Goal: Information Seeking & Learning: Learn about a topic

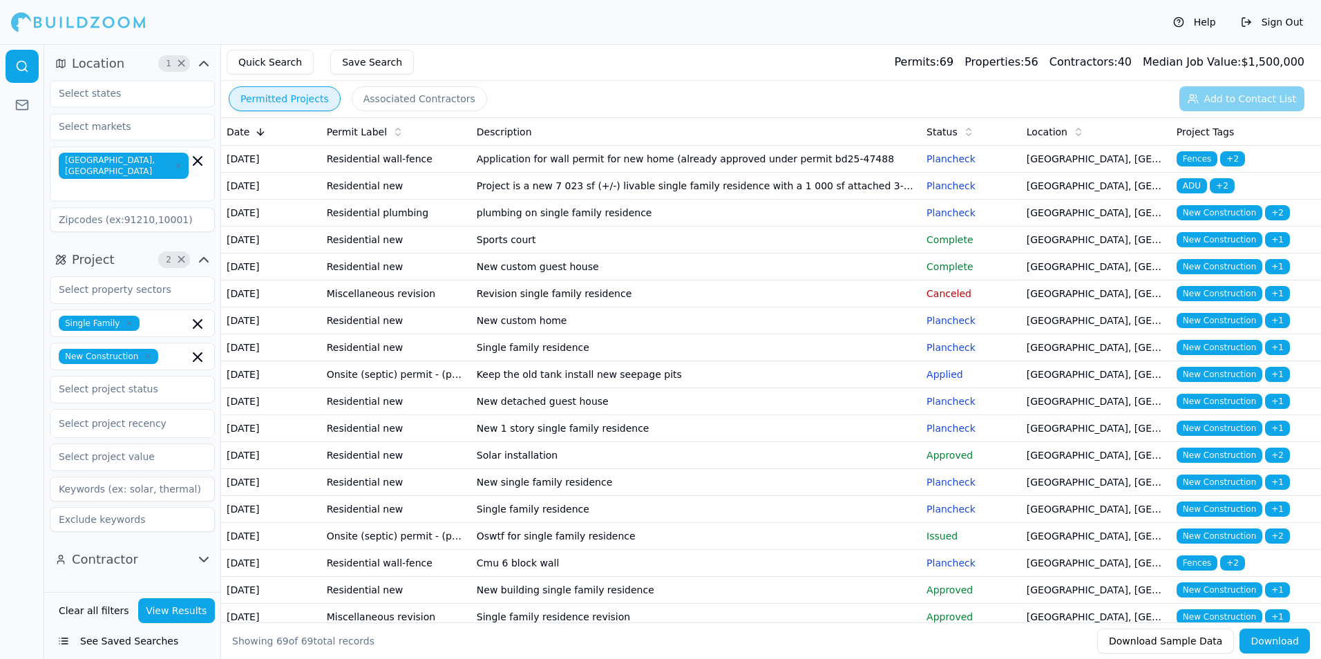
scroll to position [138, 0]
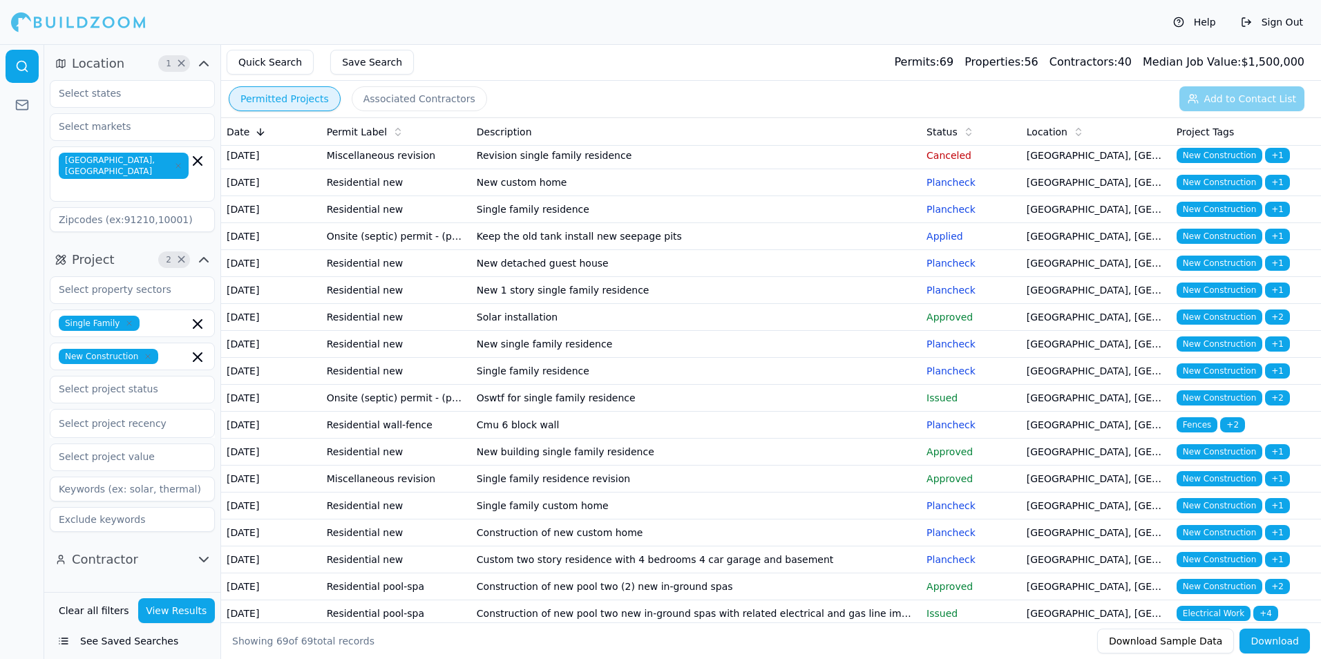
click at [824, 439] on td "Cmu 6 block wall" at bounding box center [696, 425] width 450 height 27
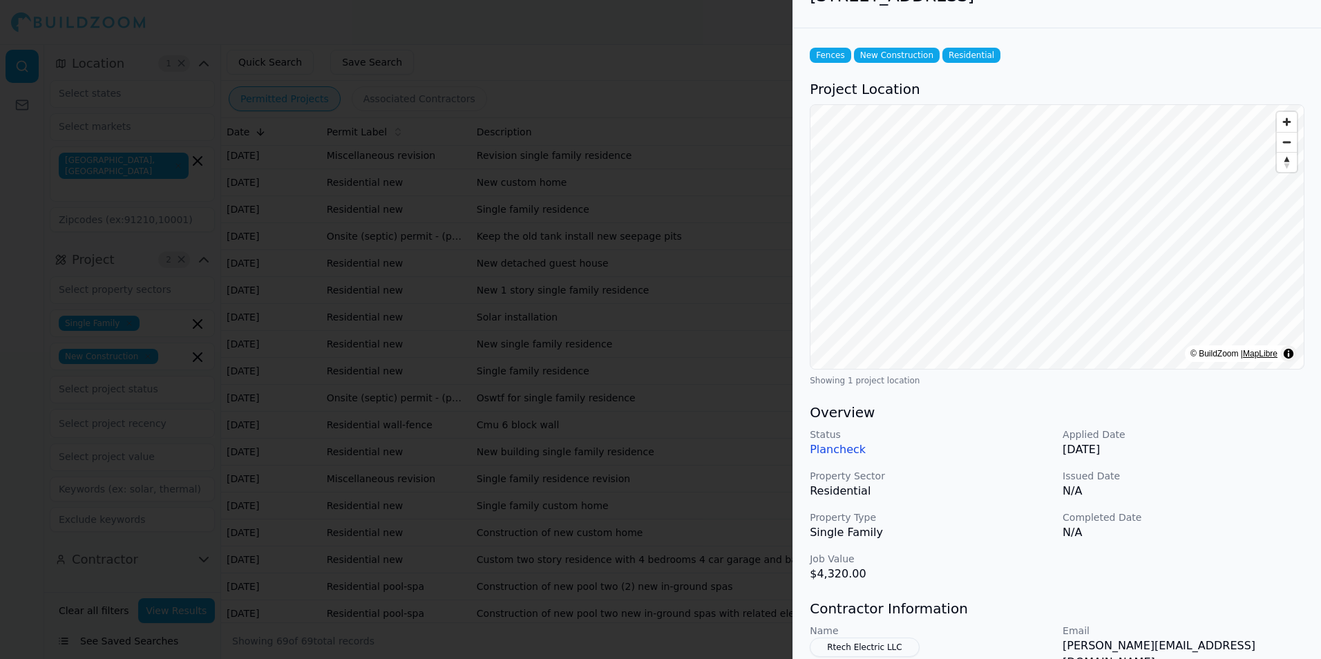
scroll to position [0, 0]
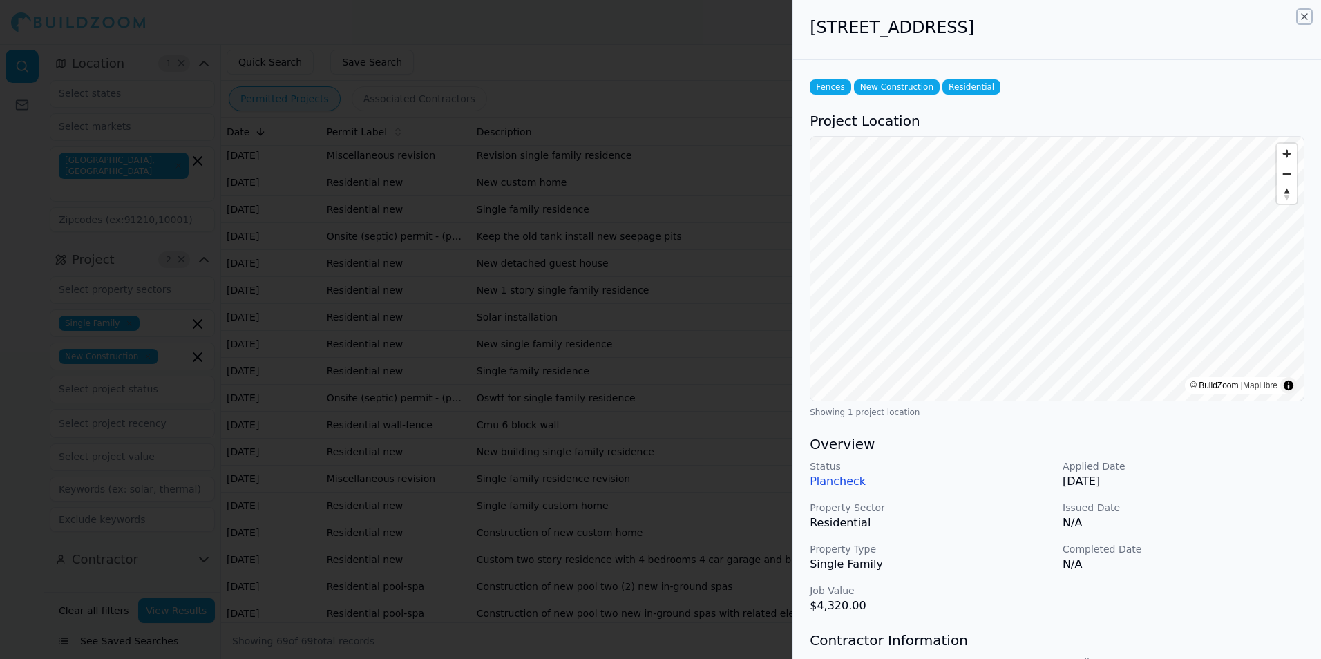
click at [1306, 13] on icon "button" at bounding box center [1304, 16] width 11 height 11
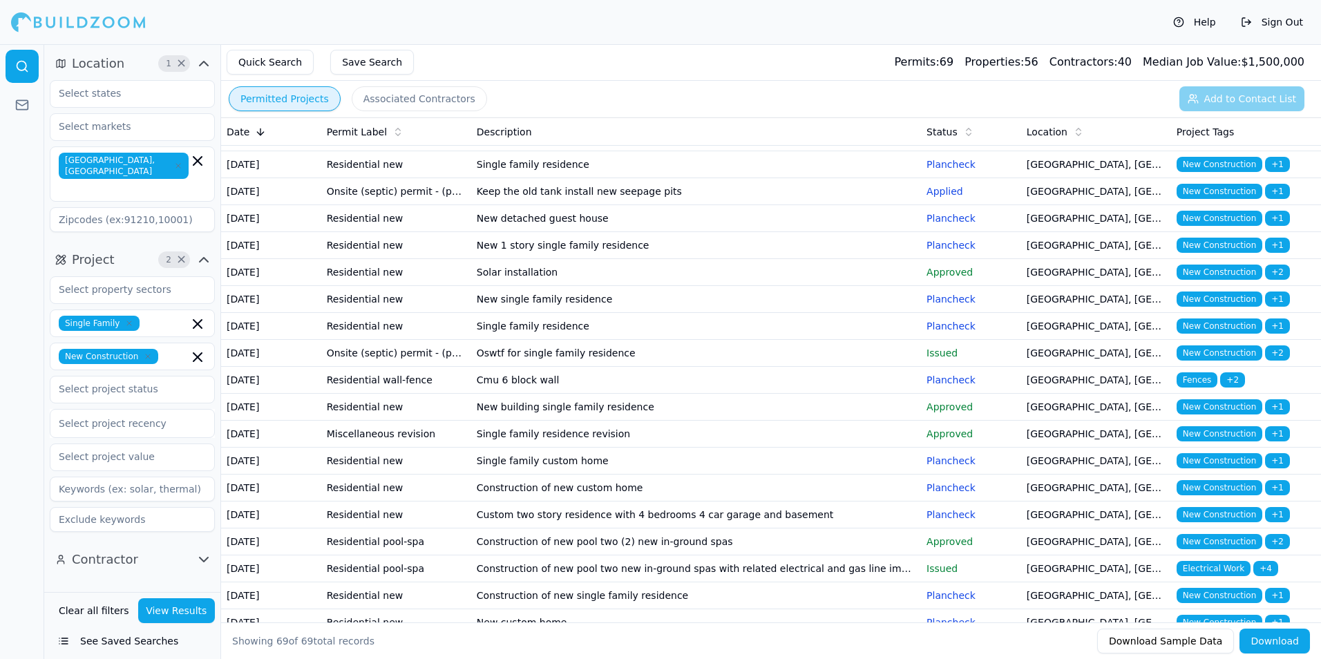
scroll to position [207, 0]
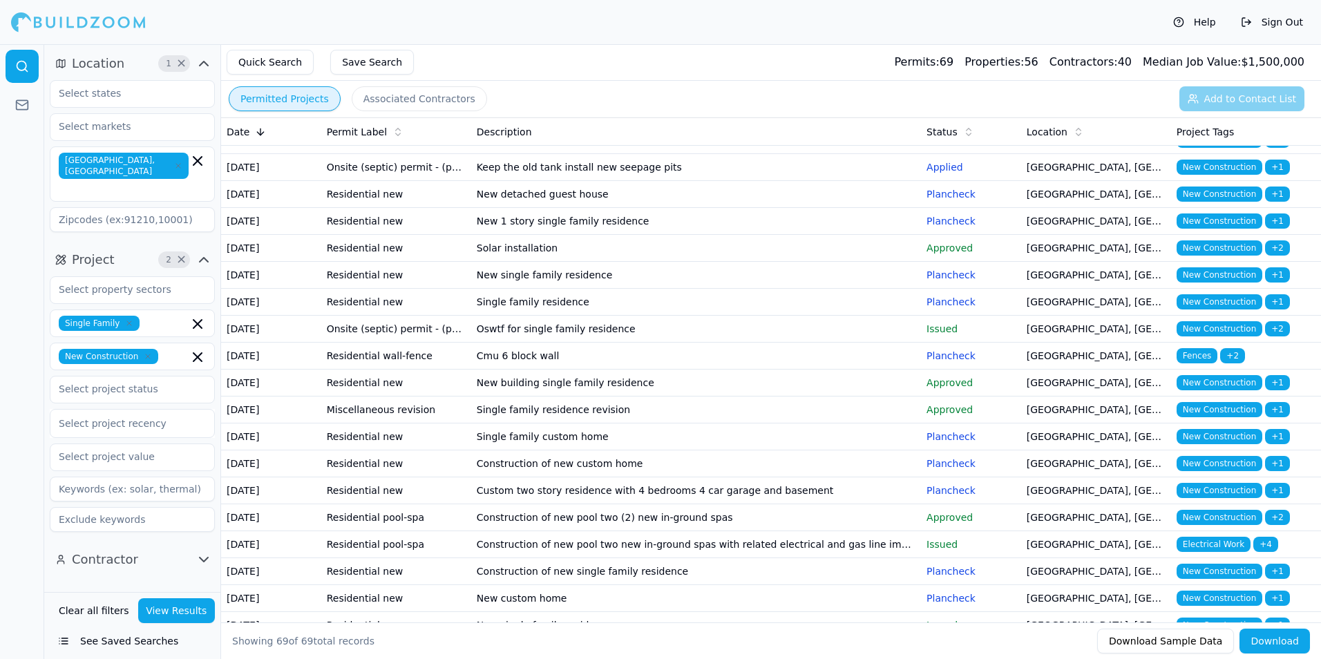
click at [973, 390] on p "Approved" at bounding box center [971, 383] width 89 height 14
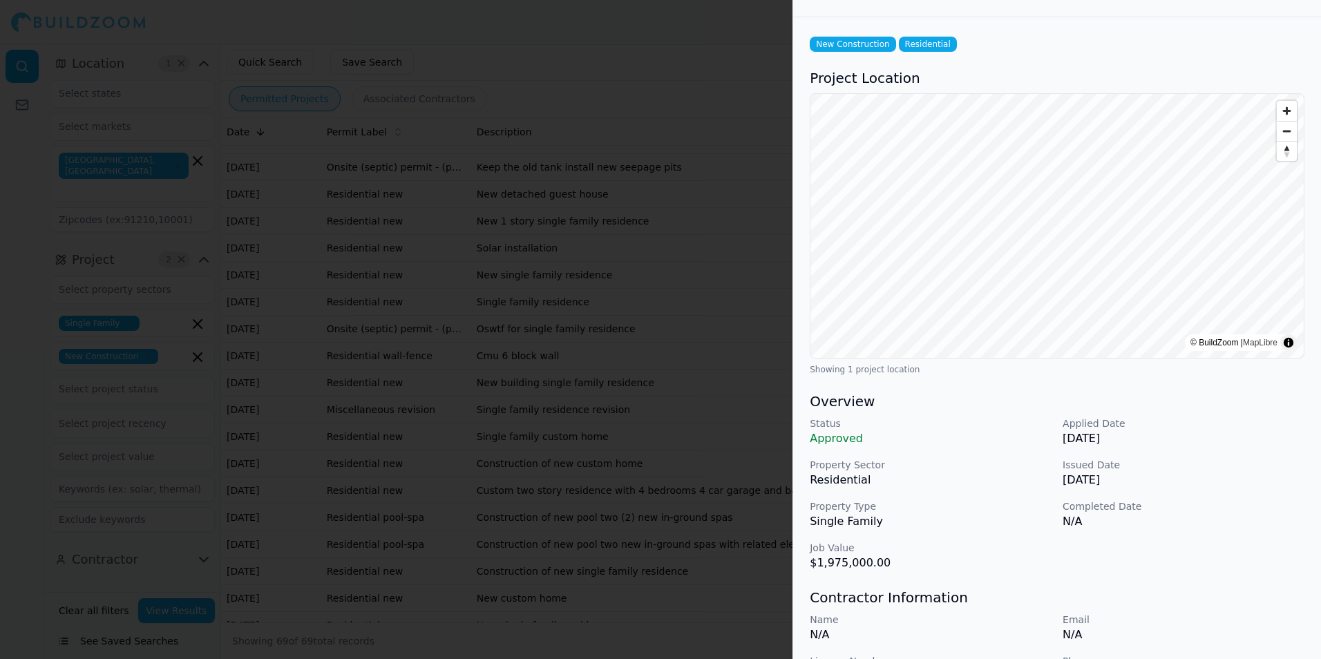
scroll to position [0, 0]
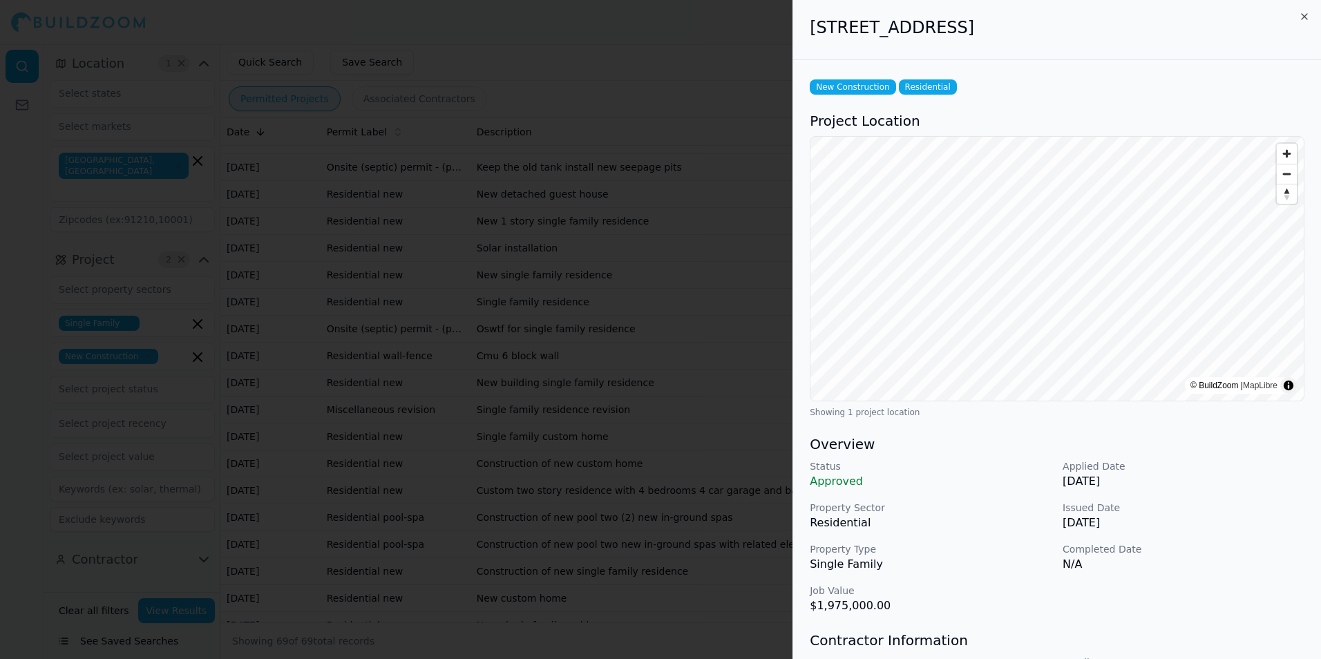
click at [1299, 19] on h2 "[STREET_ADDRESS]" at bounding box center [1057, 28] width 495 height 22
click at [1304, 17] on icon "button" at bounding box center [1305, 17] width 6 height 6
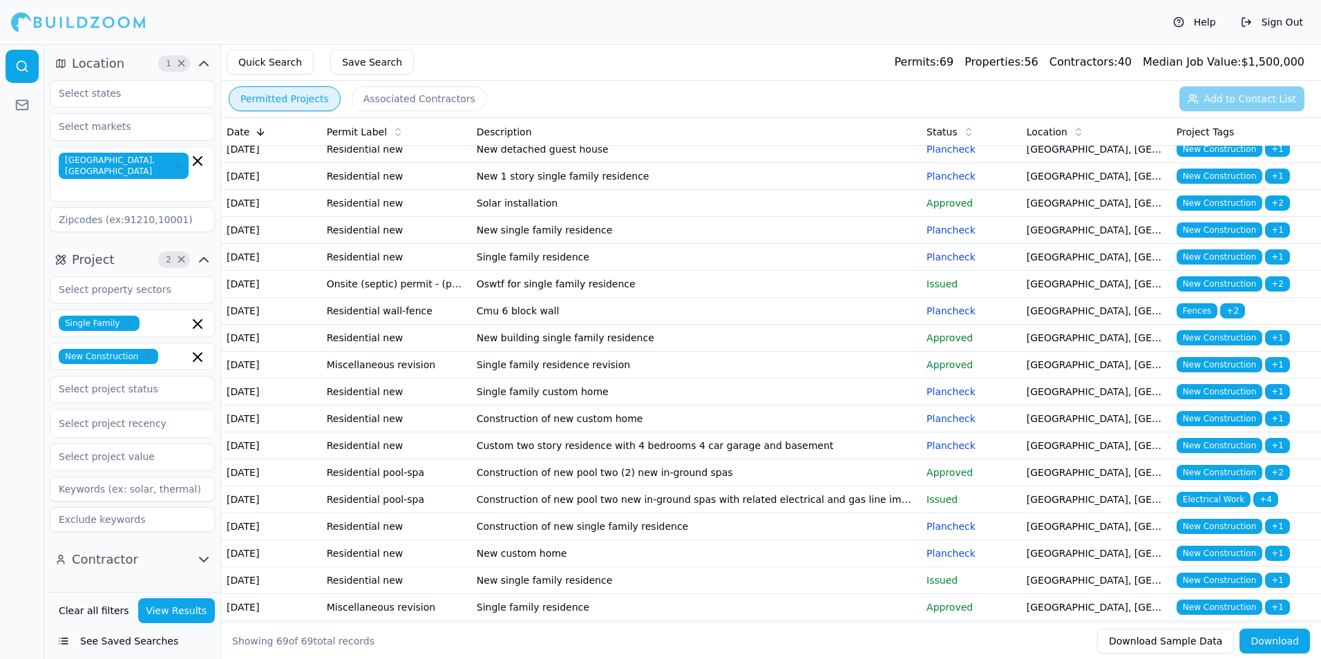
scroll to position [276, 0]
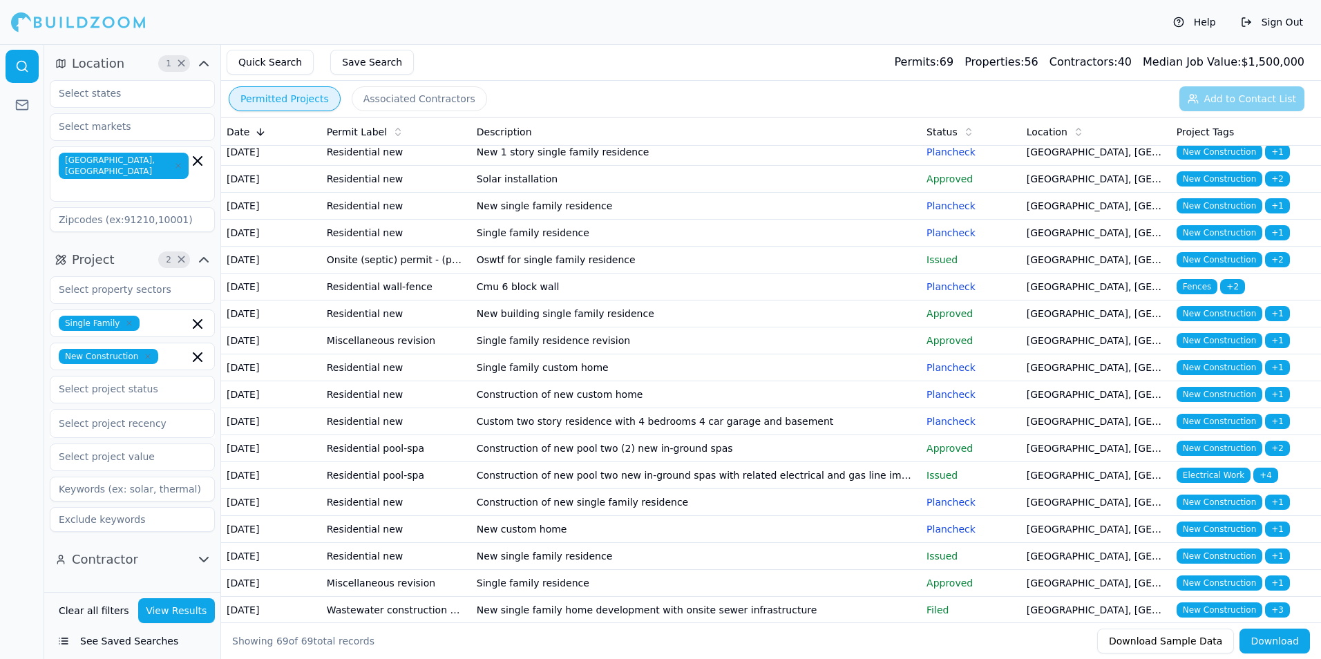
click at [903, 382] on td "Single family custom home" at bounding box center [696, 368] width 450 height 27
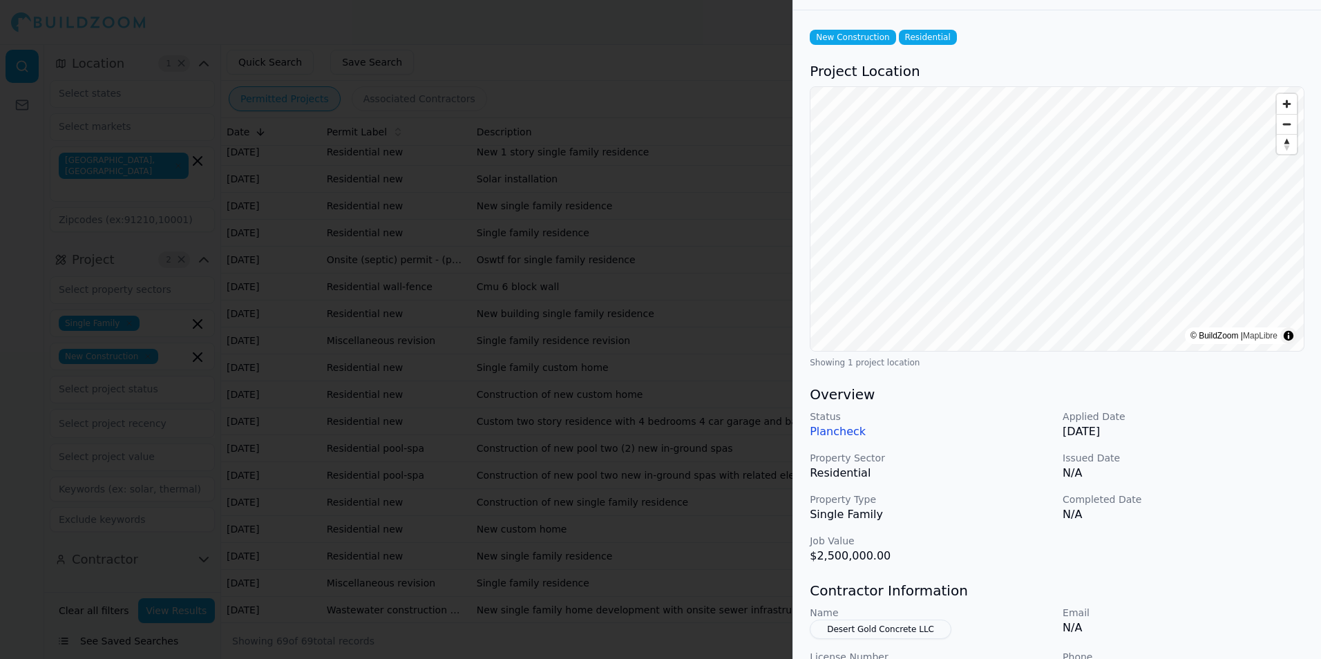
scroll to position [0, 0]
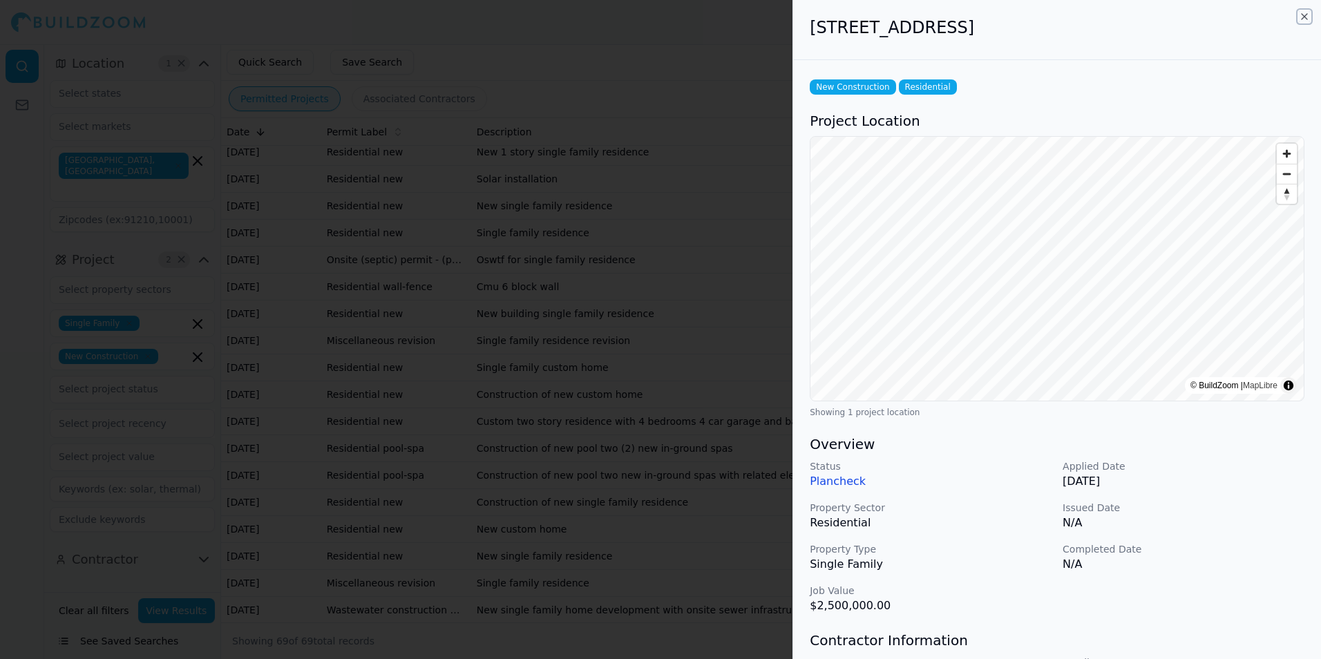
click at [1306, 14] on icon "button" at bounding box center [1304, 16] width 11 height 11
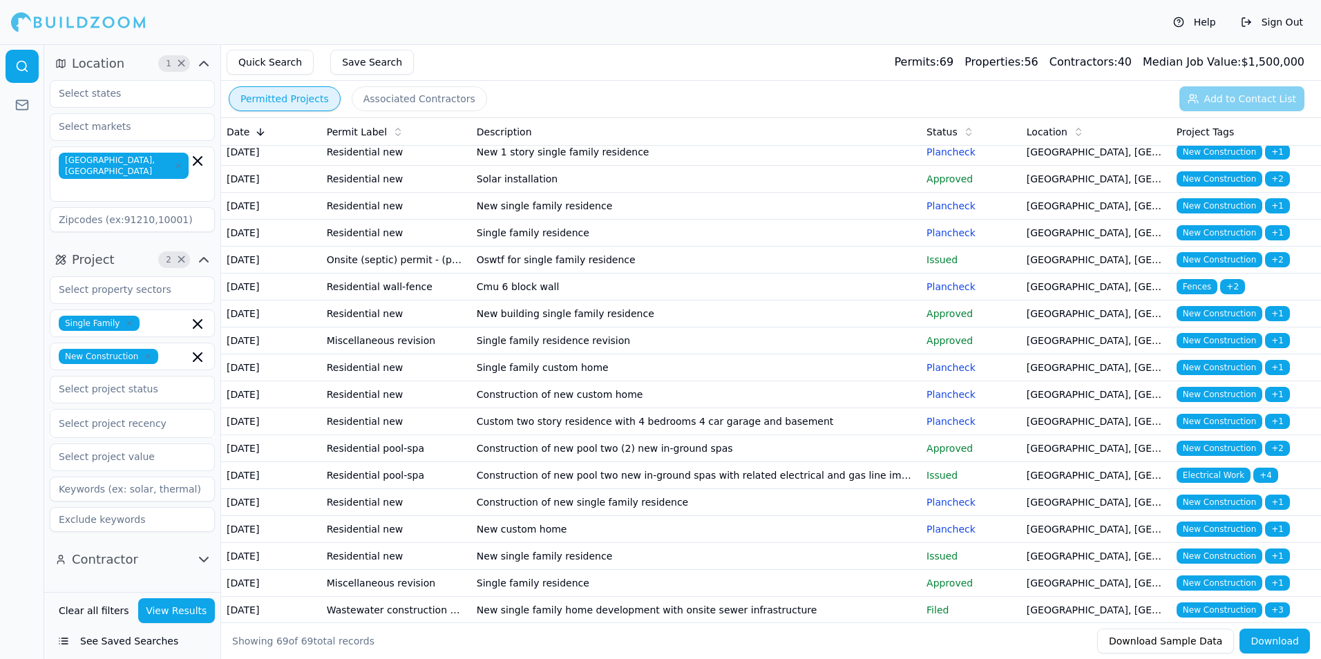
click at [845, 382] on td "Single family custom home" at bounding box center [696, 368] width 450 height 27
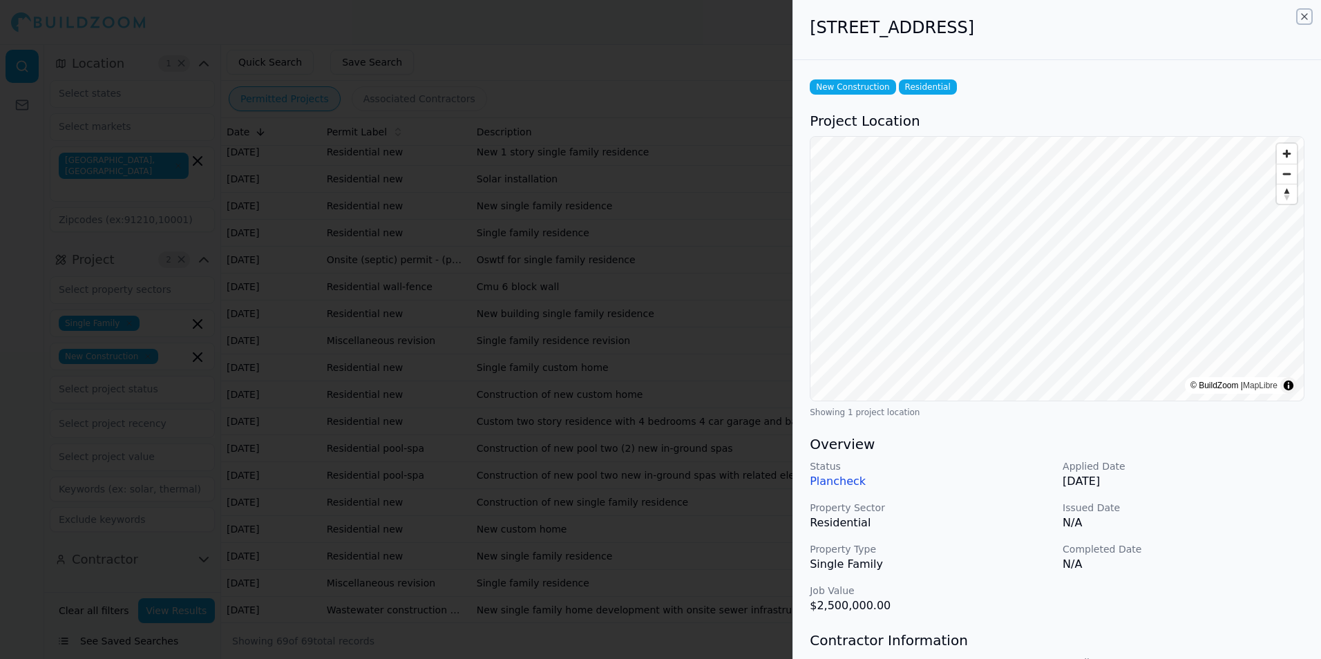
click at [1304, 16] on icon "button" at bounding box center [1304, 16] width 11 height 11
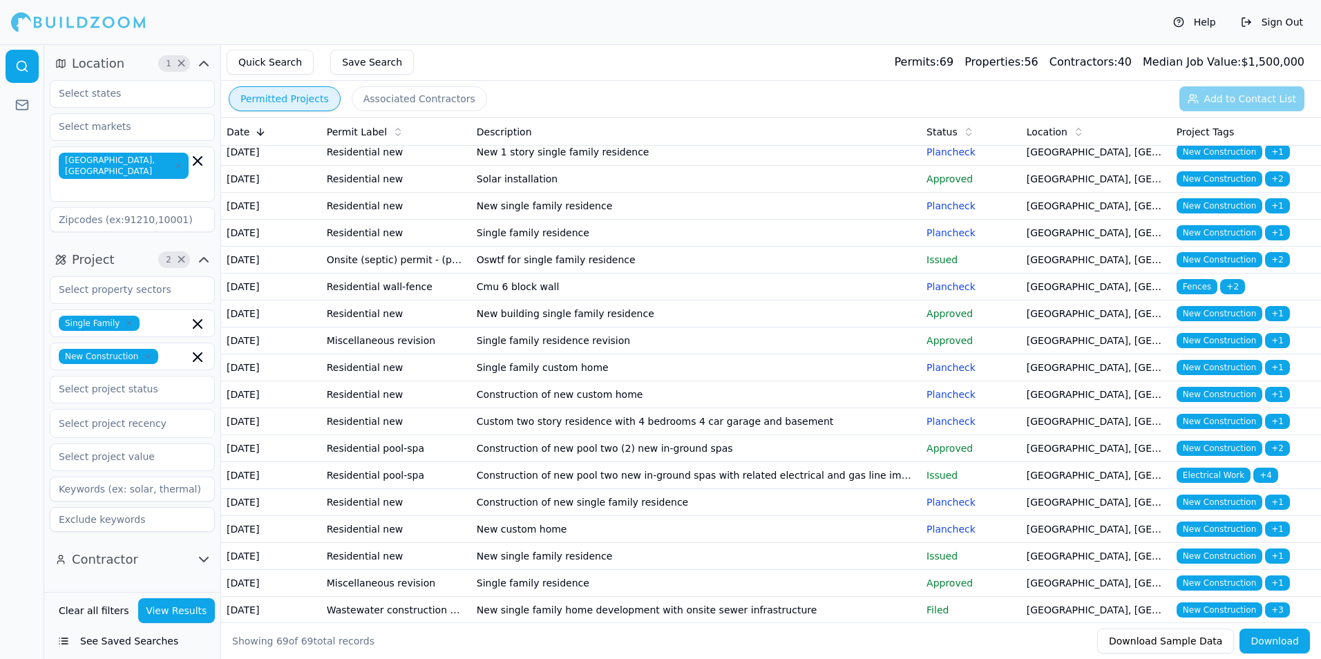
click at [831, 408] on td "Construction of new custom home" at bounding box center [696, 395] width 450 height 27
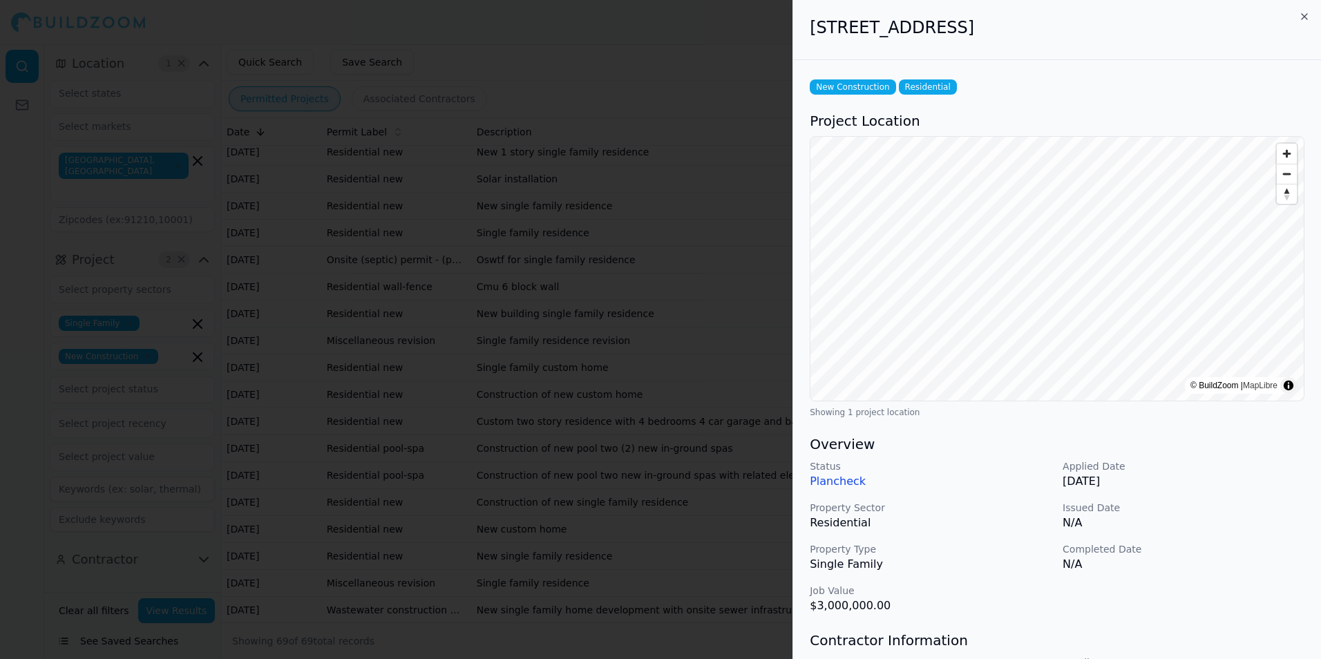
scroll to position [138, 0]
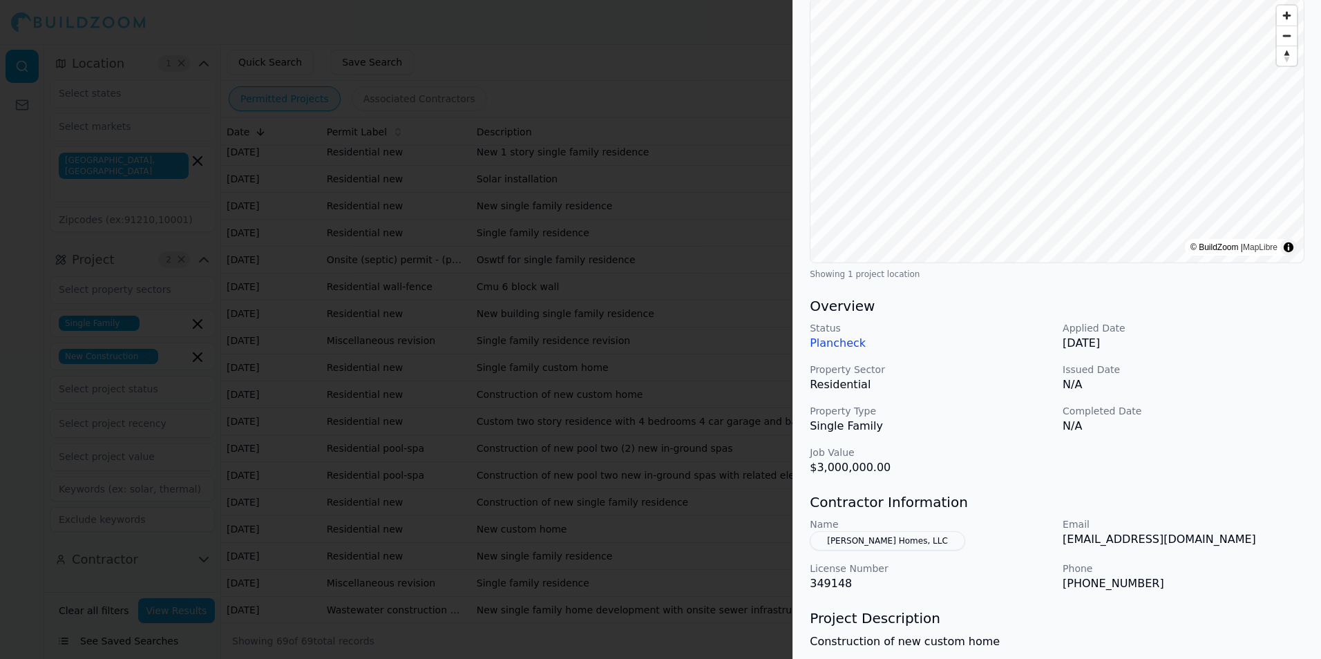
click at [1245, 366] on p "Issued Date" at bounding box center [1184, 370] width 242 height 14
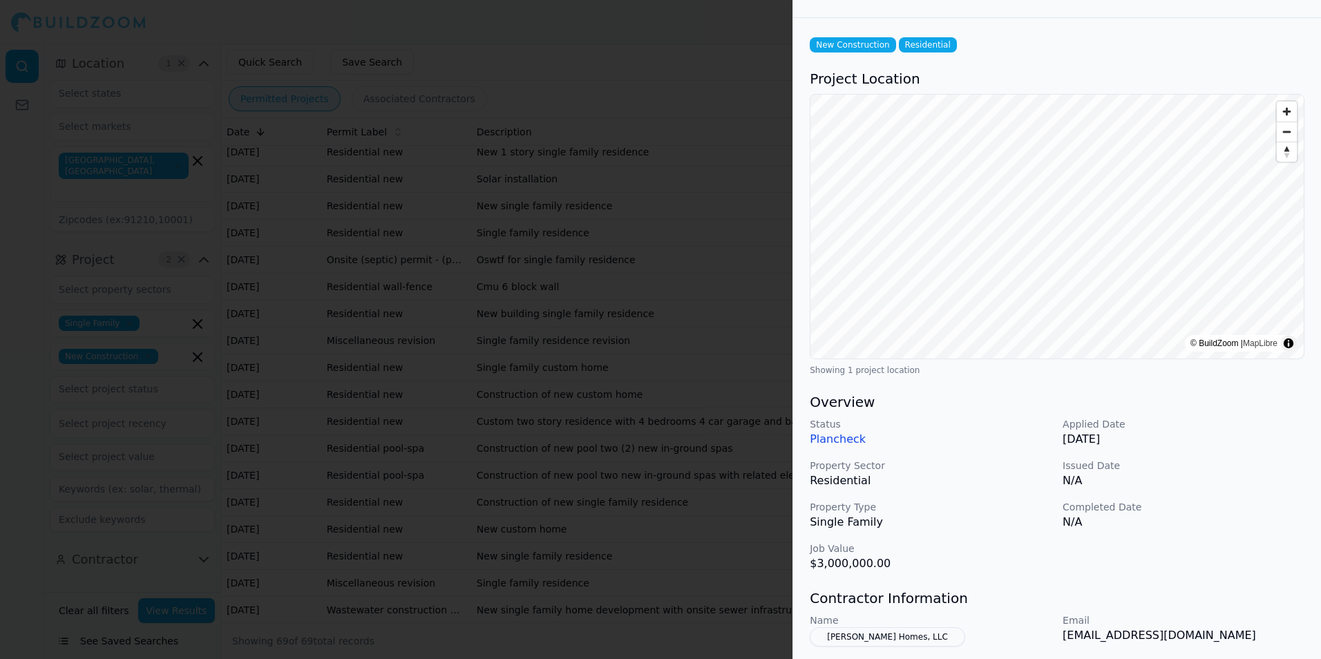
scroll to position [0, 0]
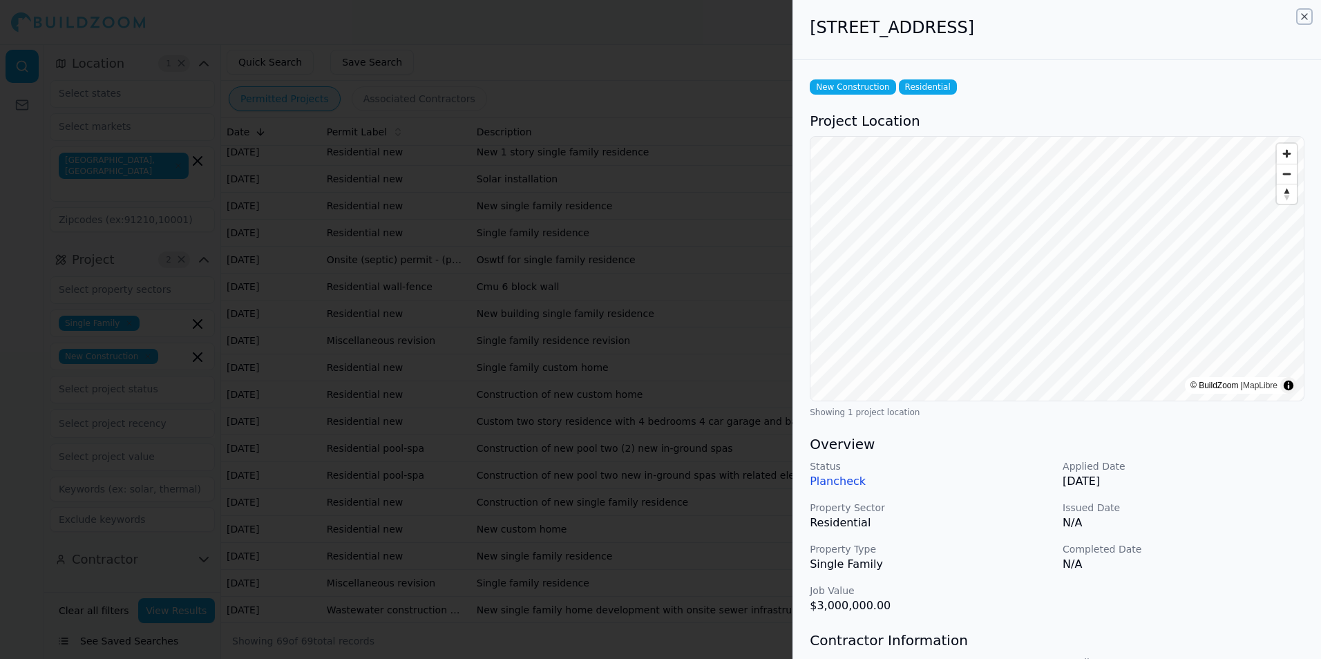
click at [1306, 17] on icon "button" at bounding box center [1304, 16] width 11 height 11
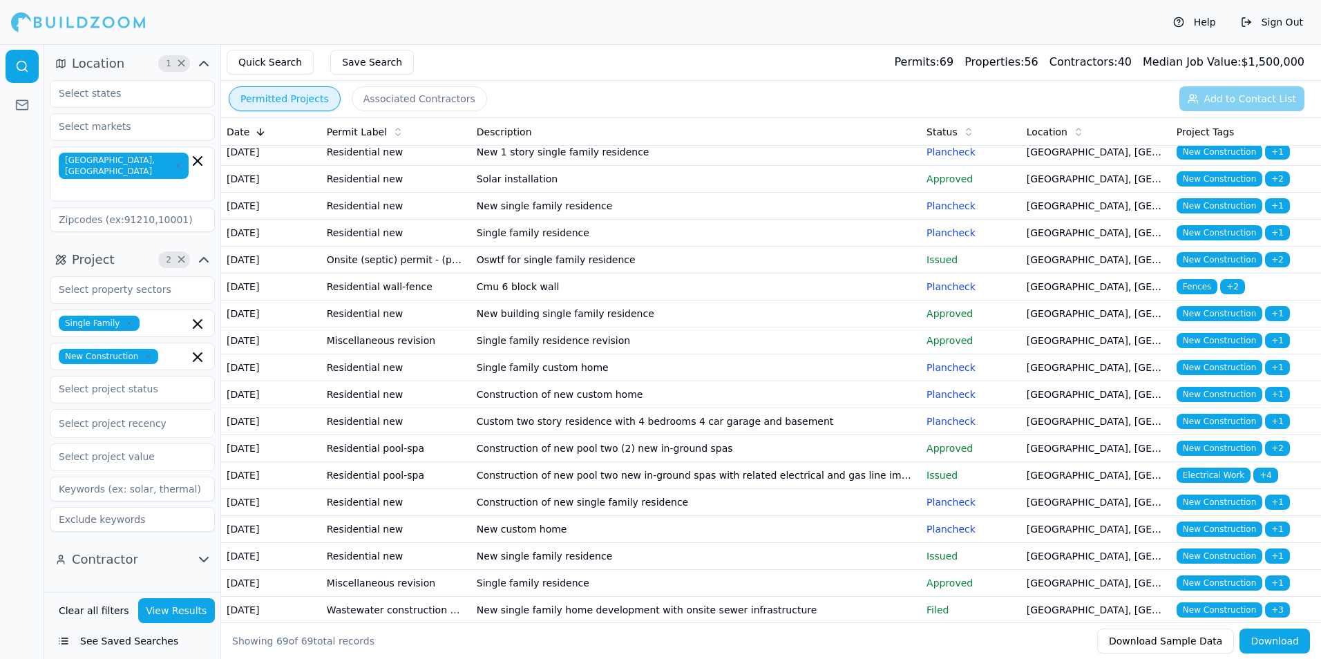
click at [903, 408] on td "Construction of new custom home" at bounding box center [696, 395] width 450 height 27
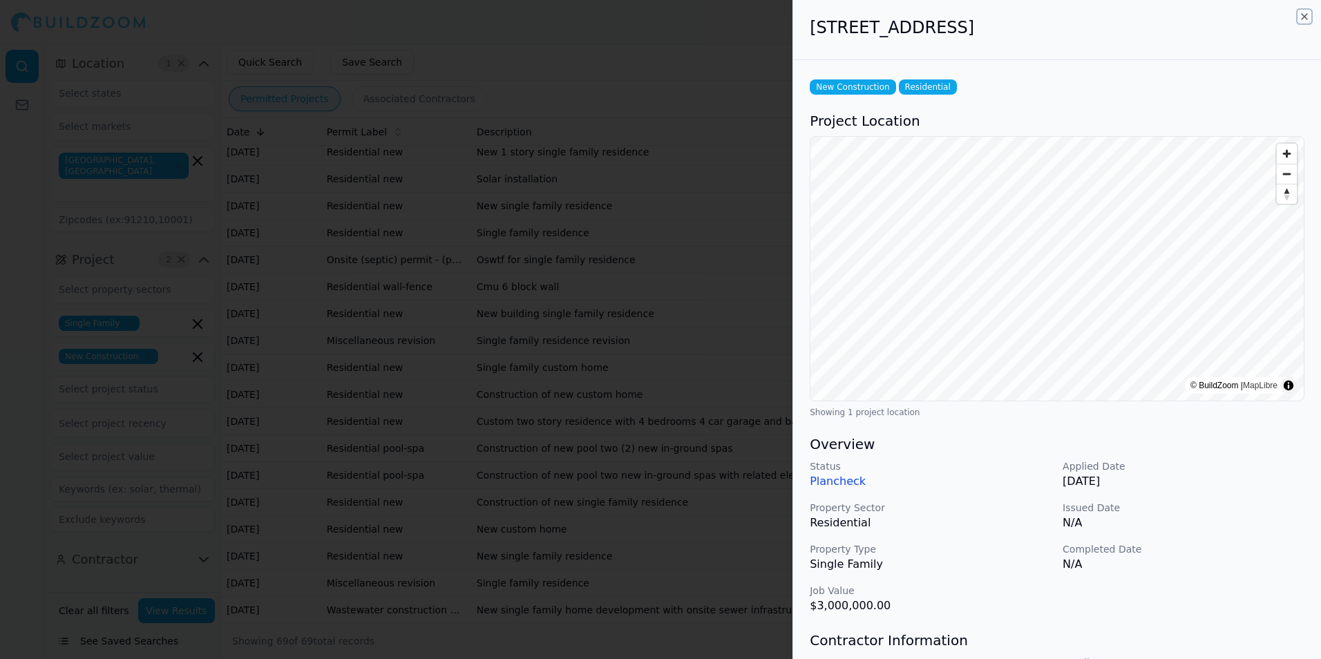
click at [1304, 19] on icon "button" at bounding box center [1304, 16] width 11 height 11
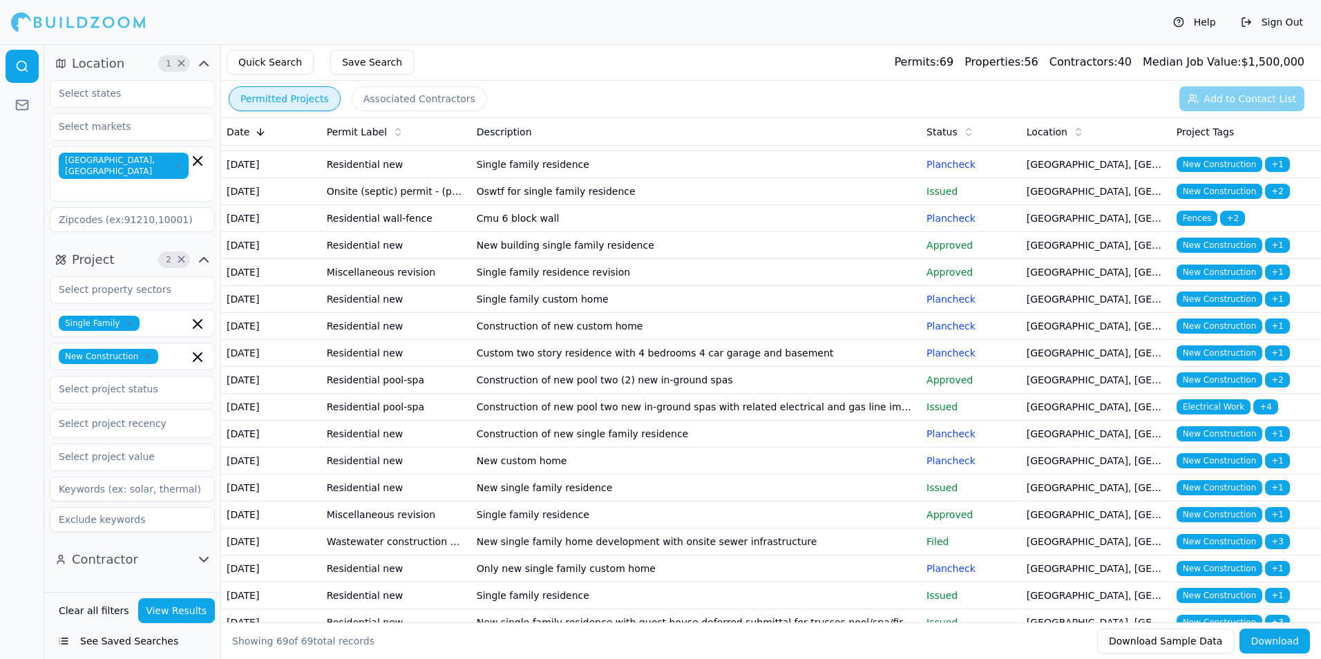
scroll to position [346, 0]
click at [883, 366] on td "Custom two story residence with 4 bedrooms 4 car garage and basement" at bounding box center [696, 352] width 450 height 27
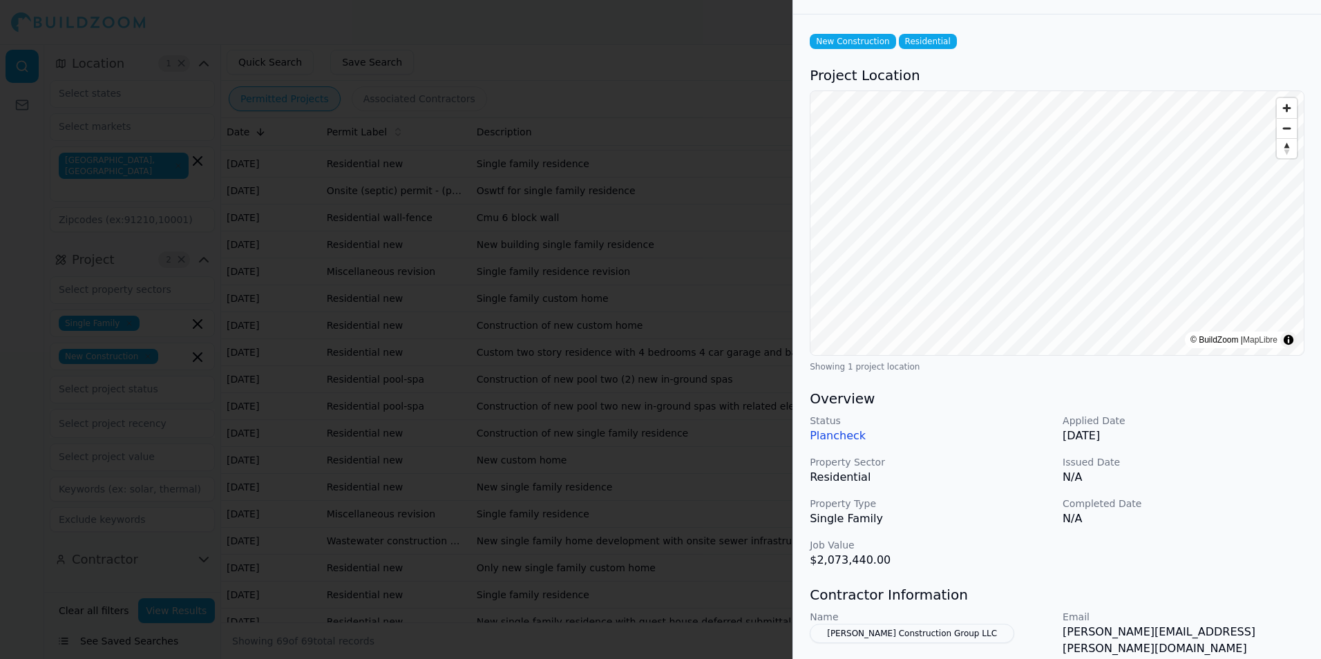
scroll to position [0, 0]
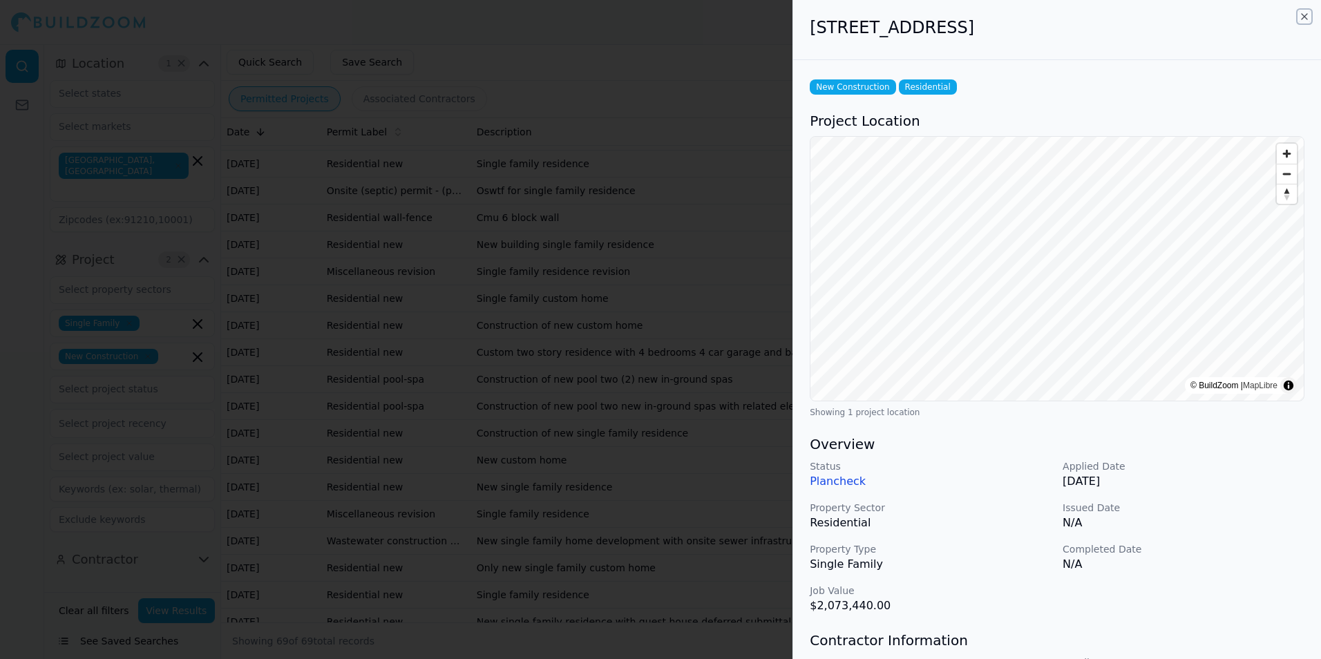
click at [1301, 16] on icon "button" at bounding box center [1304, 16] width 11 height 11
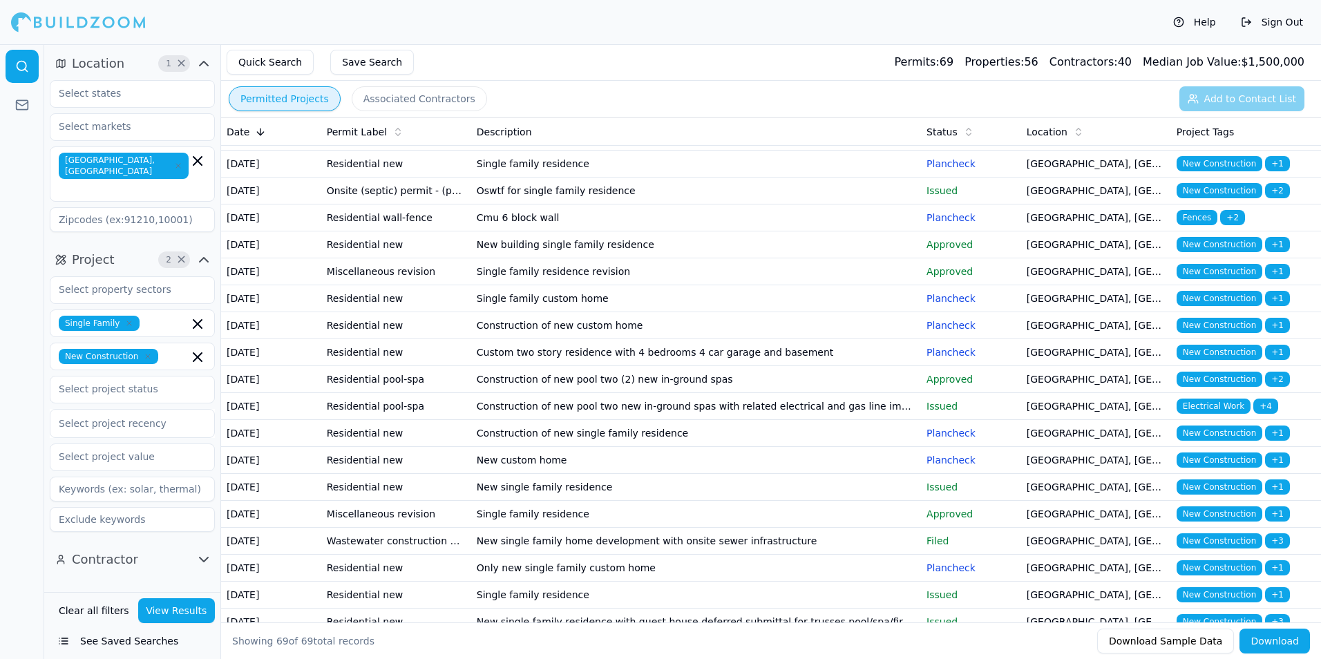
click at [755, 393] on td "Construction of new pool two (2) new in-ground spas" at bounding box center [696, 379] width 450 height 27
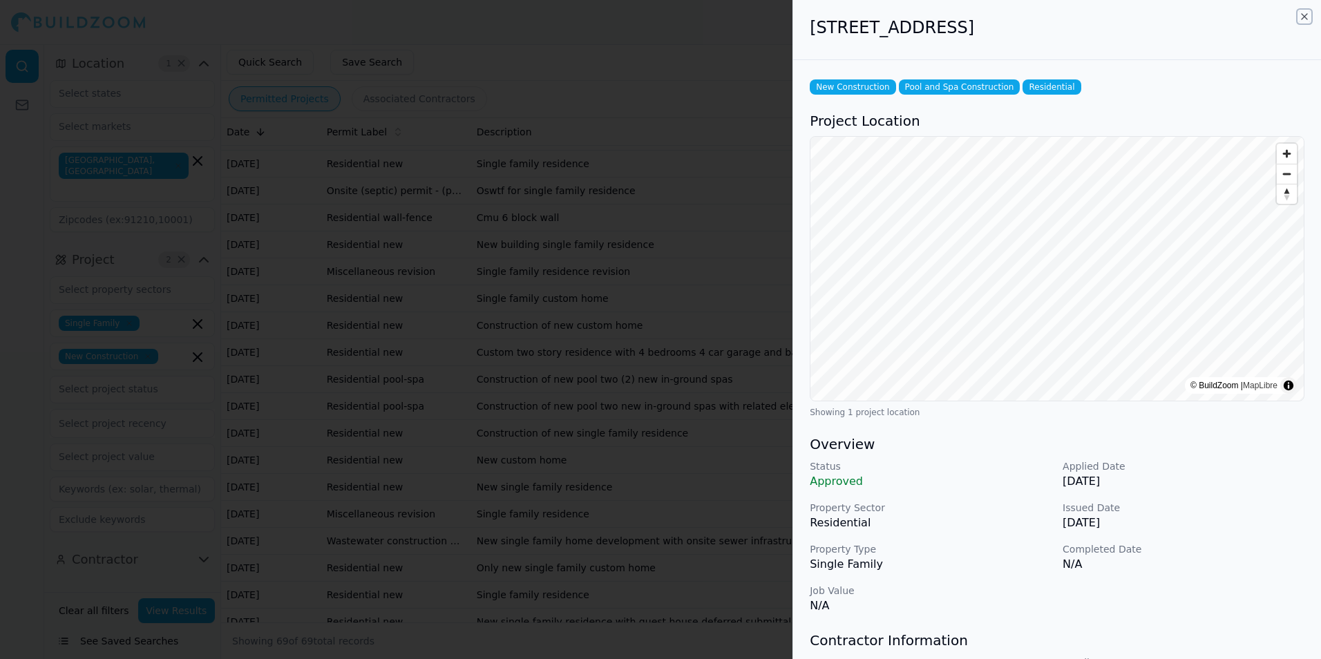
click at [1306, 15] on icon "button" at bounding box center [1304, 16] width 11 height 11
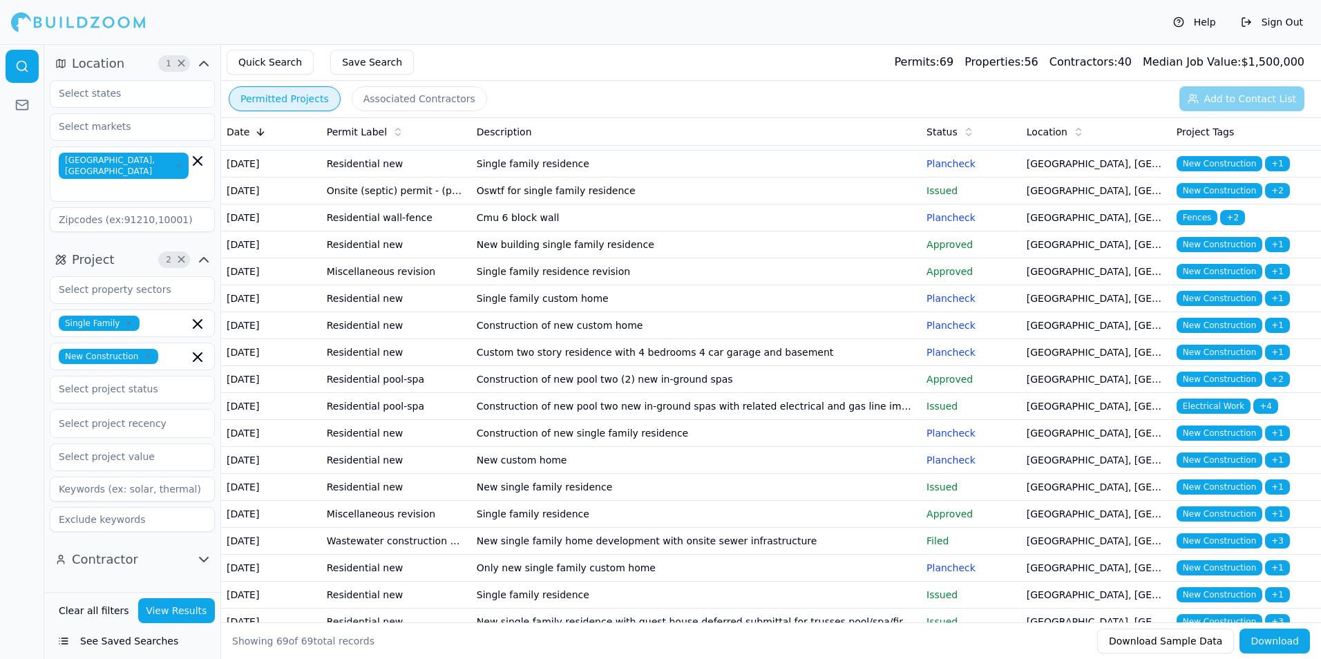
scroll to position [415, 0]
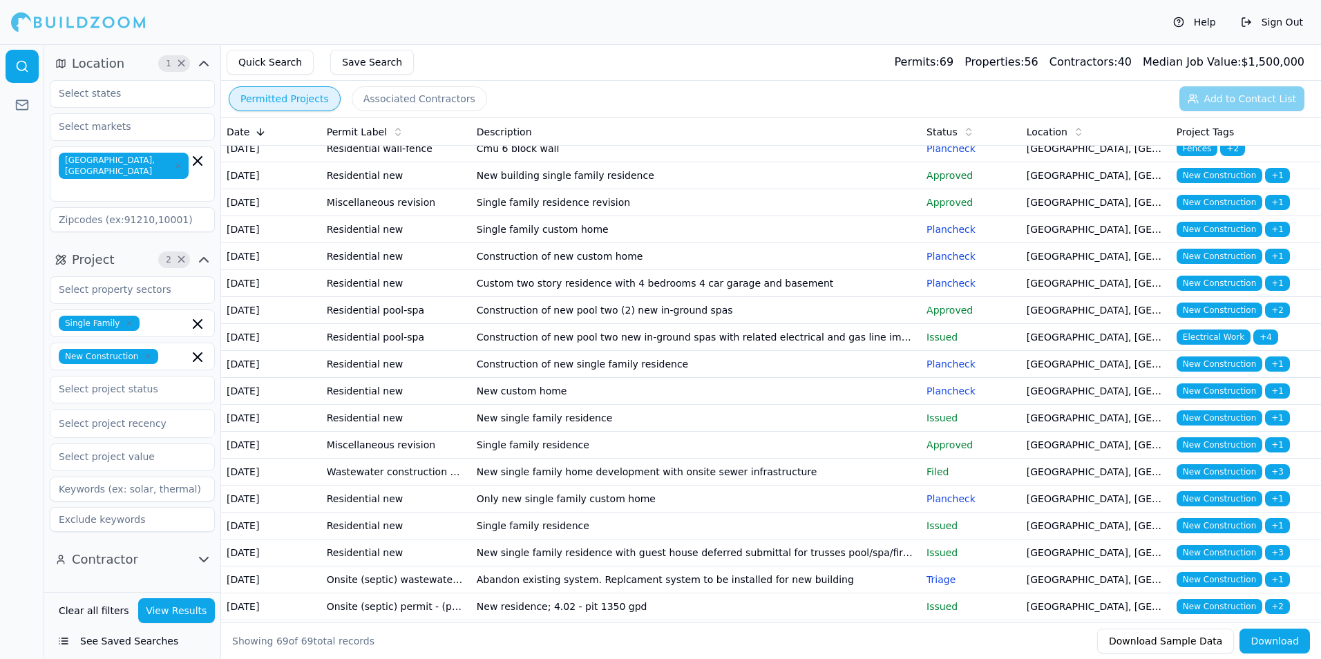
click at [979, 324] on td "Approved" at bounding box center [971, 310] width 100 height 27
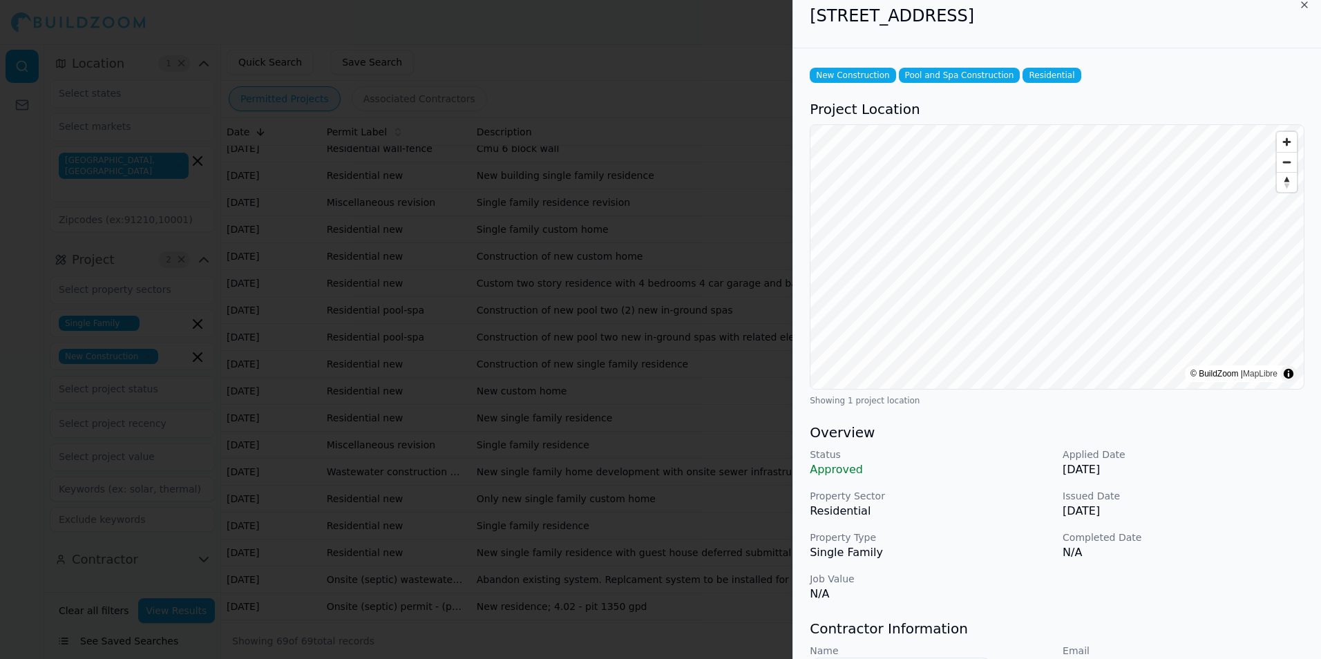
scroll to position [0, 0]
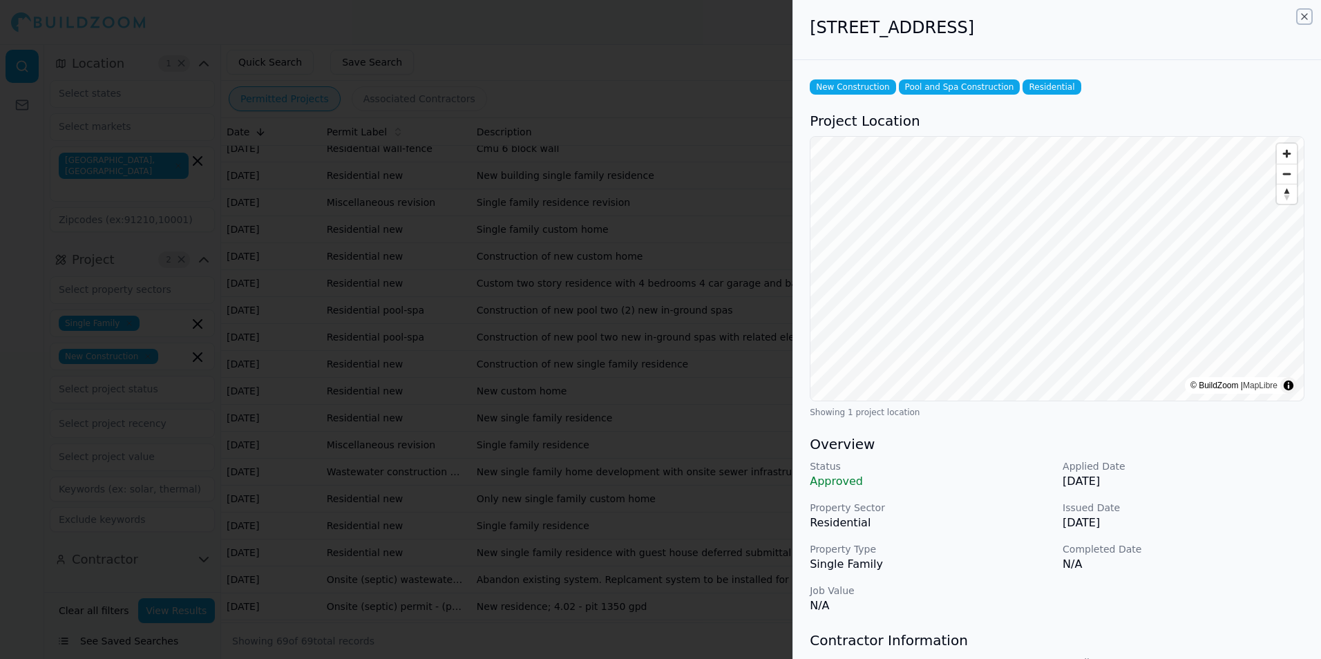
click at [1306, 17] on icon "button" at bounding box center [1304, 16] width 11 height 11
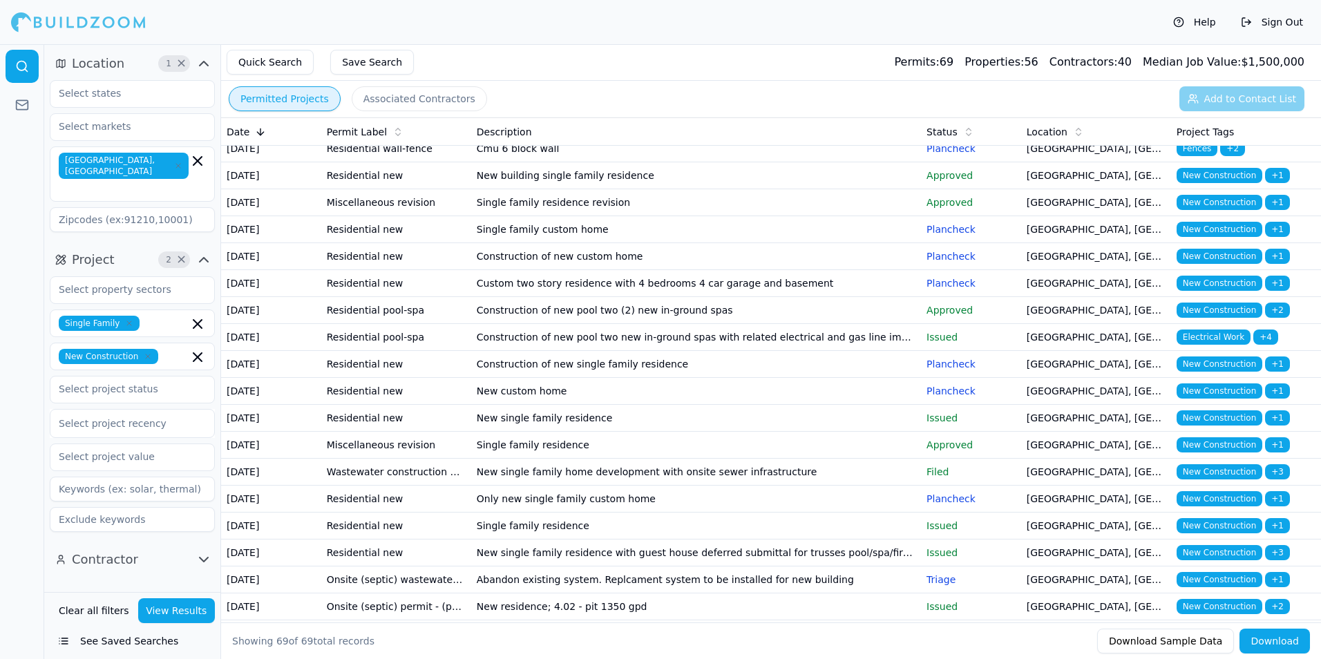
click at [834, 297] on td "Custom two story residence with 4 bedrooms 4 car garage and basement" at bounding box center [696, 283] width 450 height 27
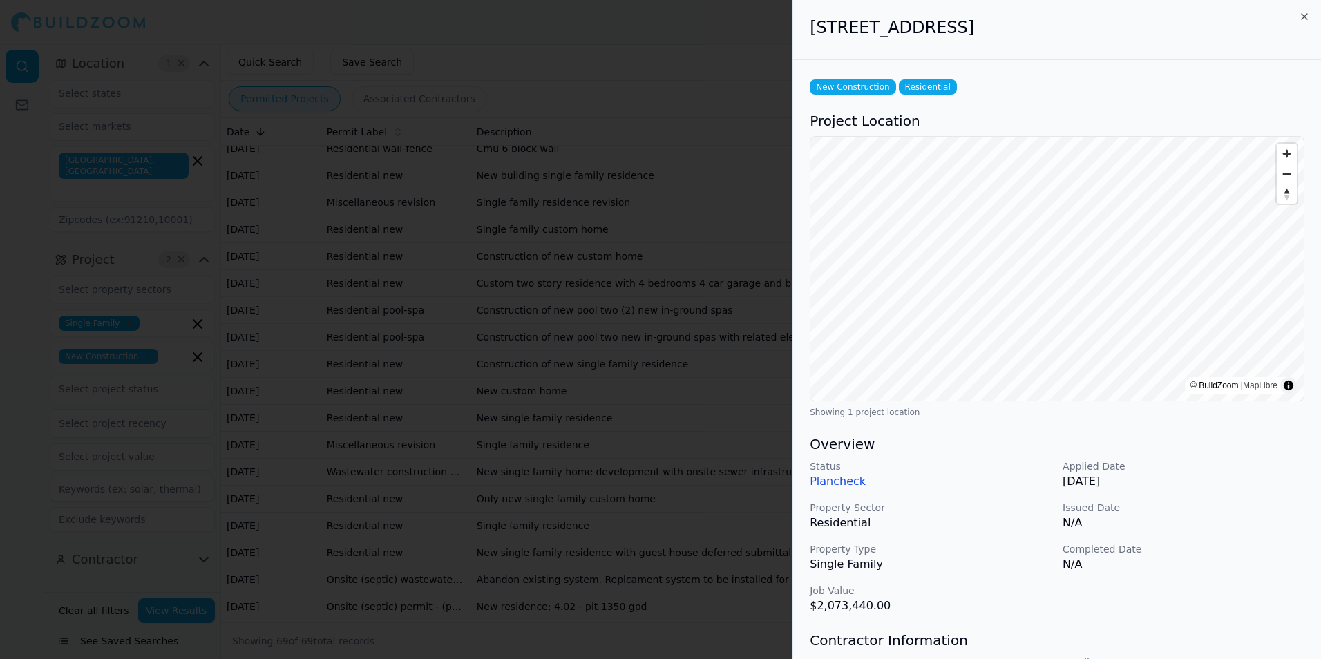
scroll to position [138, 0]
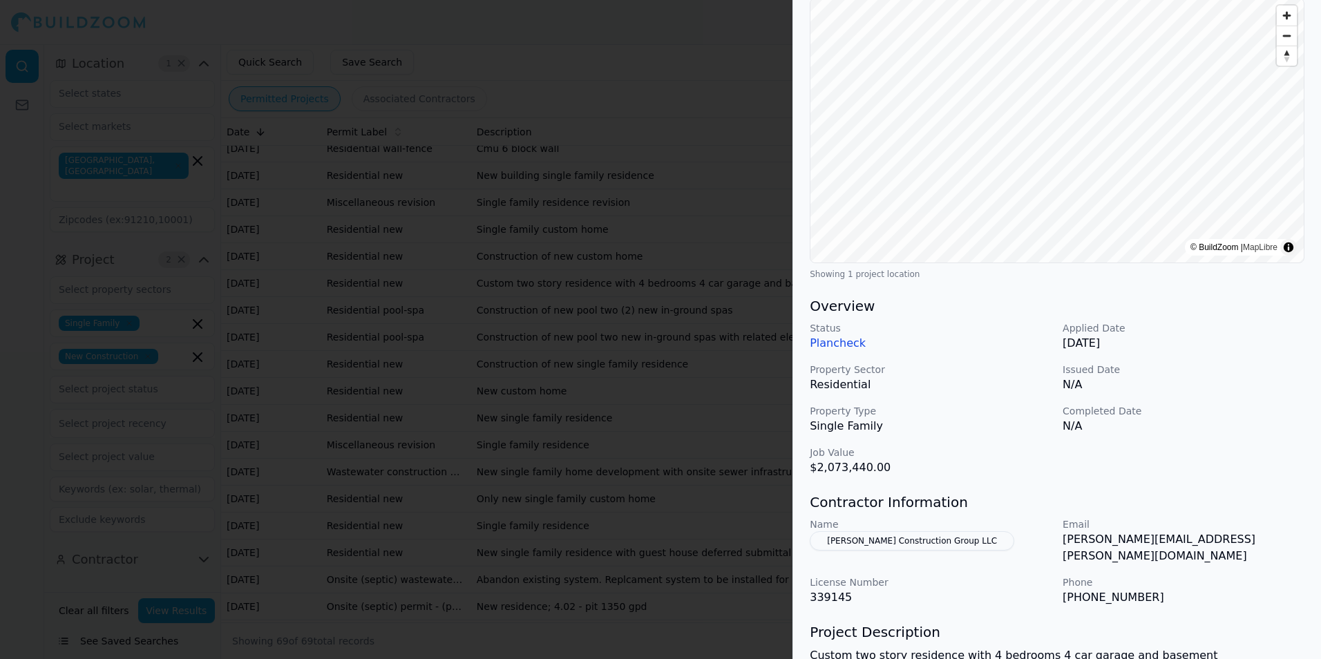
click at [1184, 393] on div "Status Plancheck Applied Date [DATE] Property Sector Residential Issued Date N/…" at bounding box center [1057, 398] width 495 height 155
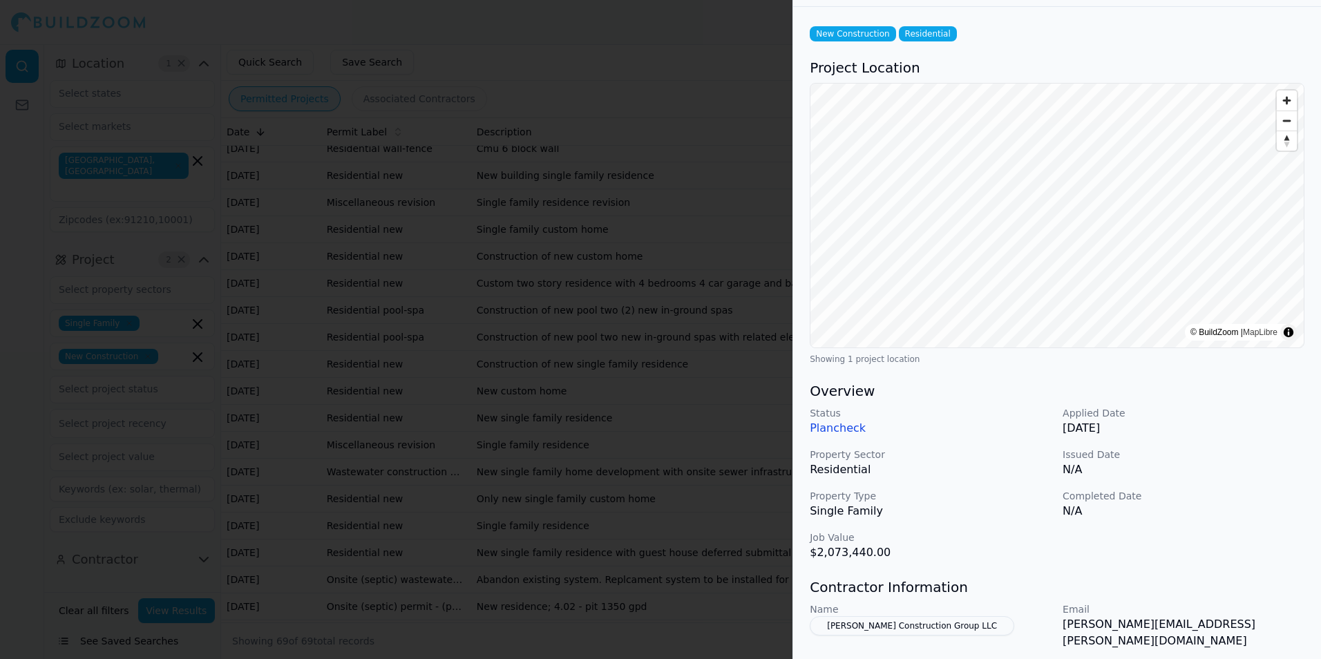
scroll to position [0, 0]
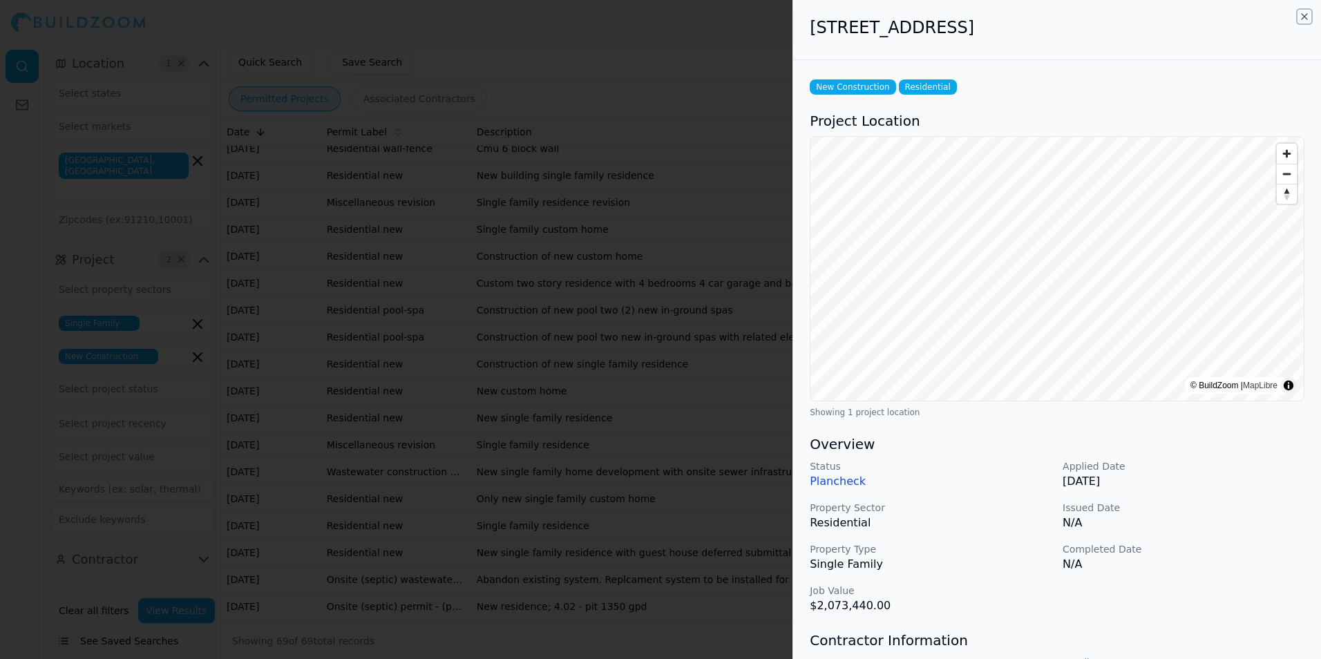
click at [1304, 19] on icon "button" at bounding box center [1304, 16] width 11 height 11
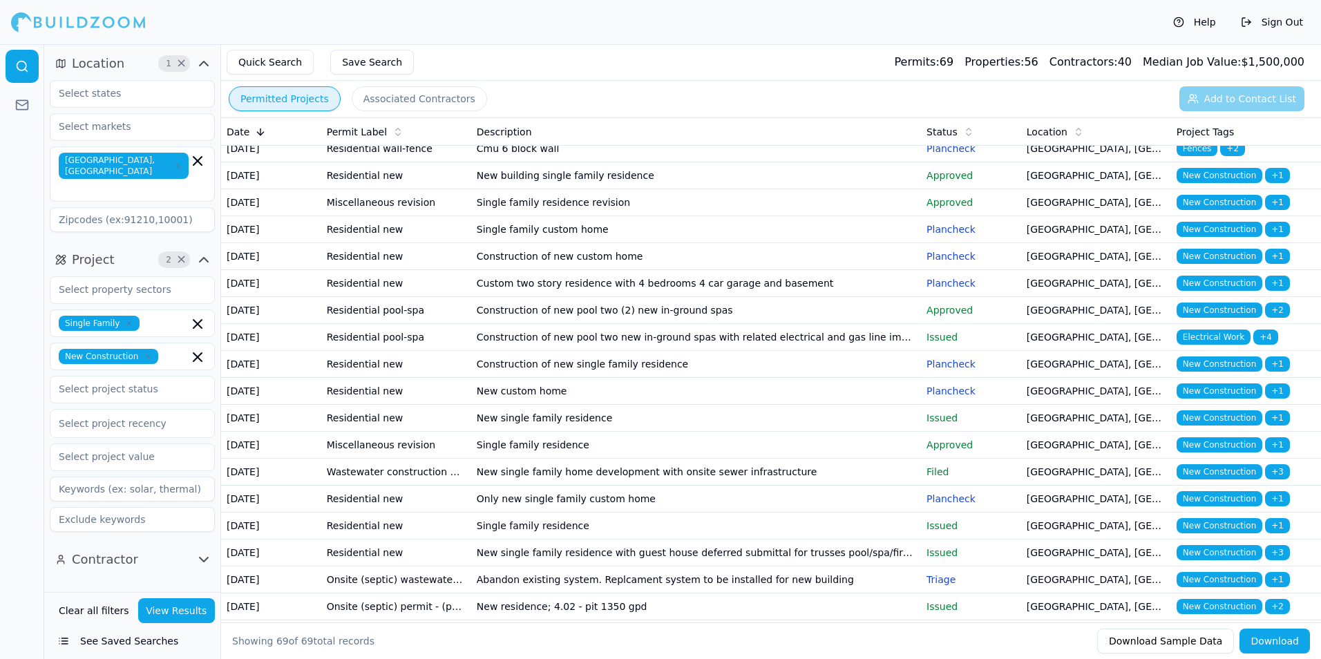
click at [863, 378] on td "Construction of new single family residence" at bounding box center [696, 364] width 450 height 27
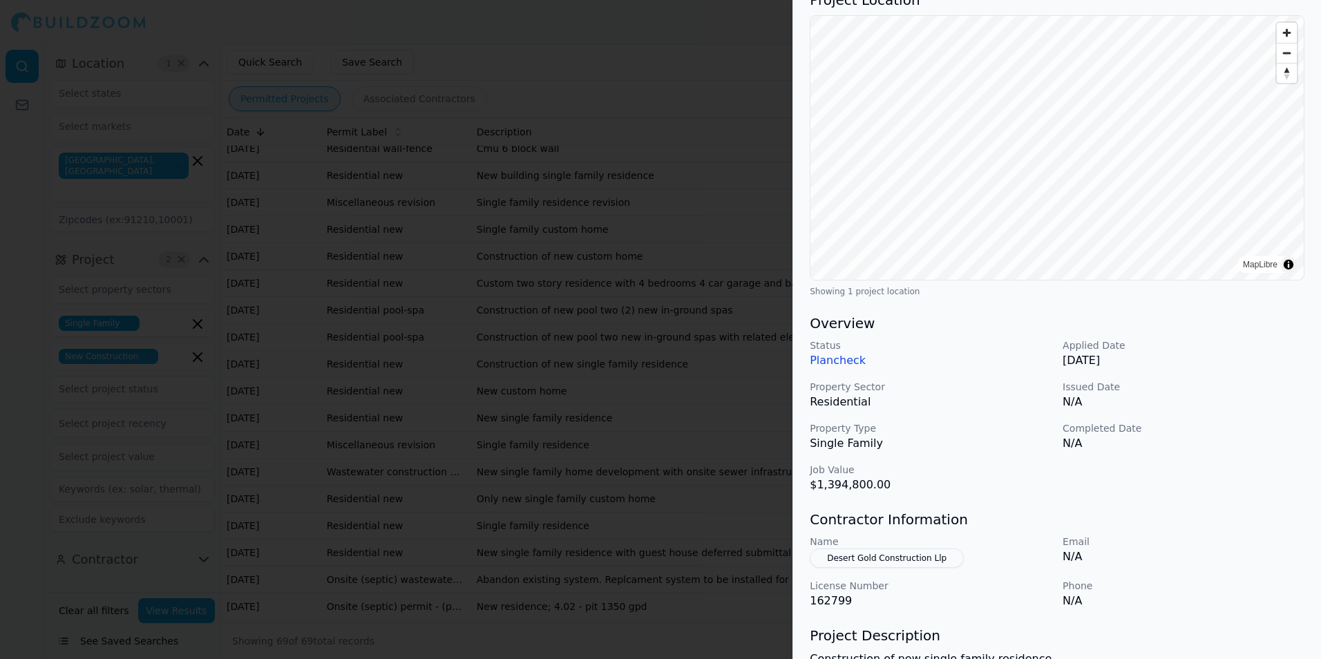
scroll to position [138, 0]
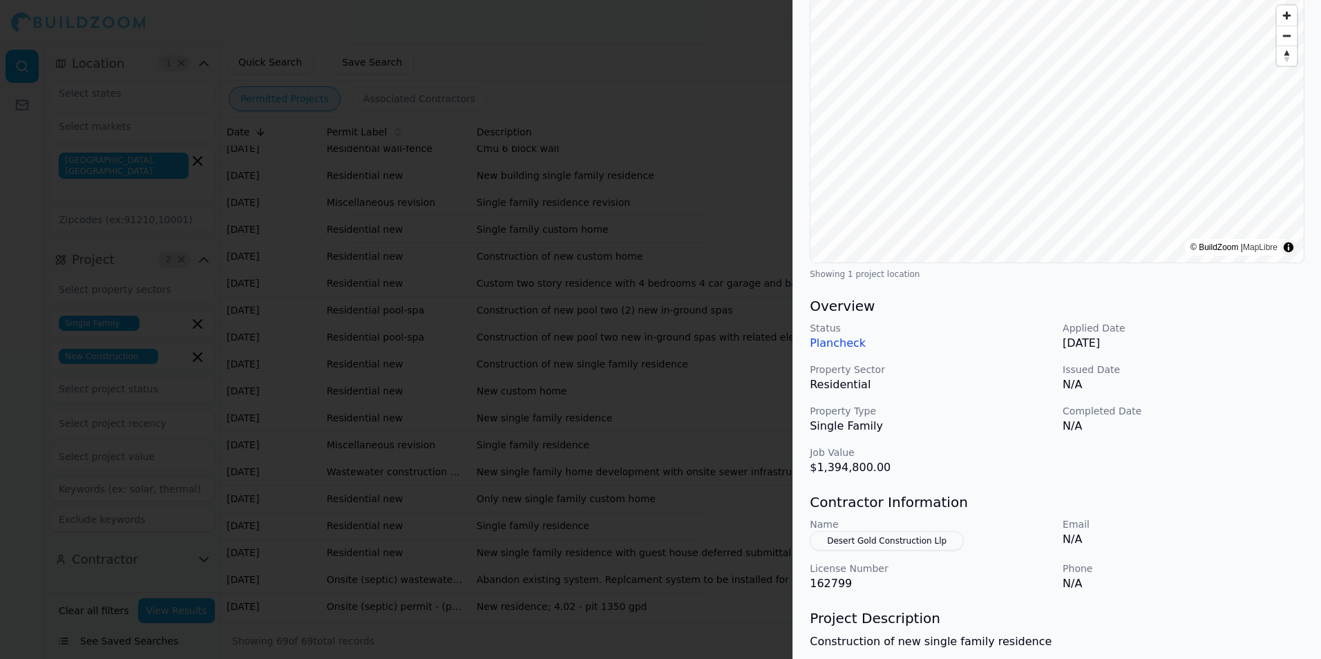
click at [1030, 475] on p "$1,394,800.00" at bounding box center [931, 468] width 242 height 17
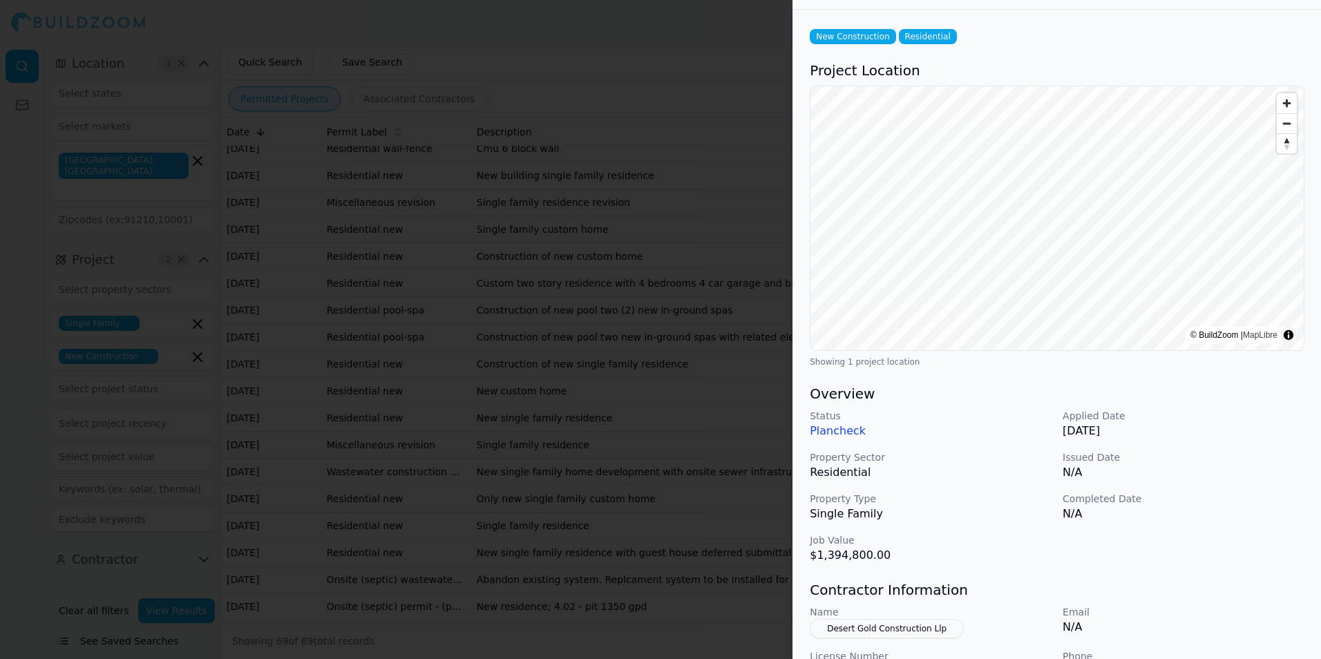
scroll to position [0, 0]
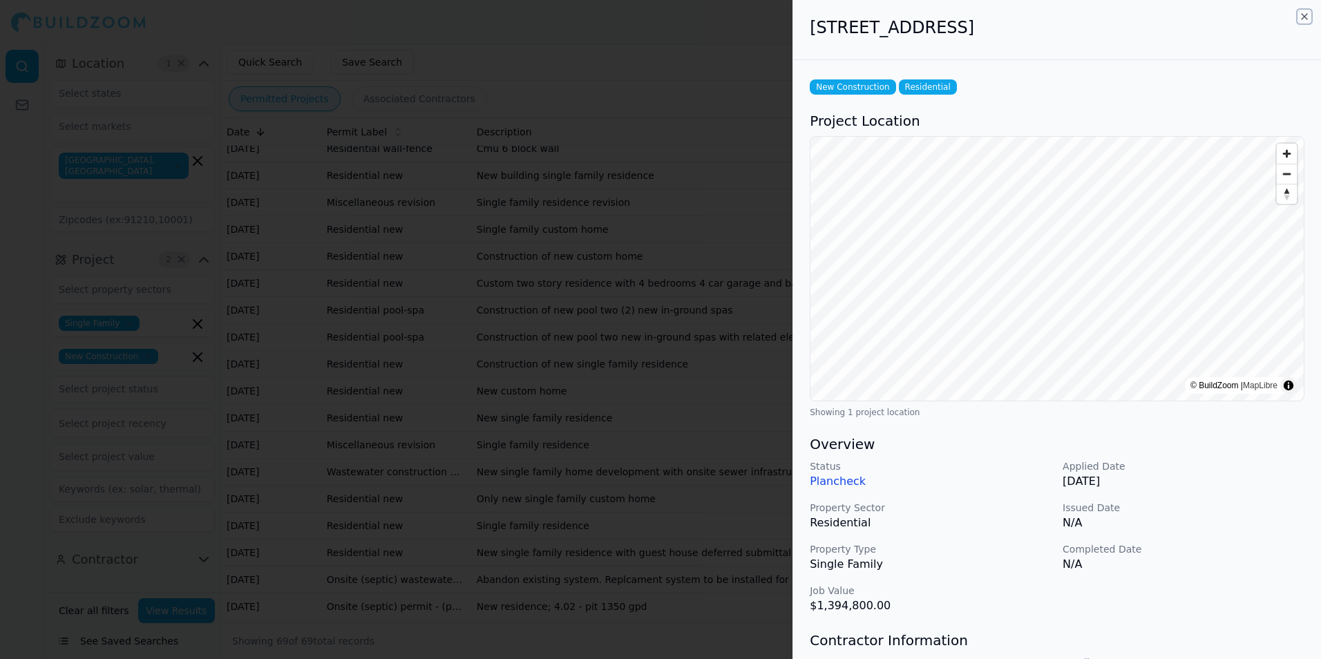
click at [1302, 16] on icon "button" at bounding box center [1304, 16] width 11 height 11
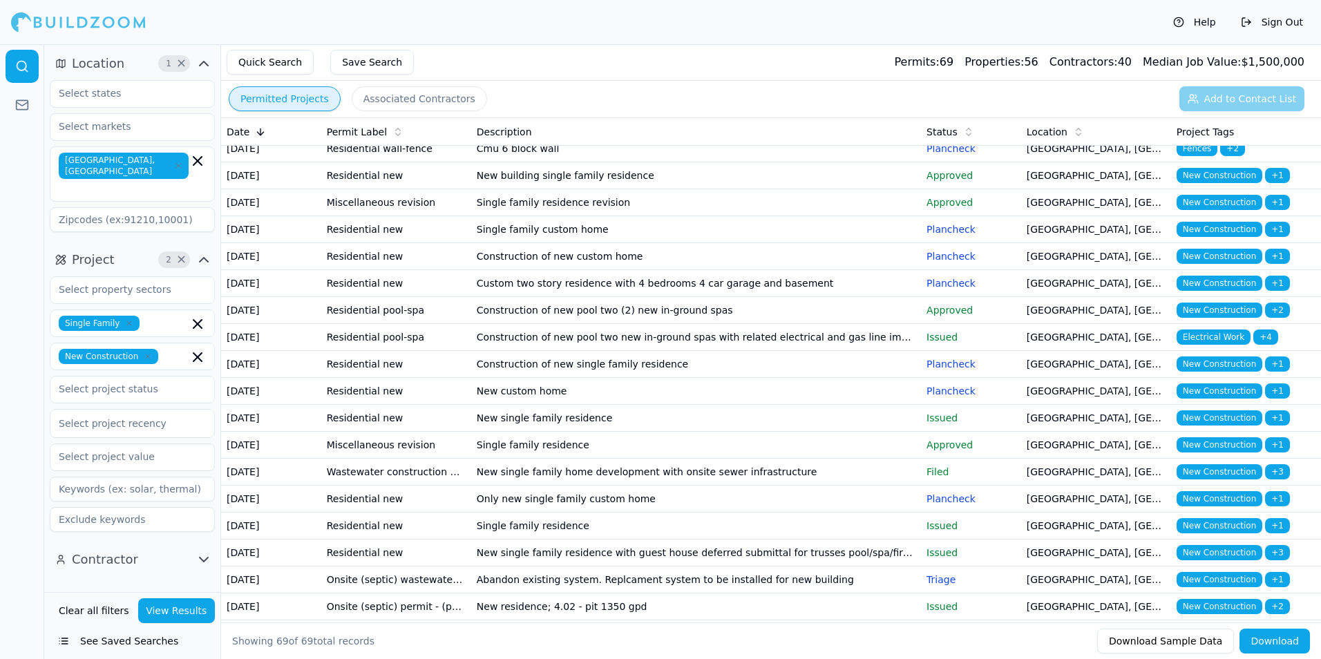
click at [796, 378] on td "Construction of new single family residence" at bounding box center [696, 364] width 450 height 27
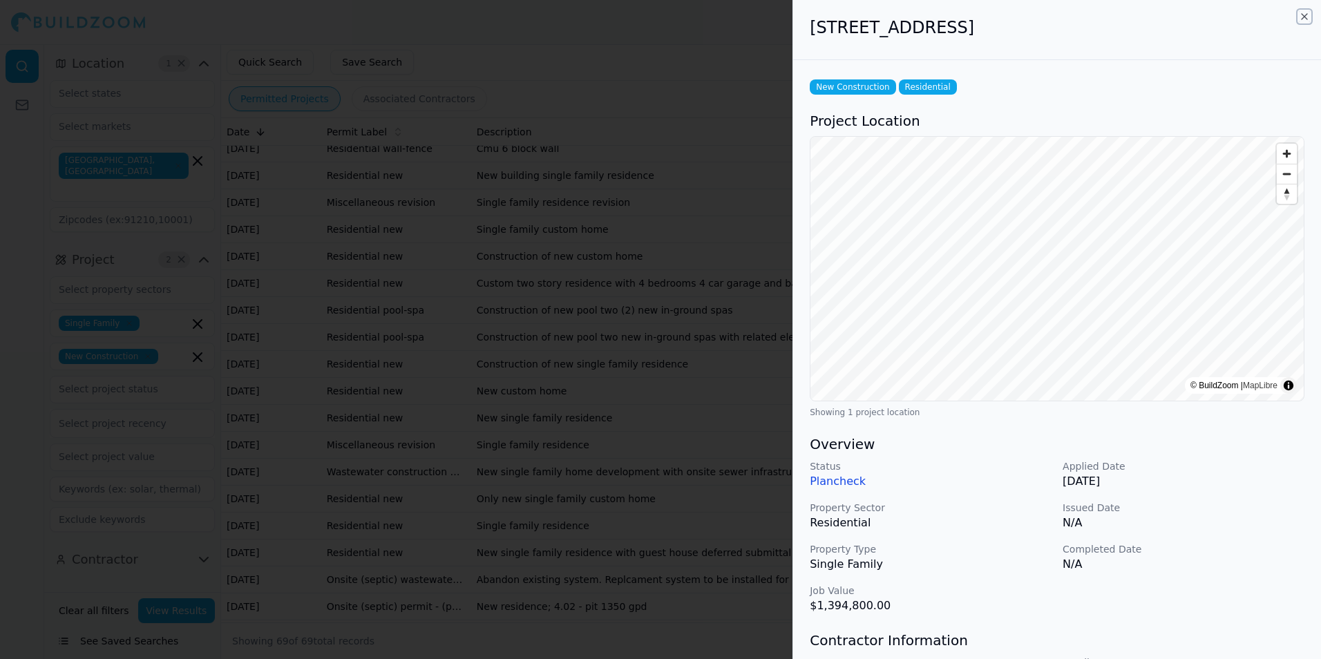
click at [1306, 18] on icon "button" at bounding box center [1304, 16] width 11 height 11
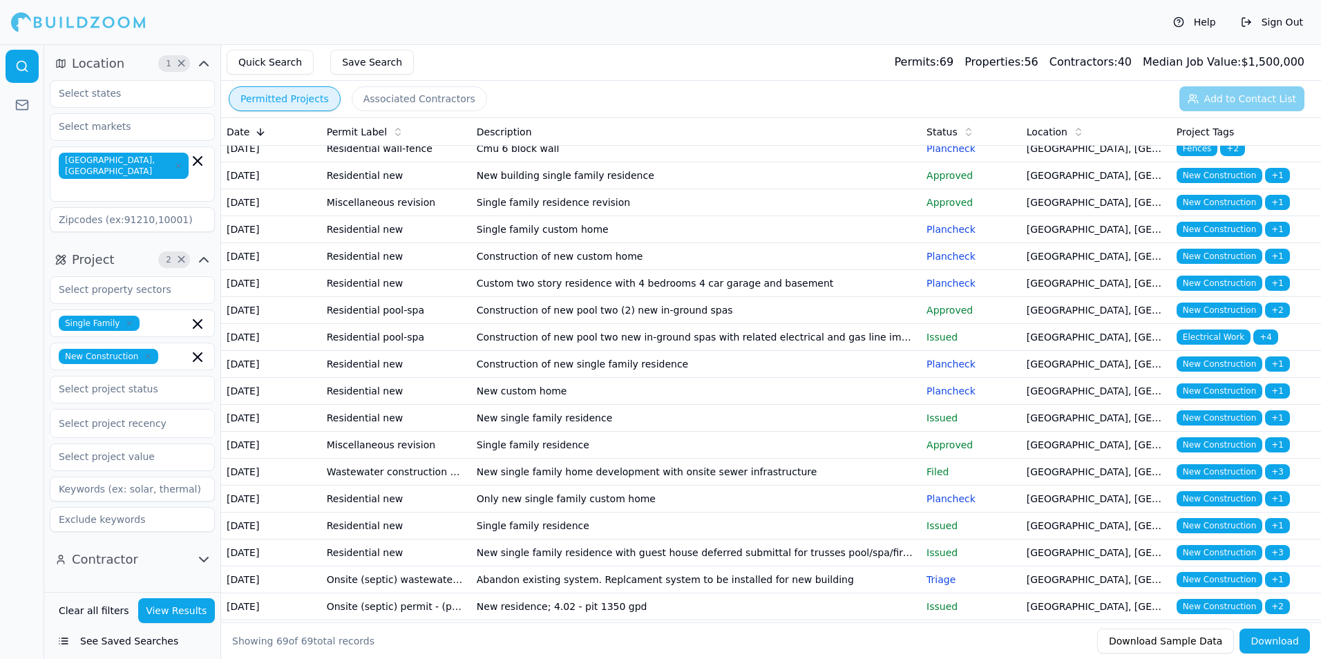
scroll to position [484, 0]
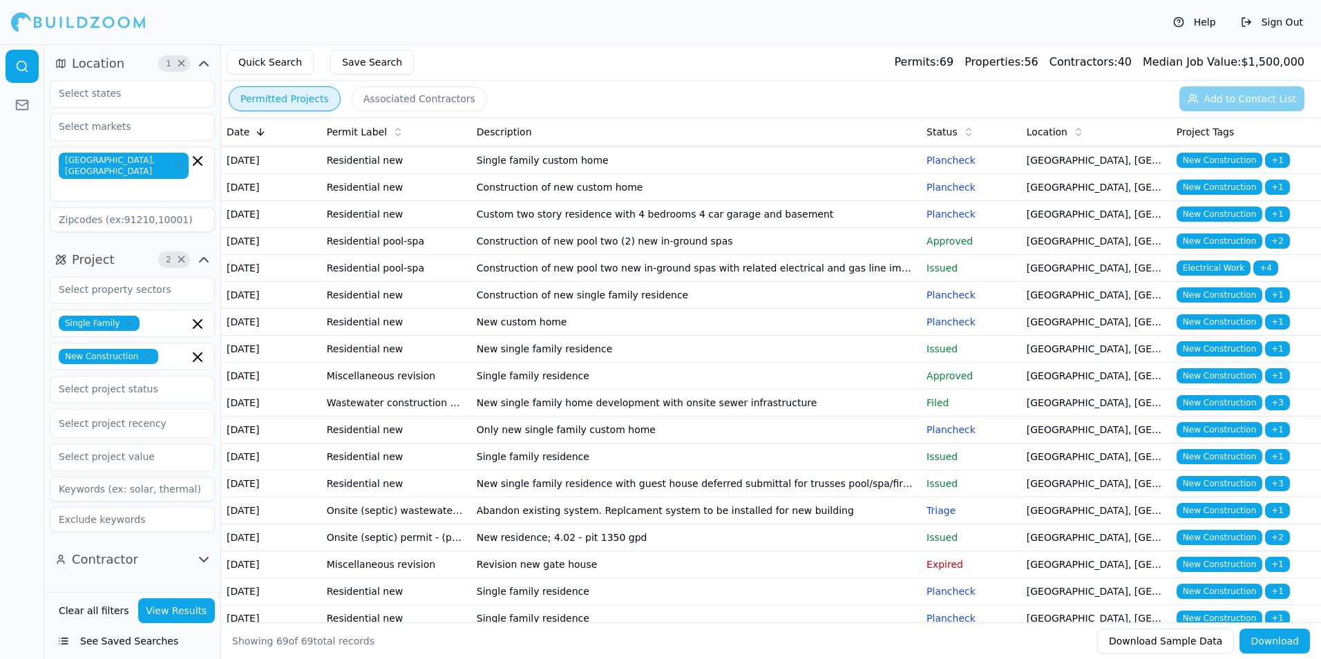
click at [764, 336] on td "New custom home" at bounding box center [696, 322] width 450 height 27
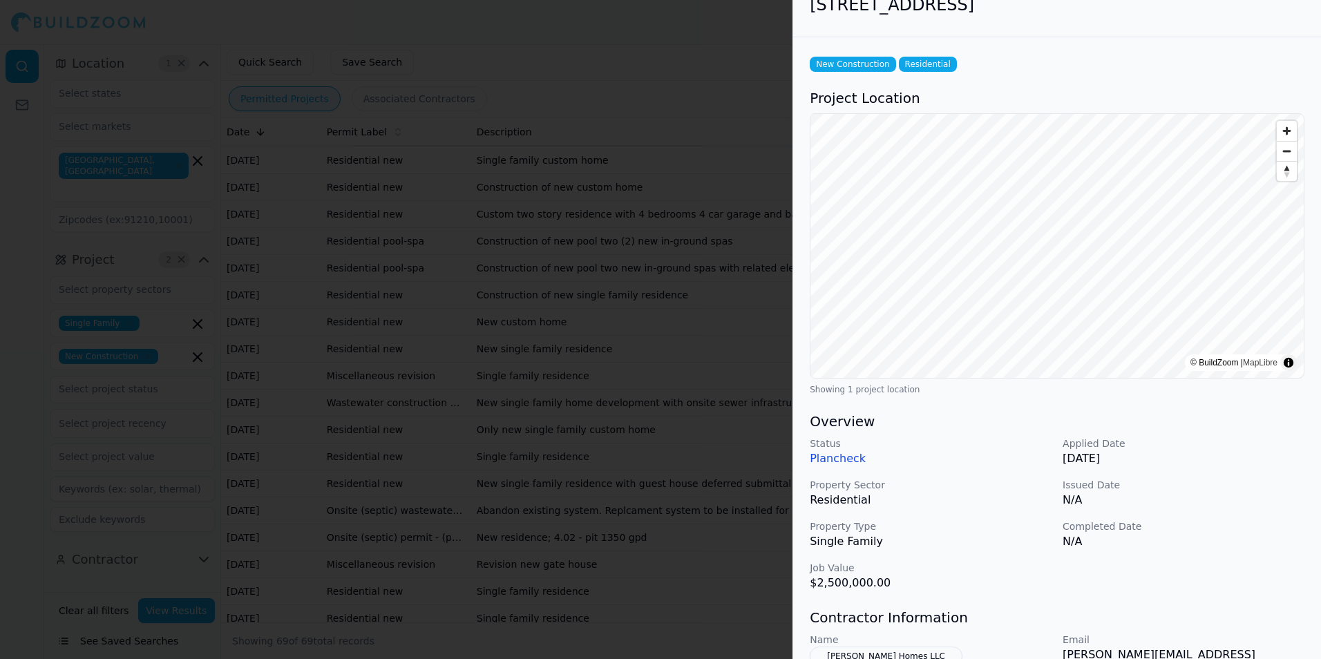
scroll to position [0, 0]
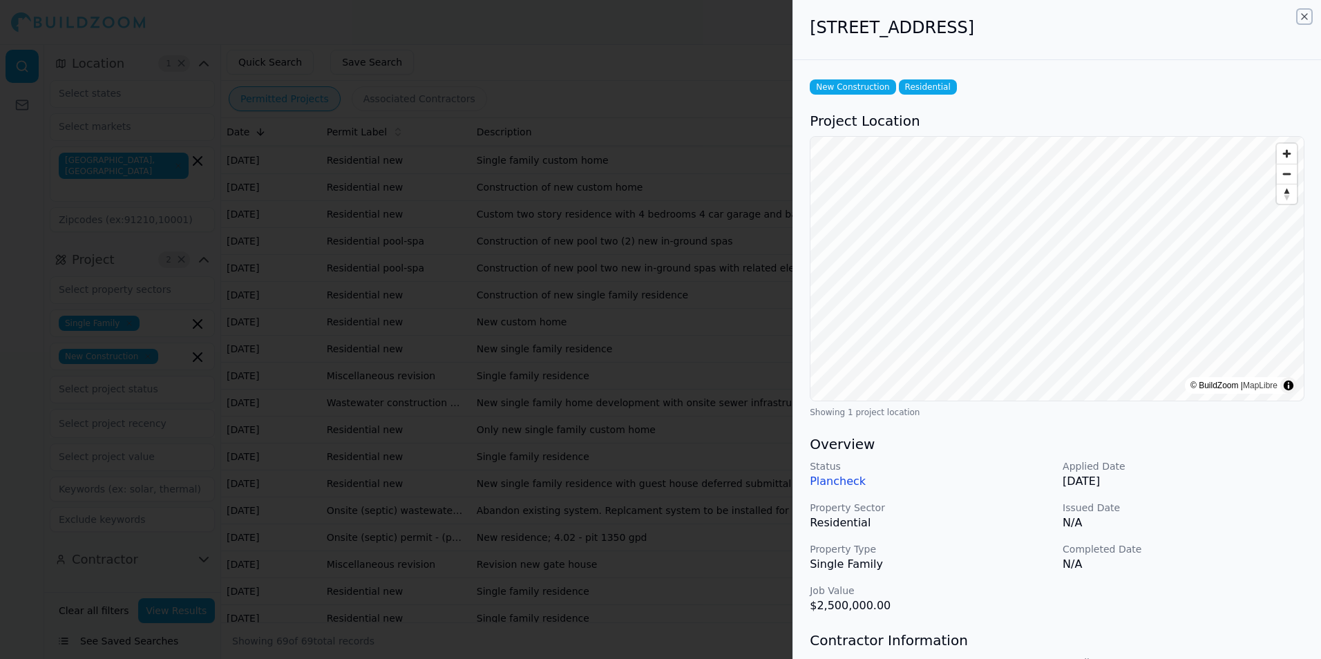
click at [1302, 19] on icon "button" at bounding box center [1304, 16] width 11 height 11
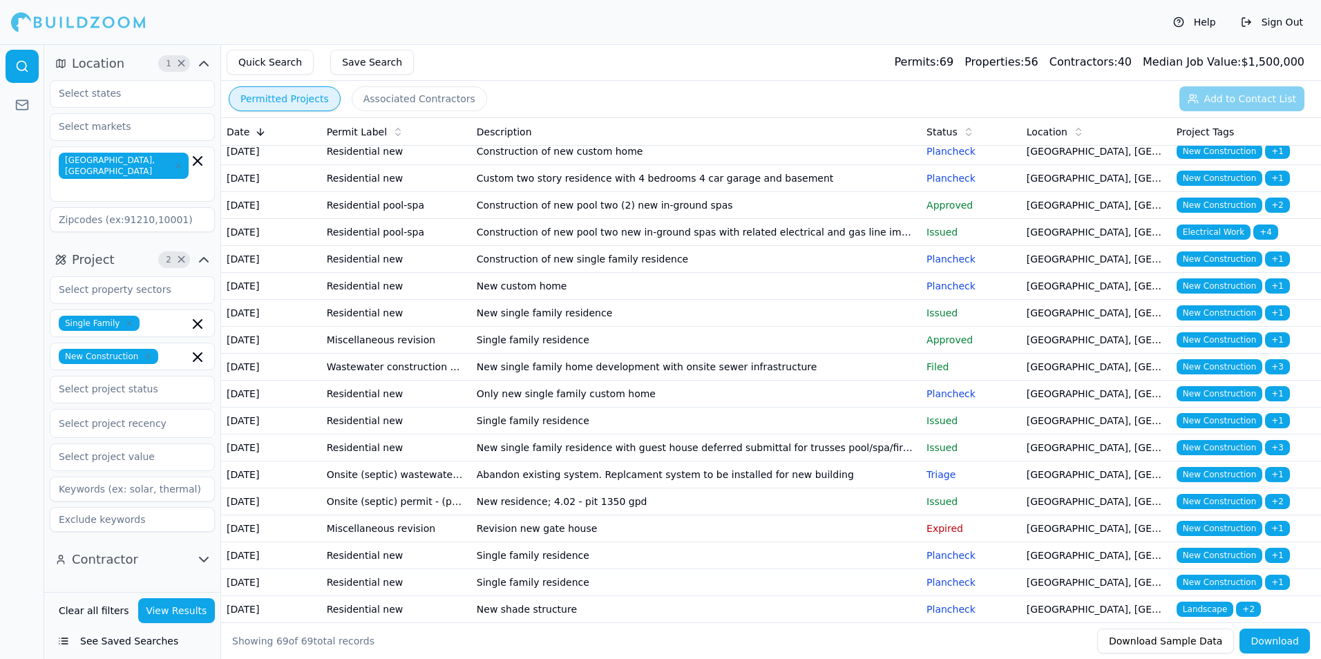
scroll to position [553, 0]
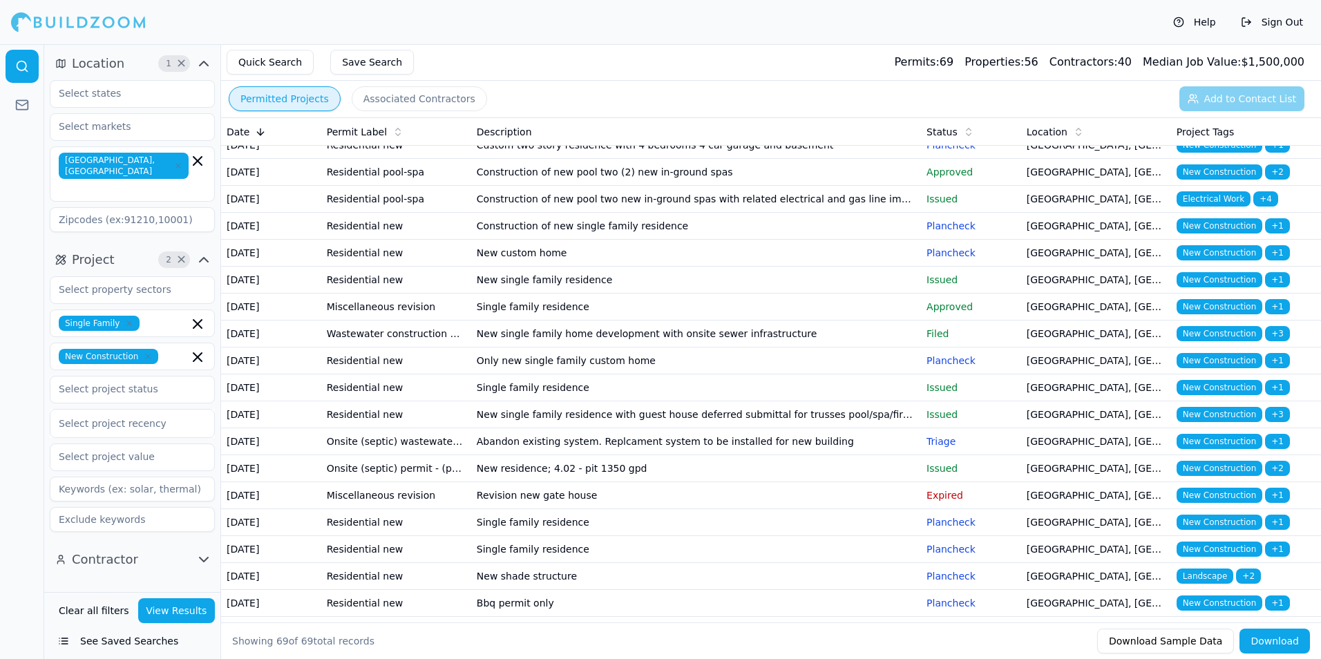
click at [877, 294] on td "New single family residence" at bounding box center [696, 280] width 450 height 27
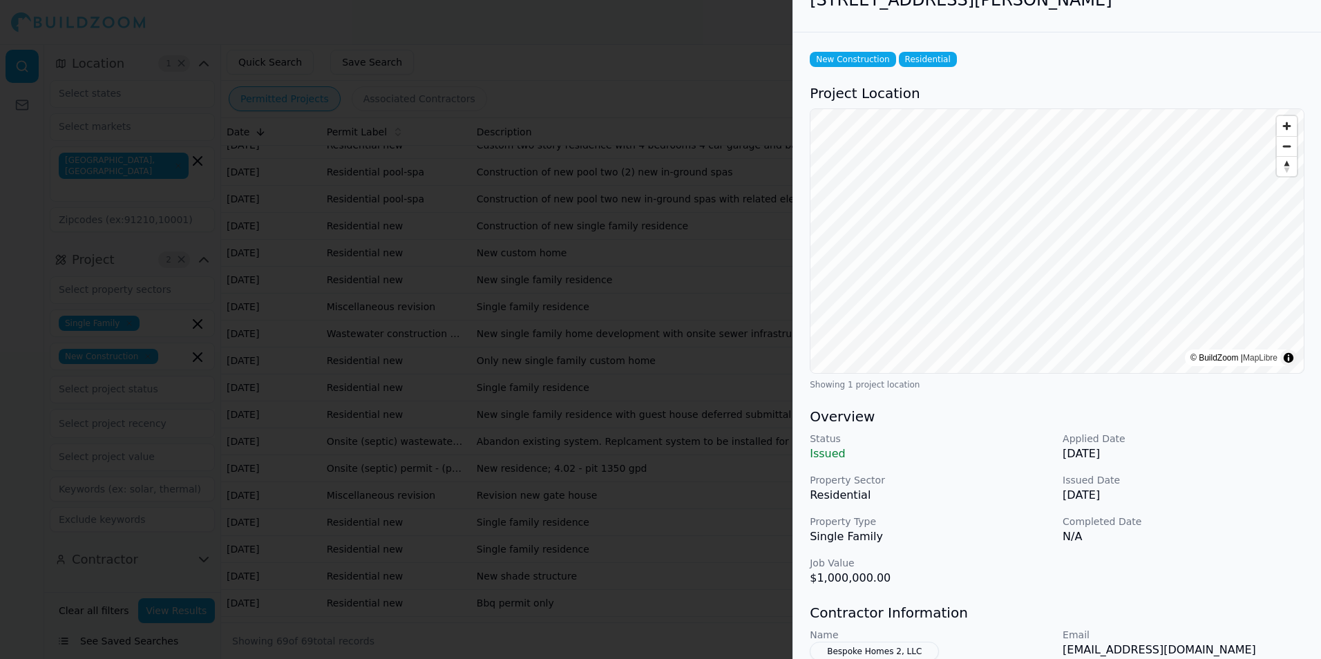
scroll to position [0, 0]
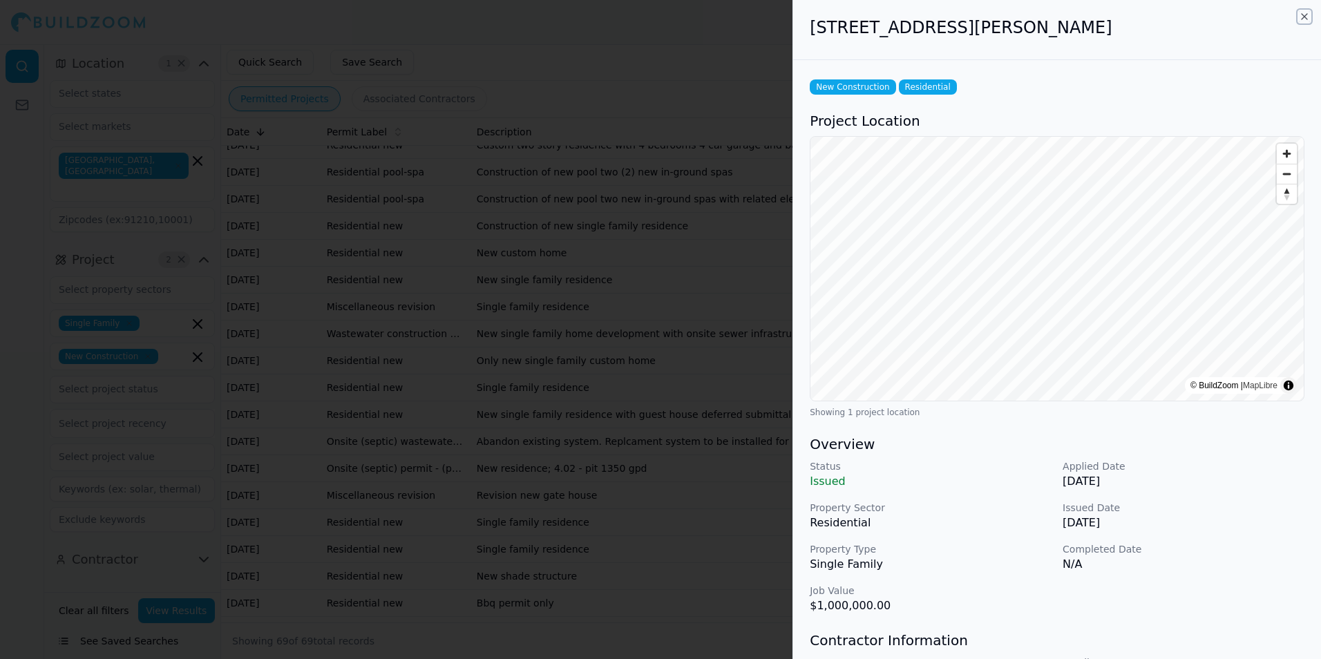
click at [1305, 19] on icon "button" at bounding box center [1304, 16] width 11 height 11
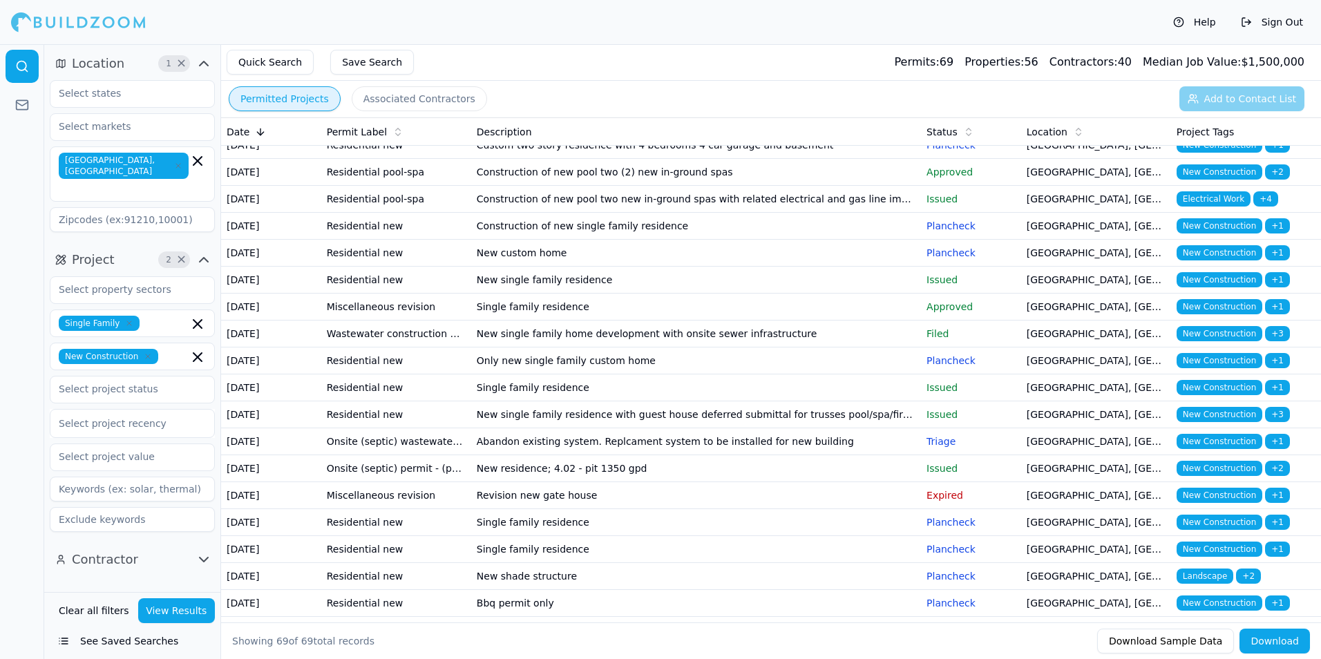
click at [823, 321] on td "Single family residence" at bounding box center [696, 307] width 450 height 27
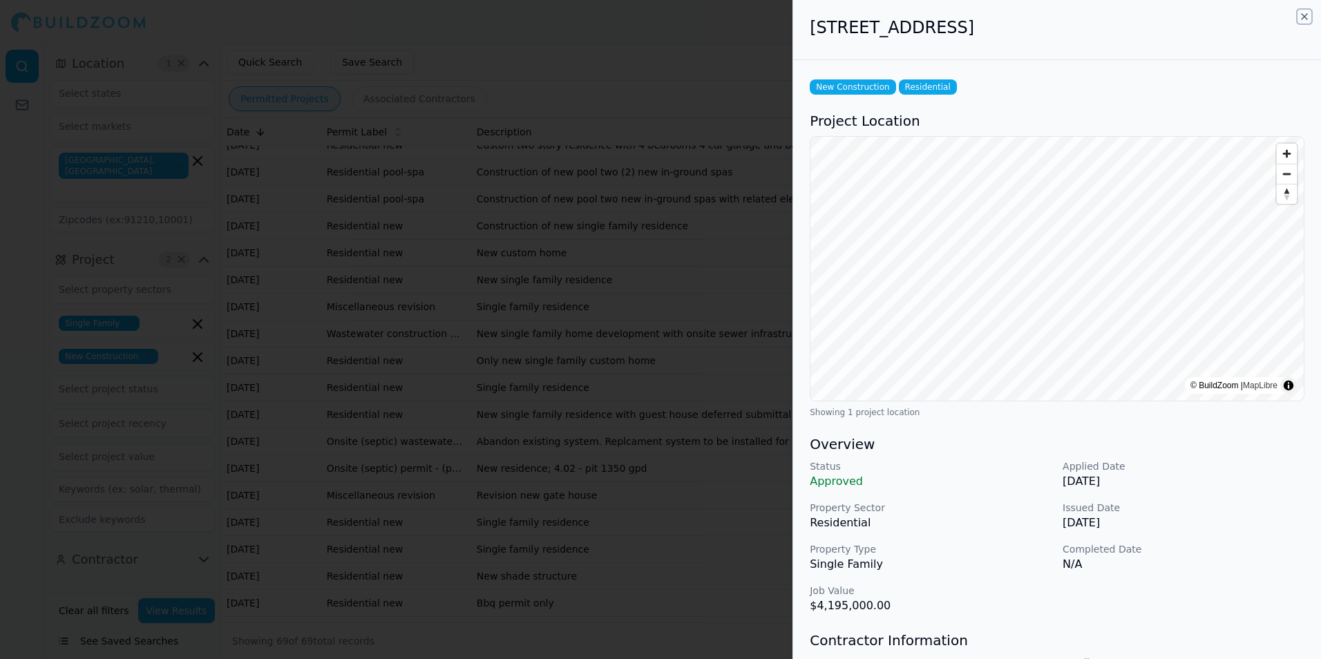
drag, startPoint x: 1304, startPoint y: 15, endPoint x: 1293, endPoint y: 28, distance: 16.7
click at [1304, 14] on icon "button" at bounding box center [1304, 16] width 11 height 11
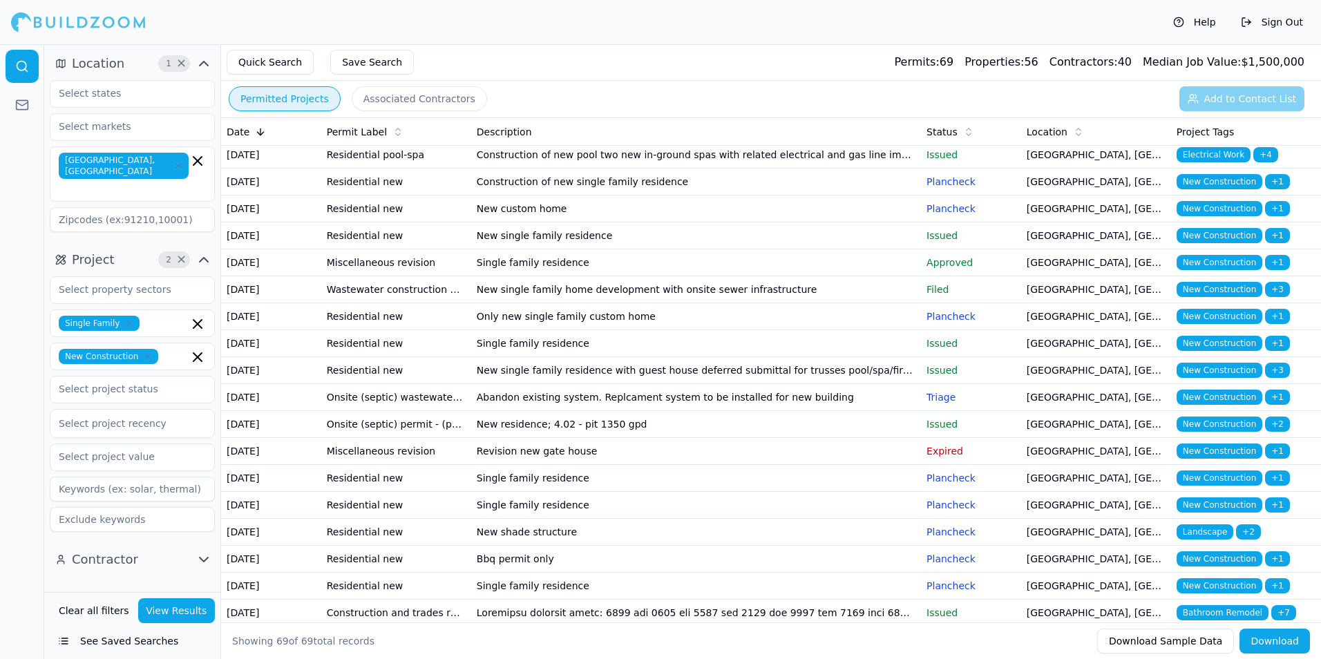
scroll to position [622, 0]
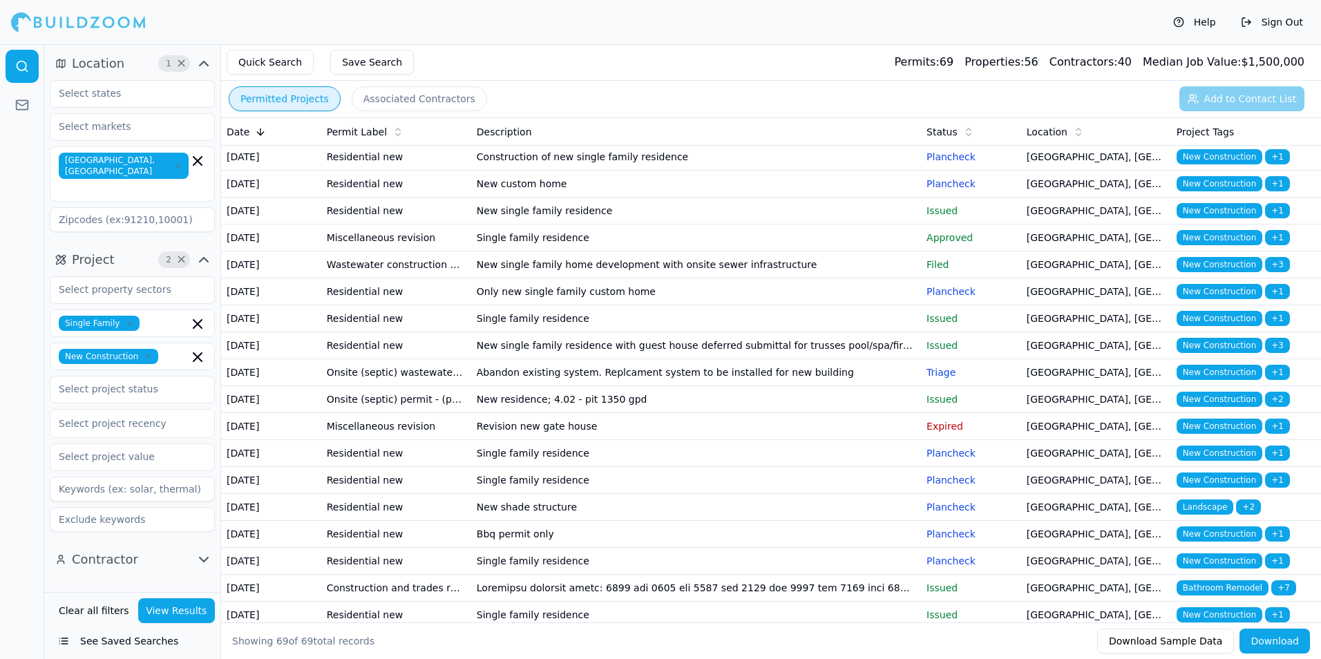
click at [822, 279] on td "New single family home development with onsite sewer infrastructure" at bounding box center [696, 265] width 450 height 27
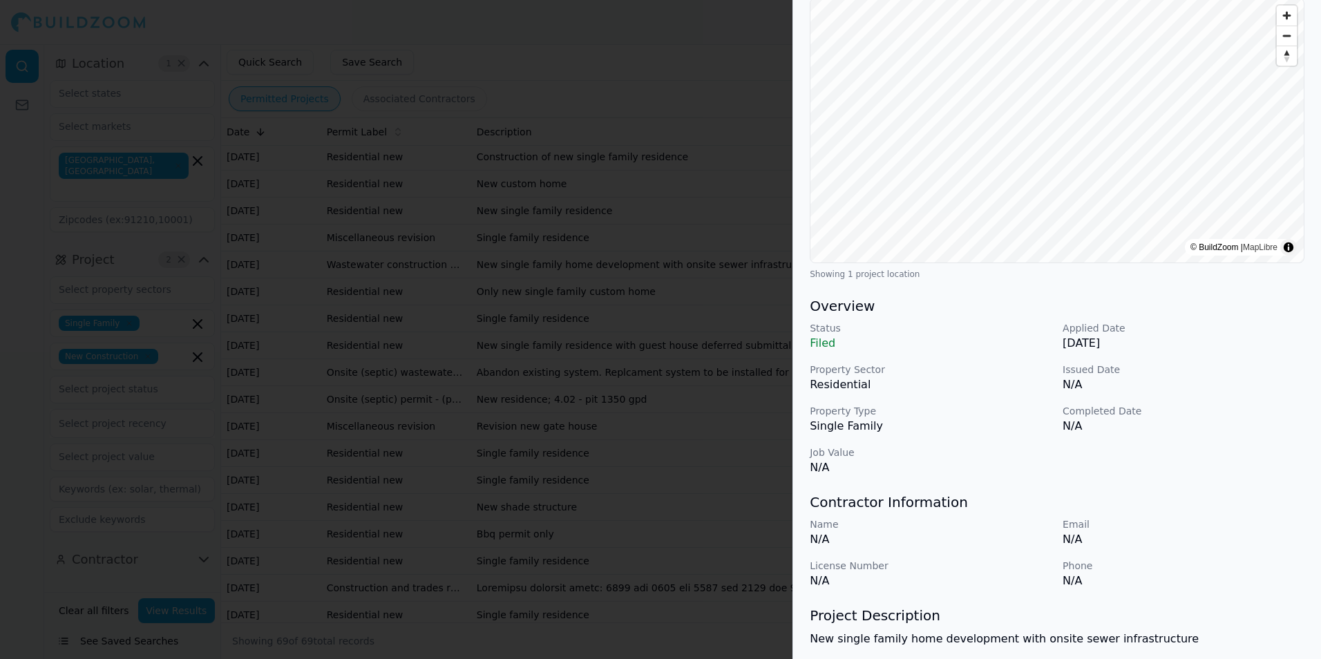
scroll to position [0, 0]
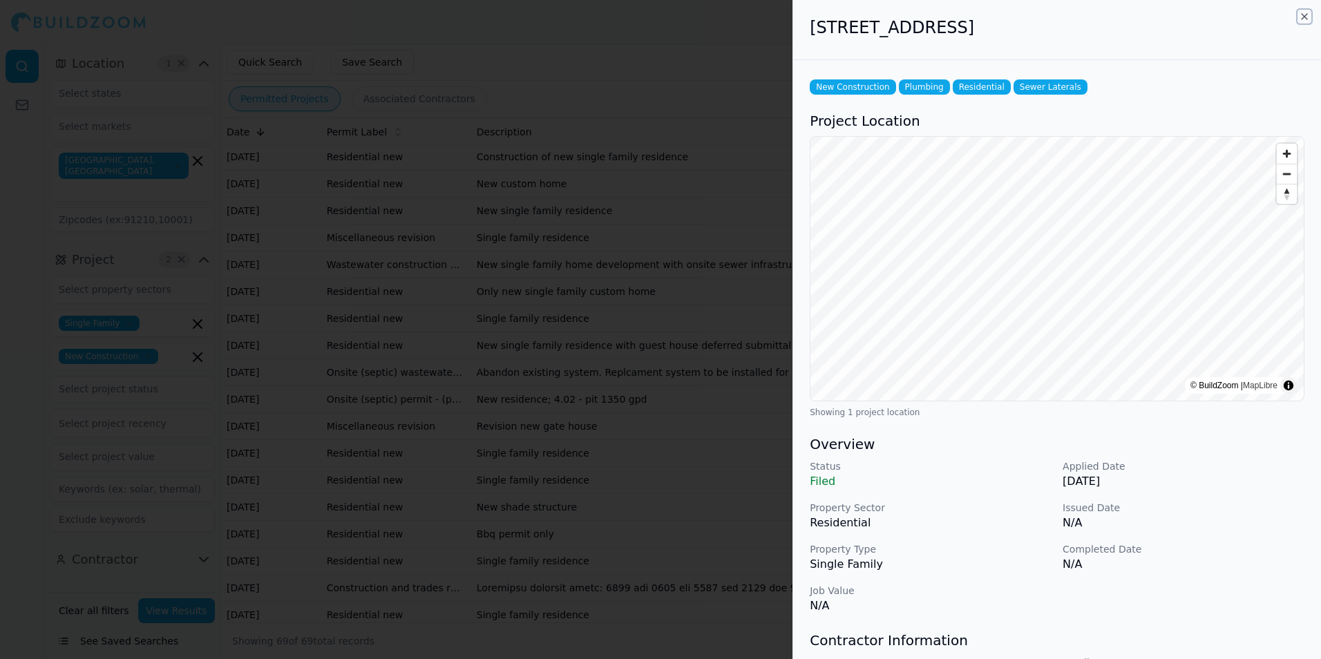
click at [1306, 16] on icon "button" at bounding box center [1304, 16] width 11 height 11
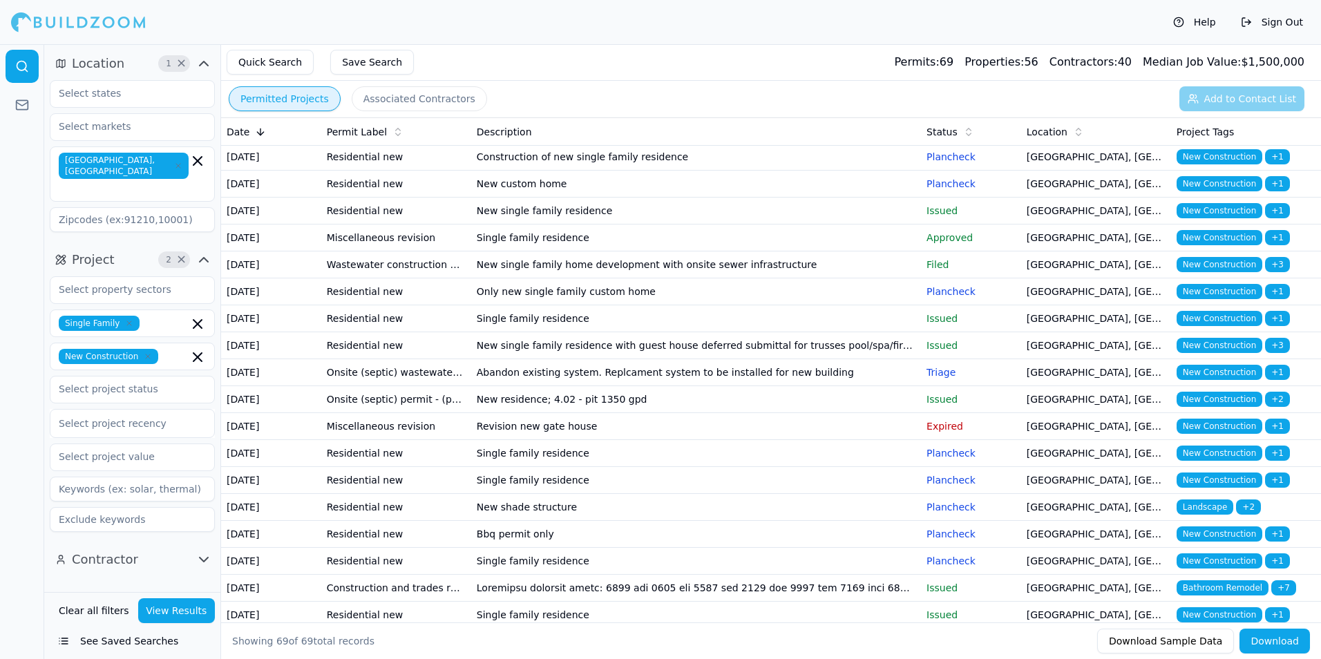
click at [823, 332] on td "Single family residence" at bounding box center [696, 318] width 450 height 27
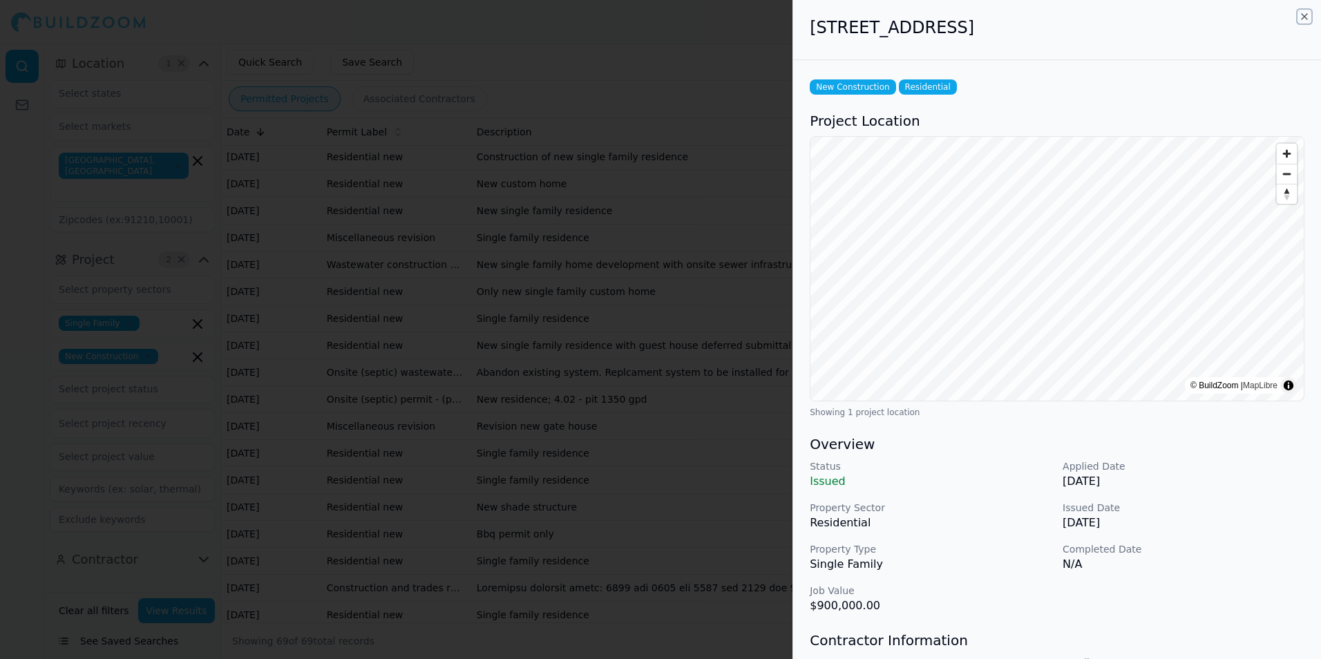
click at [1306, 17] on icon "button" at bounding box center [1304, 16] width 11 height 11
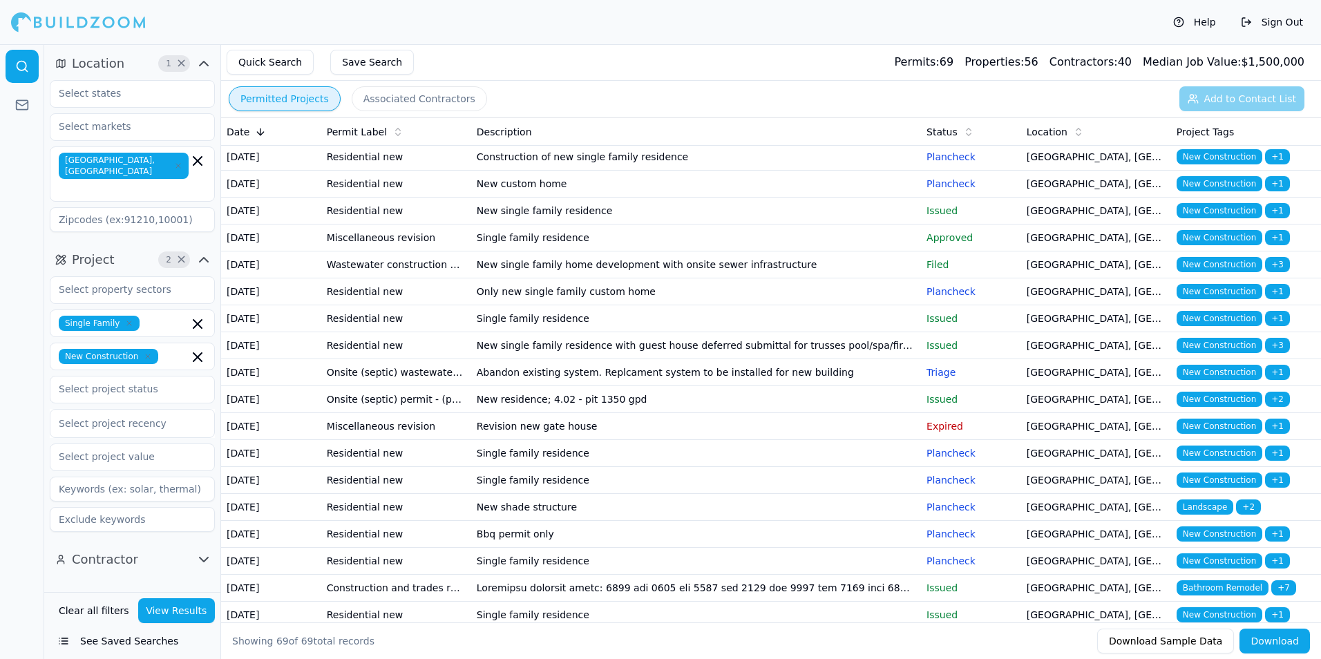
click at [851, 305] on td "Only new single family custom home" at bounding box center [696, 292] width 450 height 27
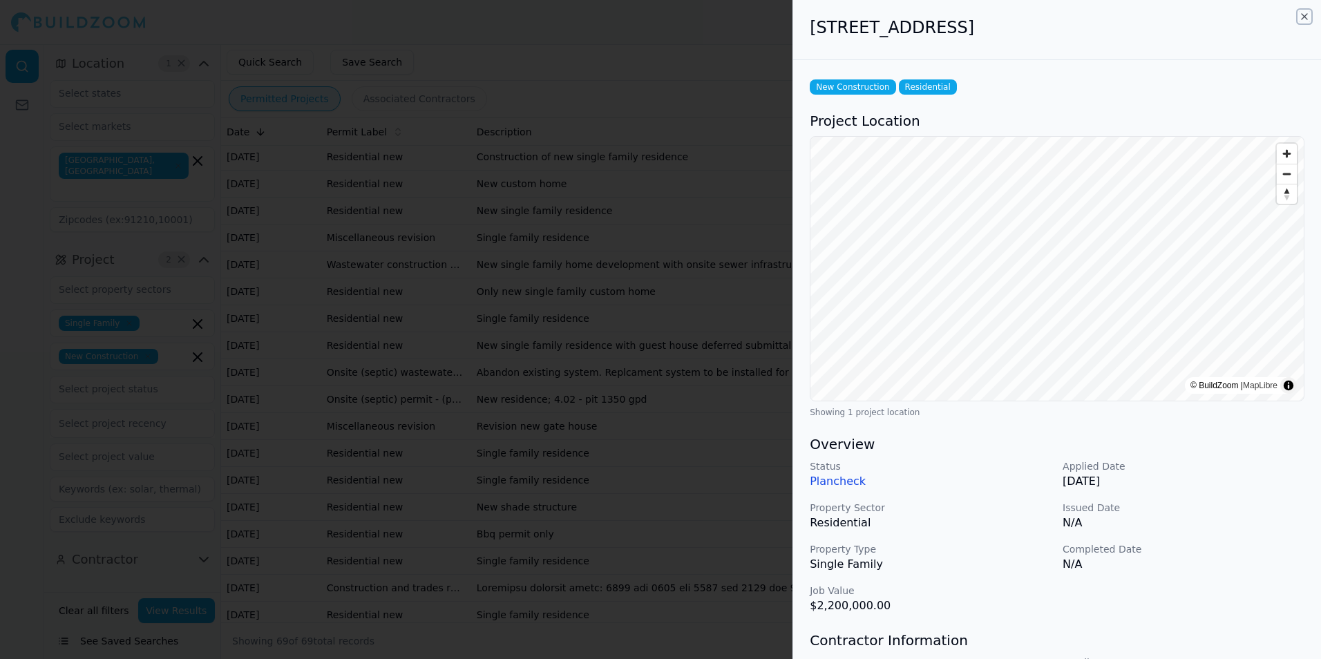
click at [1304, 18] on icon "button" at bounding box center [1304, 16] width 11 height 11
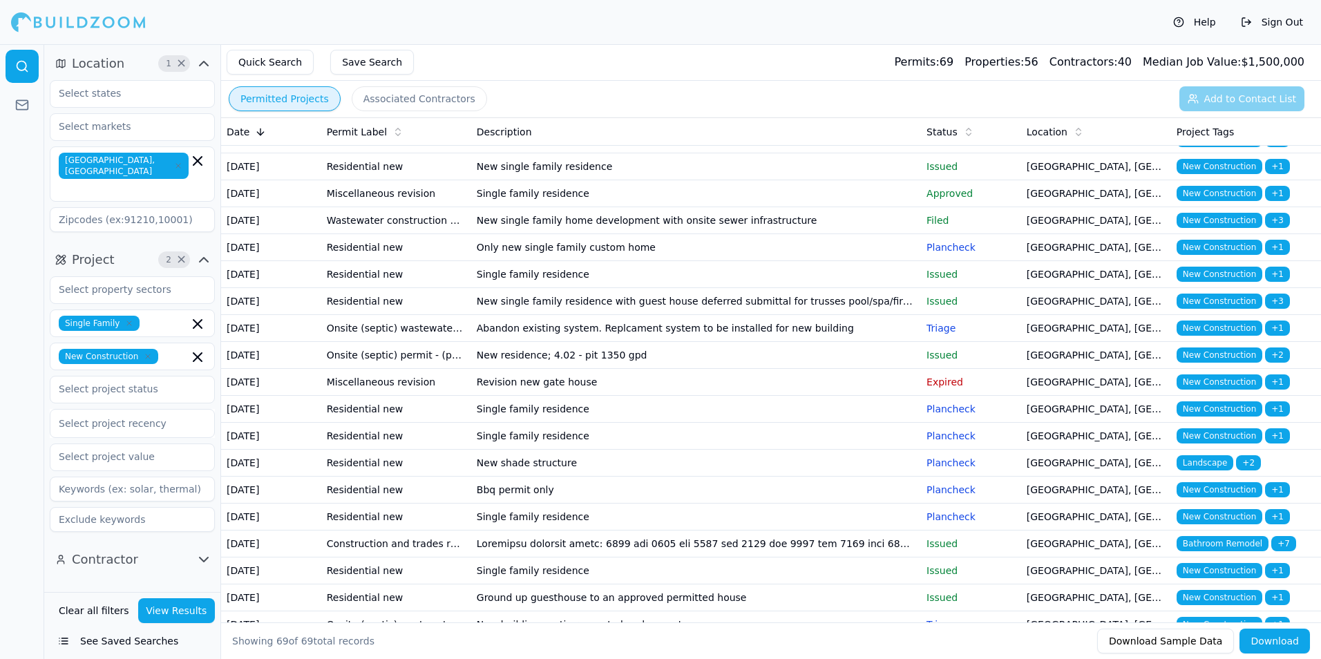
scroll to position [691, 0]
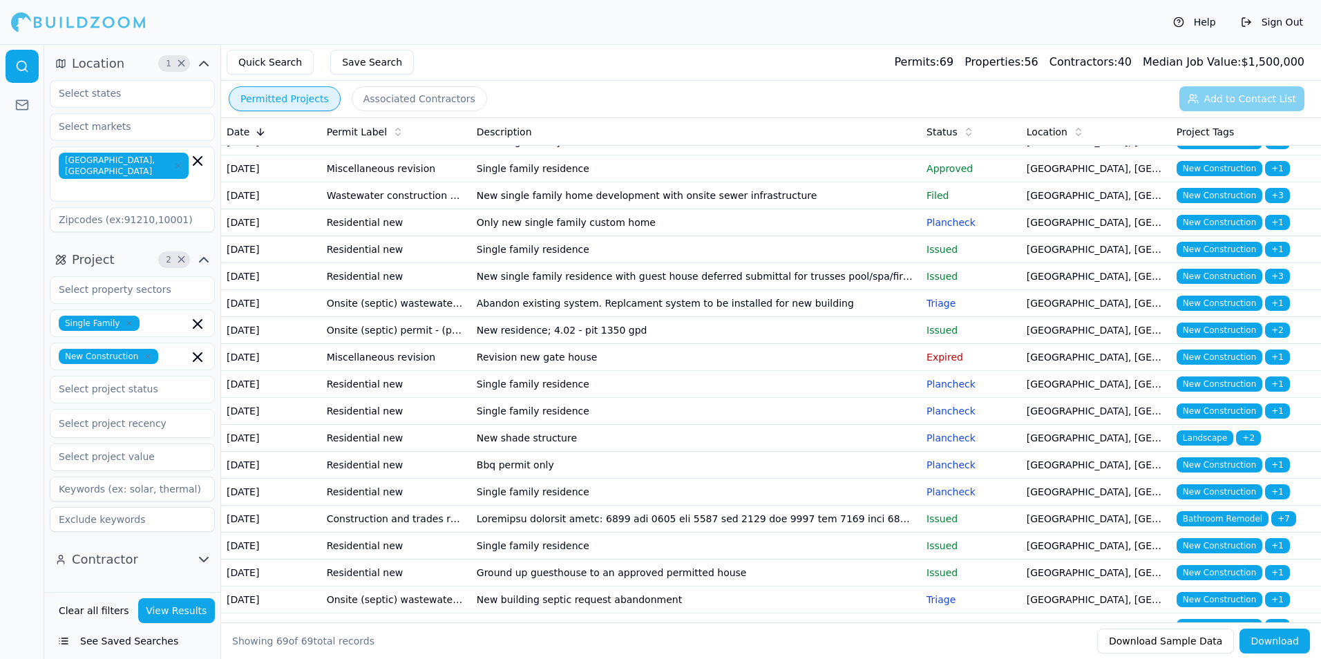
click at [892, 263] on td "Single family residence" at bounding box center [696, 249] width 450 height 27
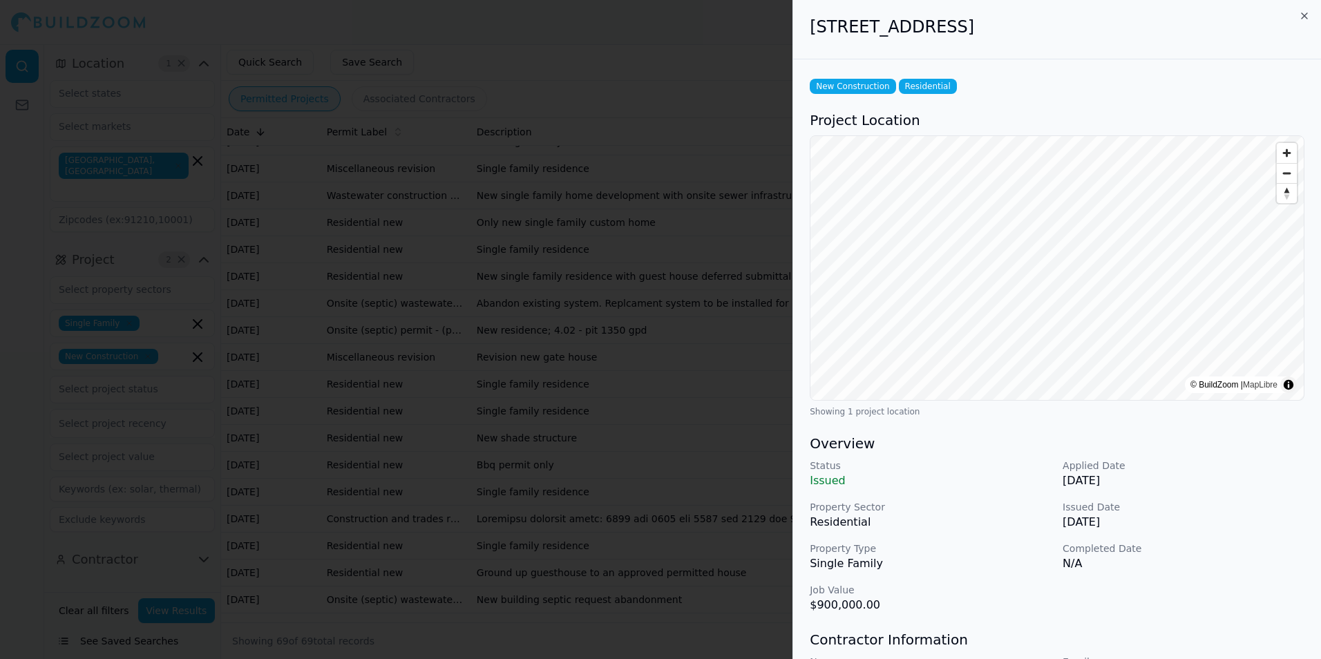
scroll to position [0, 0]
click at [1304, 16] on icon "button" at bounding box center [1305, 17] width 6 height 6
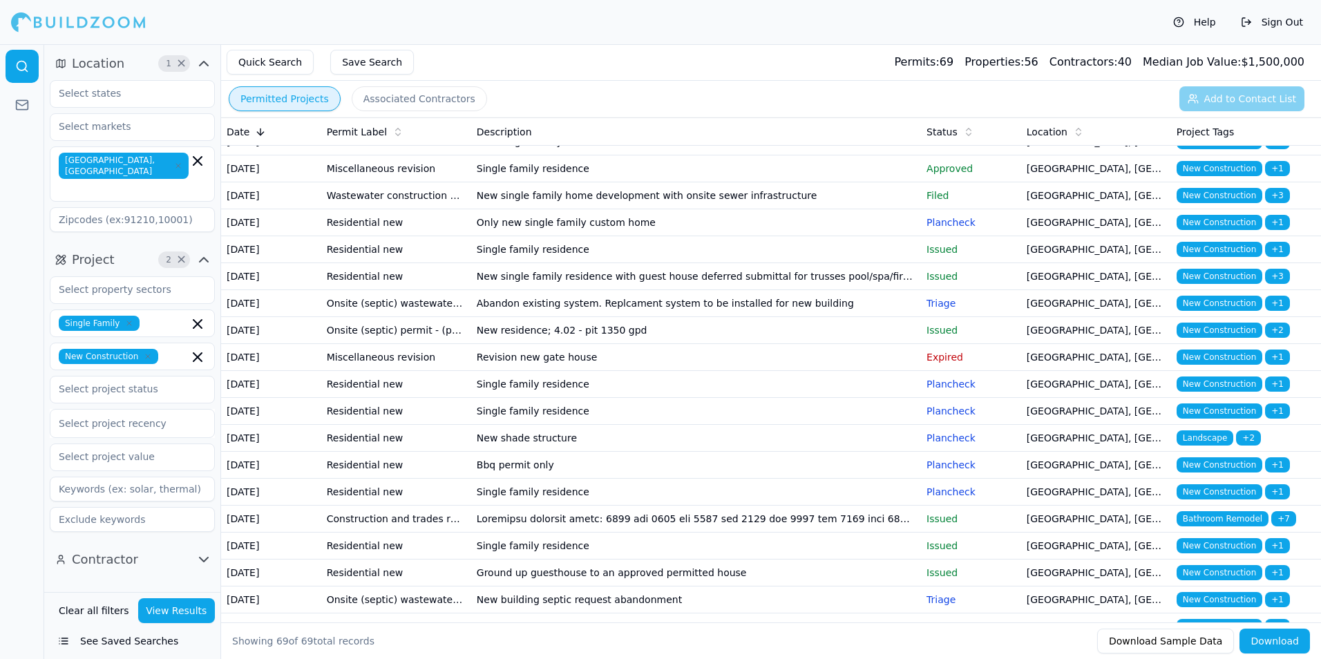
click at [948, 283] on p "Issued" at bounding box center [971, 277] width 89 height 14
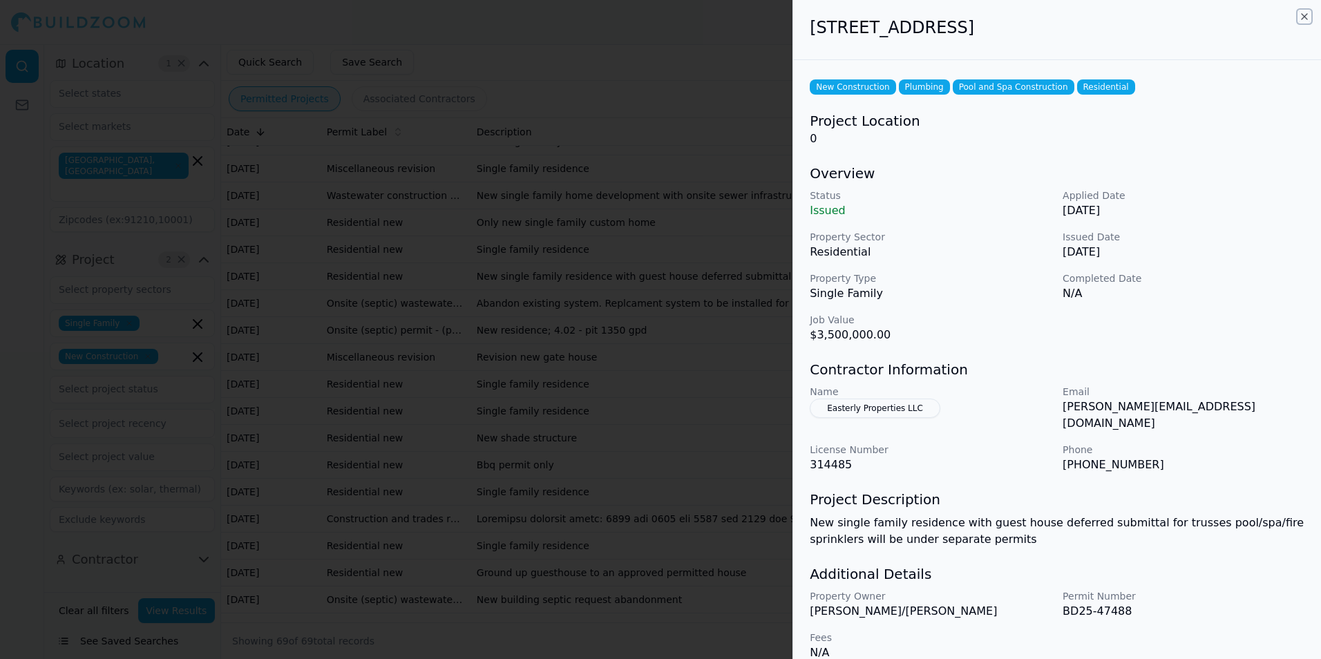
click at [1306, 15] on icon "button" at bounding box center [1304, 16] width 11 height 11
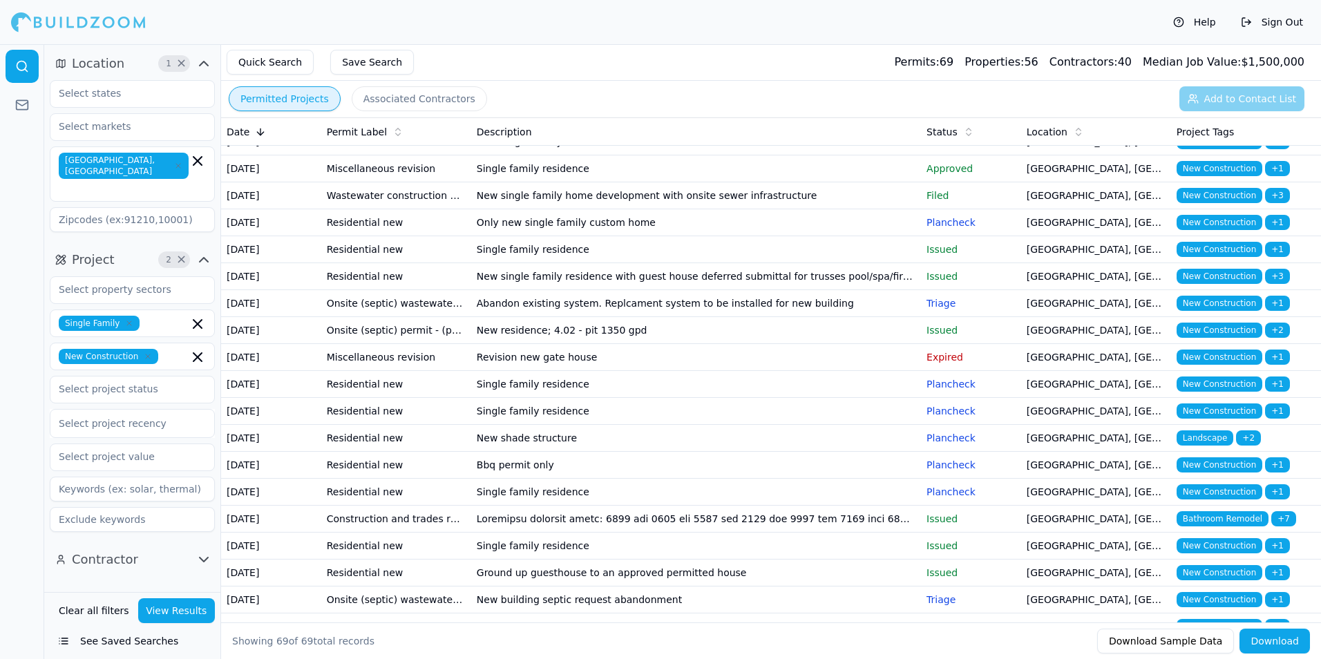
click at [807, 290] on td "New single family residence with guest house deferred submittal for trusses poo…" at bounding box center [696, 276] width 450 height 27
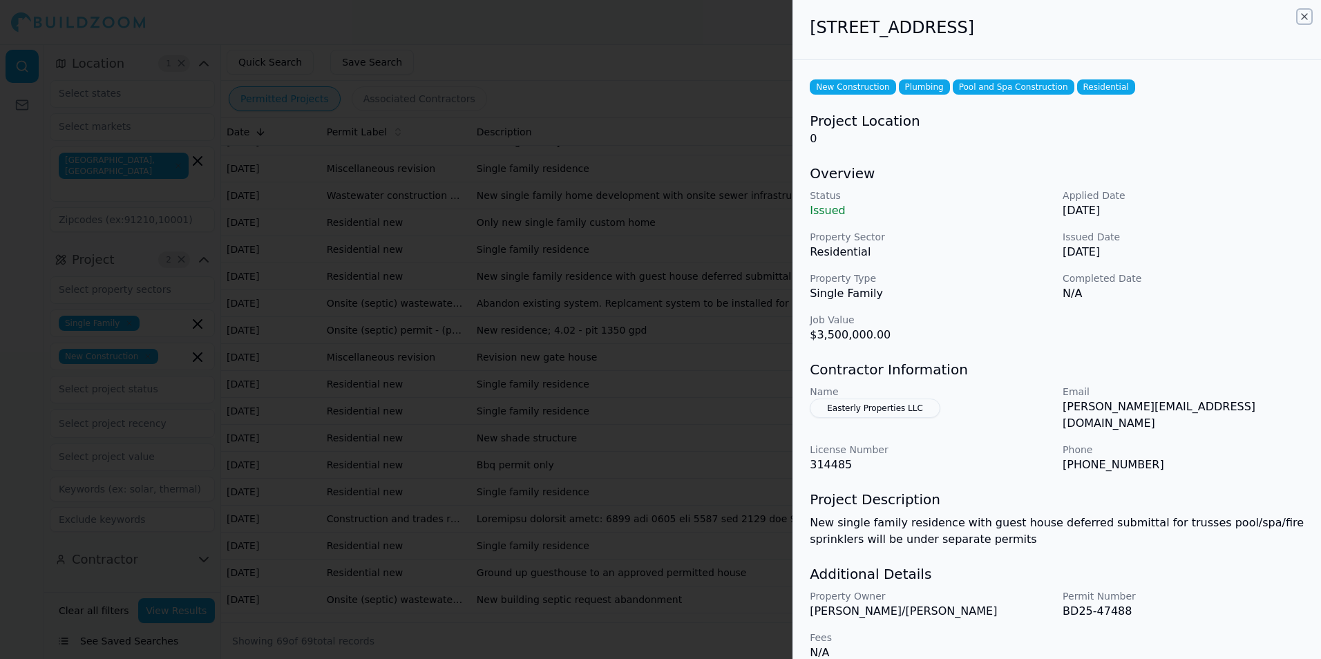
click at [1304, 15] on icon "button" at bounding box center [1304, 16] width 11 height 11
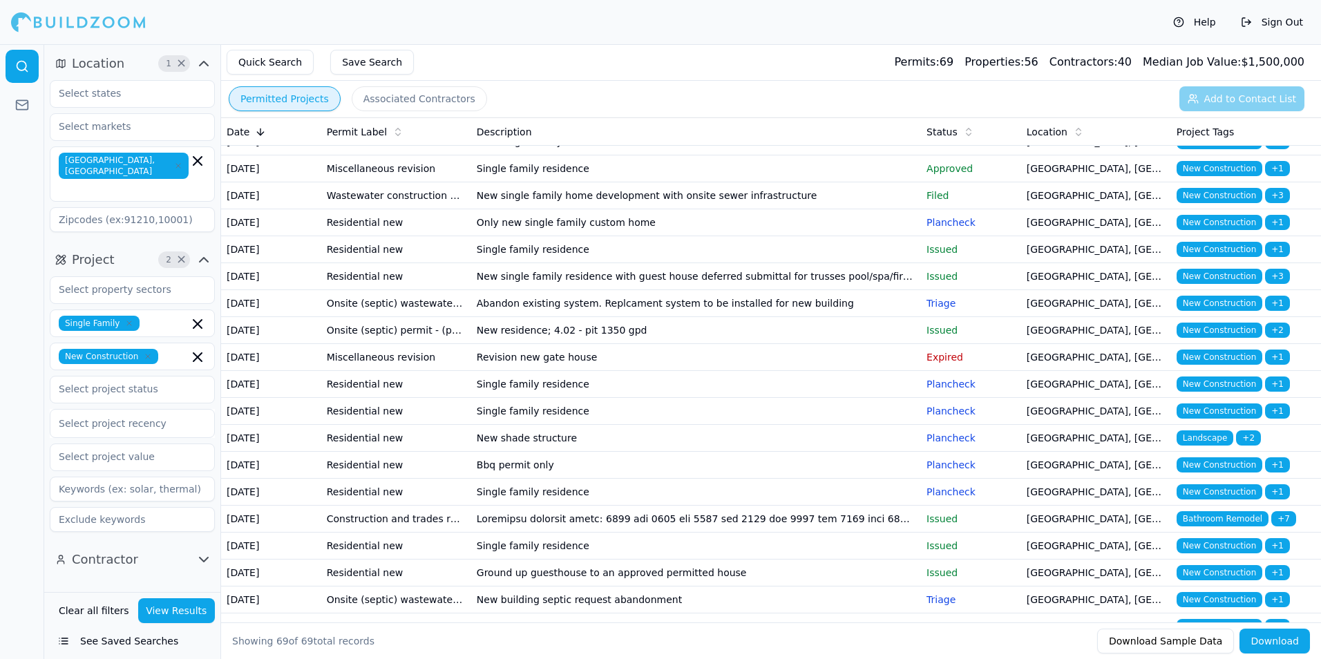
scroll to position [760, 0]
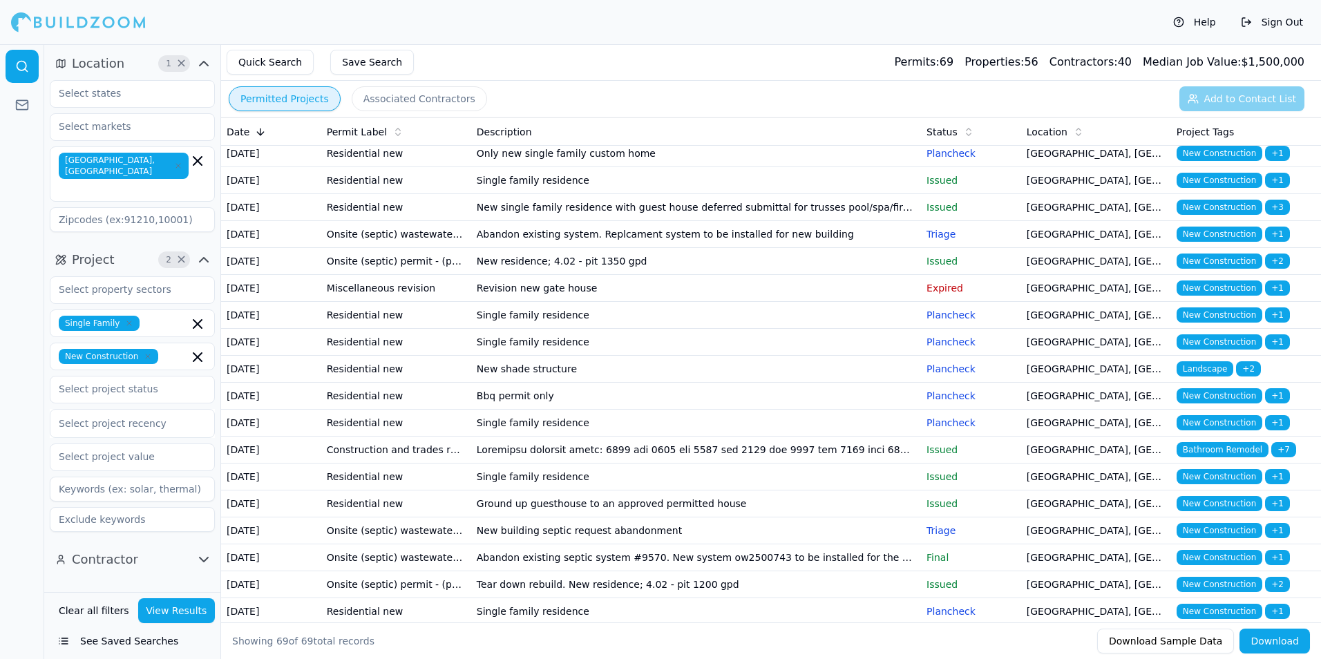
click at [857, 248] on td "Abandon existing system. Replcament system to be installed for new building" at bounding box center [696, 234] width 450 height 27
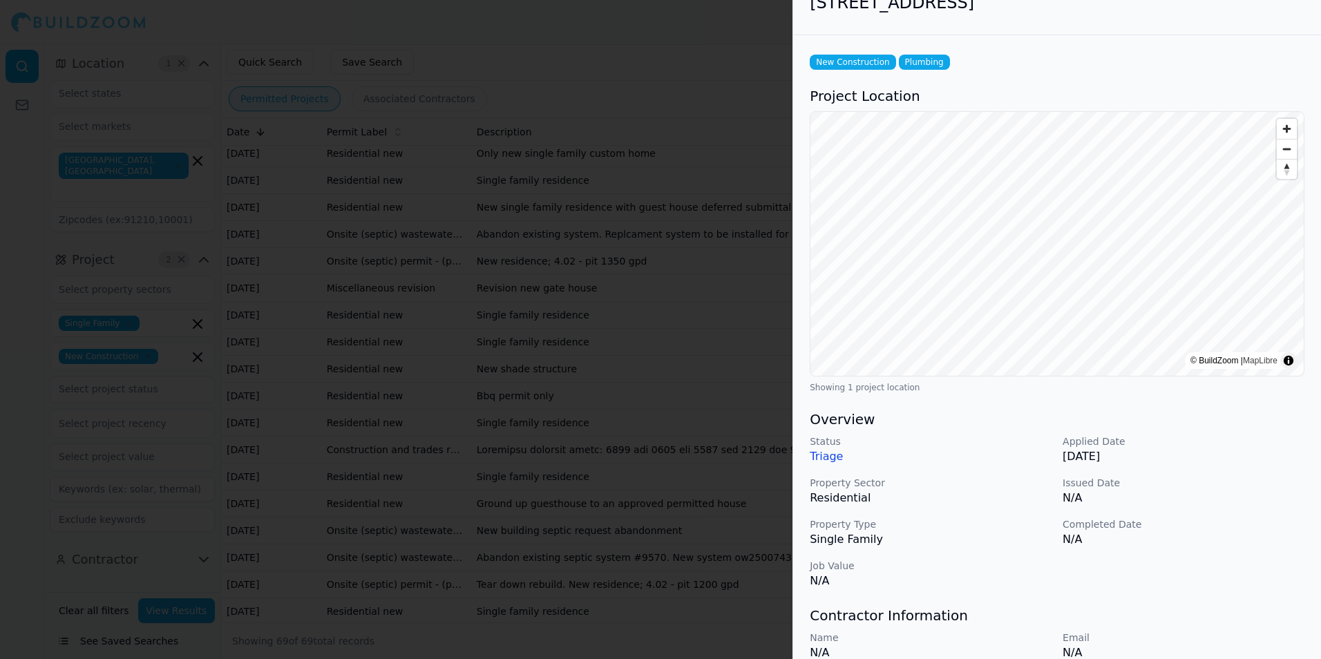
scroll to position [0, 0]
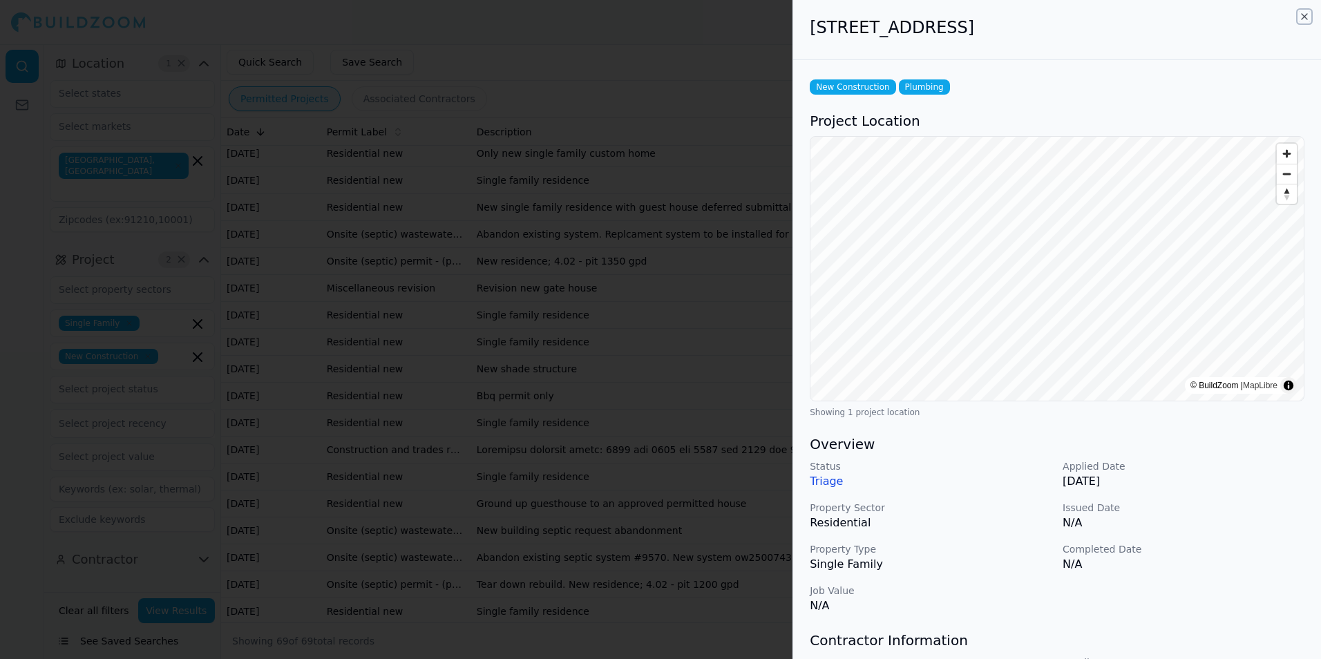
click at [1306, 15] on icon "button" at bounding box center [1304, 16] width 11 height 11
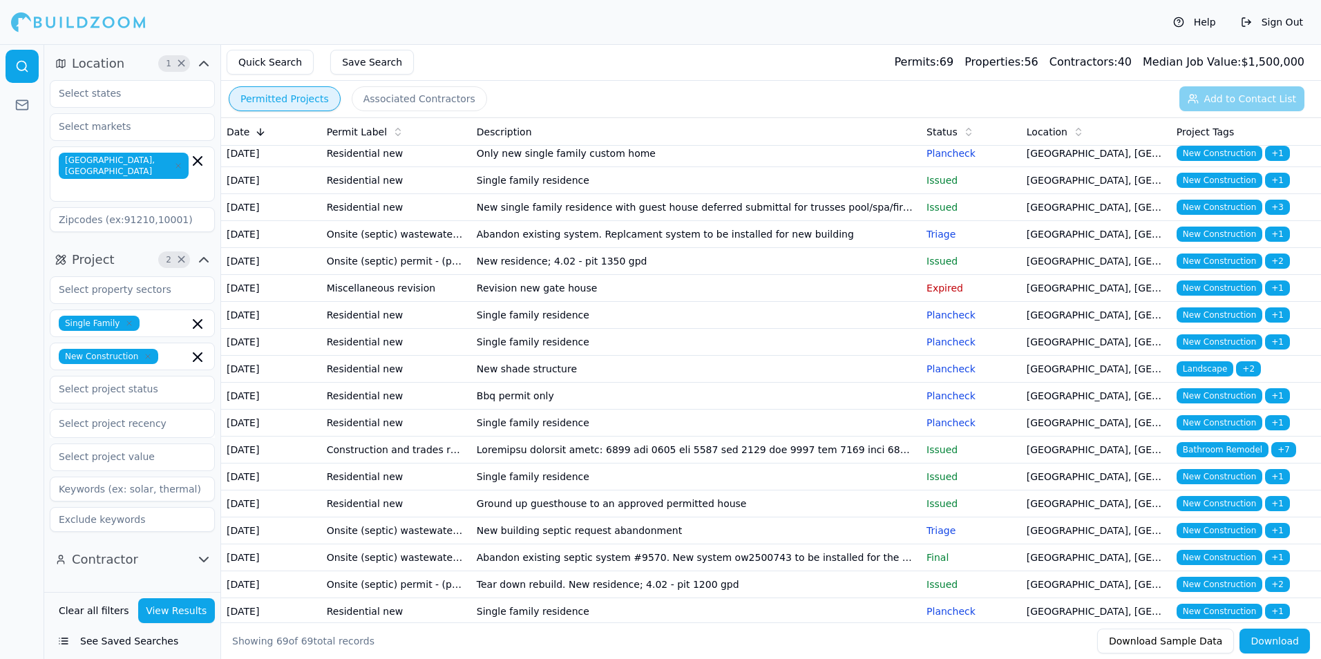
click at [883, 275] on td "New residence; 4.02 - pit 1350 gpd" at bounding box center [696, 261] width 450 height 27
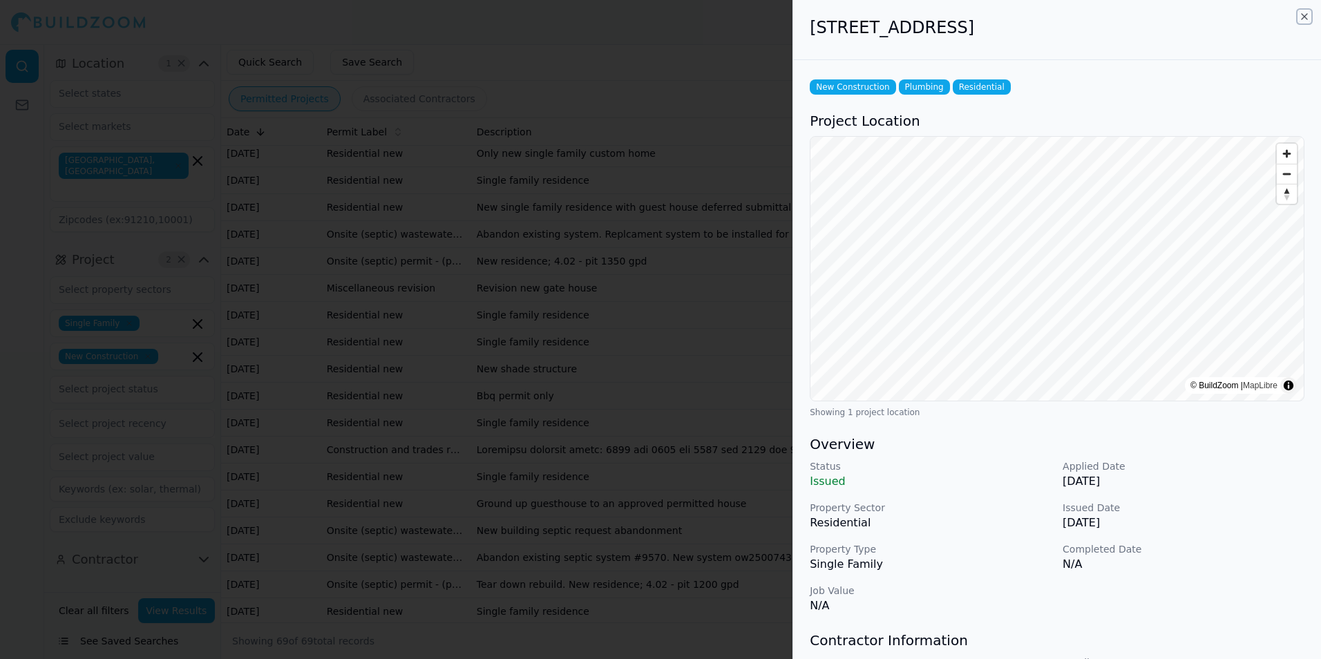
click at [1306, 17] on icon "button" at bounding box center [1305, 17] width 6 height 6
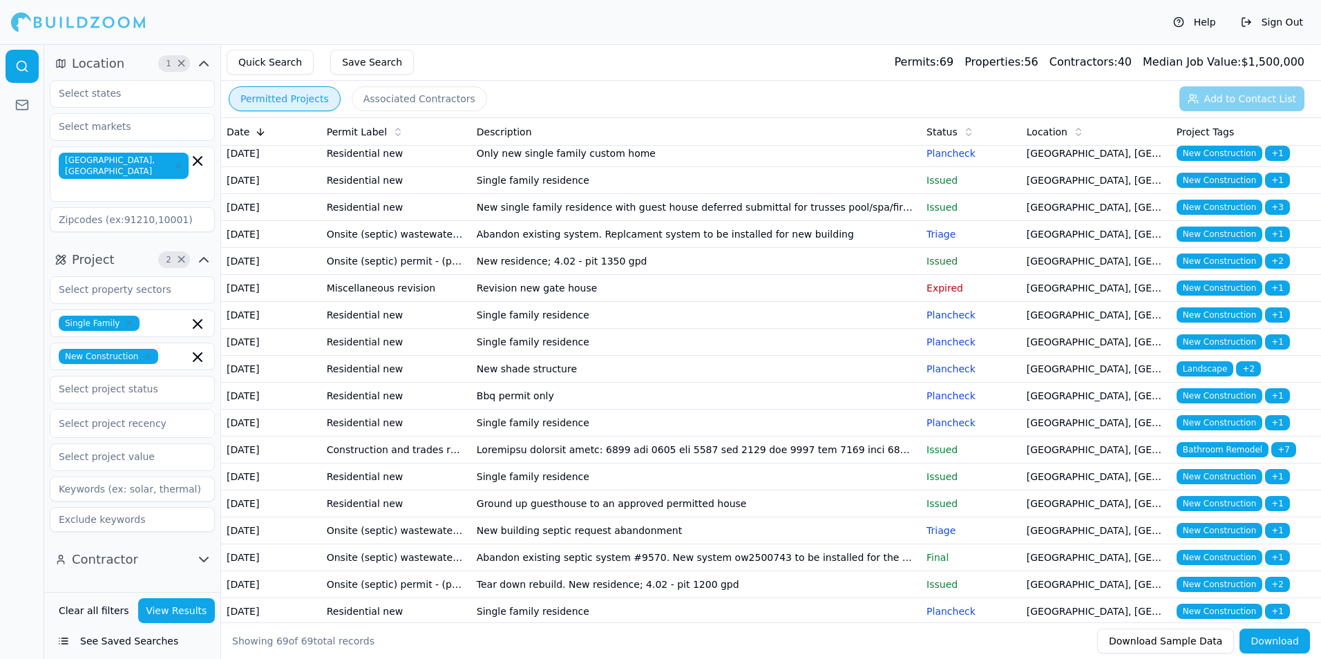
scroll to position [829, 0]
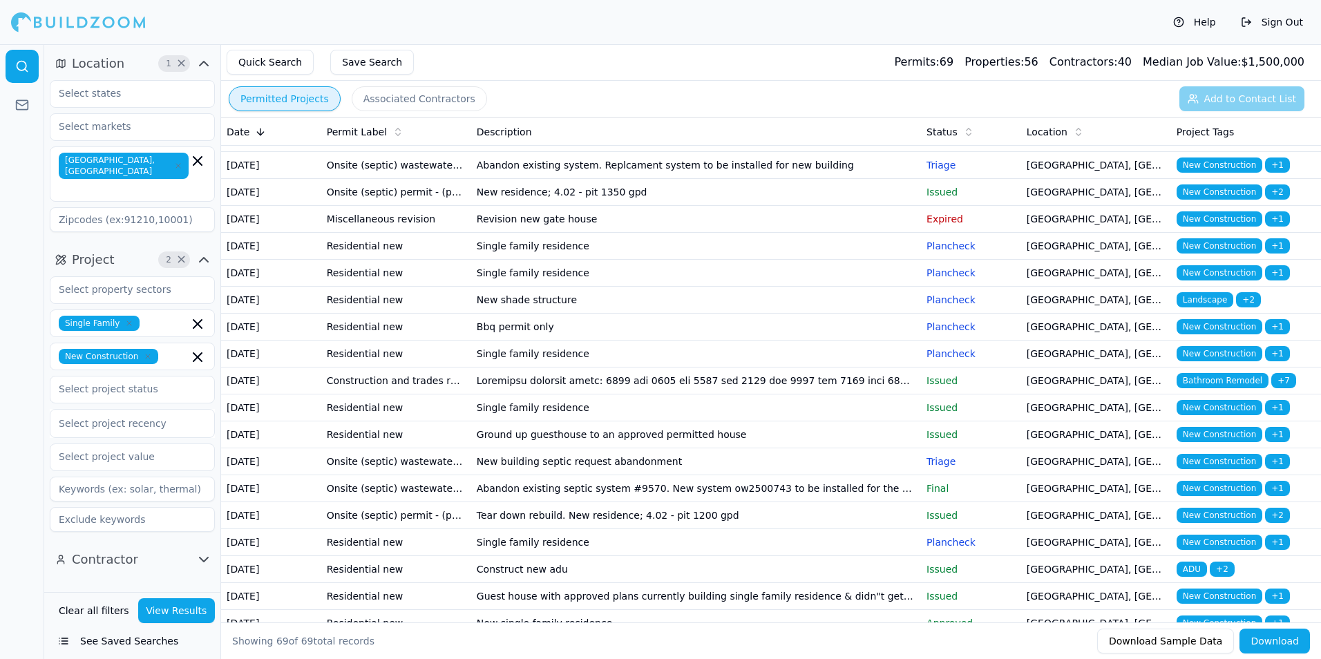
click at [931, 226] on p "Expired" at bounding box center [971, 219] width 89 height 14
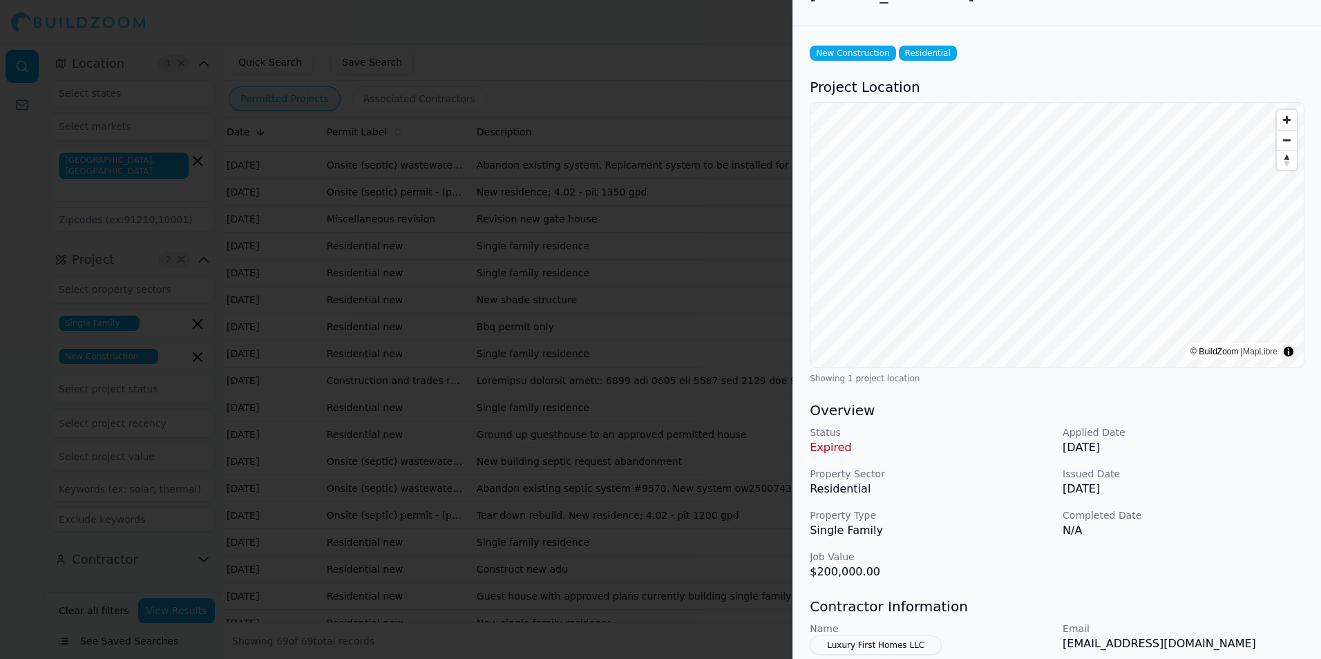
scroll to position [0, 0]
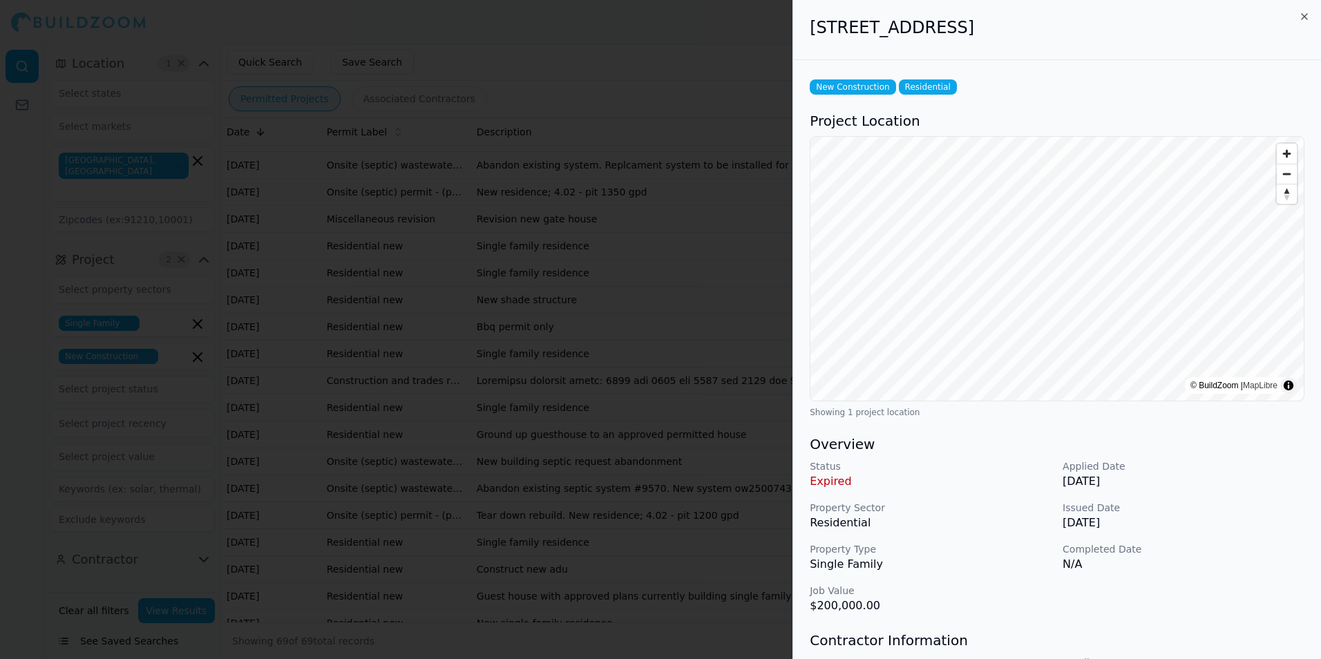
click at [1214, 91] on div "New Construction Residential" at bounding box center [1057, 86] width 495 height 15
click at [1306, 15] on icon "button" at bounding box center [1304, 16] width 11 height 11
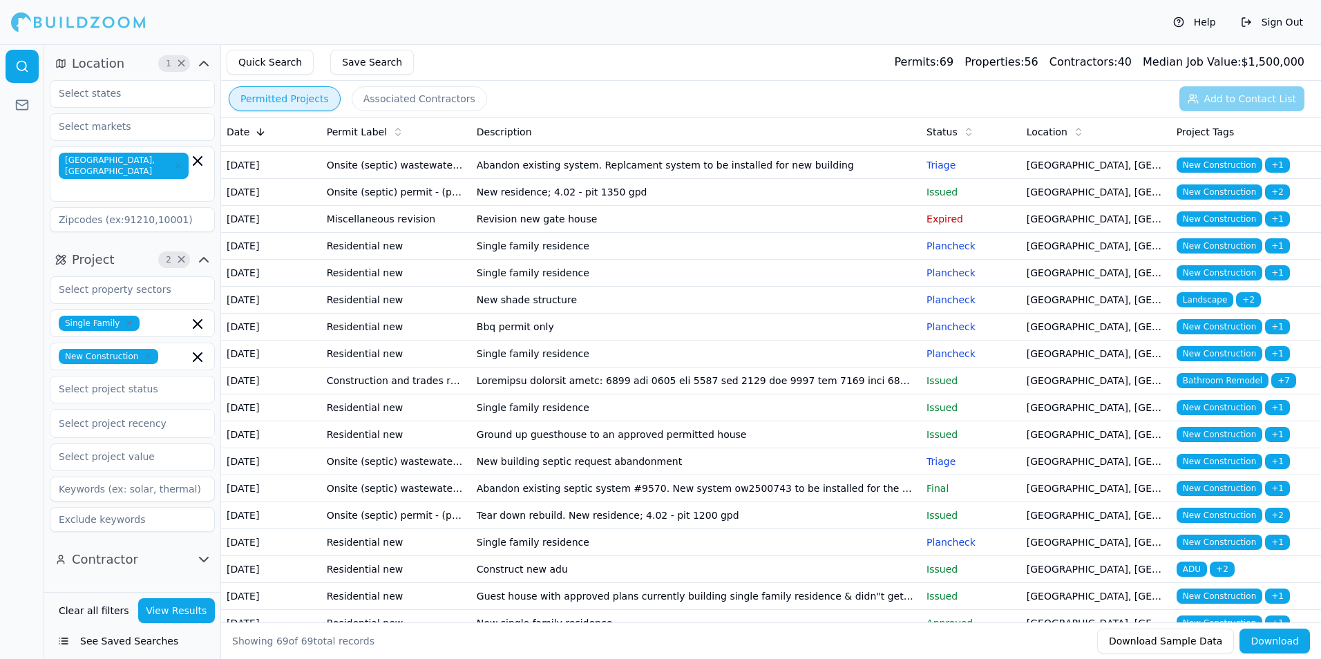
click at [840, 260] on td "Single family residence" at bounding box center [696, 246] width 450 height 27
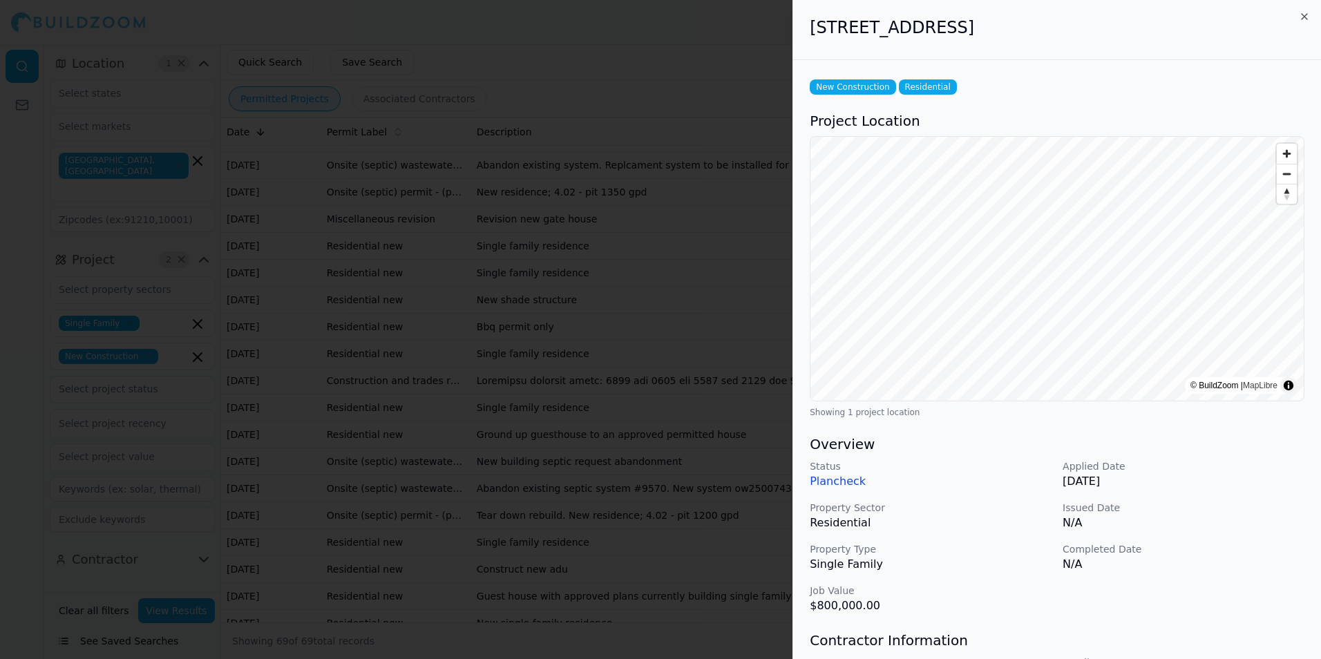
scroll to position [69, 0]
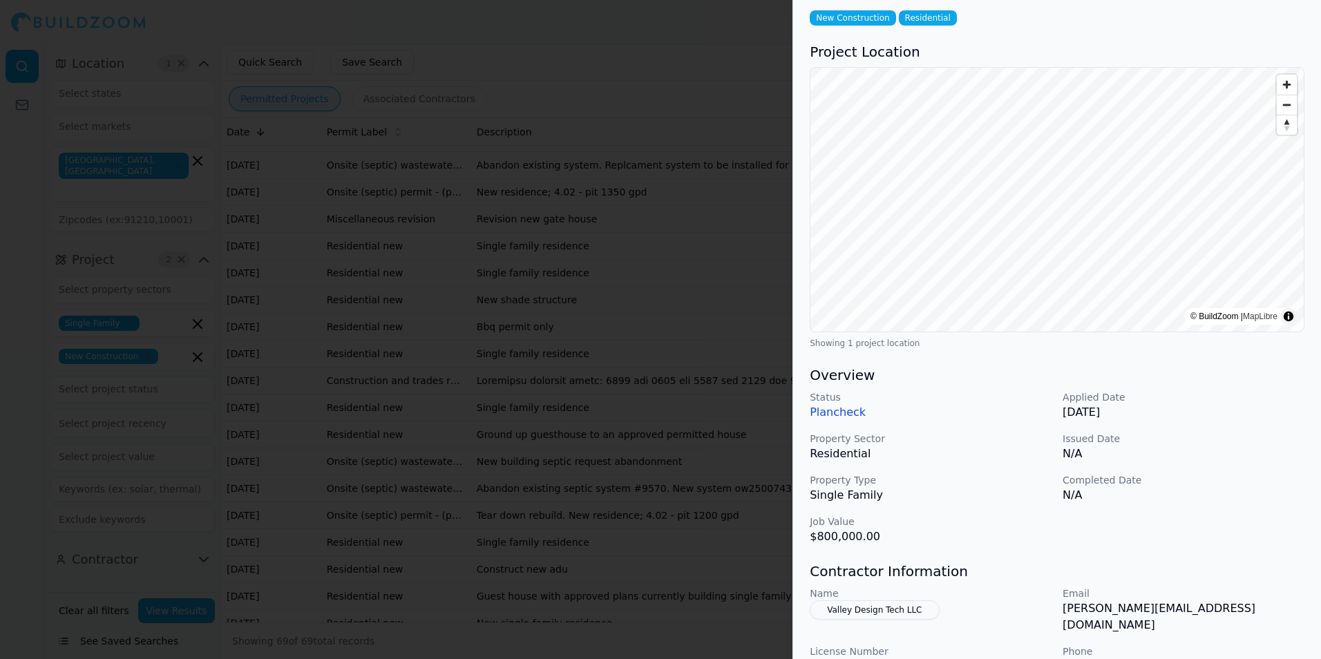
click at [1241, 32] on div "New Construction Residential Project Location © BuildZoom | MapLibre Showing 1 …" at bounding box center [1057, 435] width 528 height 889
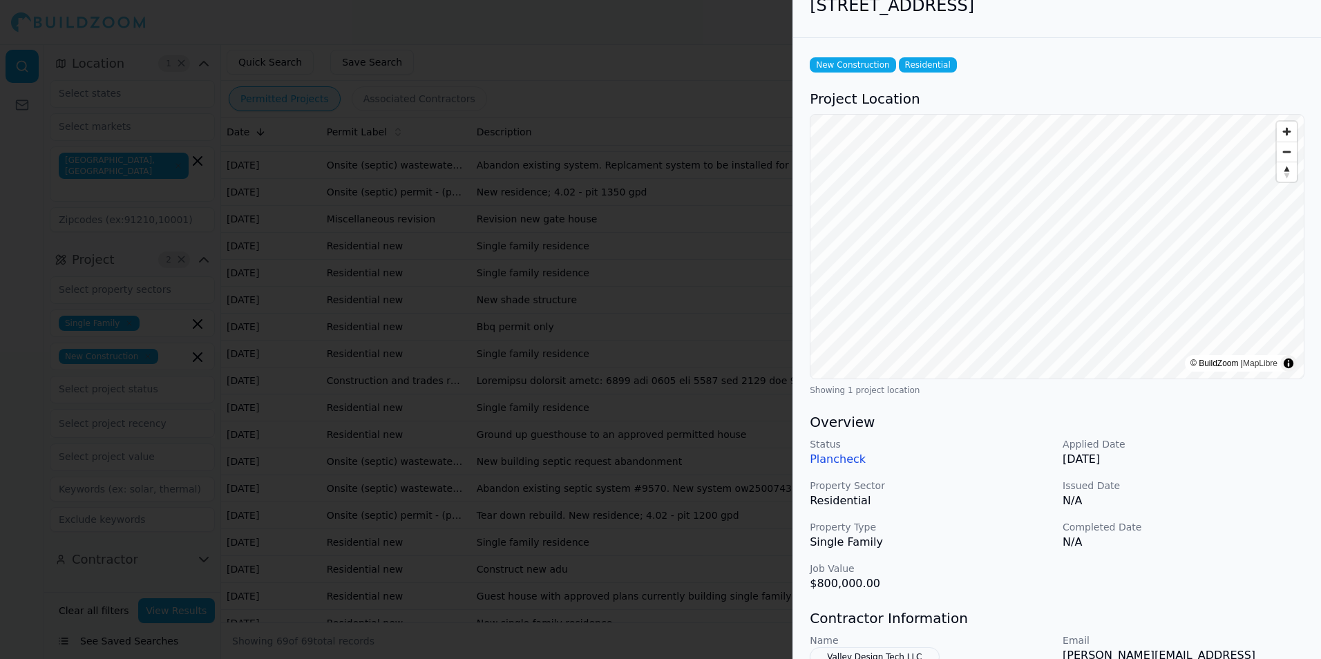
scroll to position [0, 0]
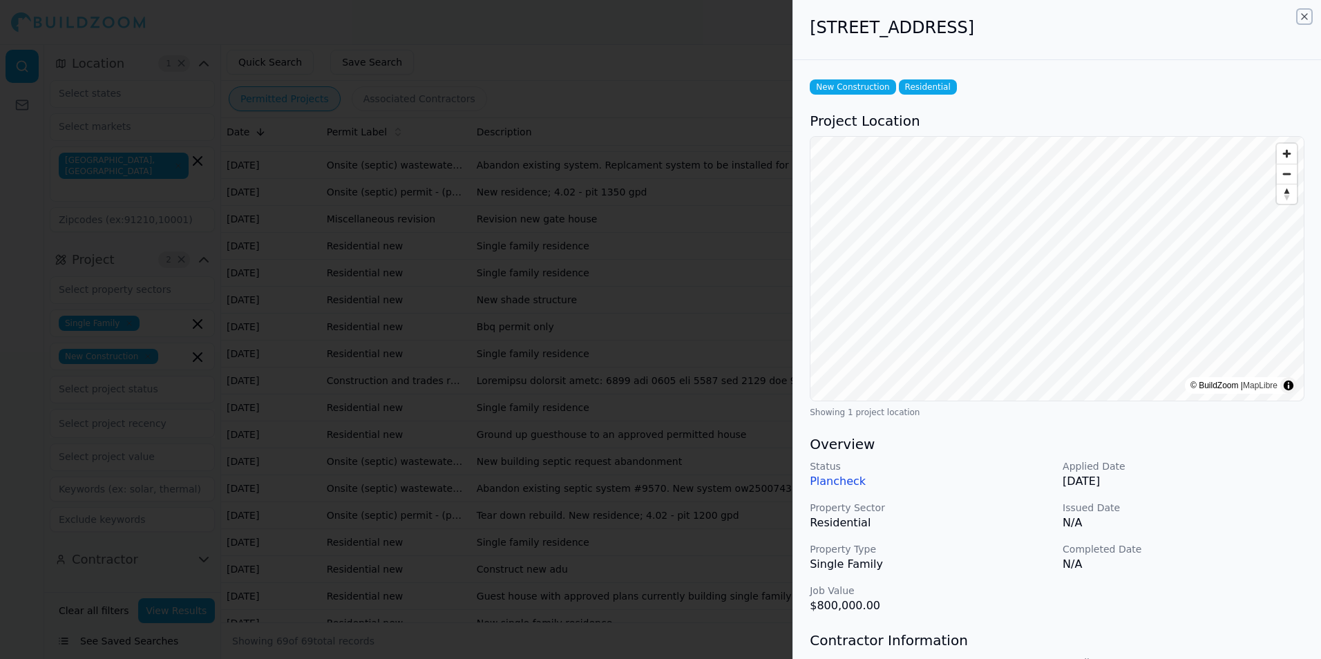
click at [1305, 19] on icon "button" at bounding box center [1304, 16] width 11 height 11
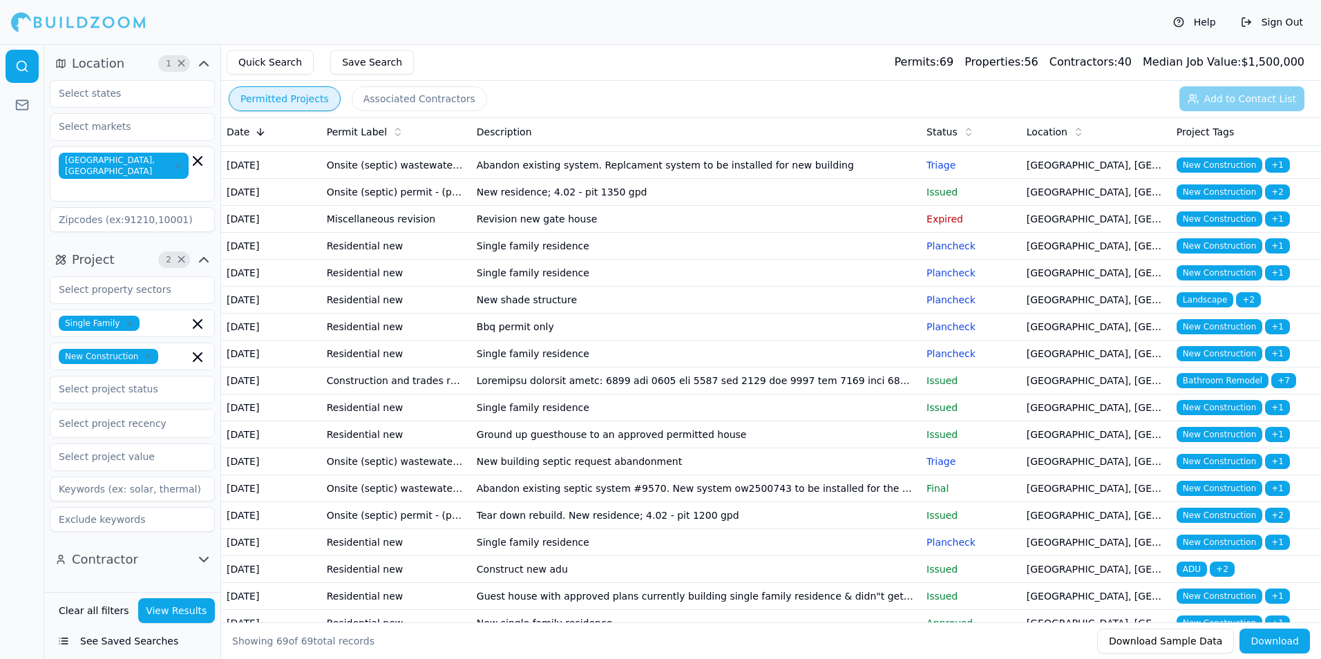
click at [829, 233] on td "Revision new gate house" at bounding box center [696, 219] width 450 height 27
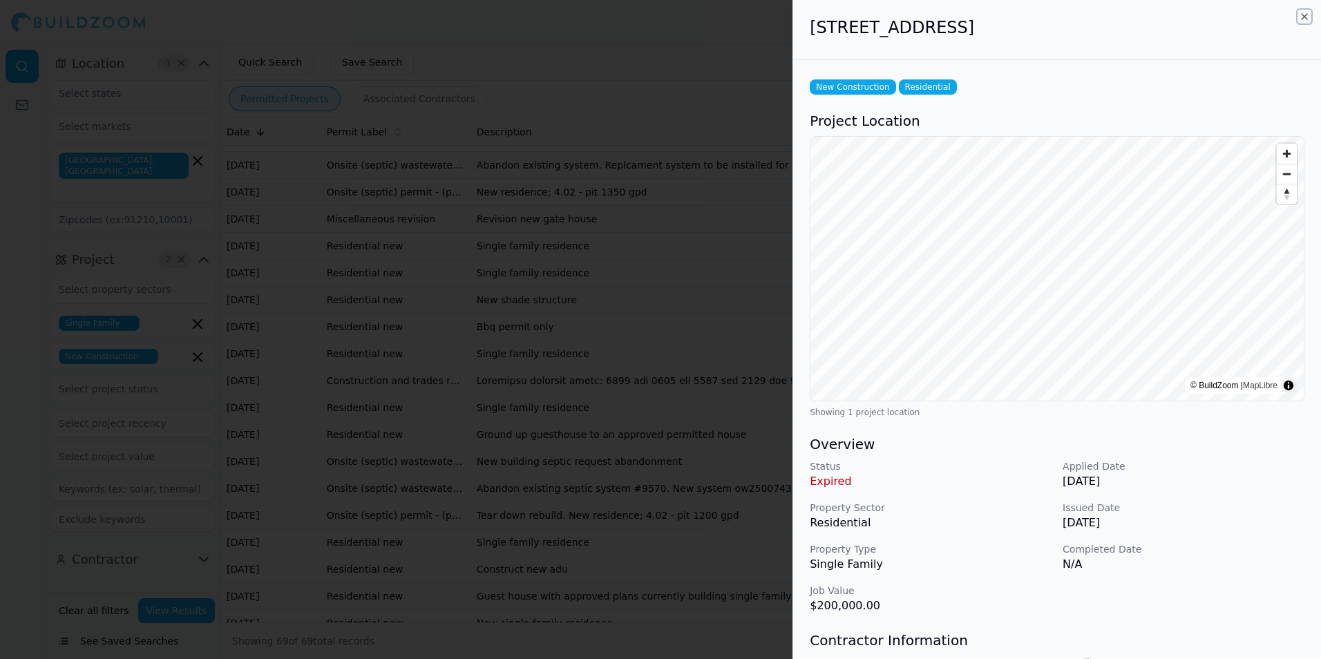
click at [1306, 13] on icon "button" at bounding box center [1304, 16] width 11 height 11
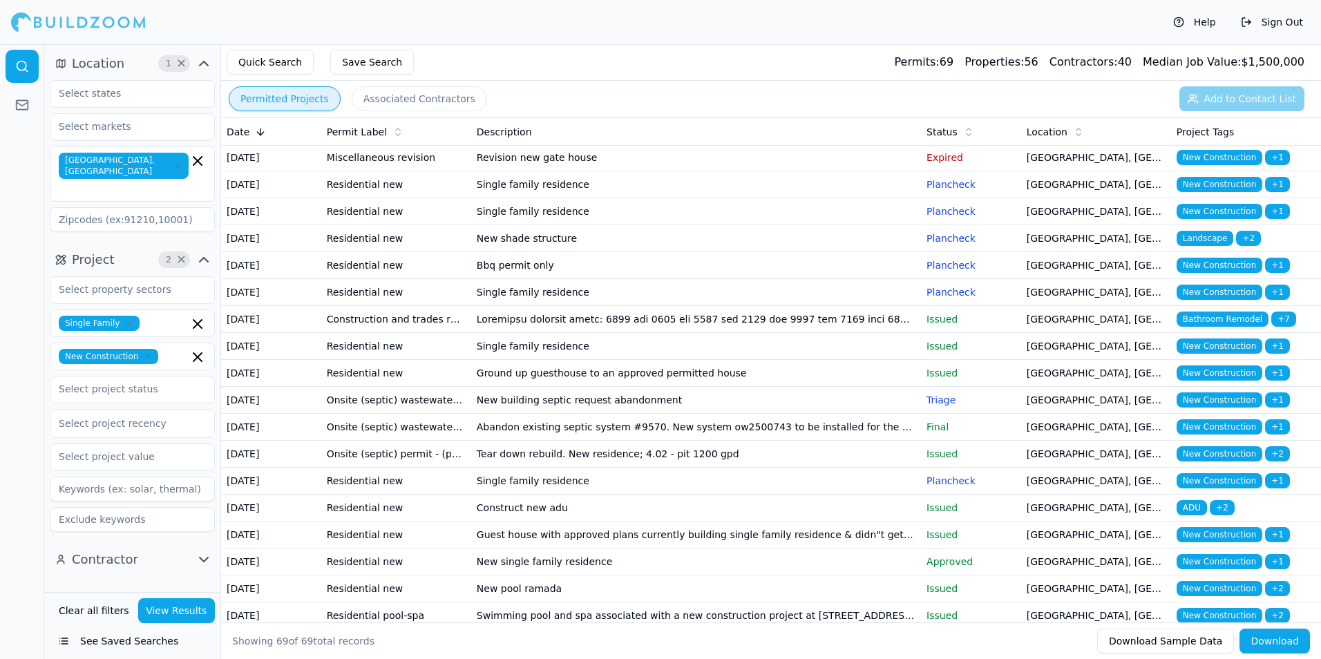
scroll to position [898, 0]
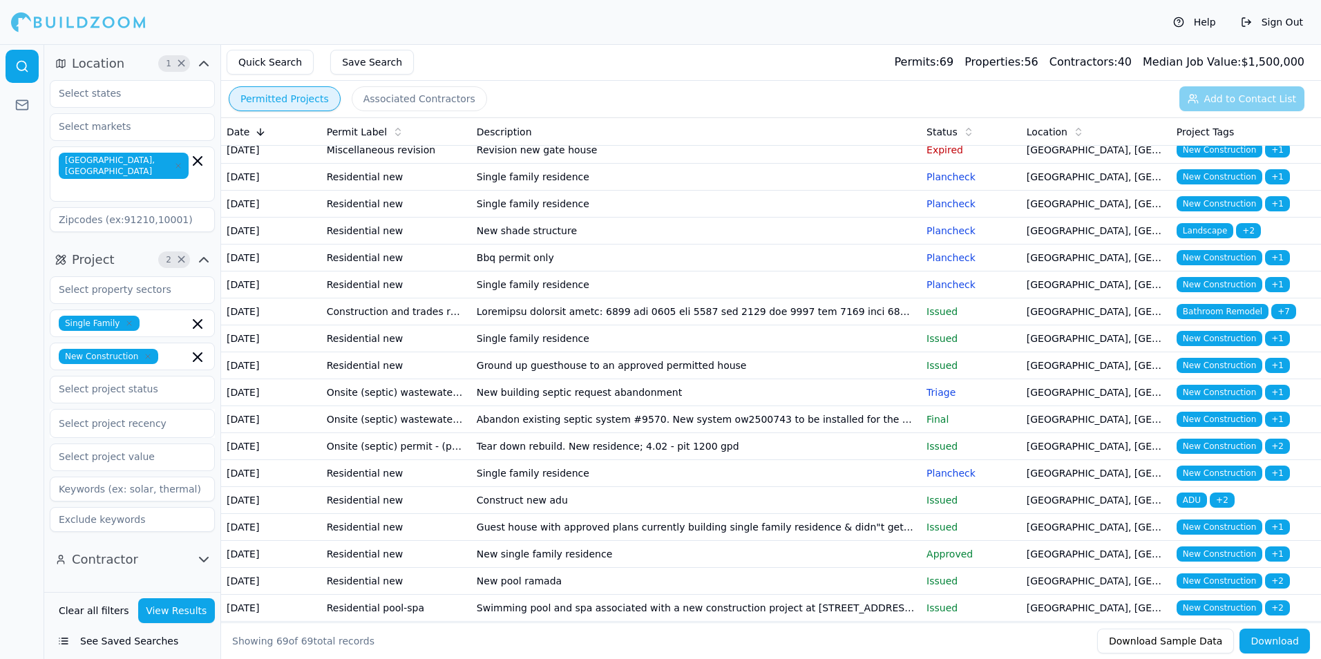
click at [894, 218] on td "Single family residence" at bounding box center [696, 204] width 450 height 27
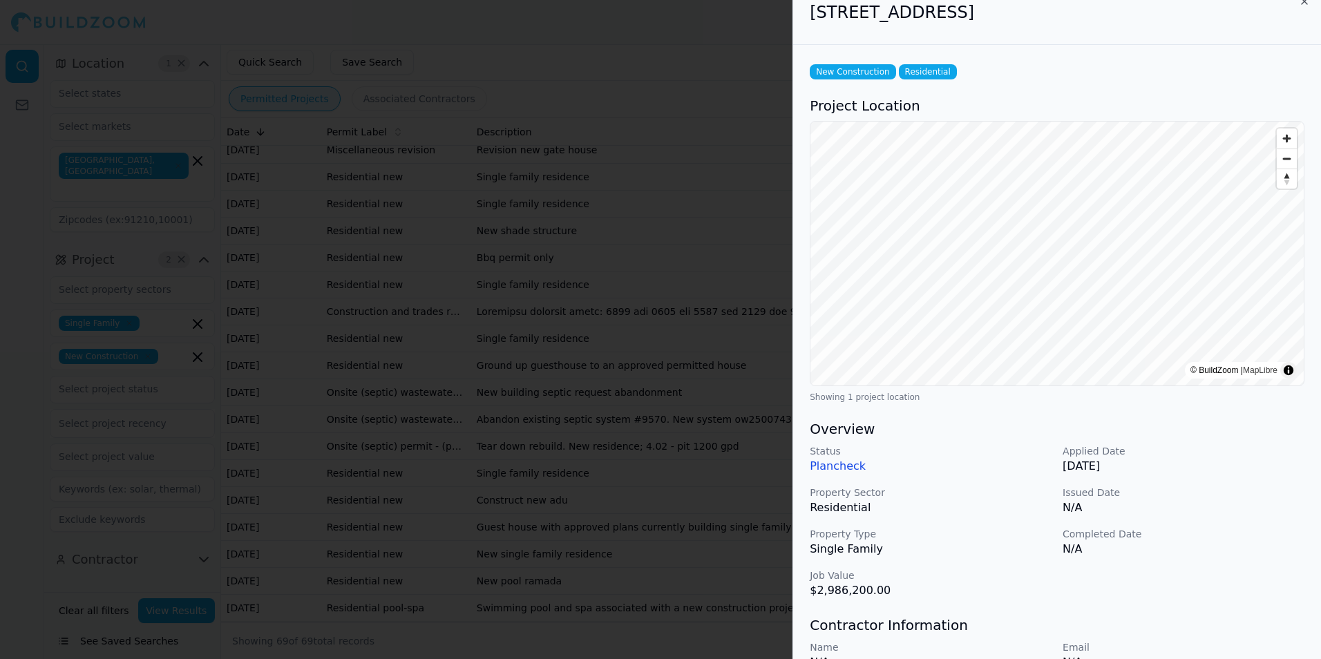
scroll to position [0, 0]
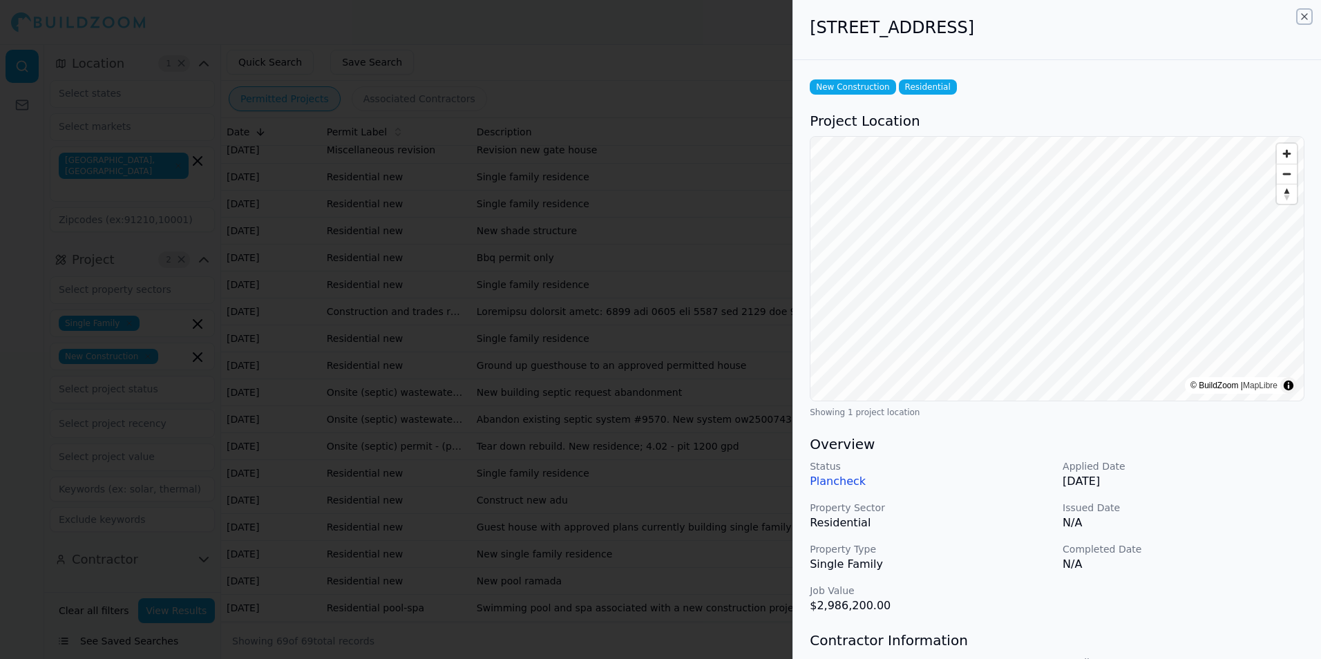
click at [1305, 17] on icon "button" at bounding box center [1304, 16] width 11 height 11
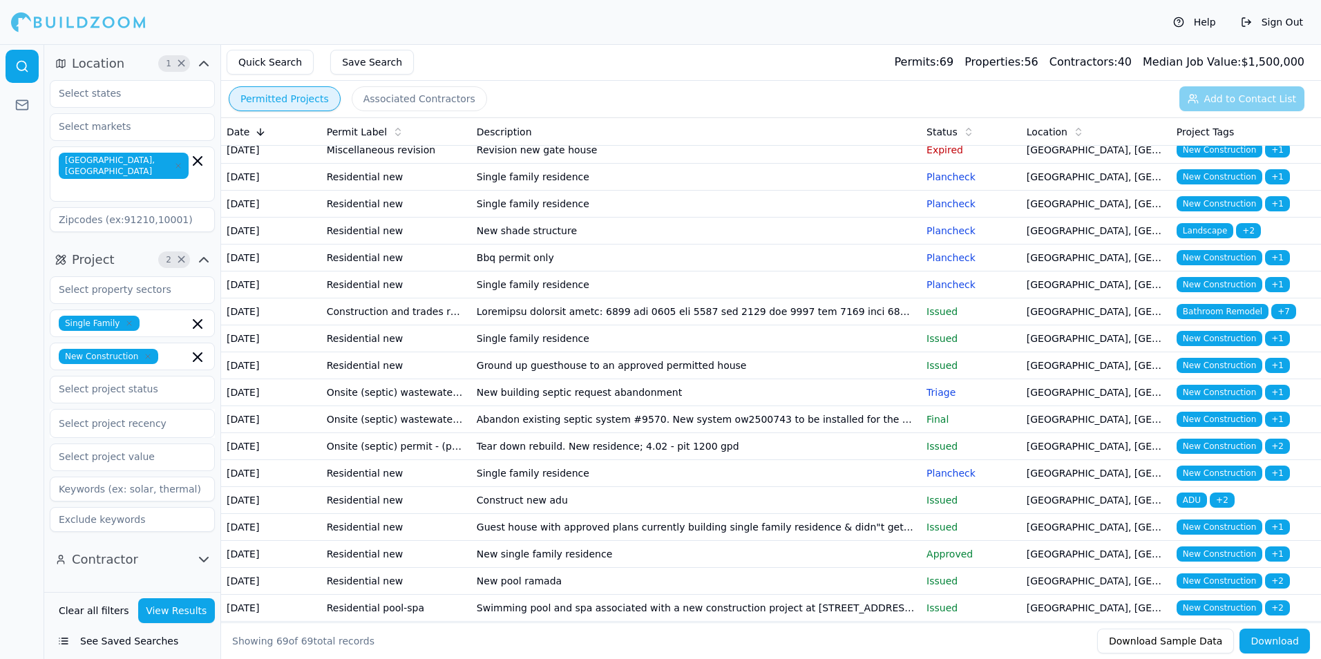
click at [836, 245] on td "New shade structure" at bounding box center [696, 231] width 450 height 27
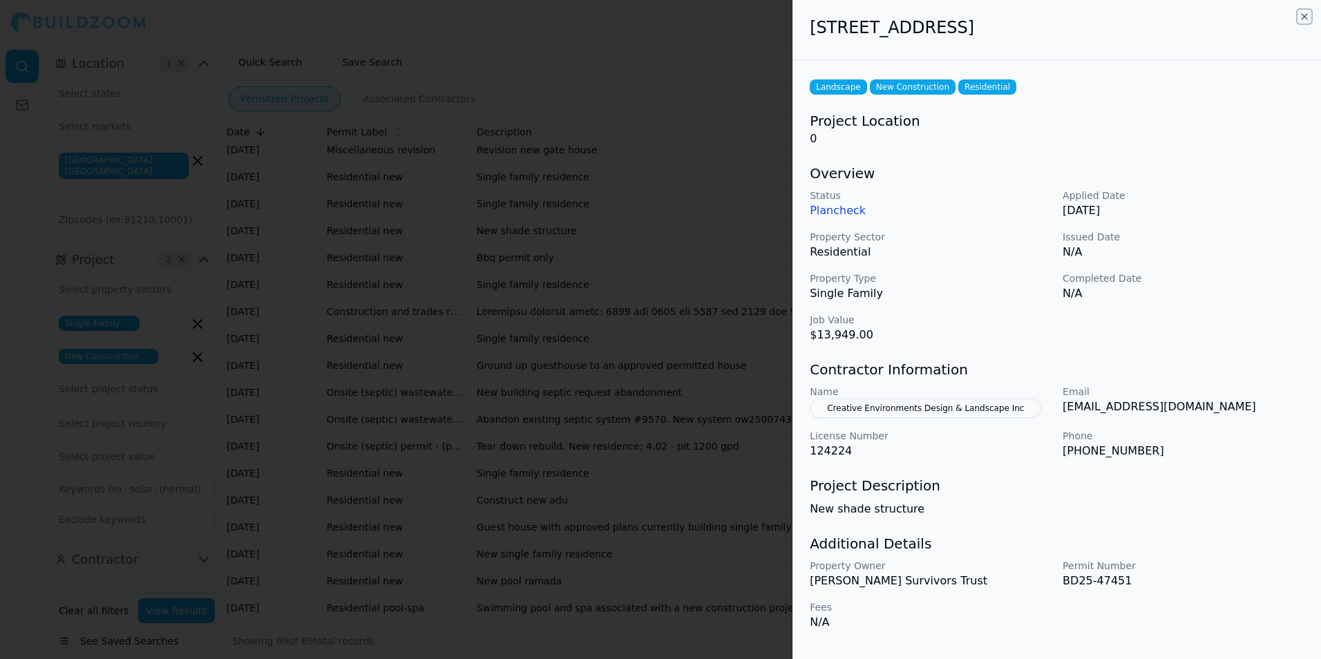
click at [1305, 18] on icon "button" at bounding box center [1304, 16] width 11 height 11
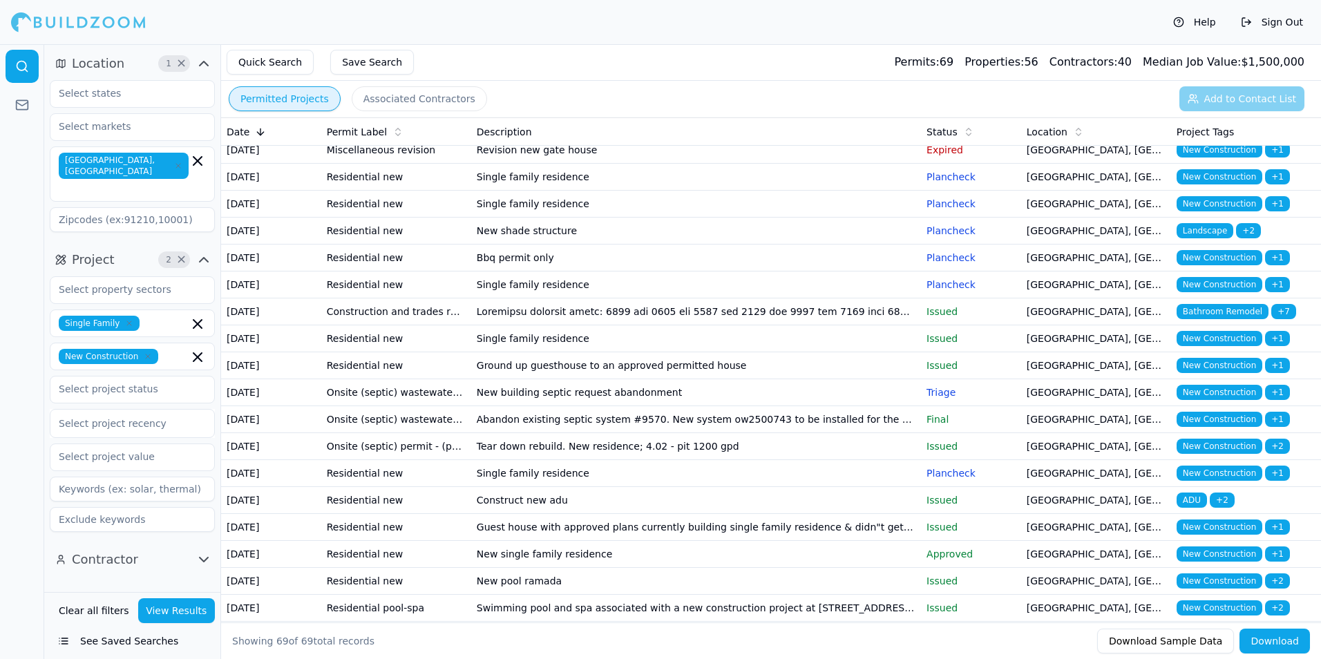
scroll to position [968, 0]
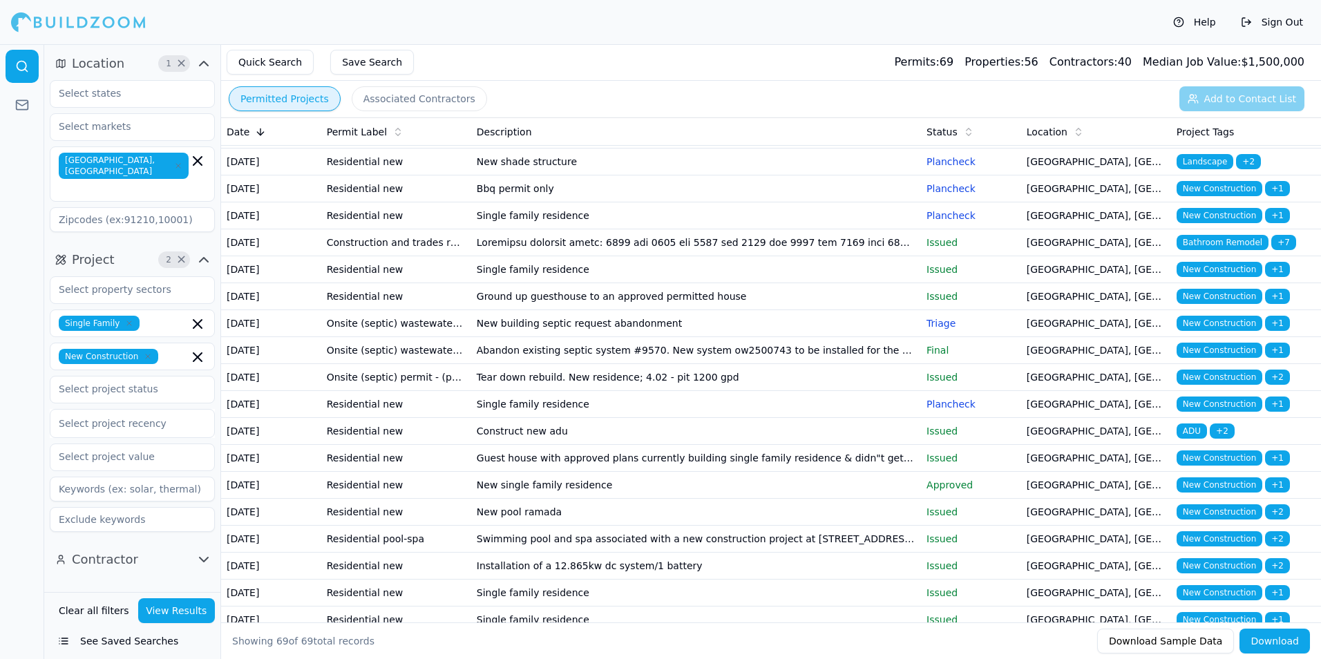
click at [974, 196] on p "Plancheck" at bounding box center [971, 189] width 89 height 14
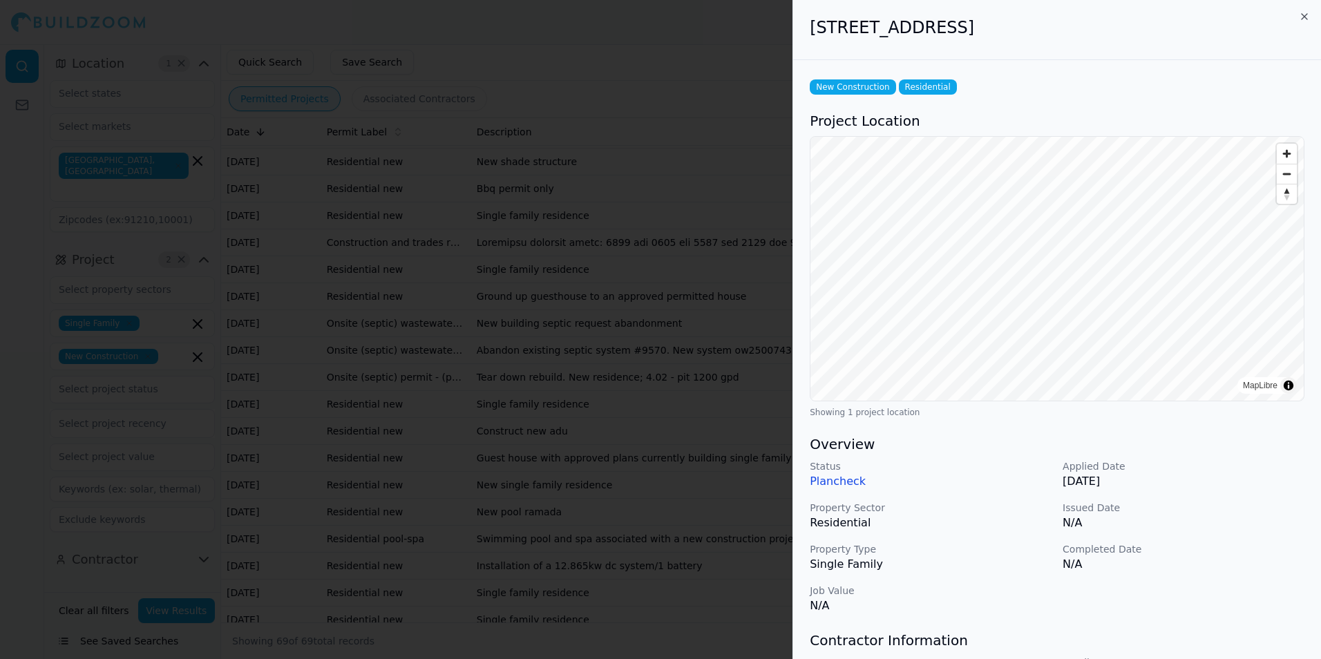
scroll to position [69, 0]
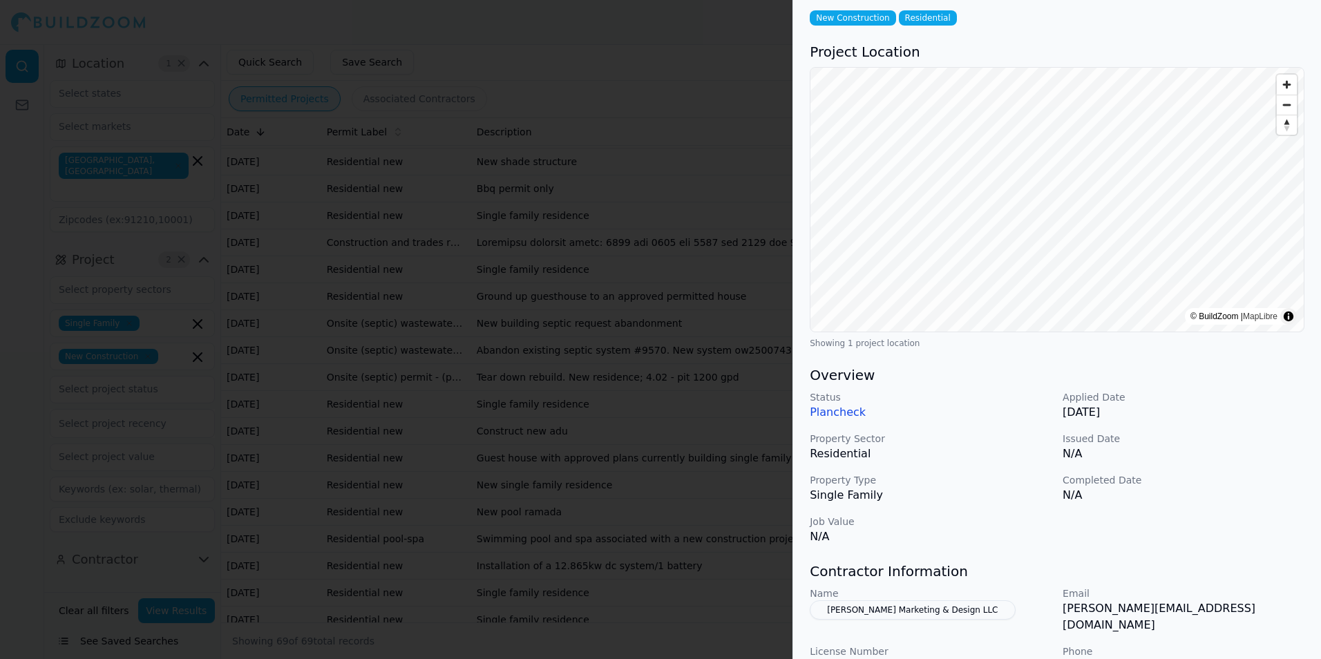
click at [1006, 426] on div "Status Plancheck Applied Date [DATE] Property Sector Residential Issued Date N/…" at bounding box center [1057, 468] width 495 height 155
click at [1222, 18] on div "New Construction Residential" at bounding box center [1057, 17] width 495 height 15
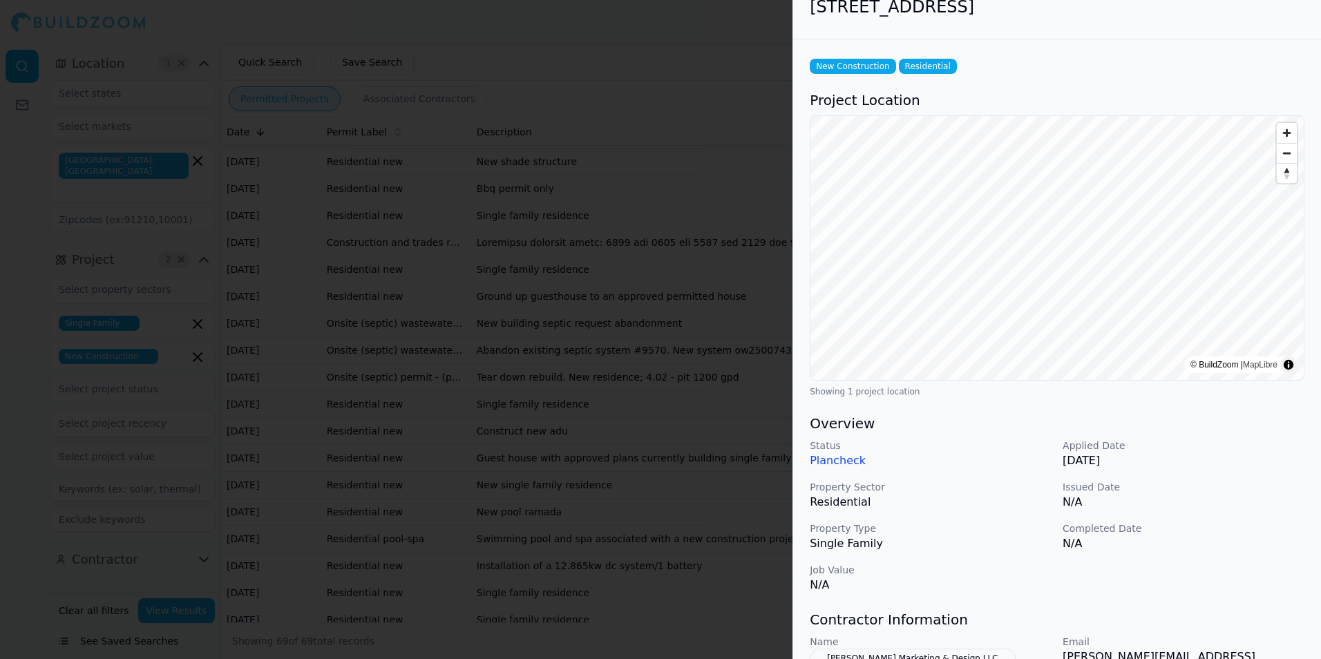
scroll to position [0, 0]
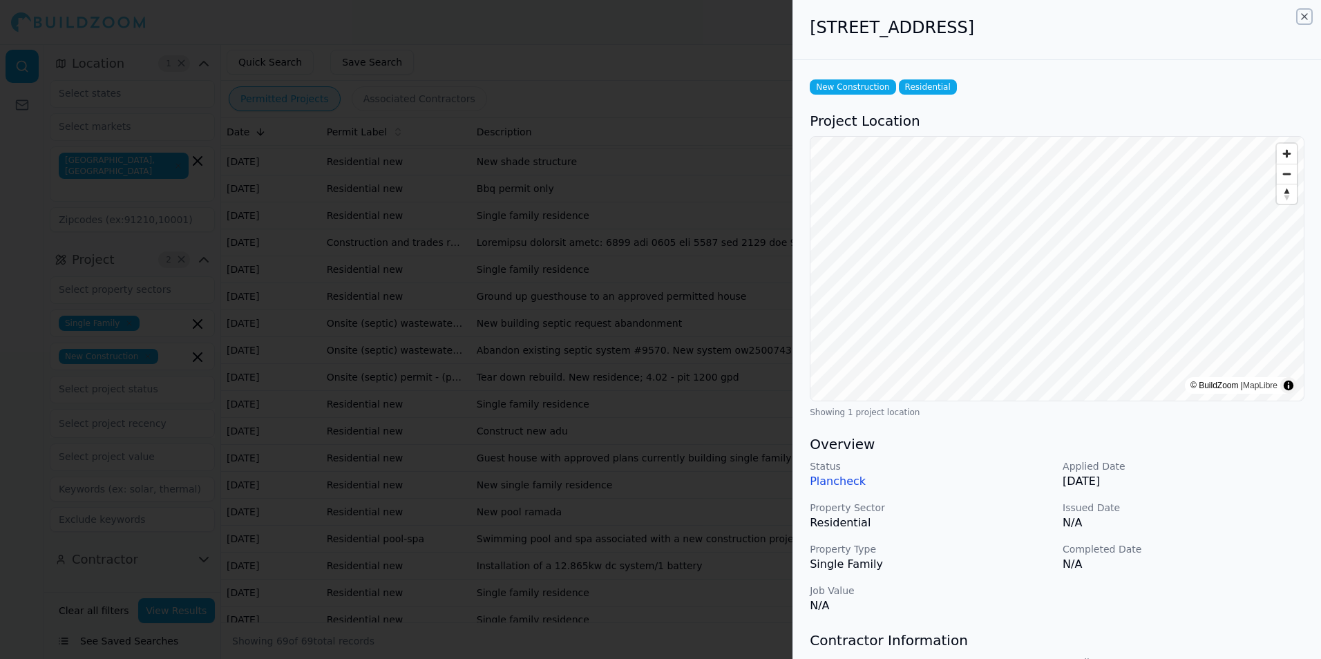
click at [1304, 19] on icon "button" at bounding box center [1304, 16] width 11 height 11
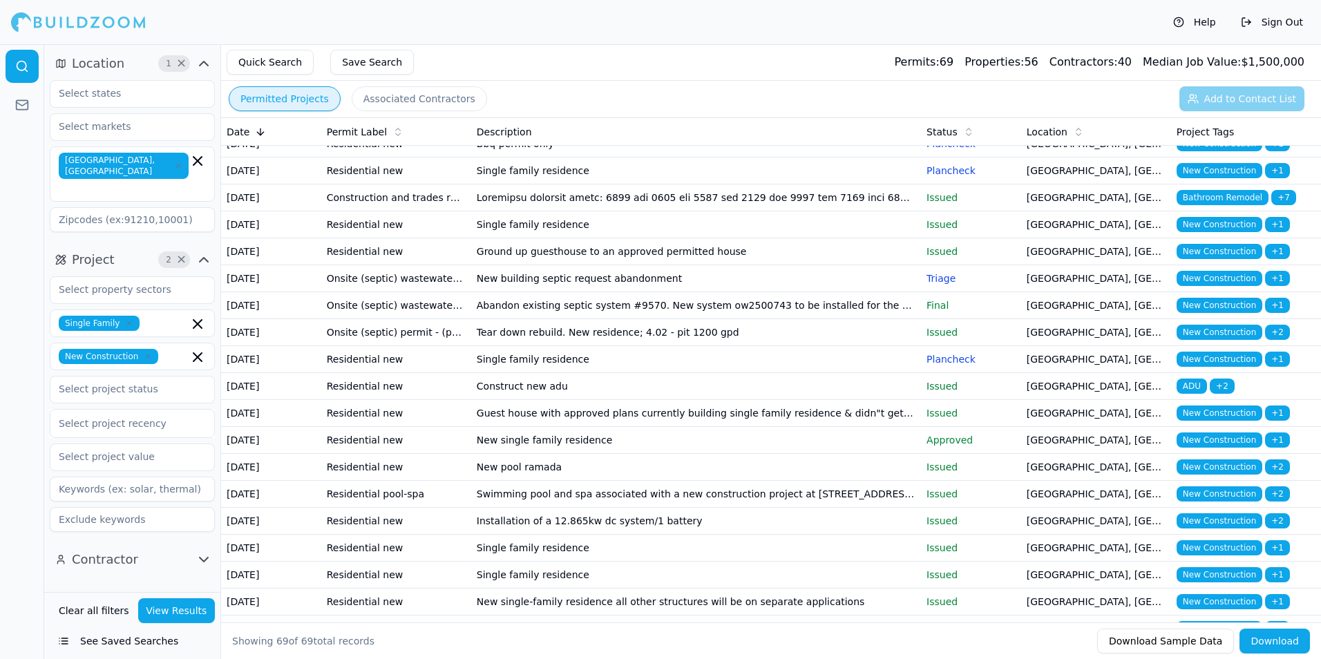
scroll to position [1037, 0]
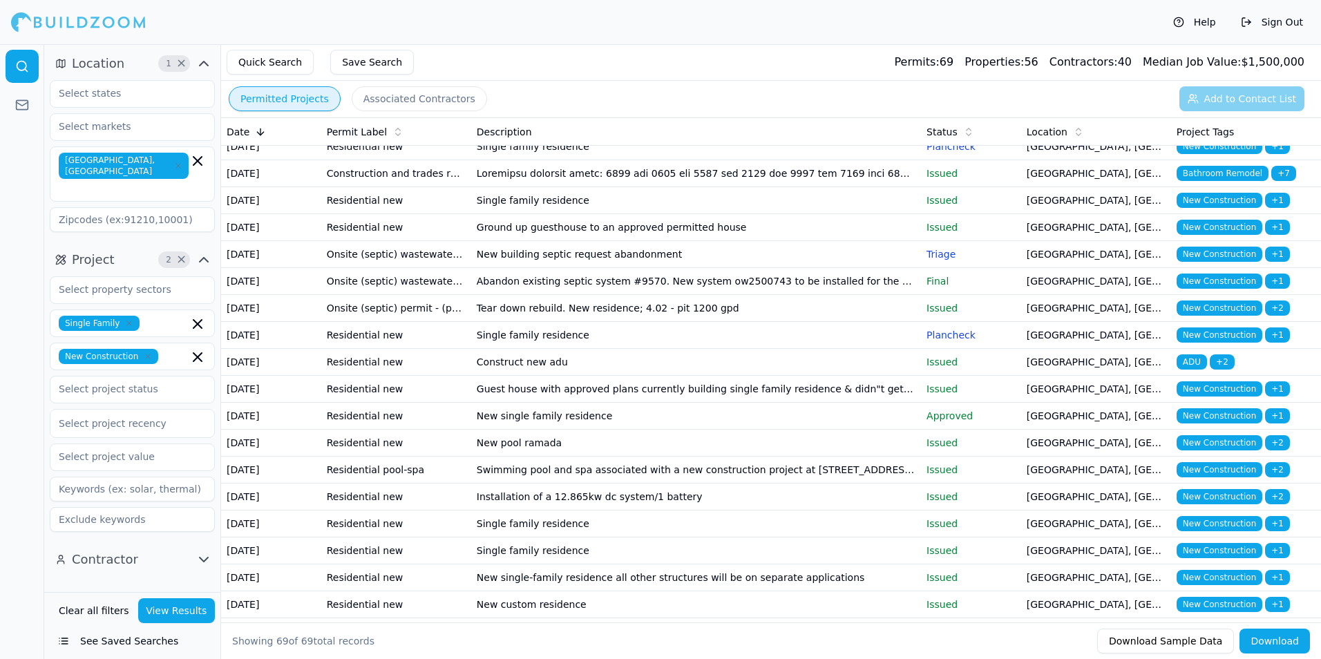
click at [906, 160] on td "Single family residence" at bounding box center [696, 146] width 450 height 27
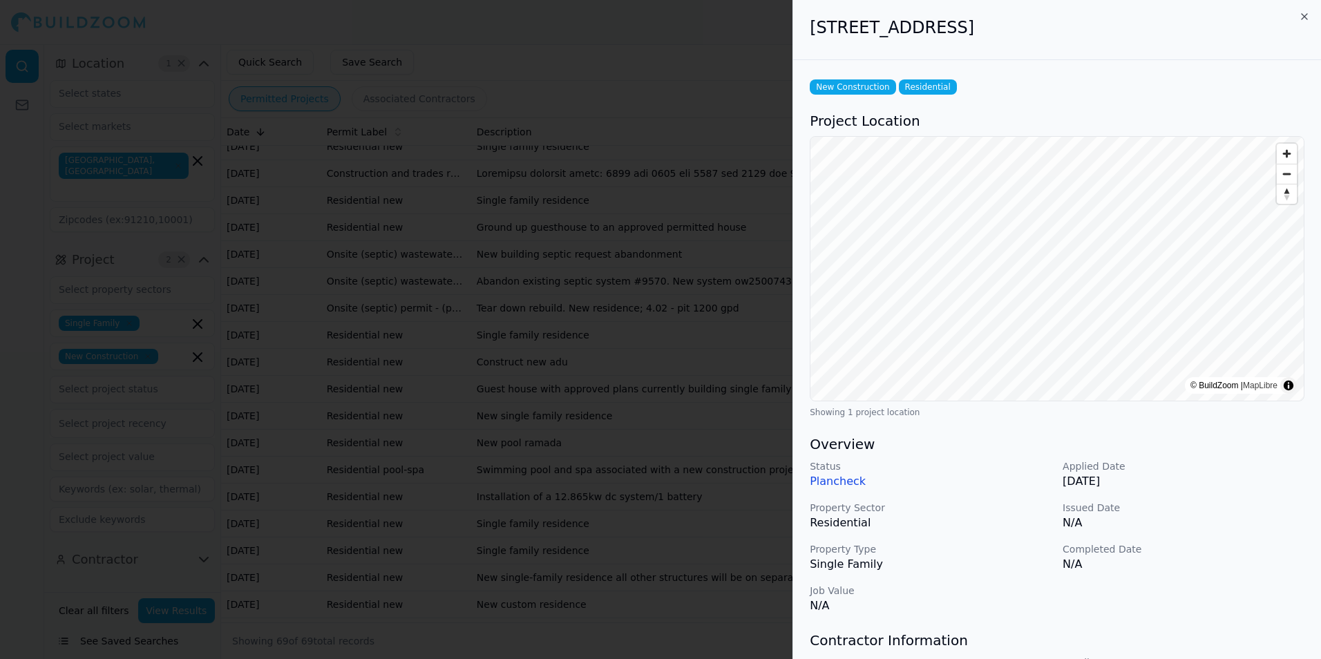
scroll to position [69, 0]
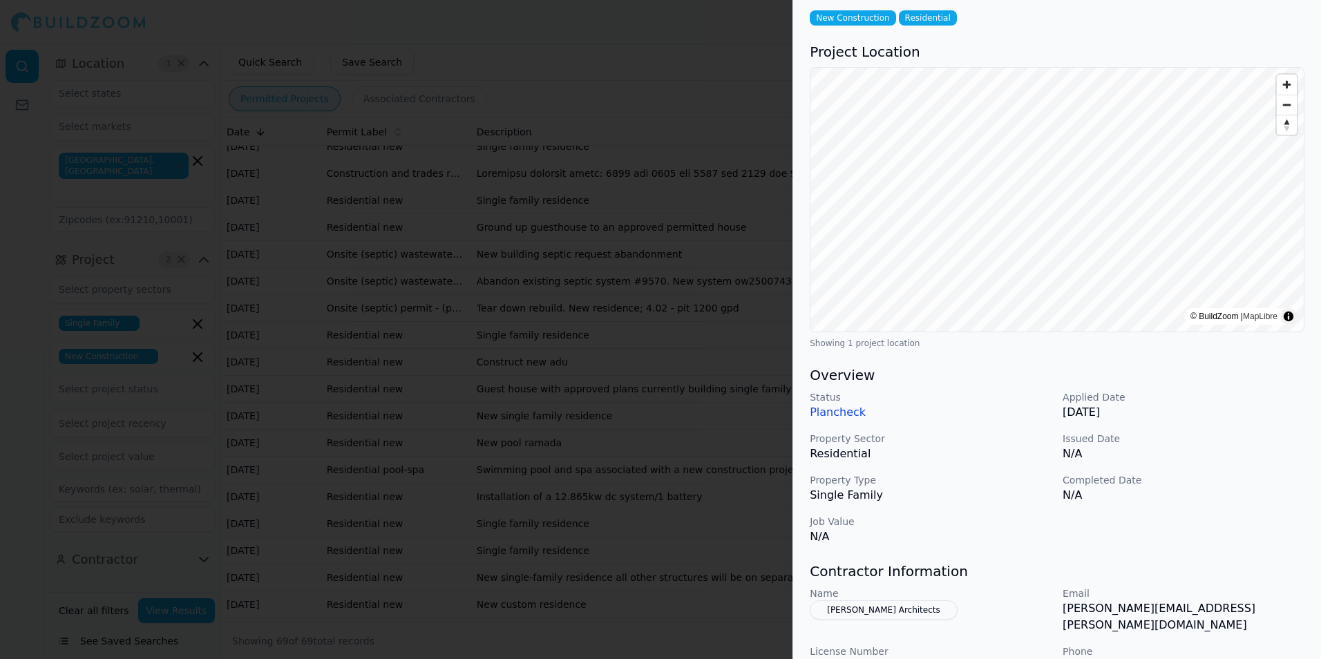
click at [1131, 53] on h3 "Project Location" at bounding box center [1057, 51] width 495 height 19
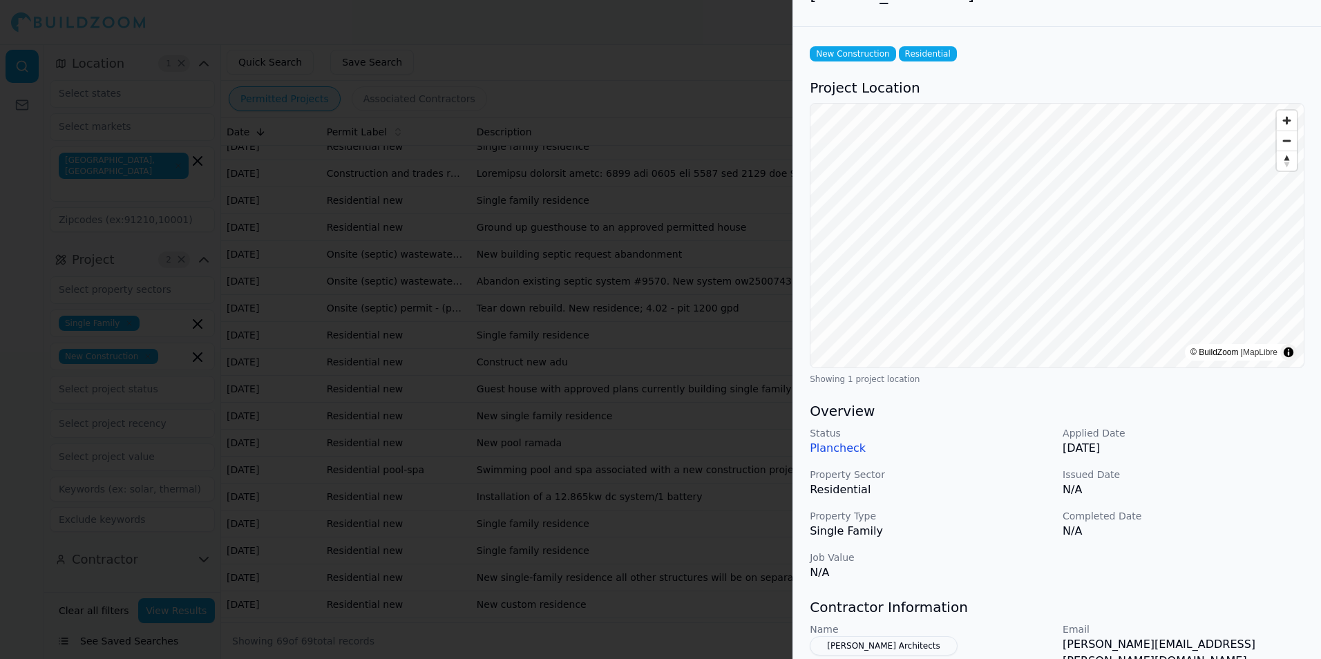
scroll to position [0, 0]
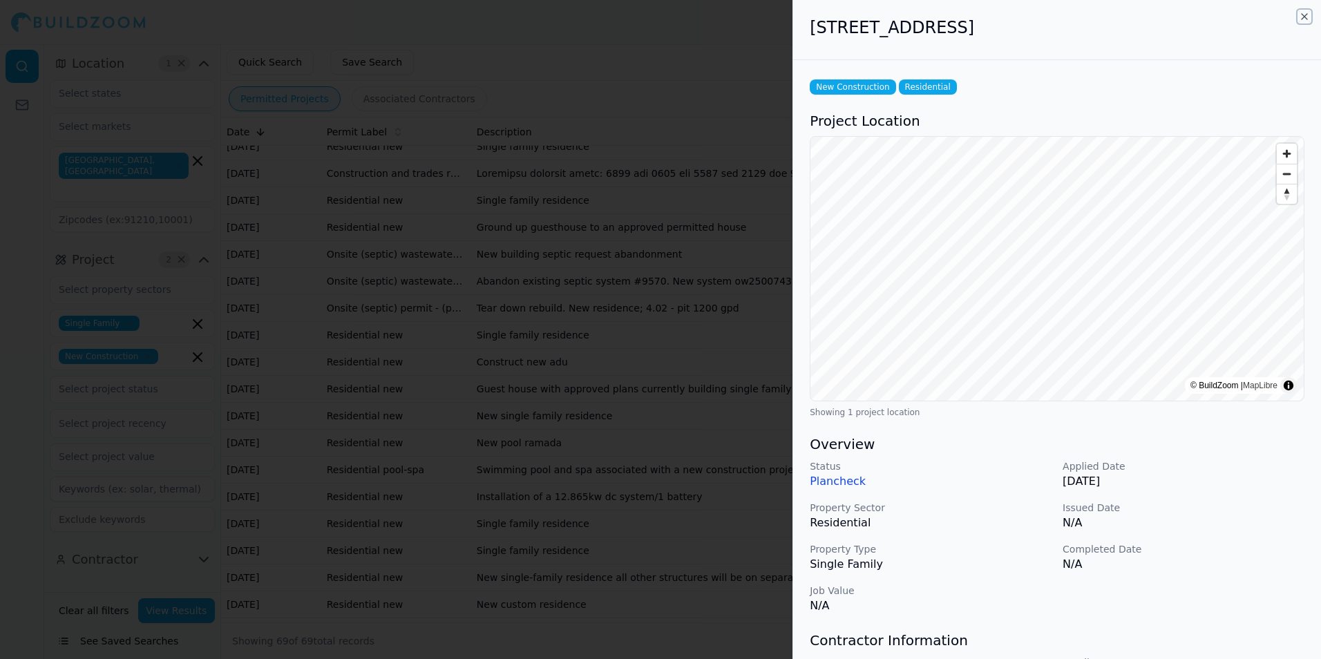
click at [1306, 18] on icon "button" at bounding box center [1304, 16] width 11 height 11
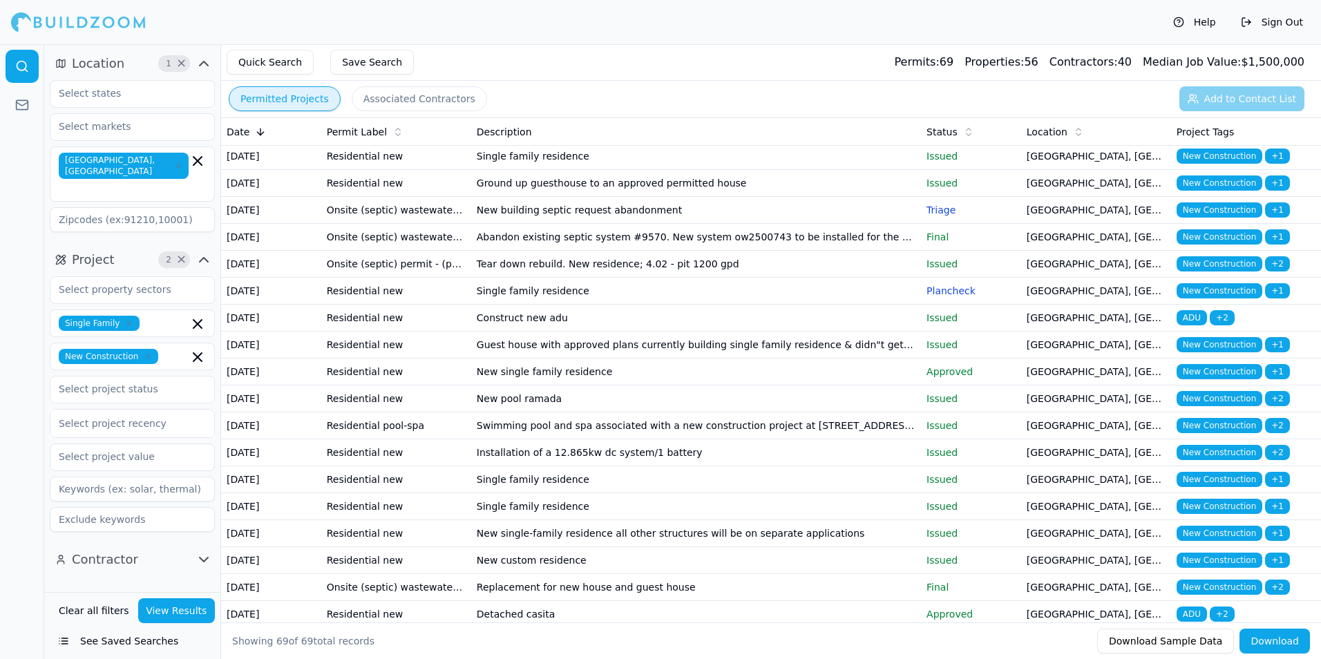
scroll to position [1106, 0]
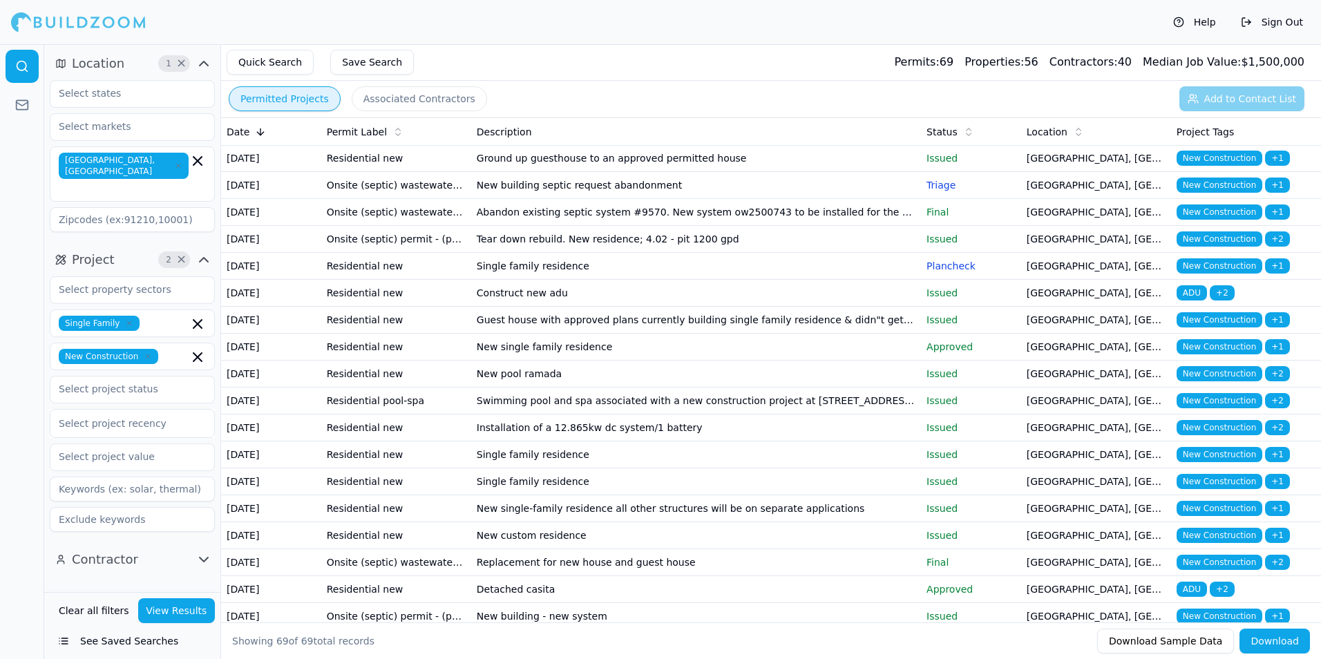
click at [771, 145] on td "Single family residence" at bounding box center [696, 131] width 450 height 27
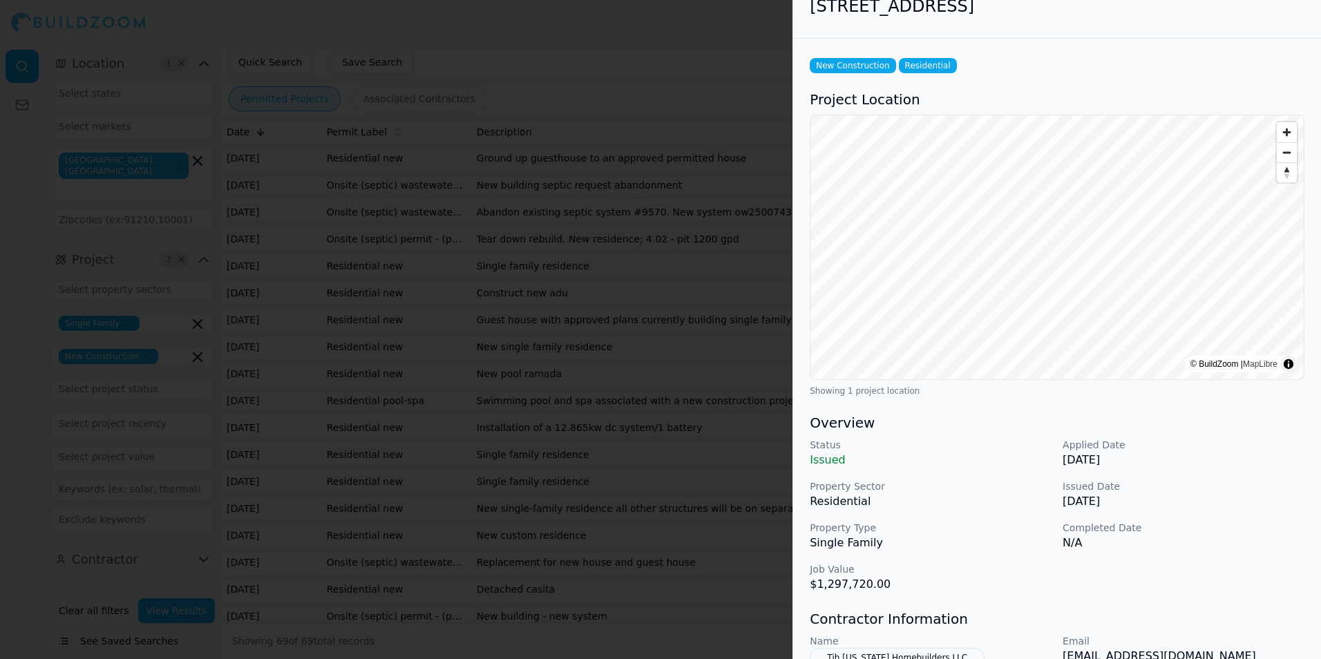
scroll to position [69, 0]
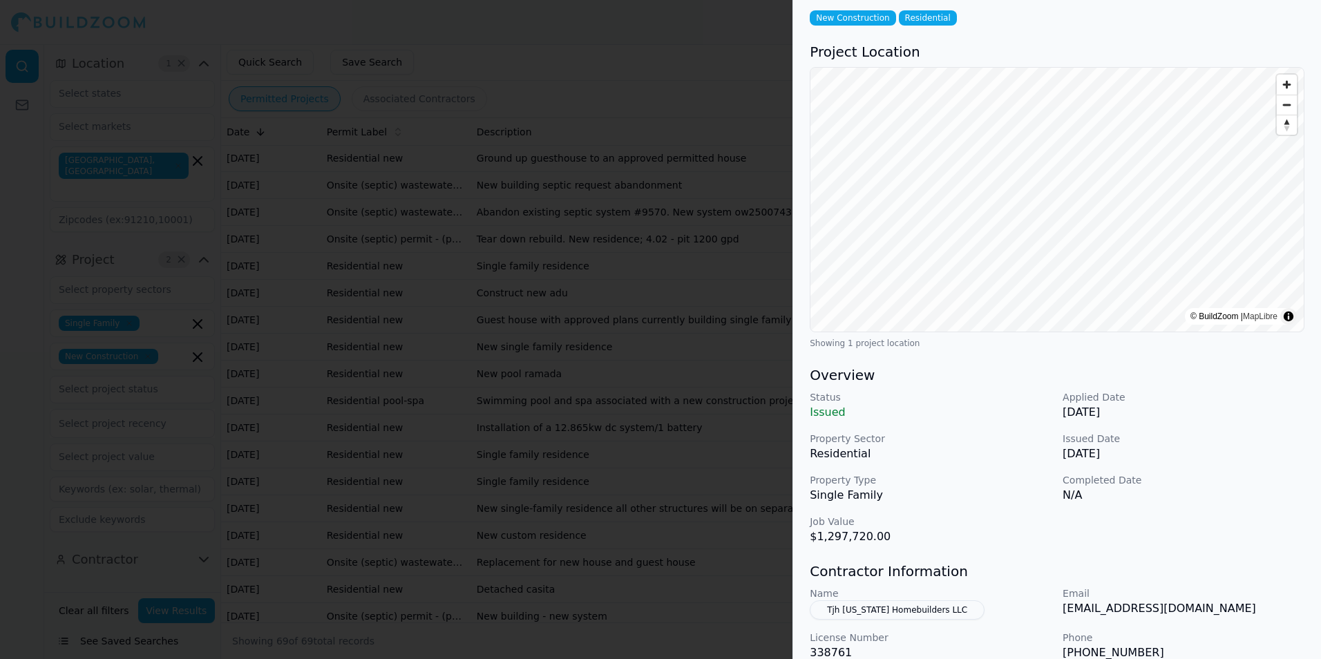
click at [1221, 15] on div "New Construction Residential" at bounding box center [1057, 17] width 495 height 15
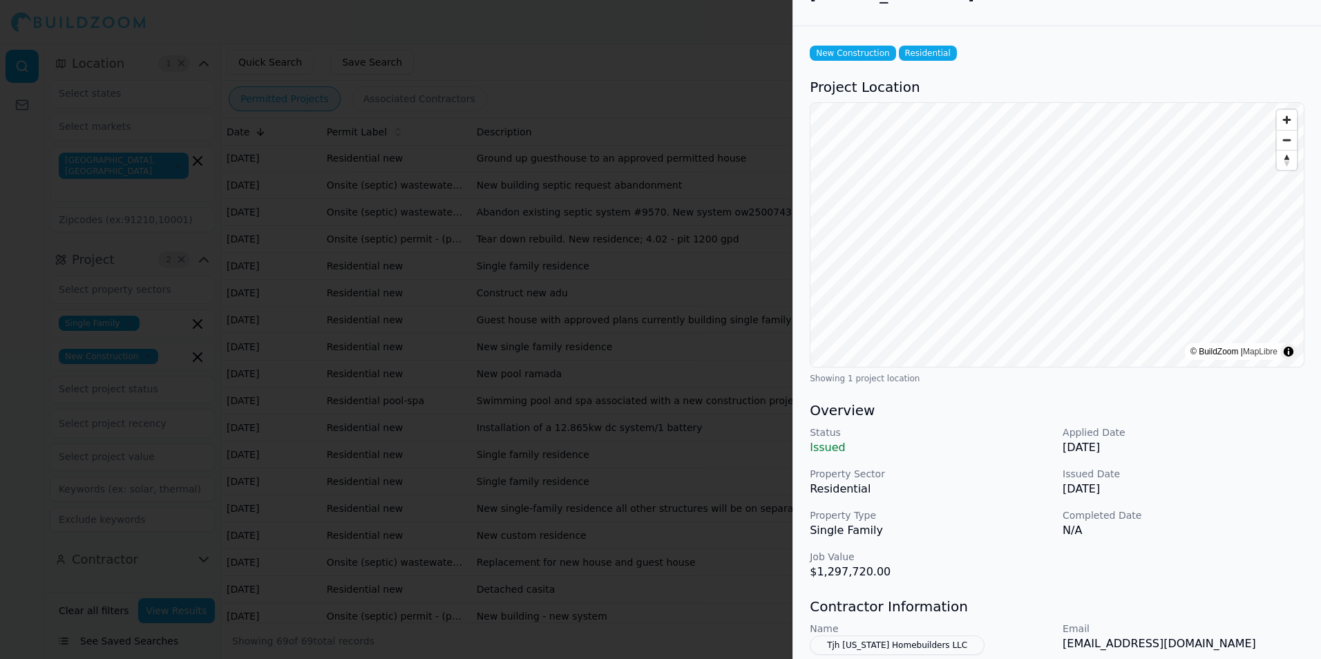
scroll to position [0, 0]
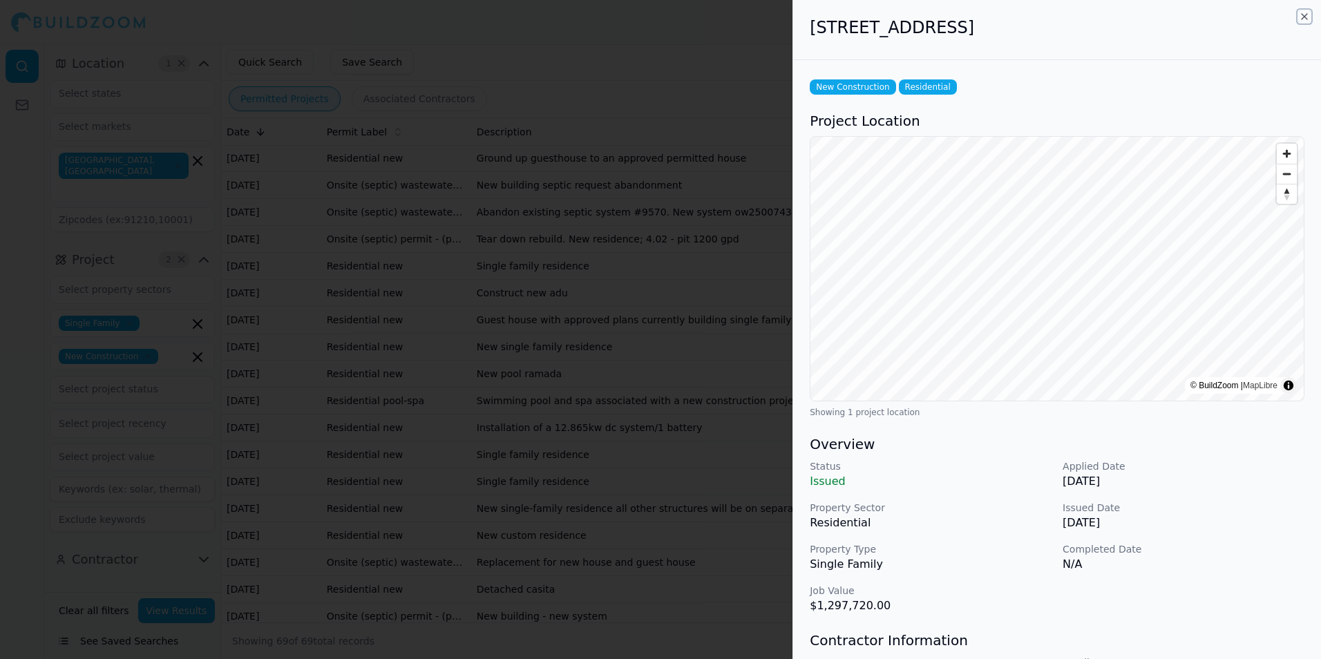
click at [1308, 19] on icon "button" at bounding box center [1304, 16] width 11 height 11
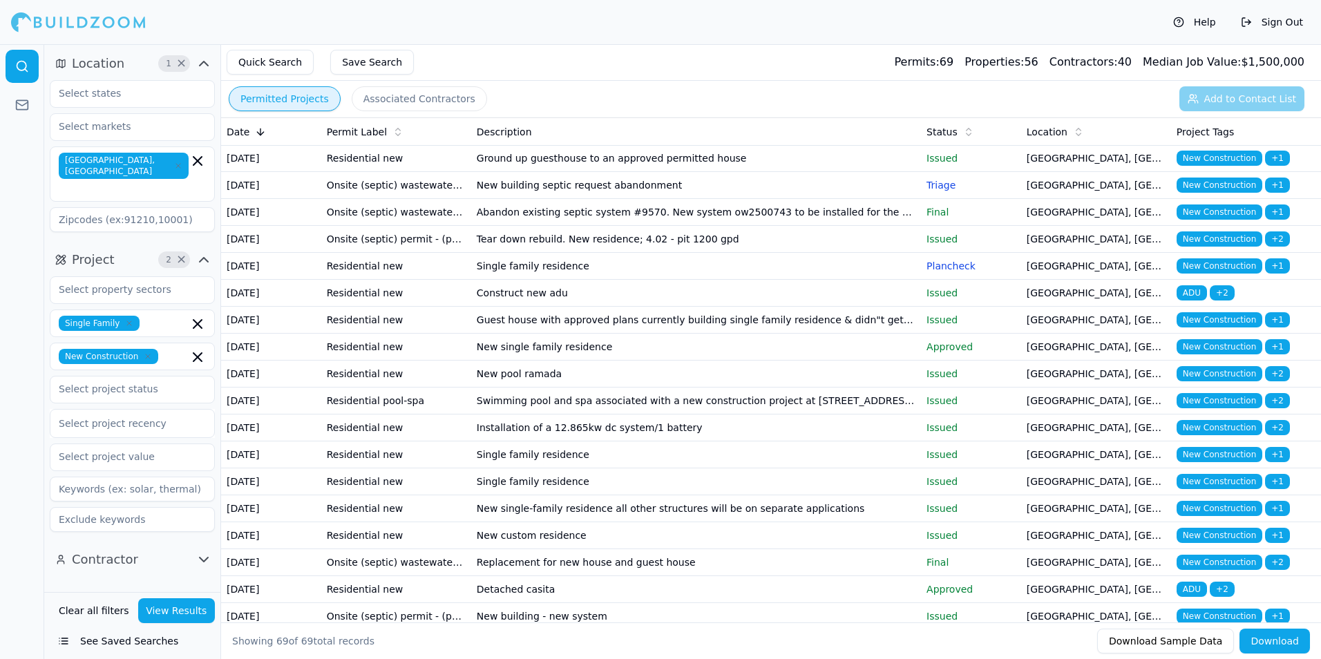
click at [883, 145] on td "Single family residence" at bounding box center [696, 131] width 450 height 27
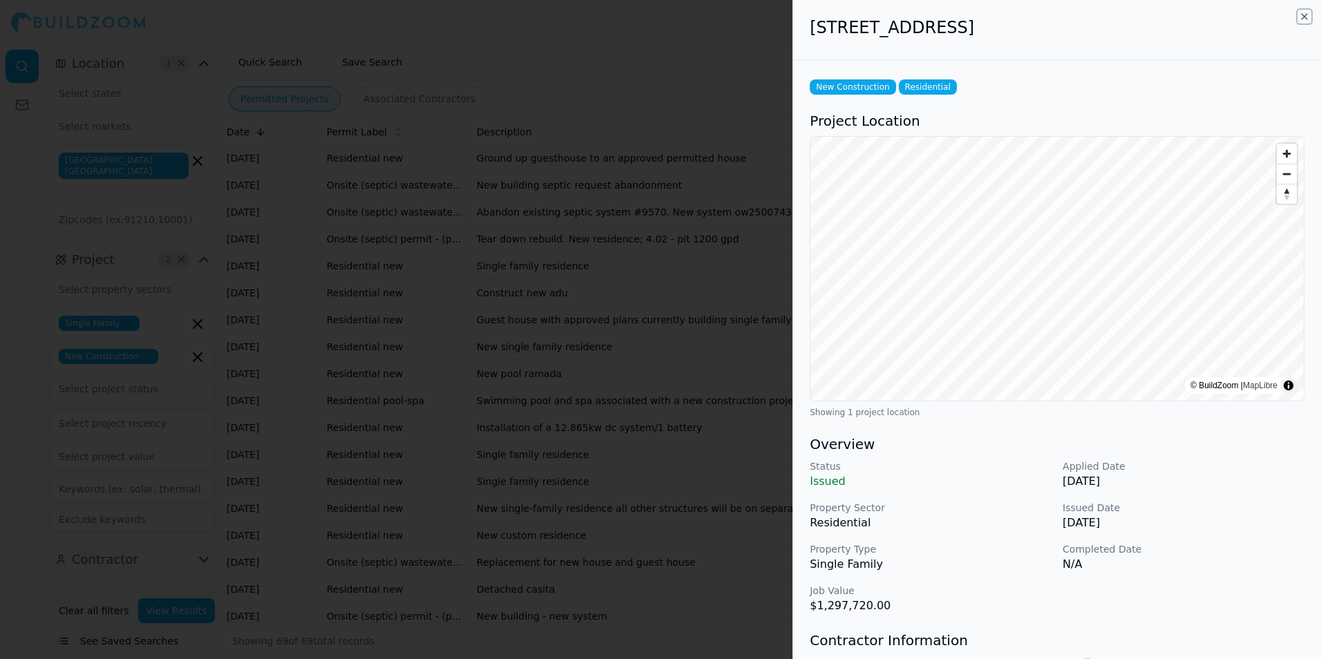
click at [1301, 15] on icon "button" at bounding box center [1304, 16] width 11 height 11
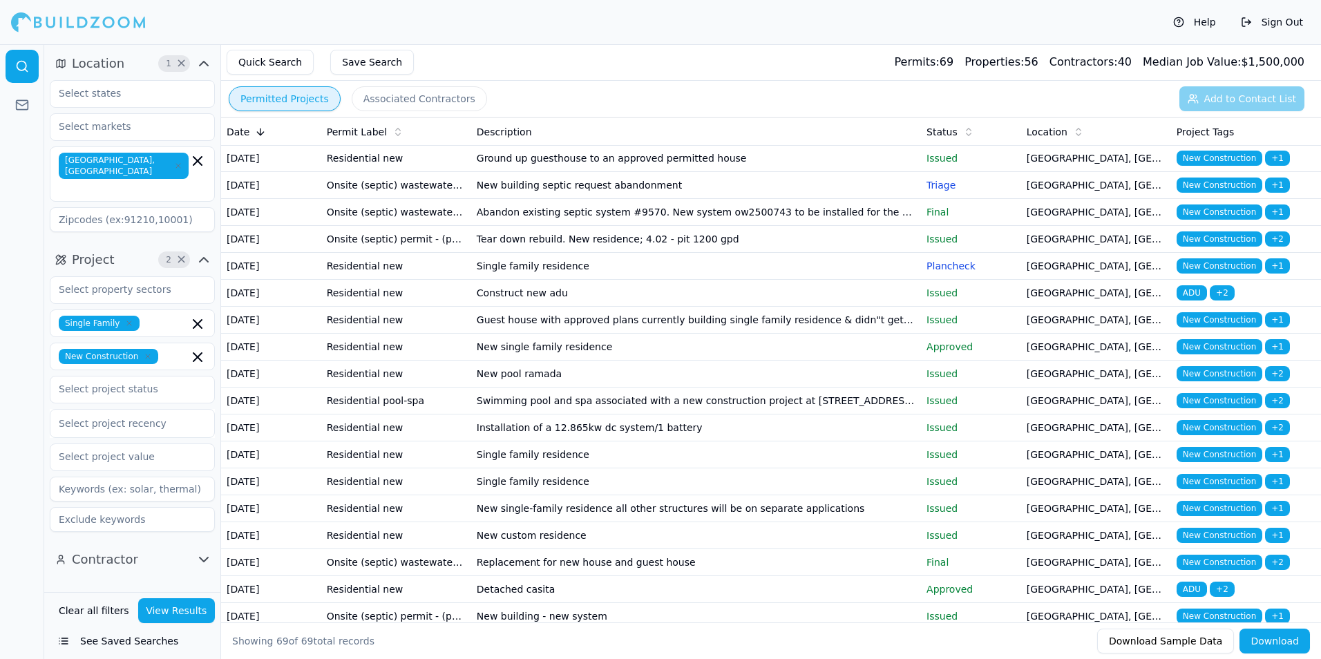
click at [854, 172] on td "Ground up guesthouse to an approved permitted house" at bounding box center [696, 158] width 450 height 27
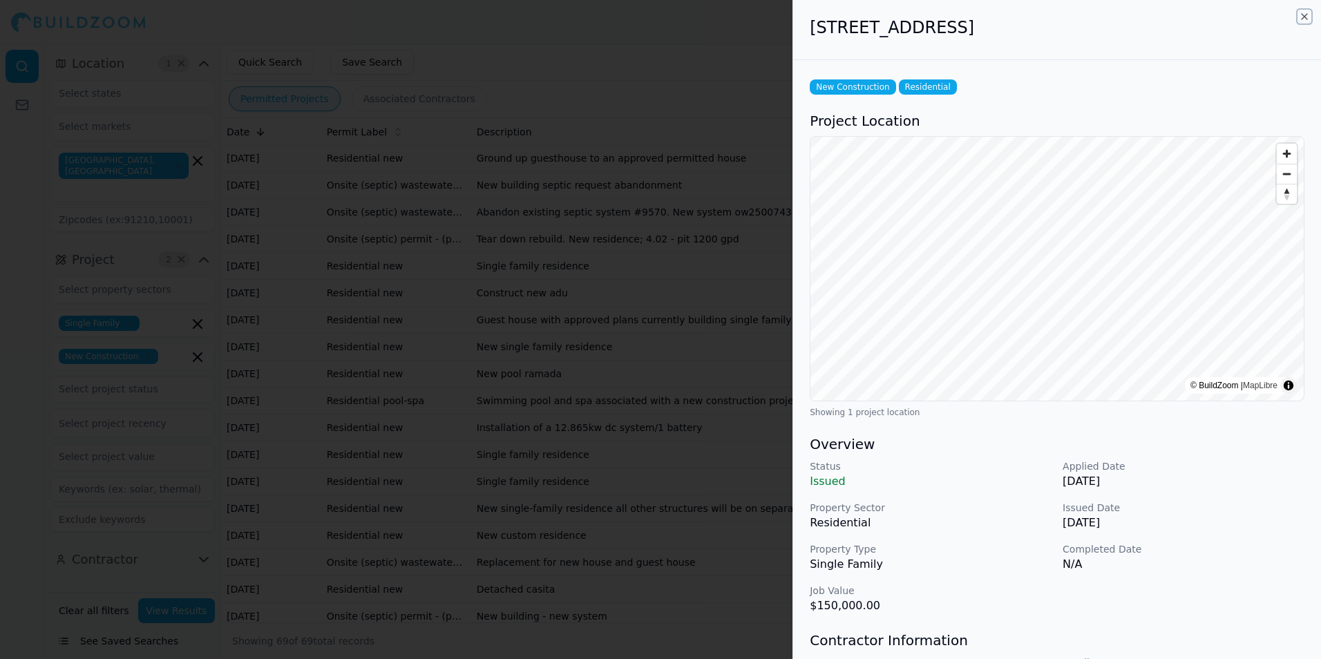
click at [1307, 16] on icon "button" at bounding box center [1304, 16] width 11 height 11
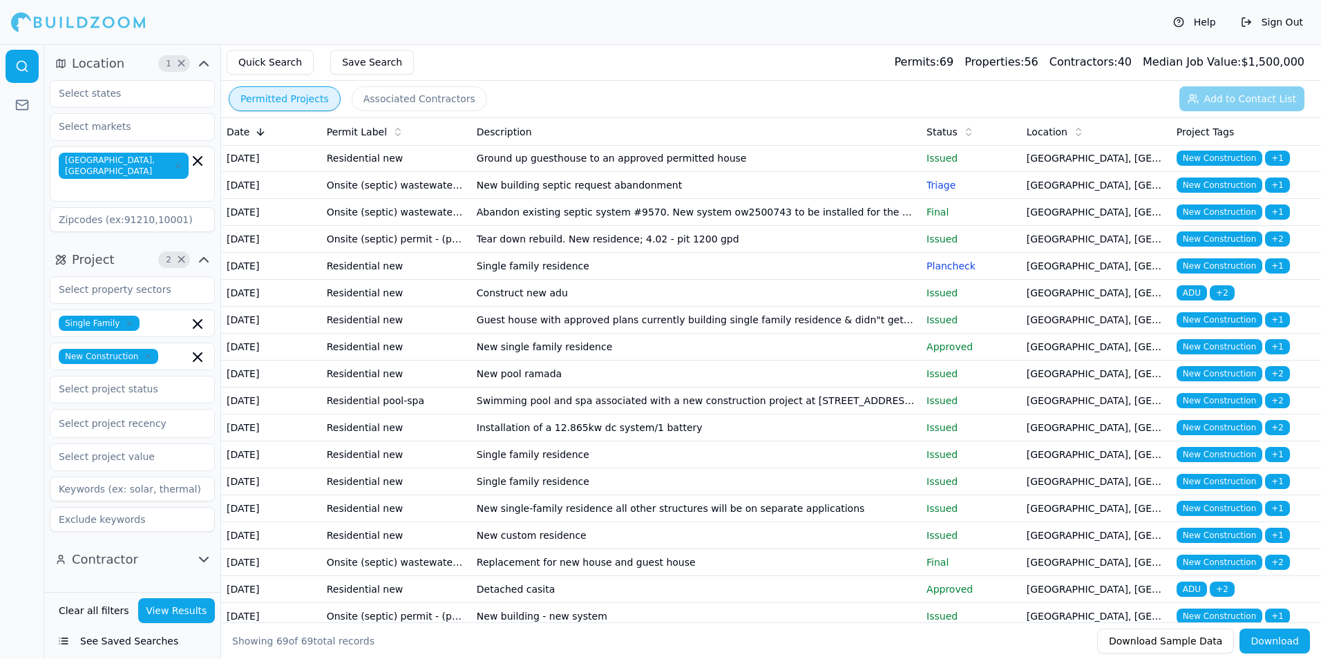
click at [837, 19] on div "Help Sign Out" at bounding box center [660, 22] width 1321 height 44
click at [972, 172] on td "Issued" at bounding box center [971, 158] width 100 height 27
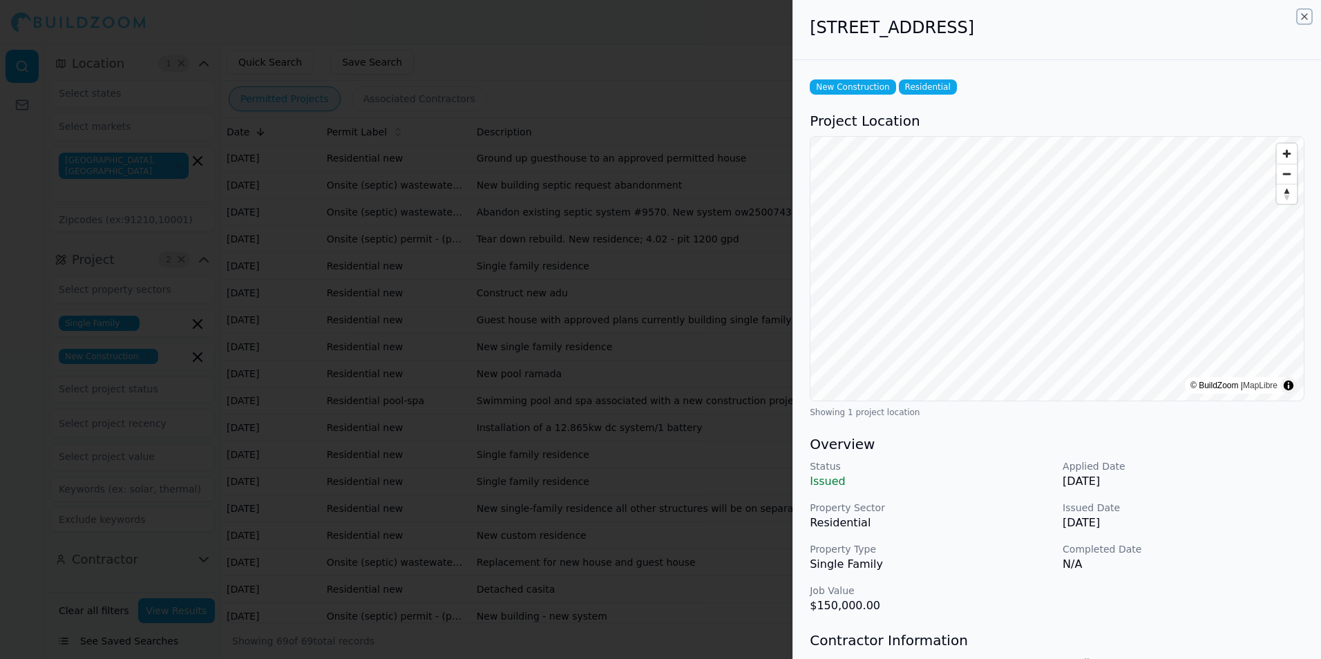
click at [1306, 19] on icon "button" at bounding box center [1304, 16] width 11 height 11
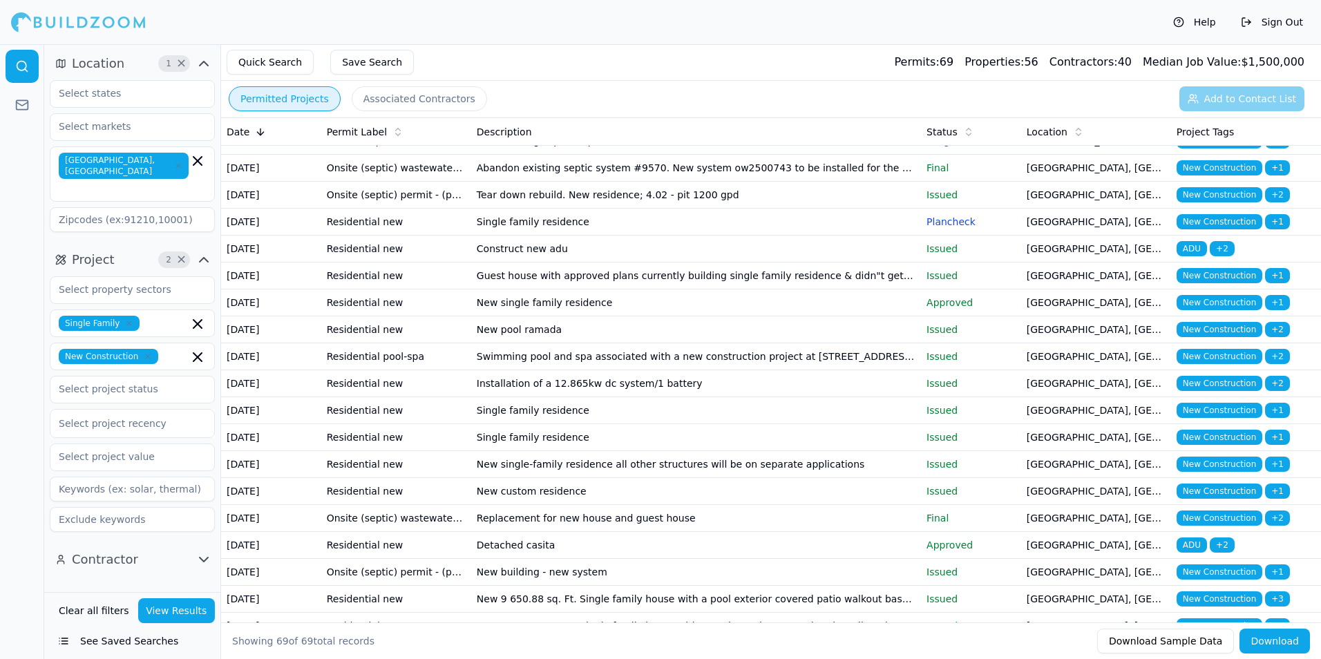
scroll to position [1175, 0]
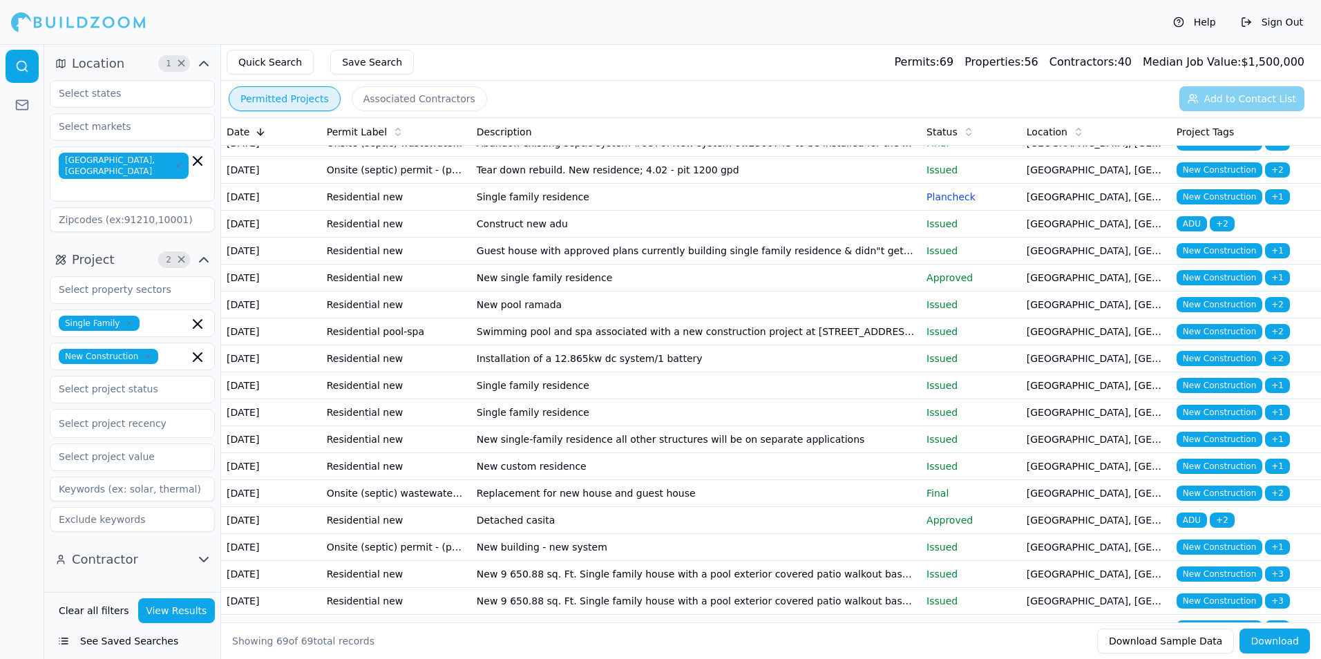
click at [874, 130] on td "New building septic request abandonment" at bounding box center [696, 116] width 450 height 27
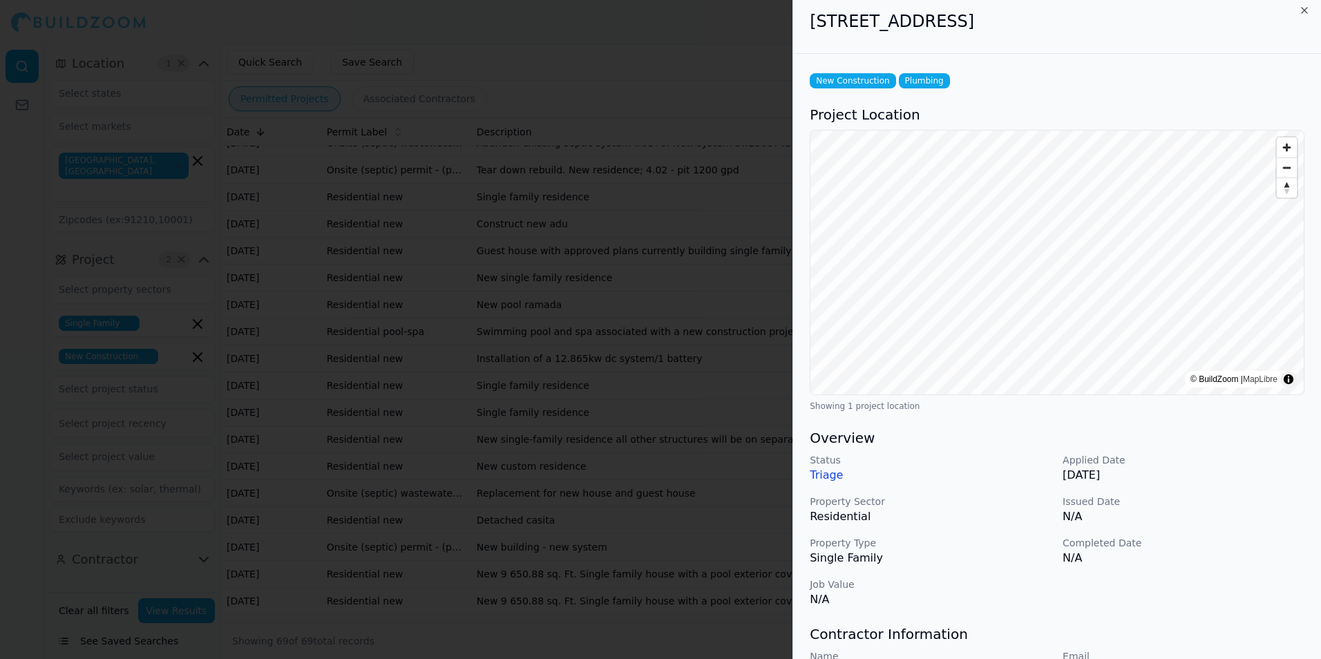
scroll to position [0, 0]
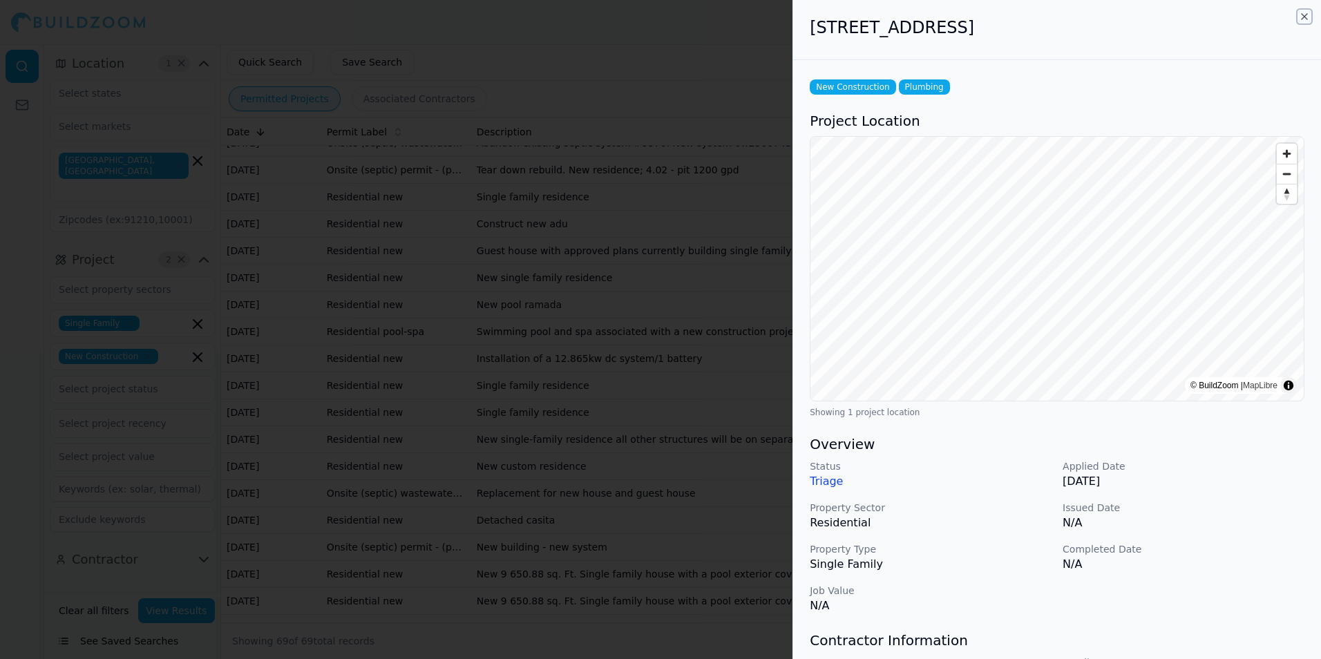
drag, startPoint x: 1304, startPoint y: 15, endPoint x: 1292, endPoint y: 32, distance: 21.9
click at [1304, 14] on icon "button" at bounding box center [1304, 16] width 11 height 11
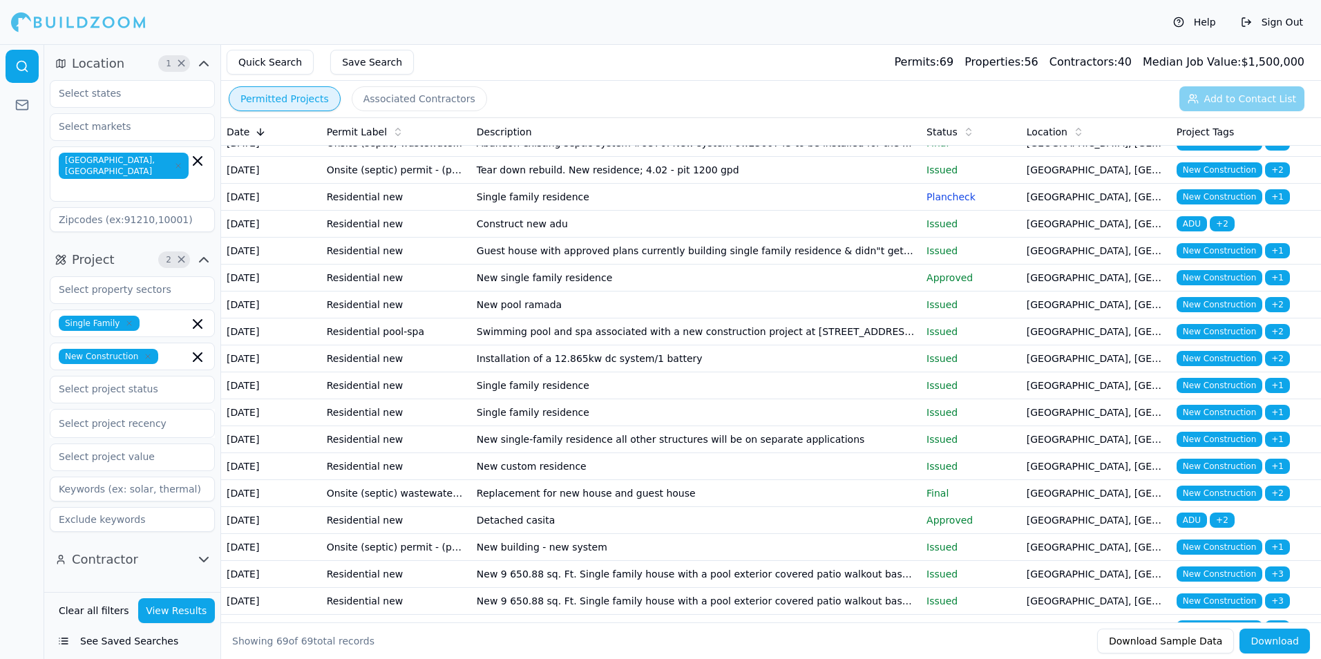
click at [963, 150] on p "Final" at bounding box center [971, 143] width 89 height 14
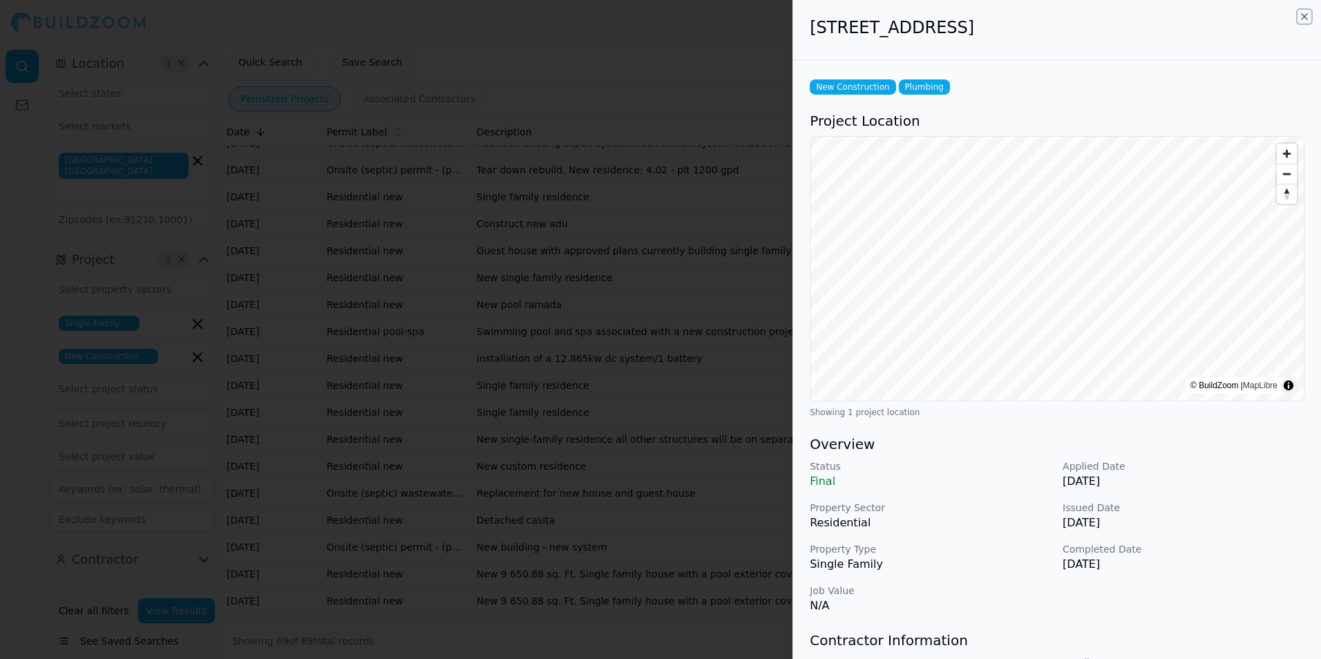
click at [1304, 19] on icon "button" at bounding box center [1304, 16] width 11 height 11
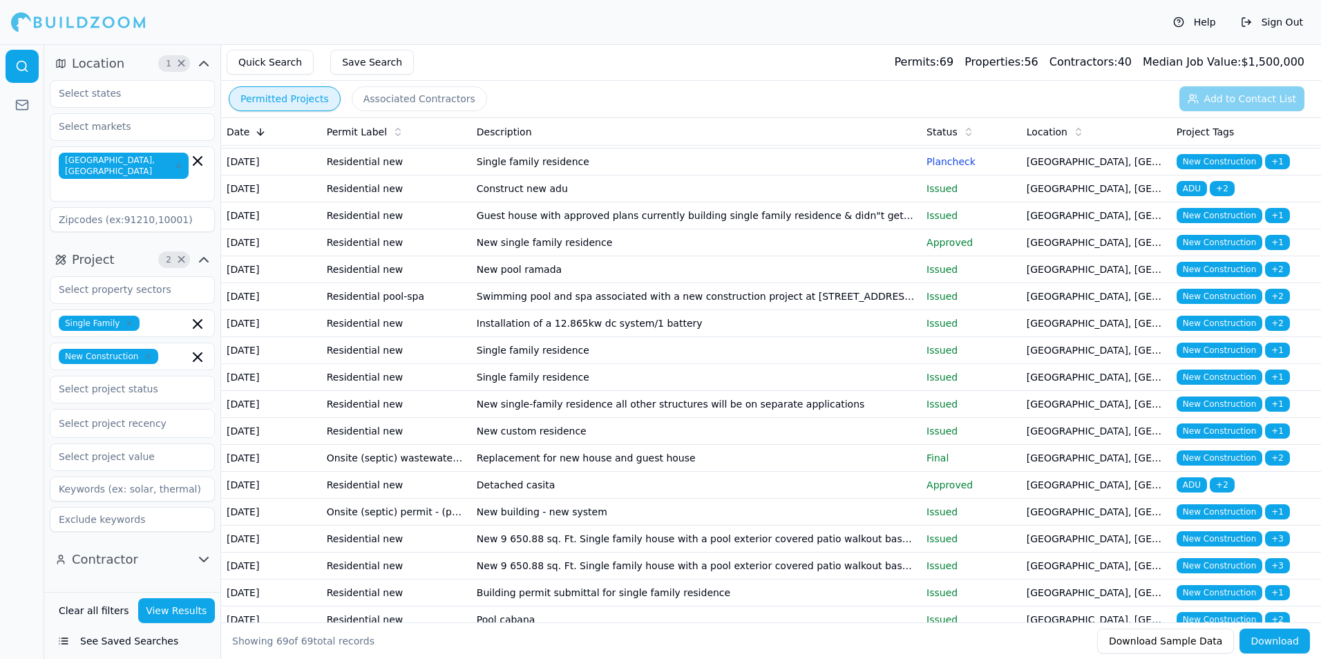
scroll to position [1244, 0]
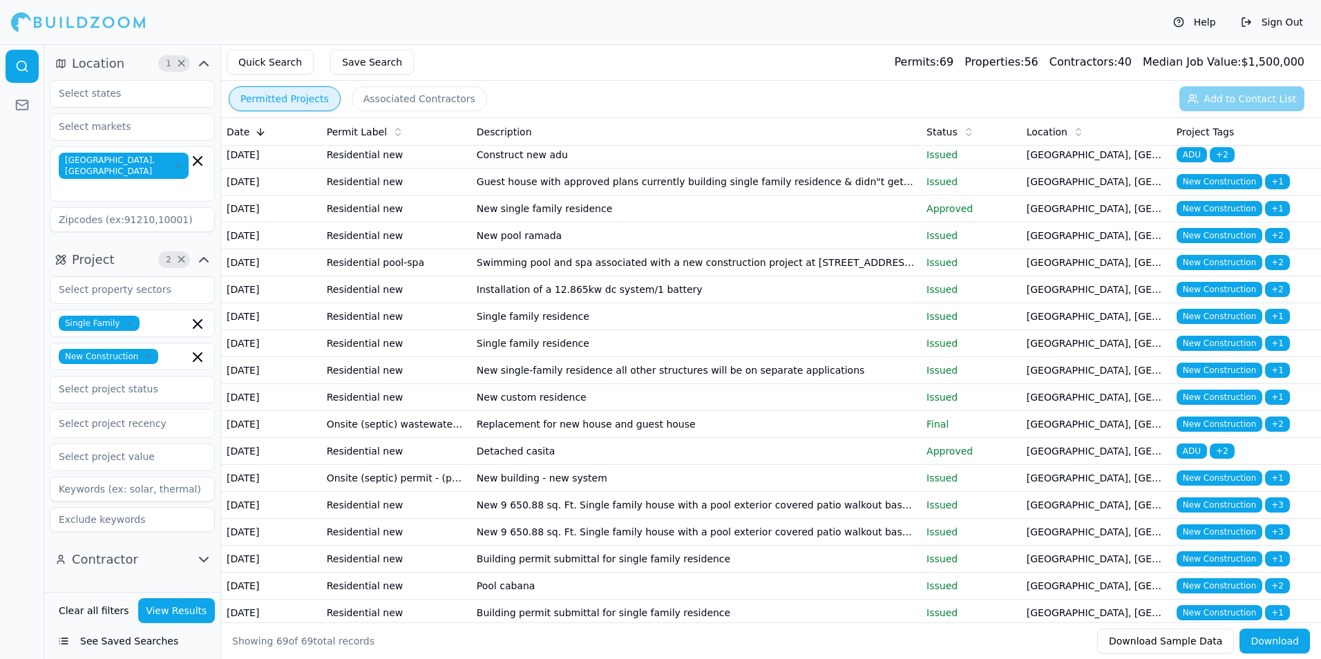
click at [986, 115] on td "Issued" at bounding box center [971, 101] width 100 height 27
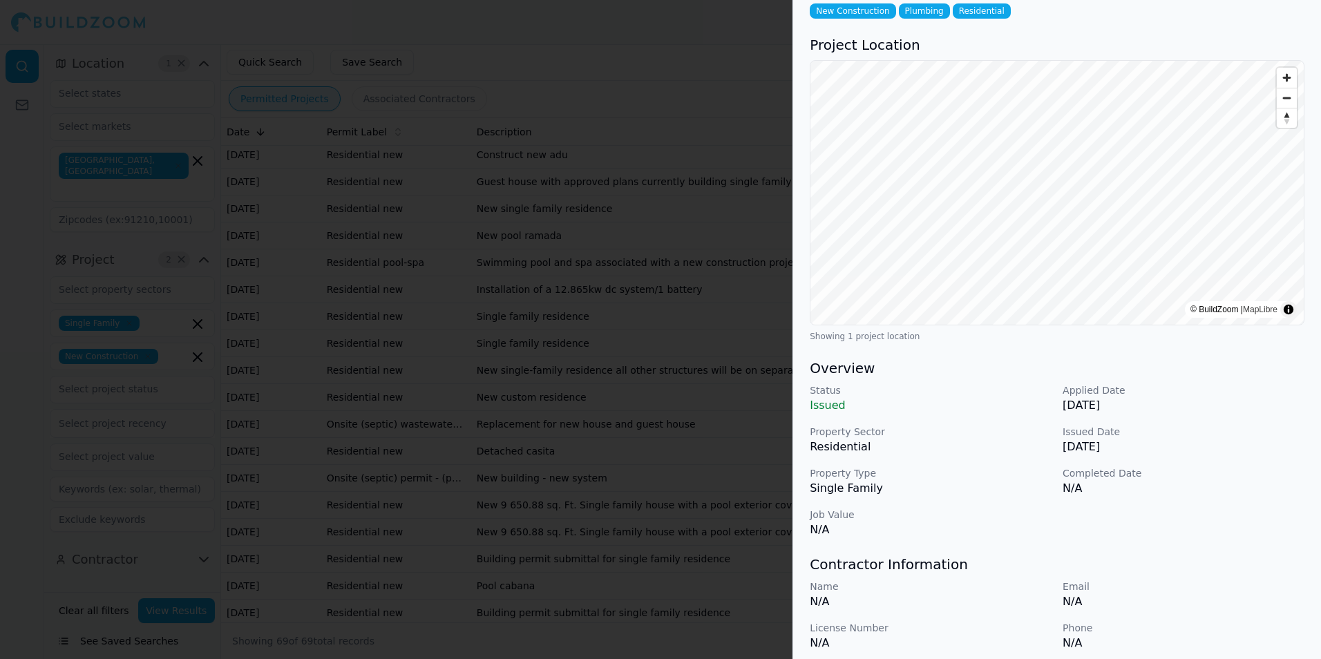
scroll to position [0, 0]
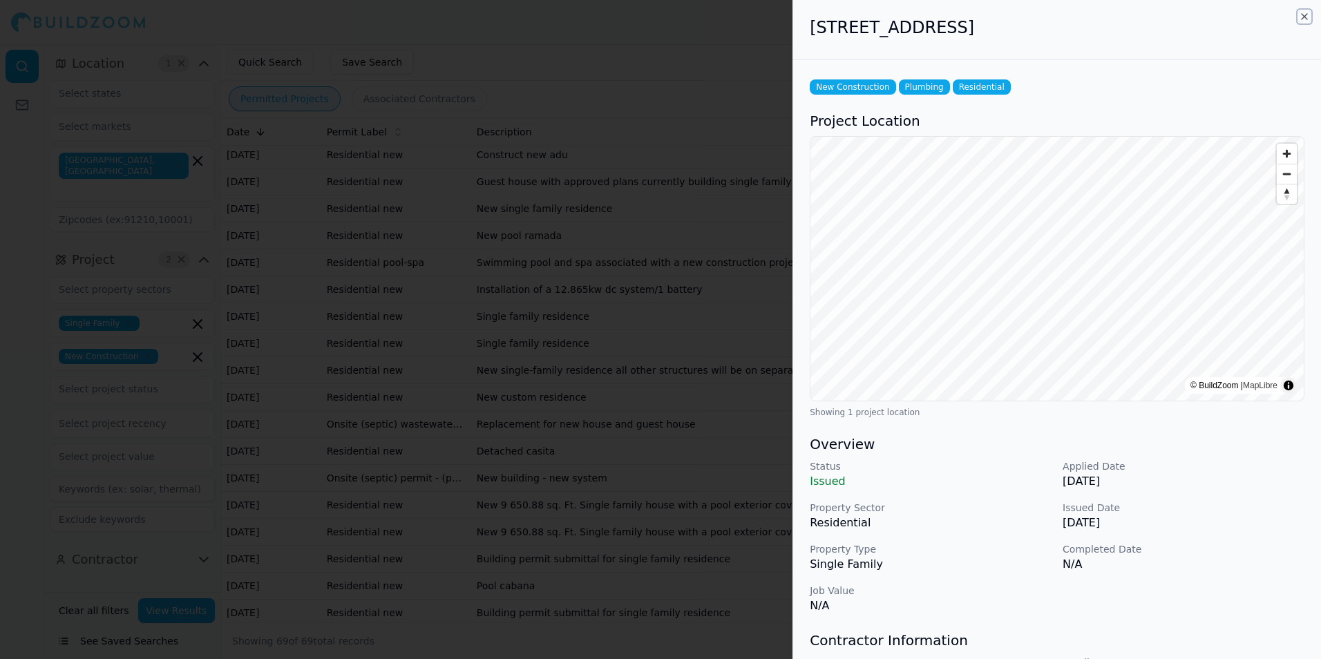
click at [1305, 17] on icon "button" at bounding box center [1304, 16] width 11 height 11
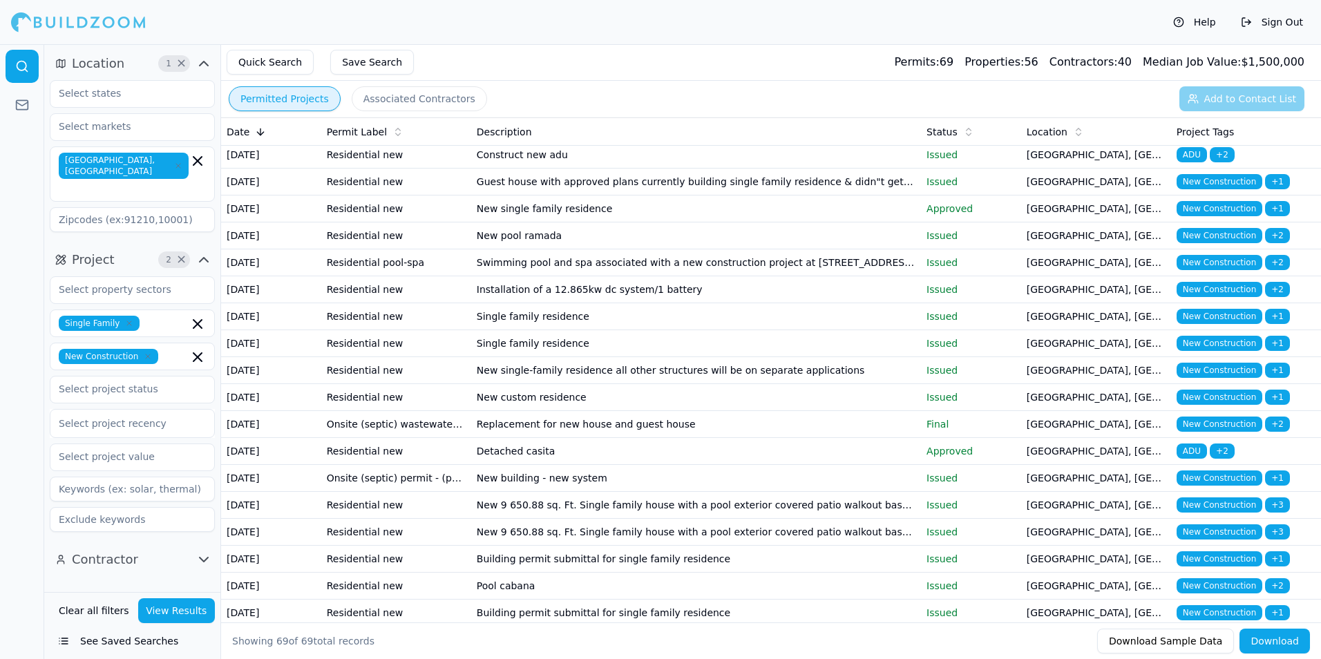
click at [919, 142] on td "Single family residence" at bounding box center [696, 128] width 450 height 27
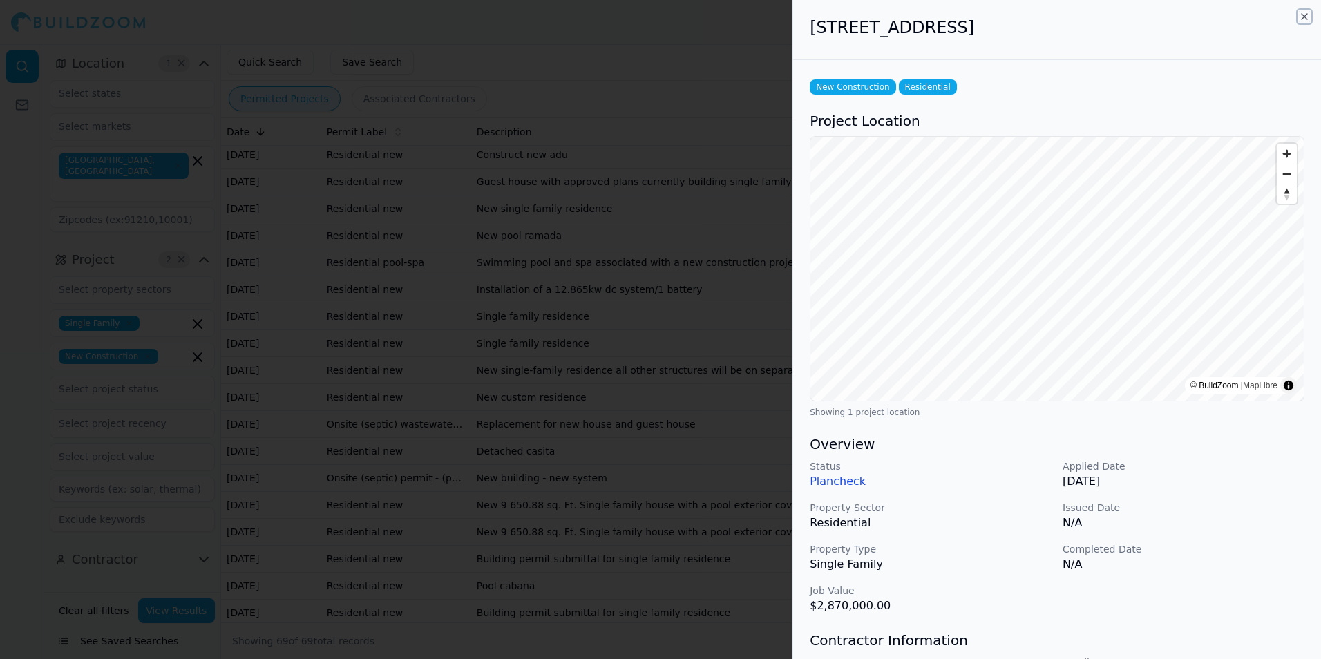
click at [1308, 19] on icon "button" at bounding box center [1304, 16] width 11 height 11
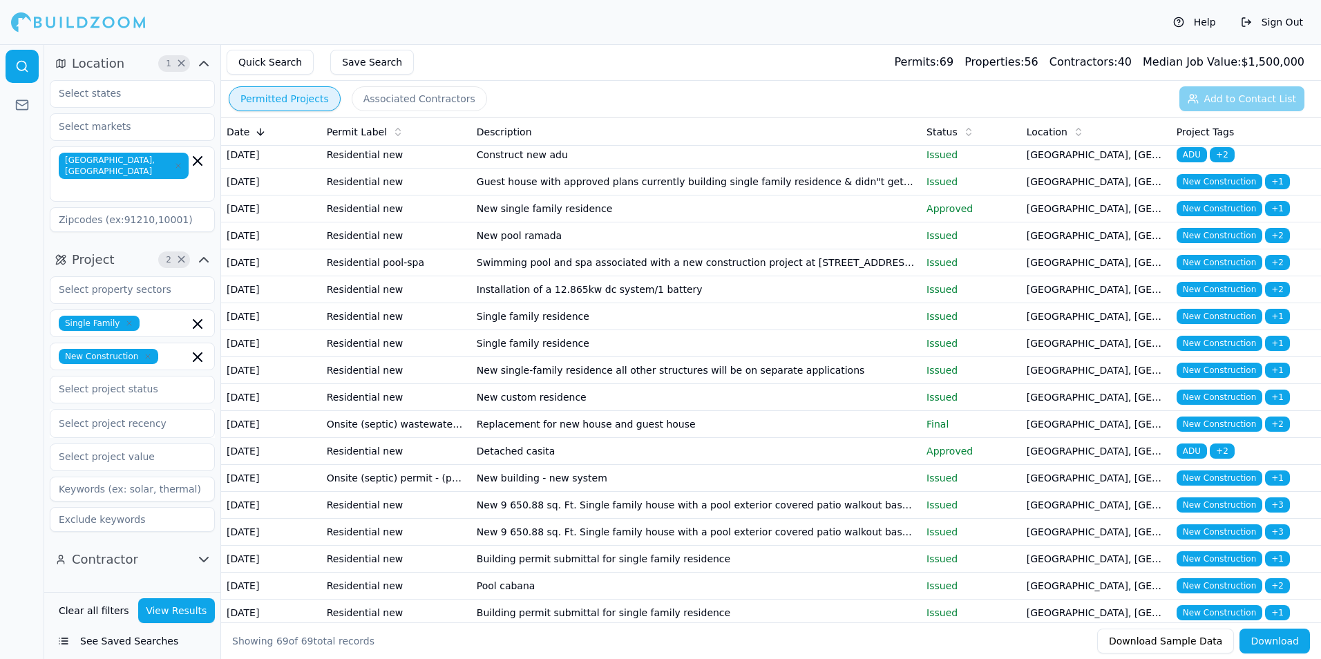
click at [914, 21] on div "Help Sign Out" at bounding box center [660, 22] width 1321 height 44
click at [699, 34] on div "Help Sign Out" at bounding box center [660, 22] width 1321 height 44
click at [670, 142] on td "Single family residence" at bounding box center [696, 128] width 450 height 27
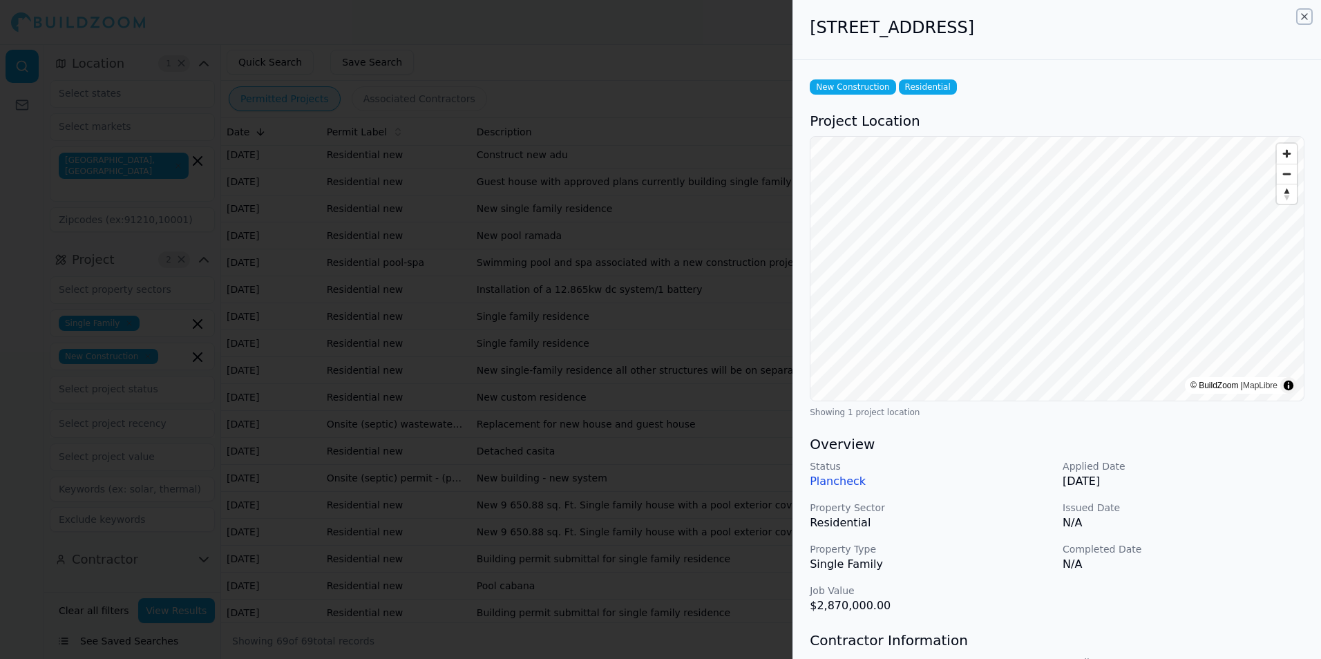
click at [1306, 15] on icon "button" at bounding box center [1304, 16] width 11 height 11
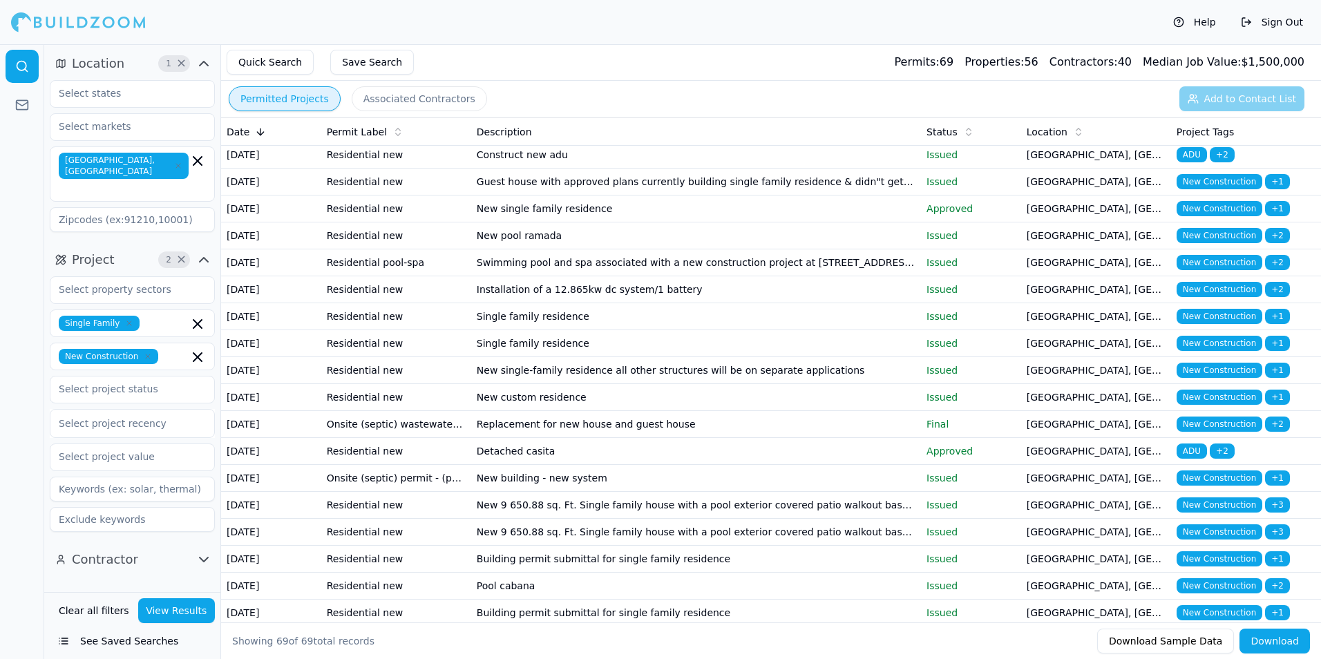
scroll to position [1313, 0]
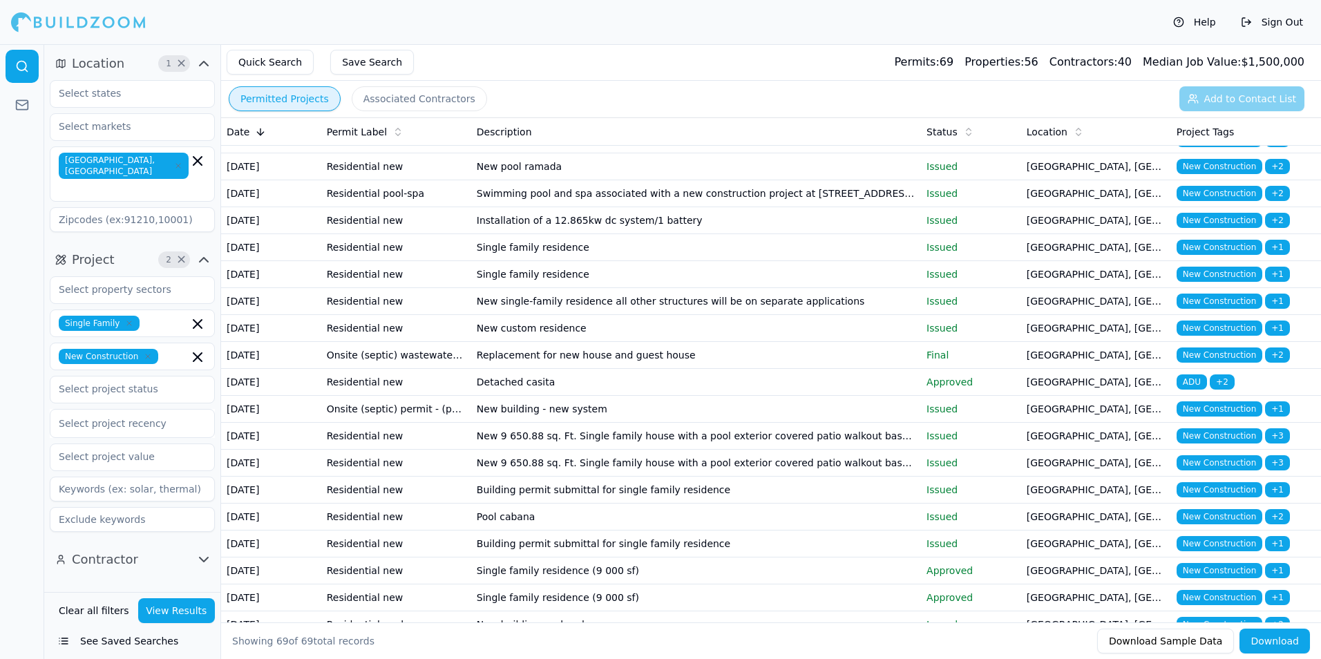
click at [692, 100] on td "Construct new adu" at bounding box center [696, 86] width 450 height 27
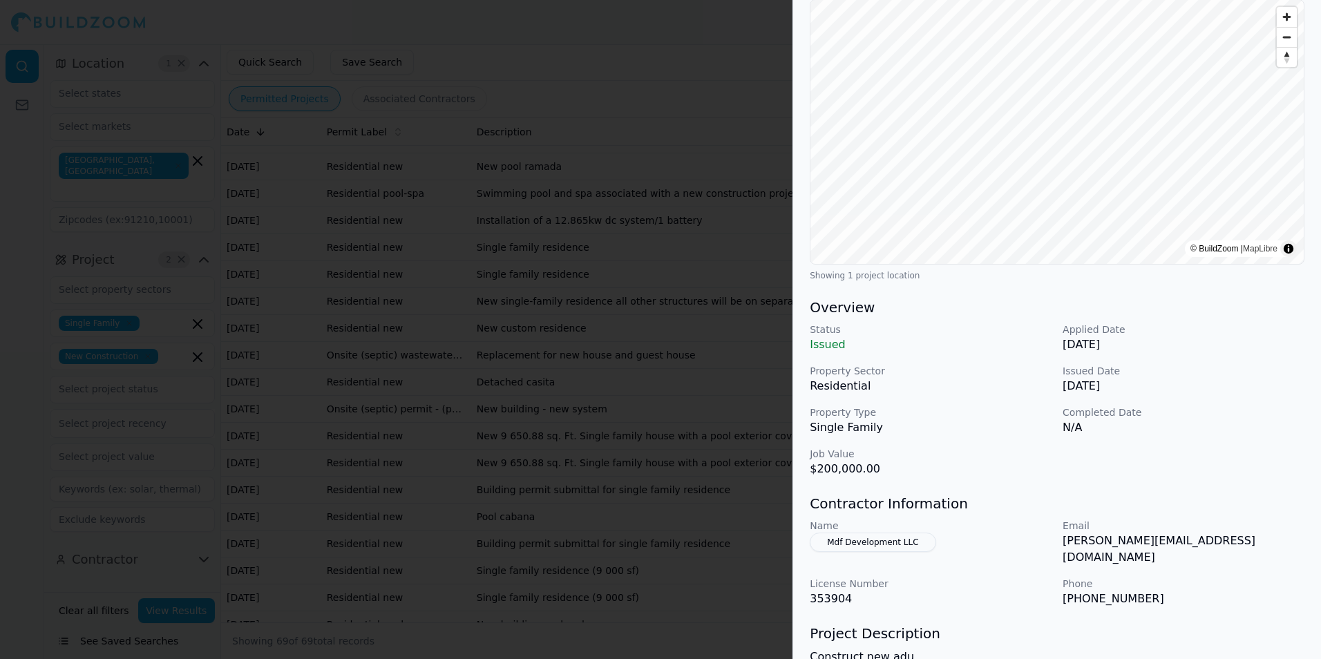
scroll to position [138, 0]
click at [1252, 360] on div "Status Issued Applied Date [DATE] Property Sector Residential Issued Date [DATE…" at bounding box center [1057, 398] width 495 height 155
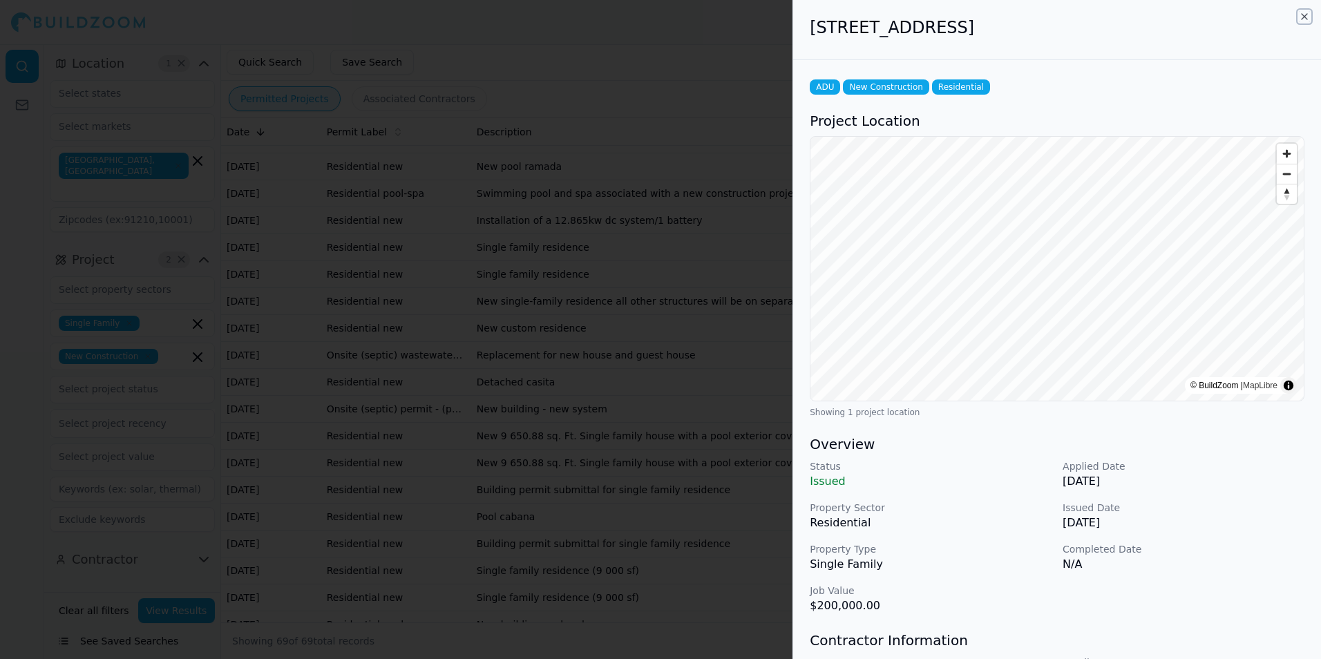
click at [1304, 17] on icon "button" at bounding box center [1304, 16] width 11 height 11
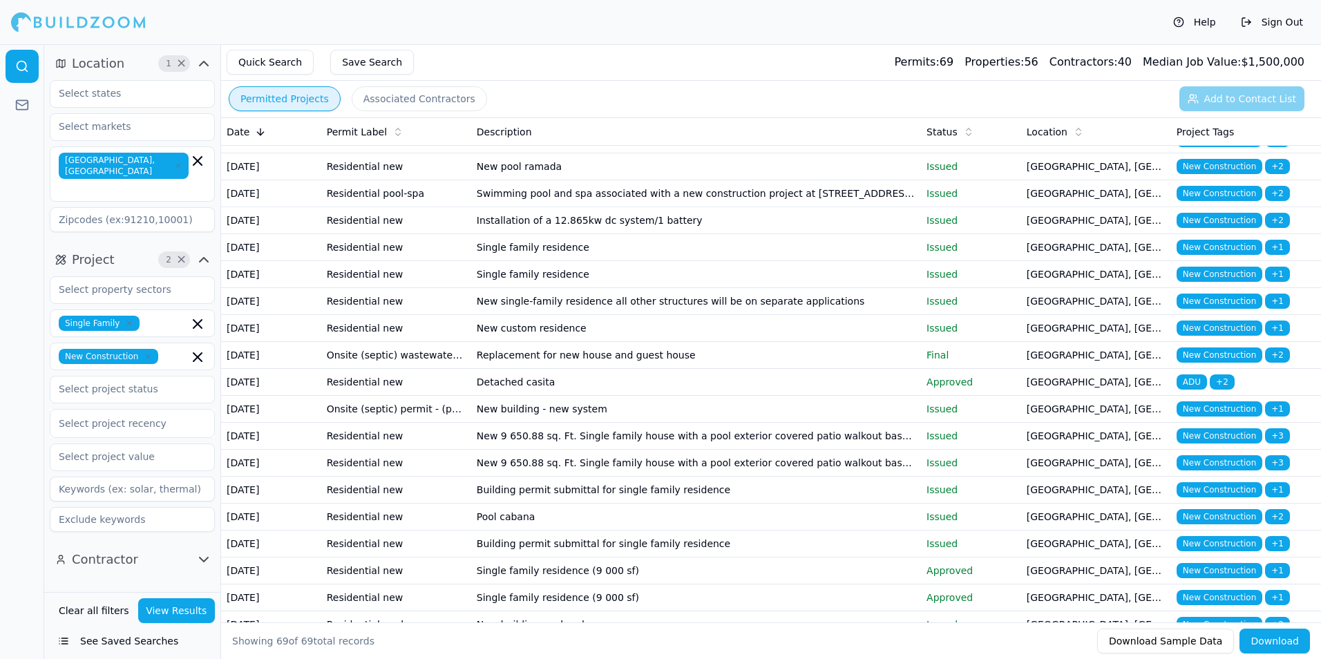
click at [784, 126] on td "Guest house with approved plans currently building single family residence & di…" at bounding box center [696, 113] width 450 height 27
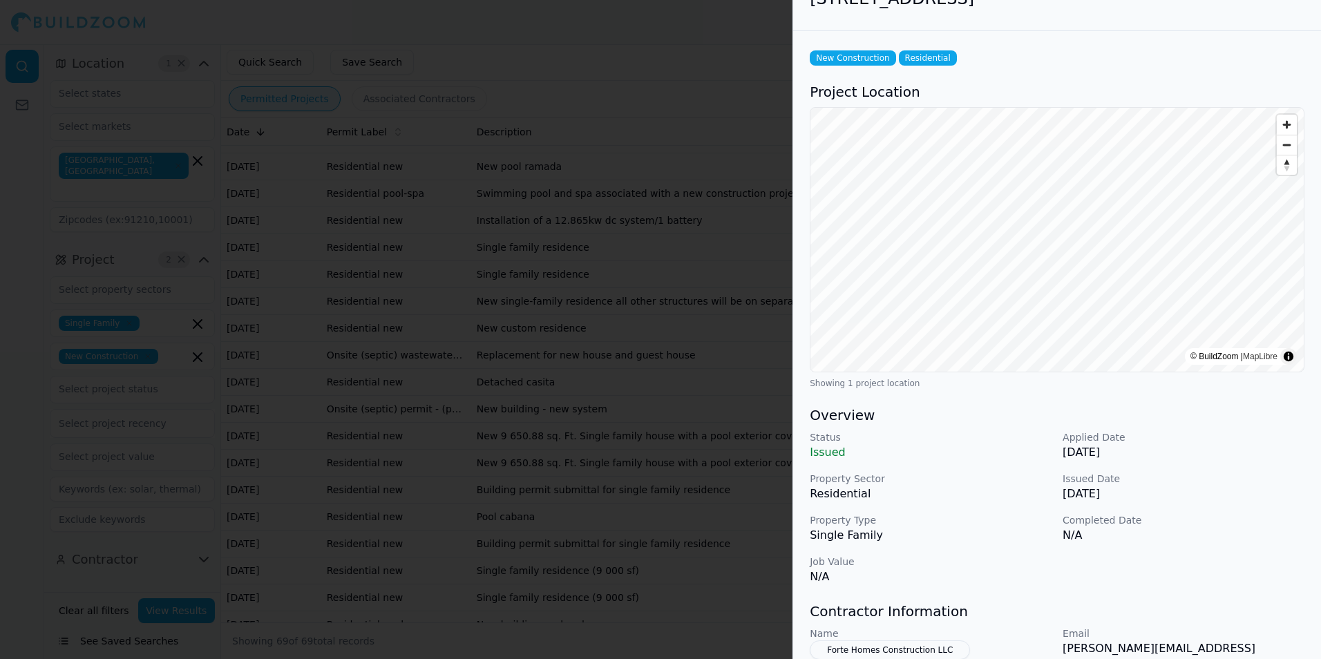
scroll to position [69, 0]
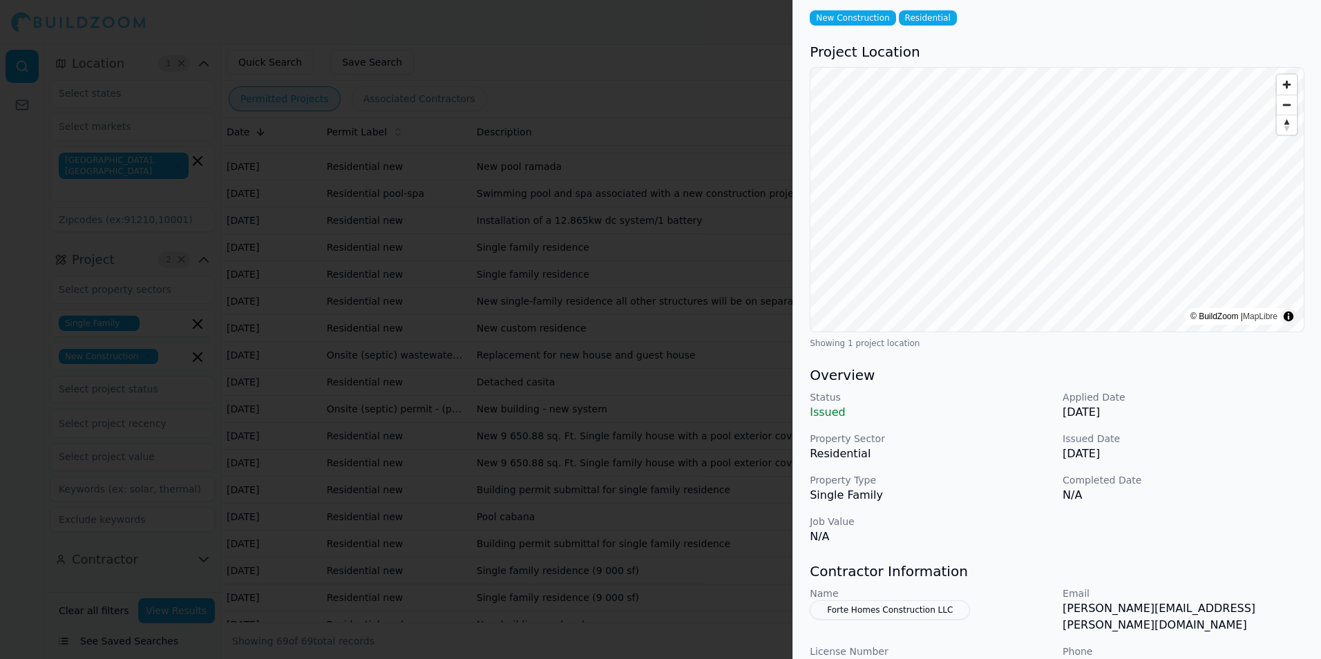
click at [1176, 523] on div "Status Issued Applied Date [DATE] Property Sector Residential Issued Date [DATE…" at bounding box center [1057, 468] width 495 height 155
click at [1182, 416] on p "[DATE]" at bounding box center [1184, 412] width 242 height 17
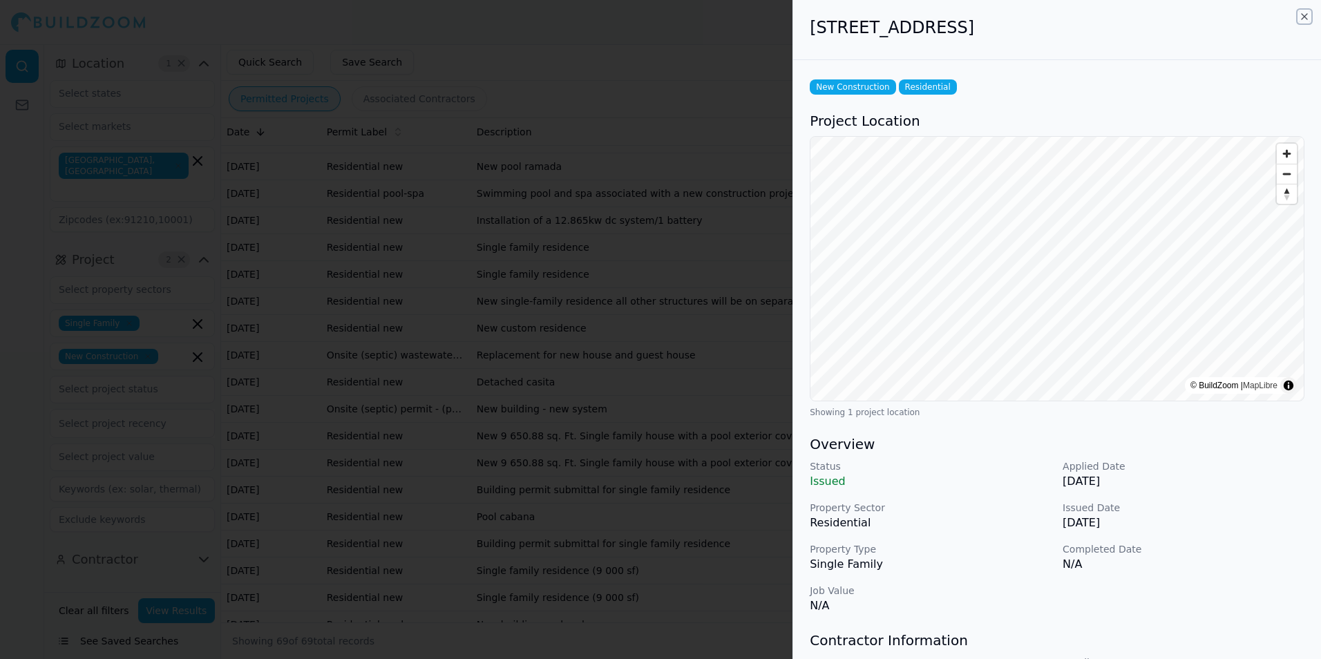
click at [1306, 18] on icon "button" at bounding box center [1305, 17] width 6 height 6
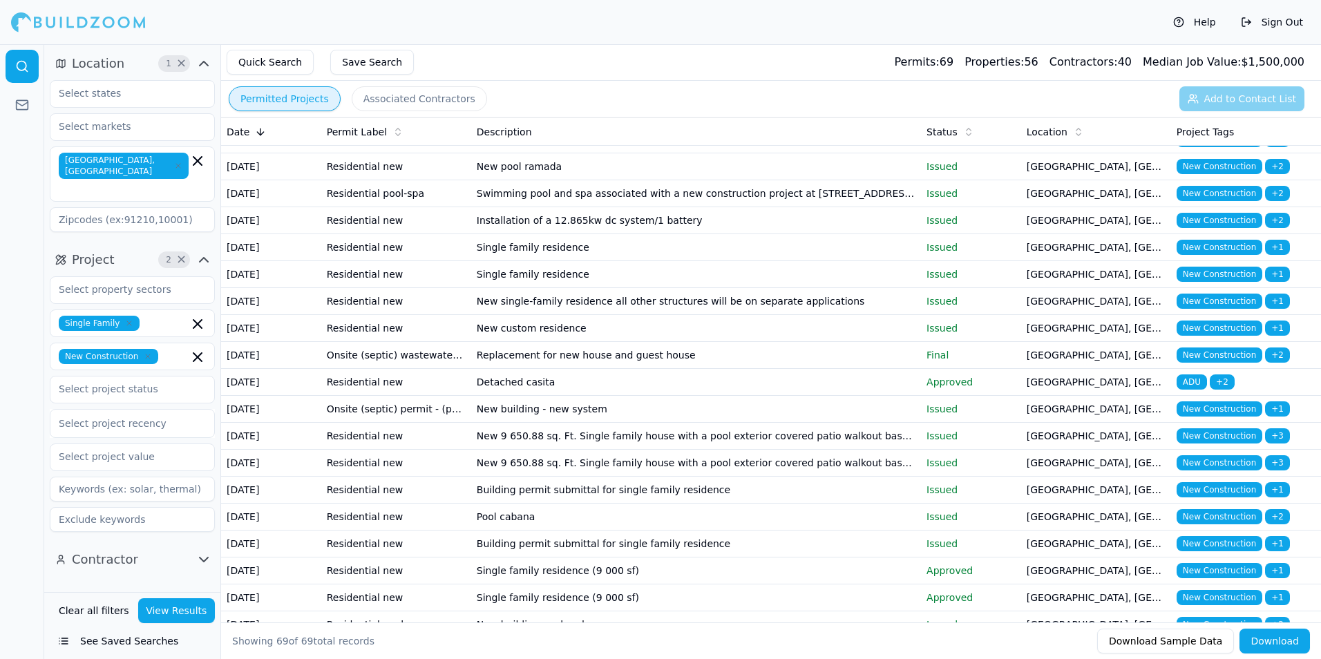
click at [816, 126] on td "Guest house with approved plans currently building single family residence & di…" at bounding box center [696, 113] width 450 height 27
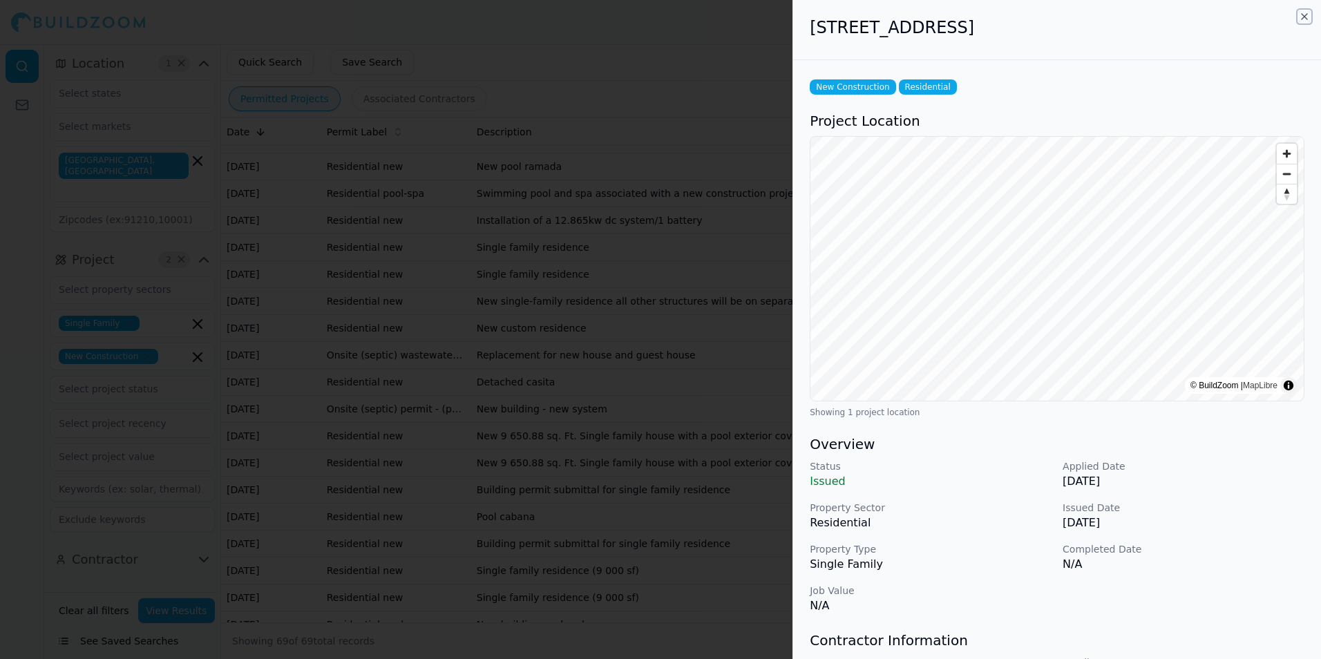
click at [1305, 16] on icon "button" at bounding box center [1304, 16] width 11 height 11
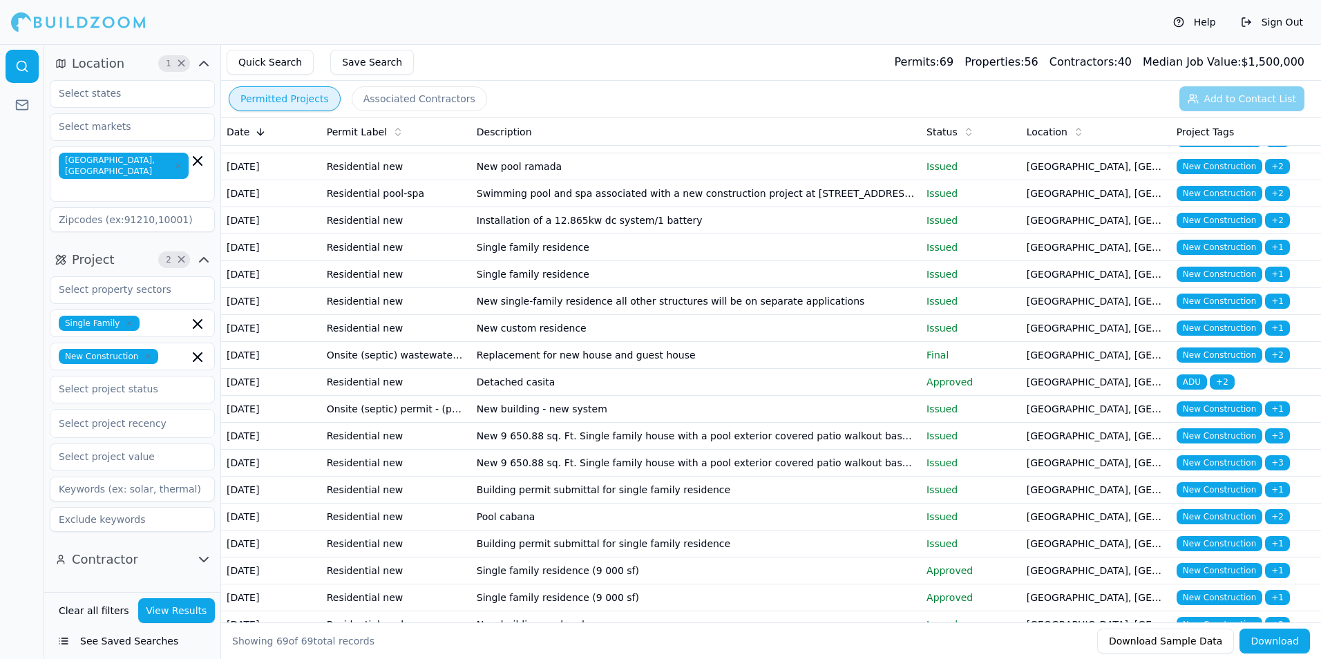
scroll to position [1382, 0]
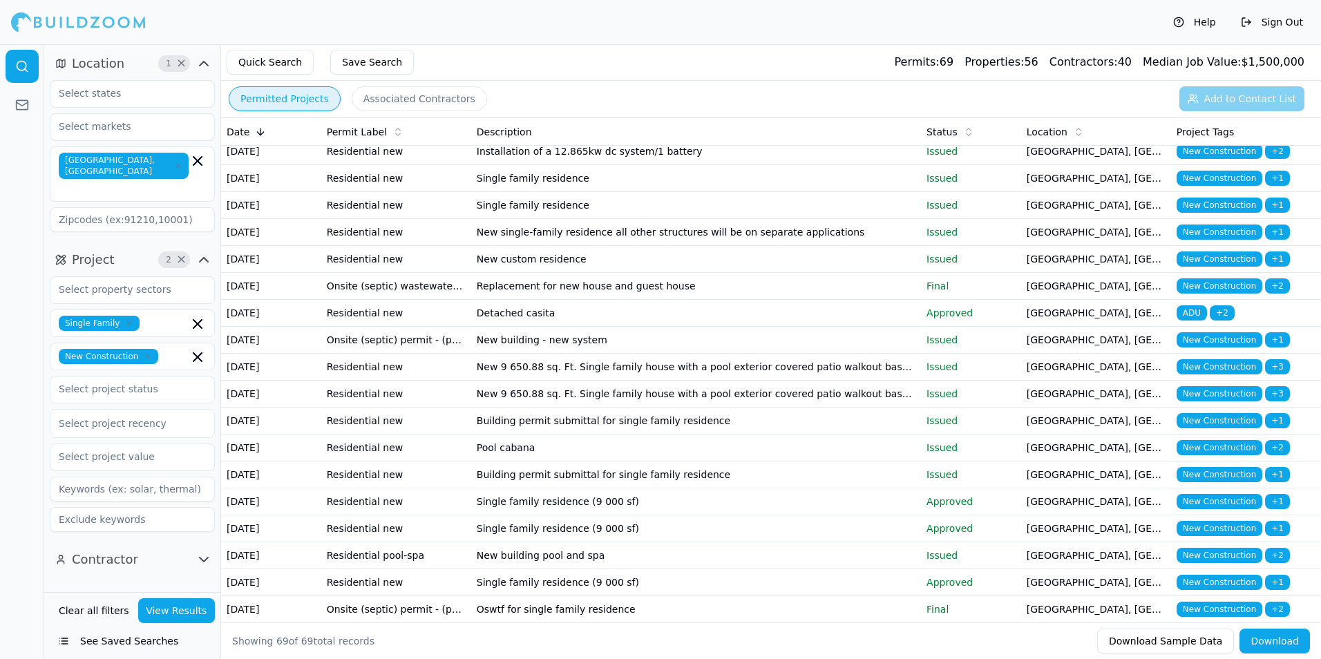
click at [852, 84] on td "New single family residence" at bounding box center [696, 70] width 450 height 27
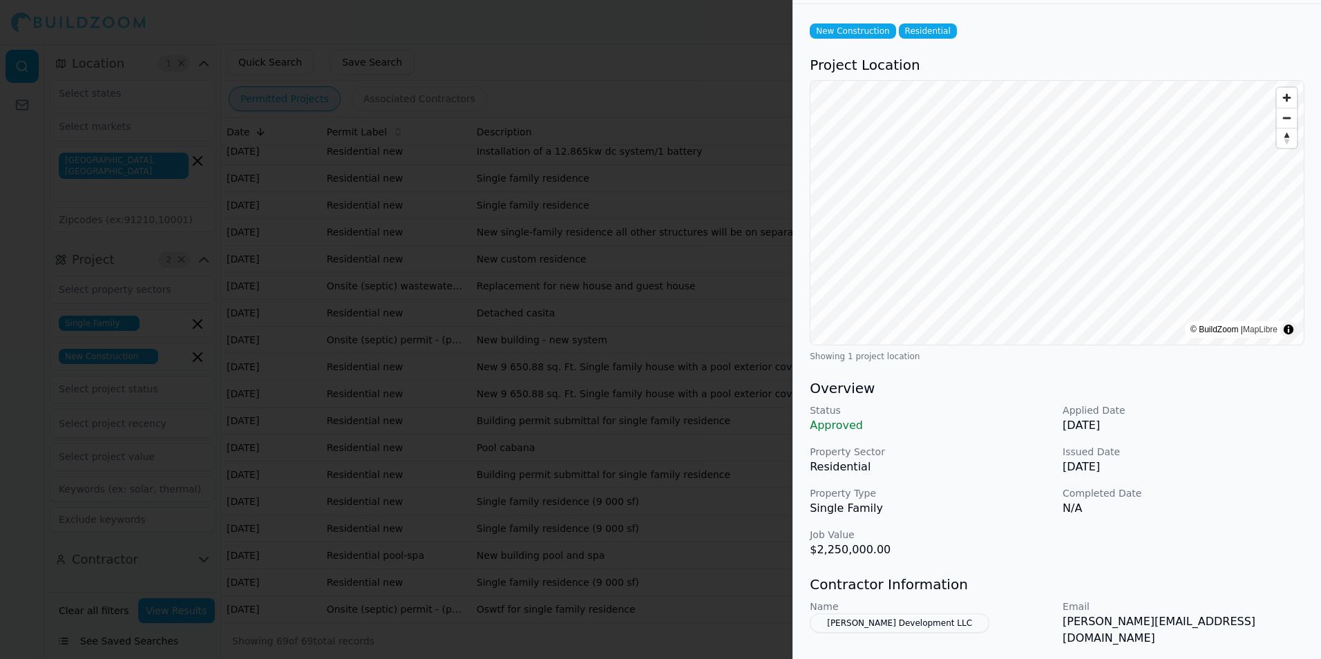
scroll to position [0, 0]
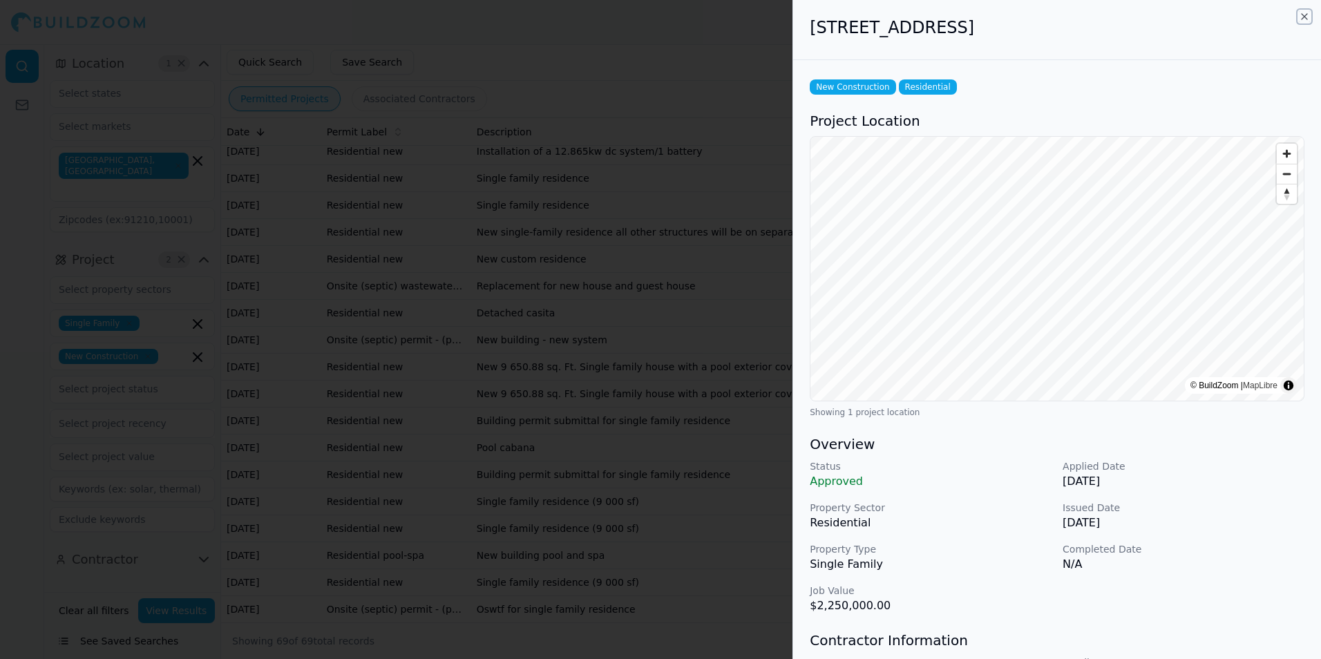
click at [1304, 17] on icon "button" at bounding box center [1304, 16] width 11 height 11
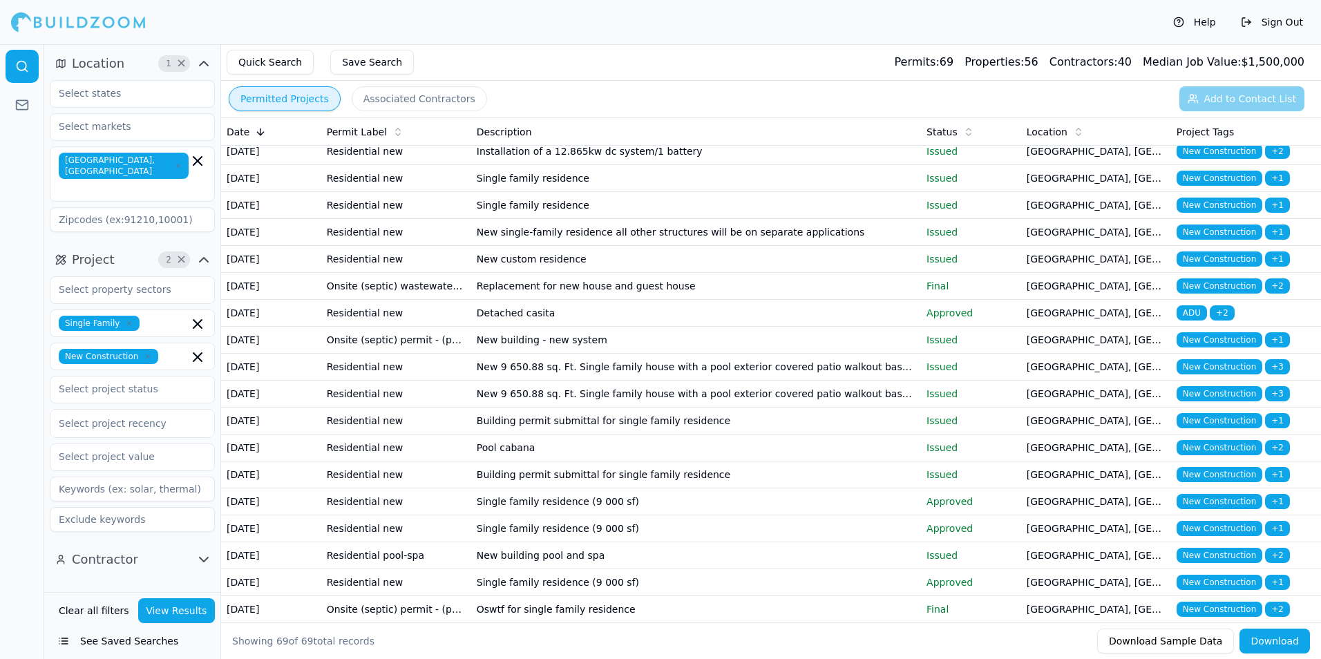
click at [879, 111] on td "New pool ramada" at bounding box center [696, 97] width 450 height 27
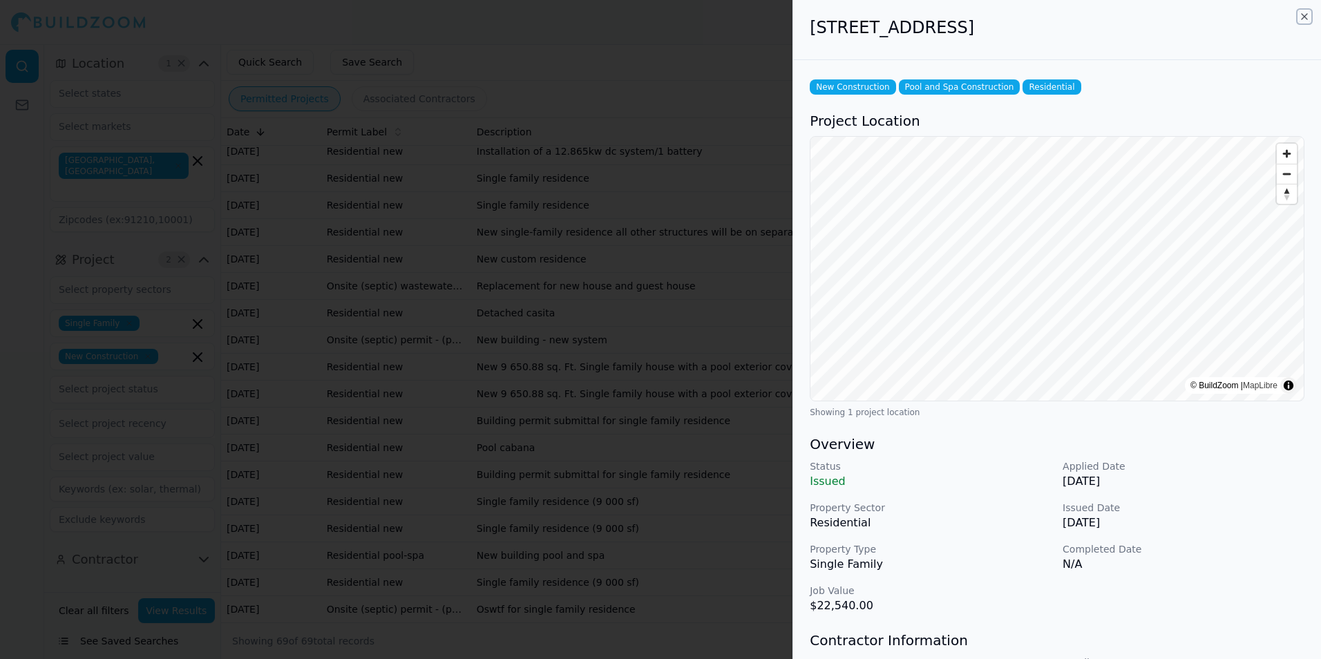
drag, startPoint x: 1303, startPoint y: 16, endPoint x: 1290, endPoint y: 28, distance: 17.1
click at [1303, 16] on icon "button" at bounding box center [1304, 16] width 11 height 11
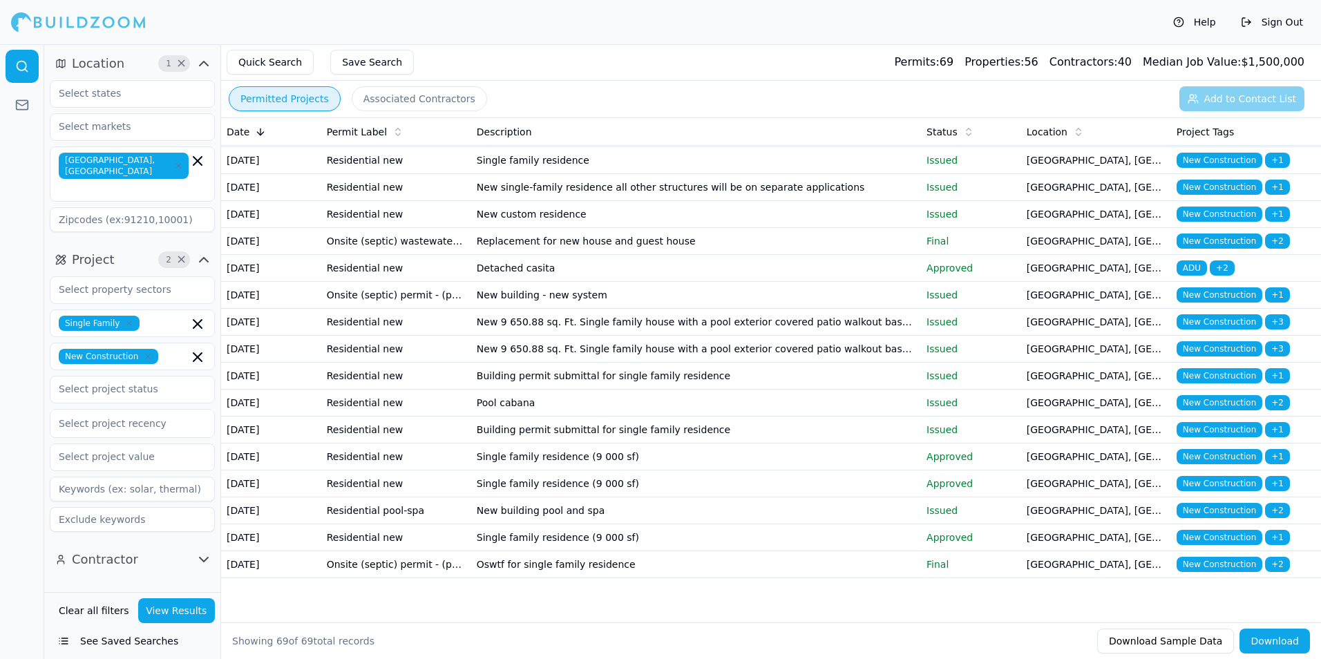
scroll to position [1451, 0]
click at [852, 93] on td "Swimming pool and spa associated with a new construction project at [STREET_ADD…" at bounding box center [696, 79] width 450 height 27
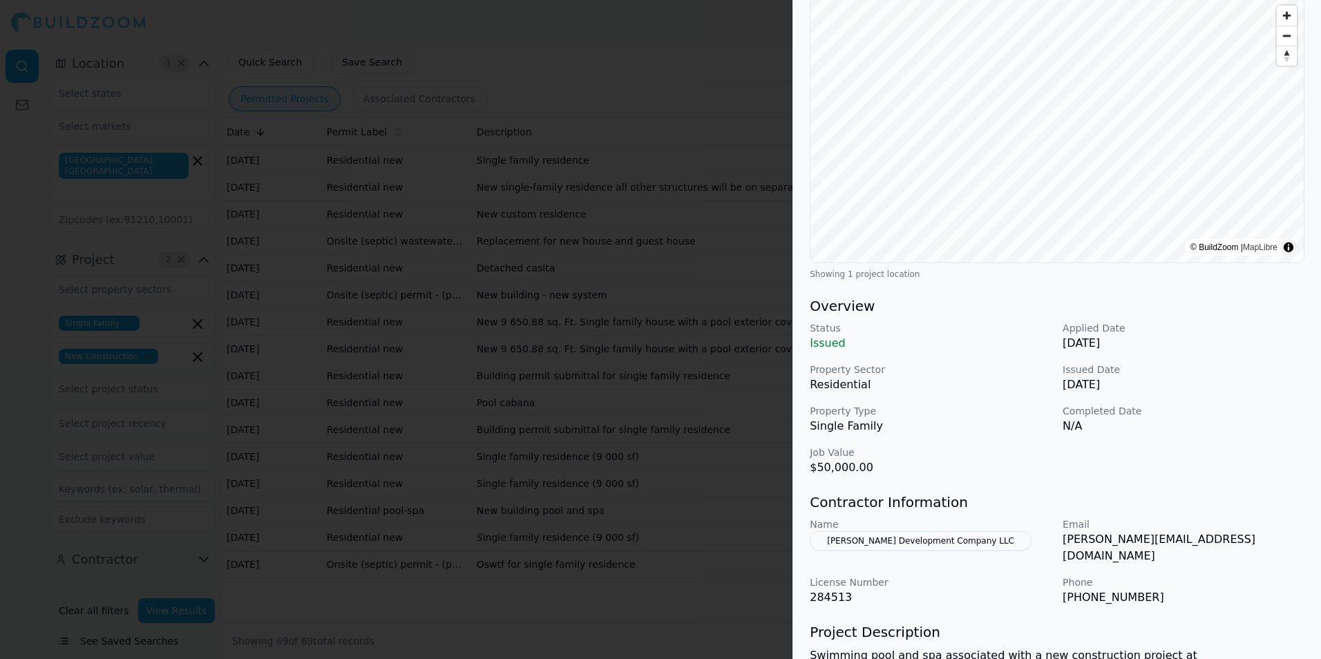
scroll to position [0, 0]
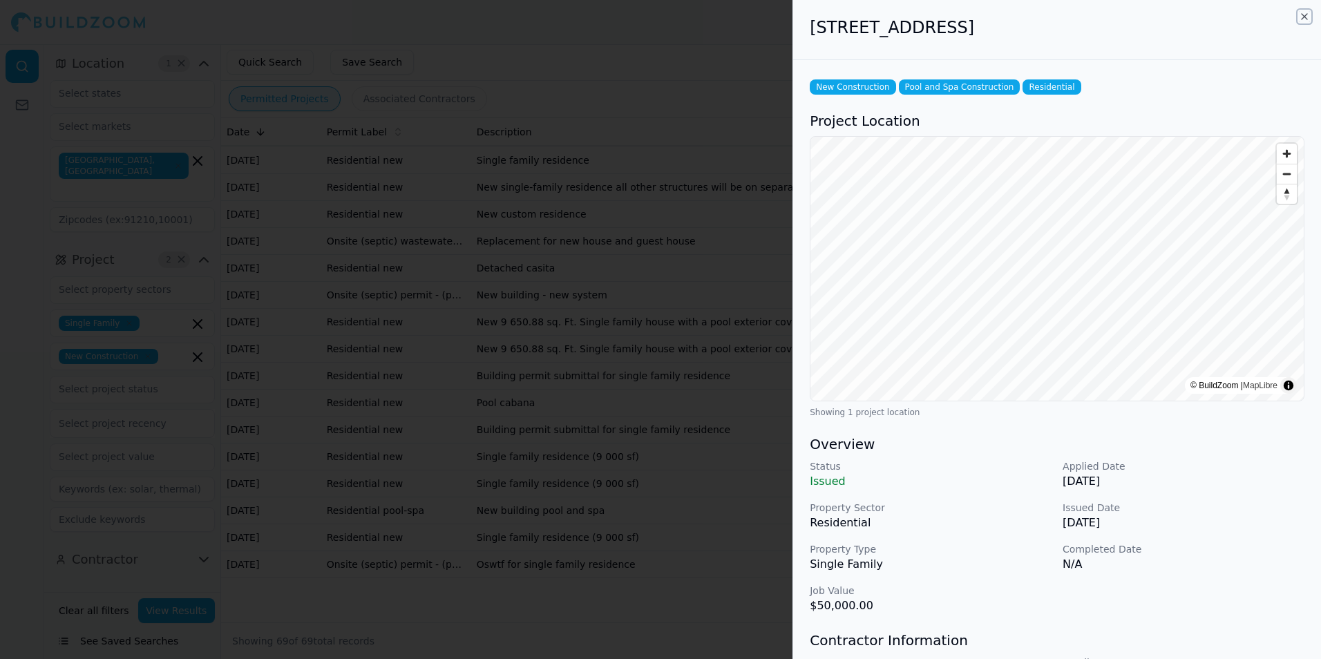
drag, startPoint x: 1301, startPoint y: 16, endPoint x: 793, endPoint y: 469, distance: 680.9
click at [1301, 16] on icon "button" at bounding box center [1304, 16] width 11 height 11
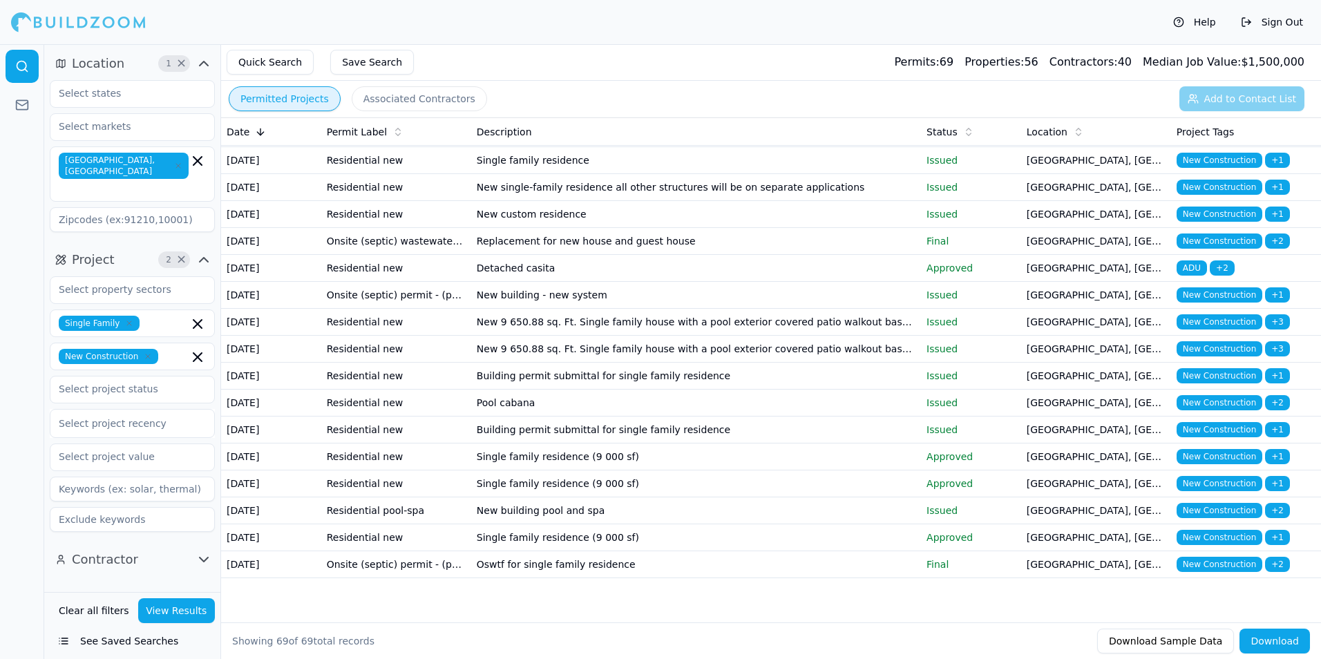
click at [745, 120] on td "Installation of a 12.865kw dc system/1 battery" at bounding box center [696, 106] width 450 height 27
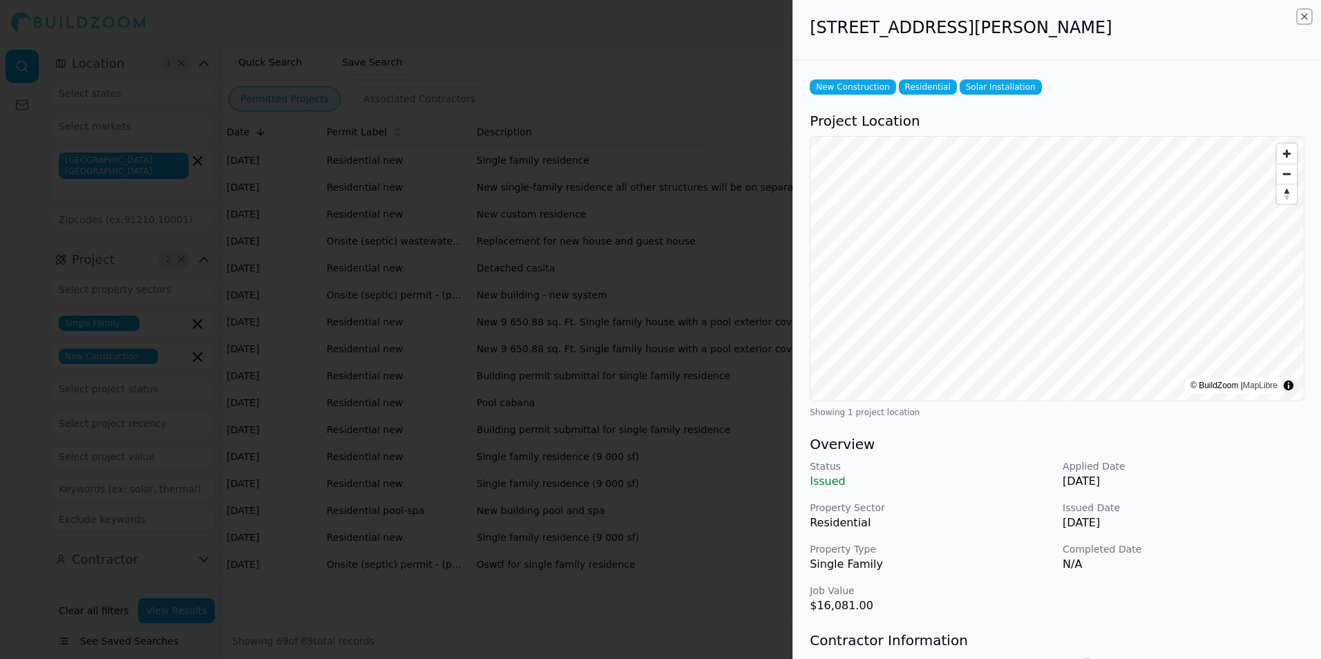
click at [1303, 18] on icon "button" at bounding box center [1304, 16] width 11 height 11
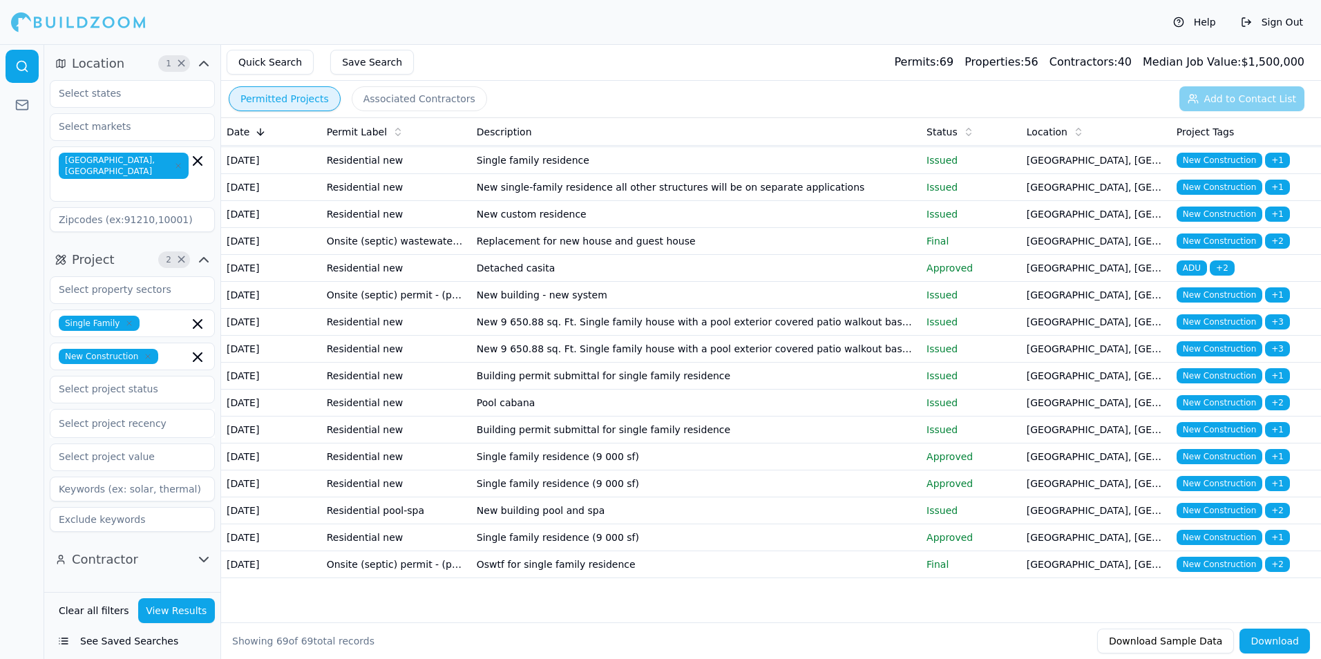
scroll to position [1521, 0]
click at [798, 147] on td "Single family residence" at bounding box center [696, 133] width 450 height 27
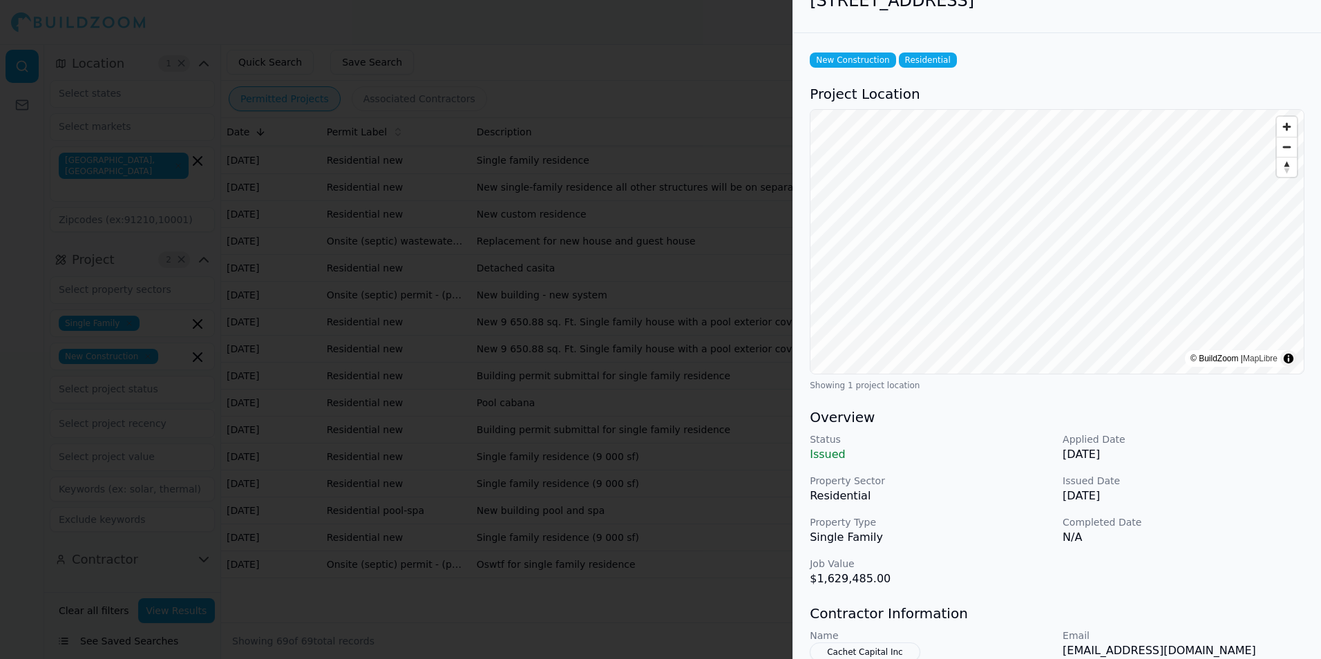
scroll to position [0, 0]
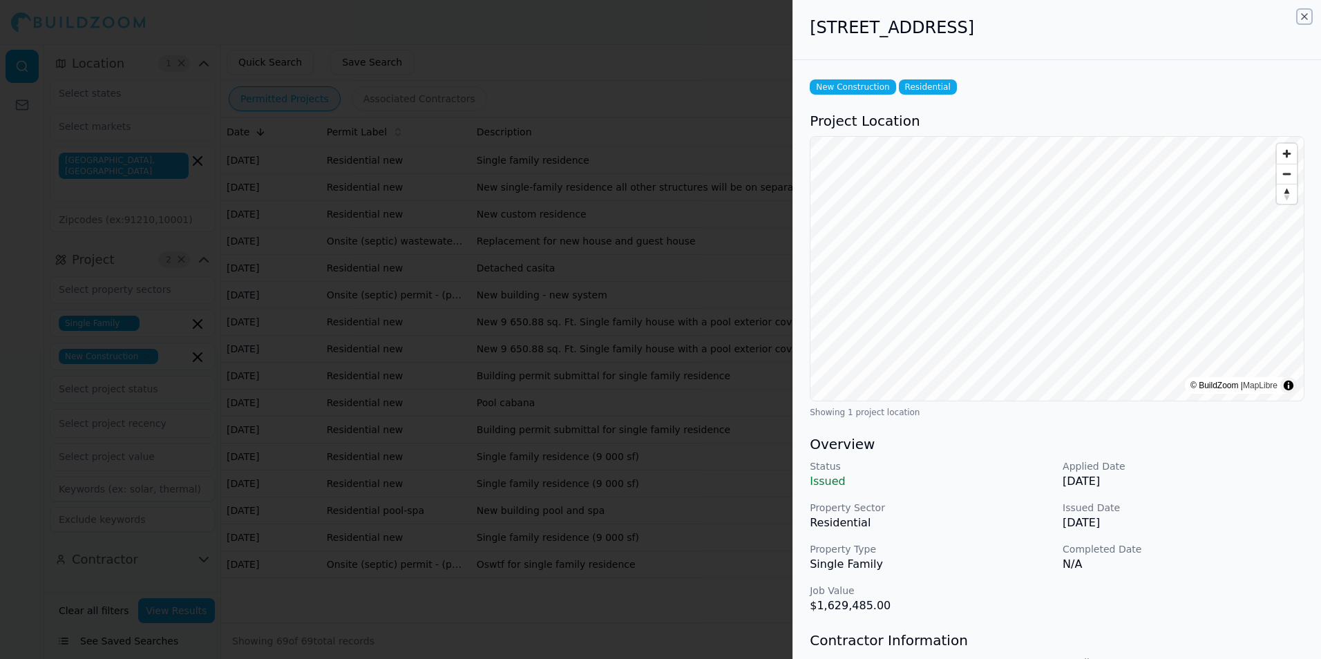
click at [1304, 16] on icon "button" at bounding box center [1305, 17] width 6 height 6
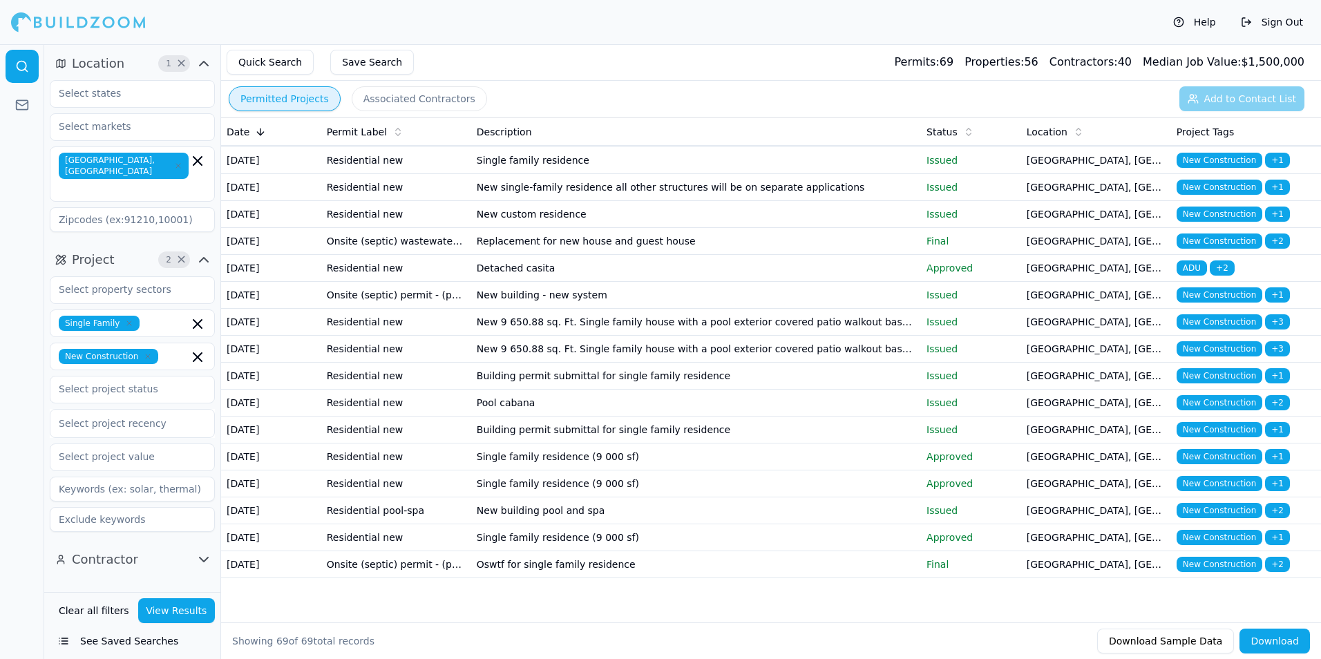
scroll to position [1590, 0]
click at [998, 174] on td "Issued" at bounding box center [971, 160] width 100 height 27
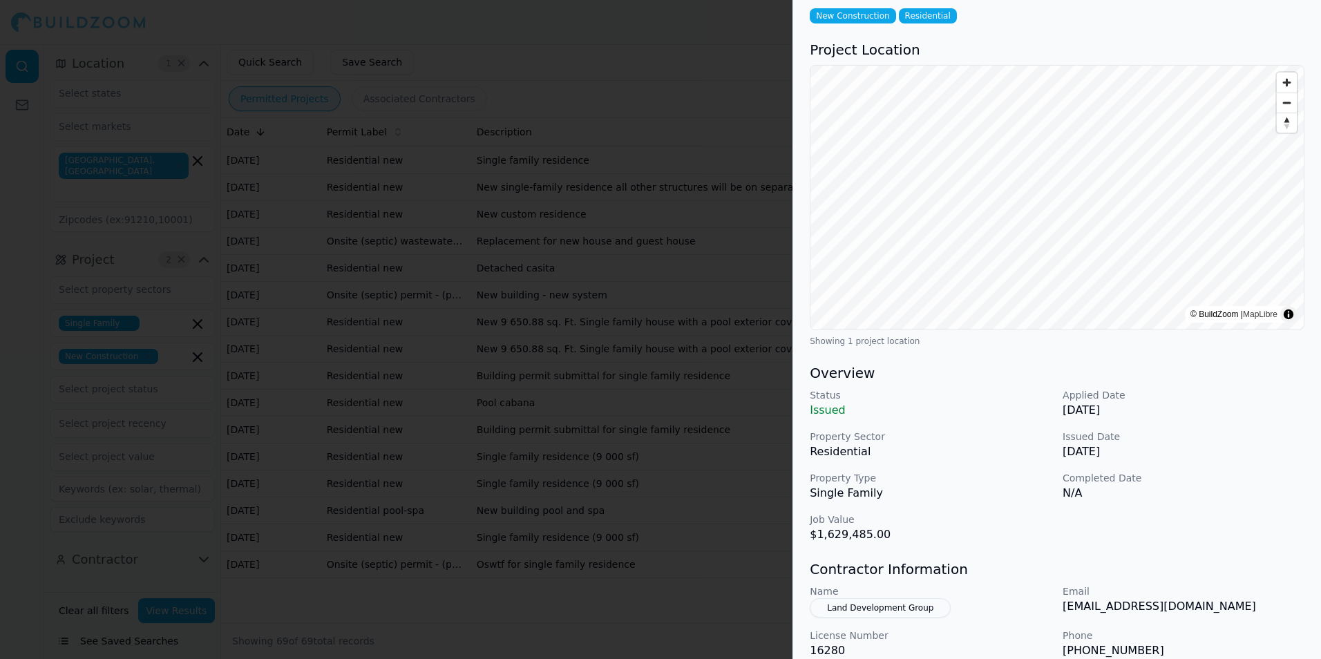
scroll to position [0, 0]
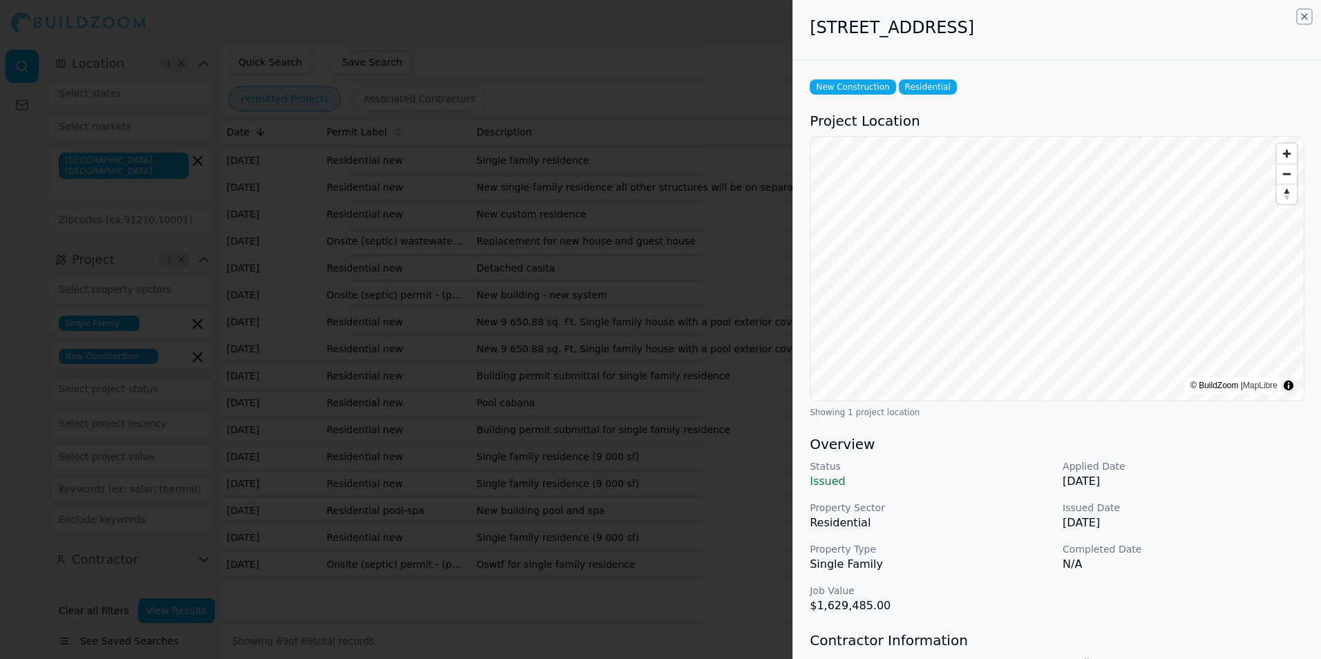
drag, startPoint x: 1304, startPoint y: 15, endPoint x: 978, endPoint y: 545, distance: 622.1
click at [1304, 14] on icon "button" at bounding box center [1304, 16] width 11 height 11
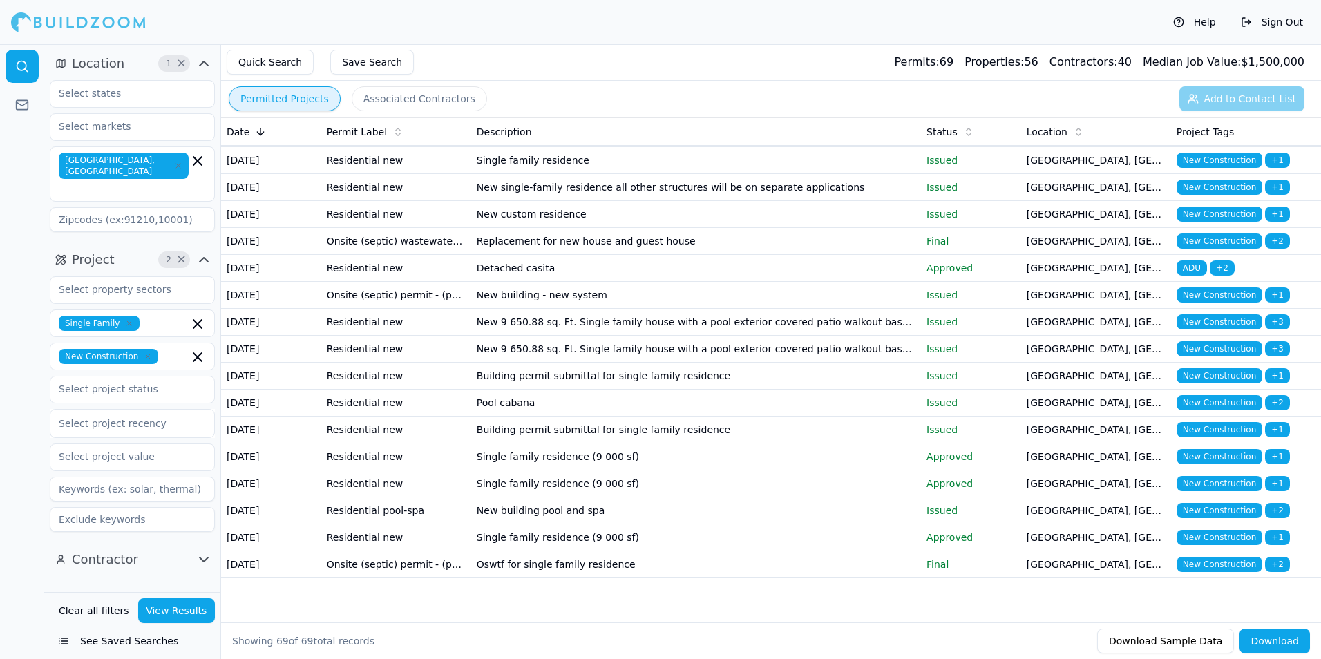
click at [977, 194] on p "Issued" at bounding box center [971, 187] width 89 height 14
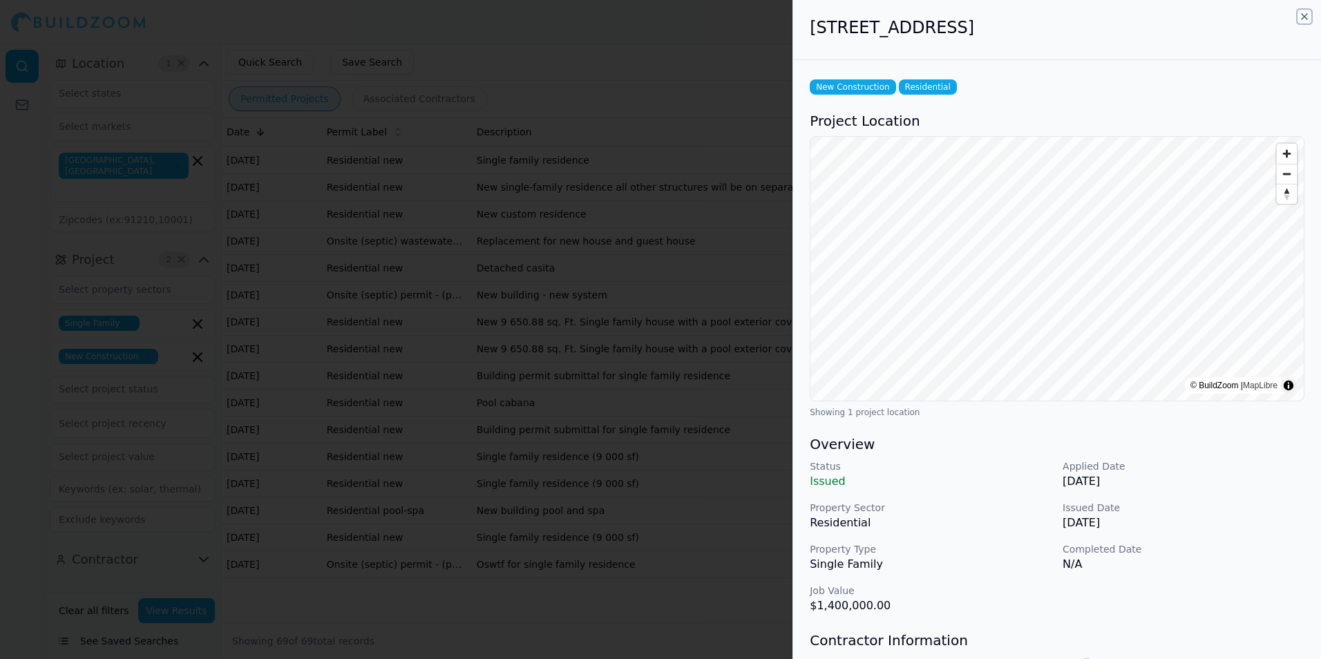
click at [1304, 15] on icon "button" at bounding box center [1304, 16] width 11 height 11
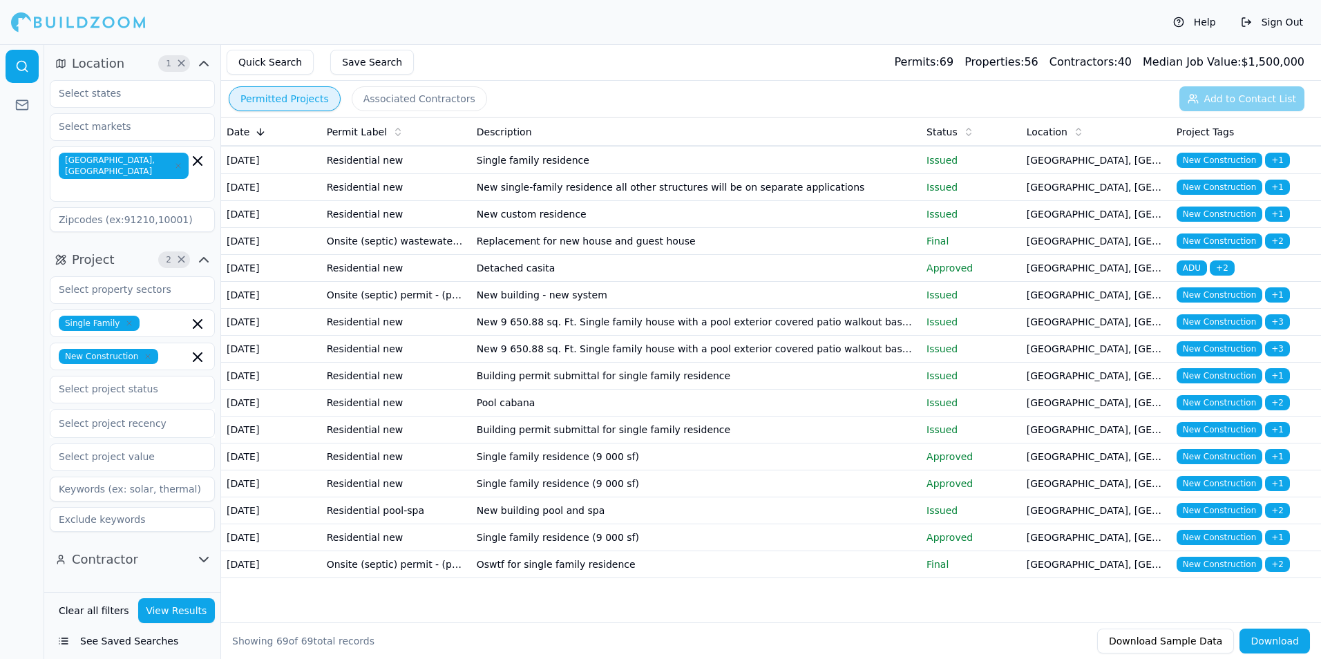
scroll to position [1659, 0]
click at [881, 201] on td "New single-family residence all other structures will be on separate applicatio…" at bounding box center [696, 187] width 450 height 27
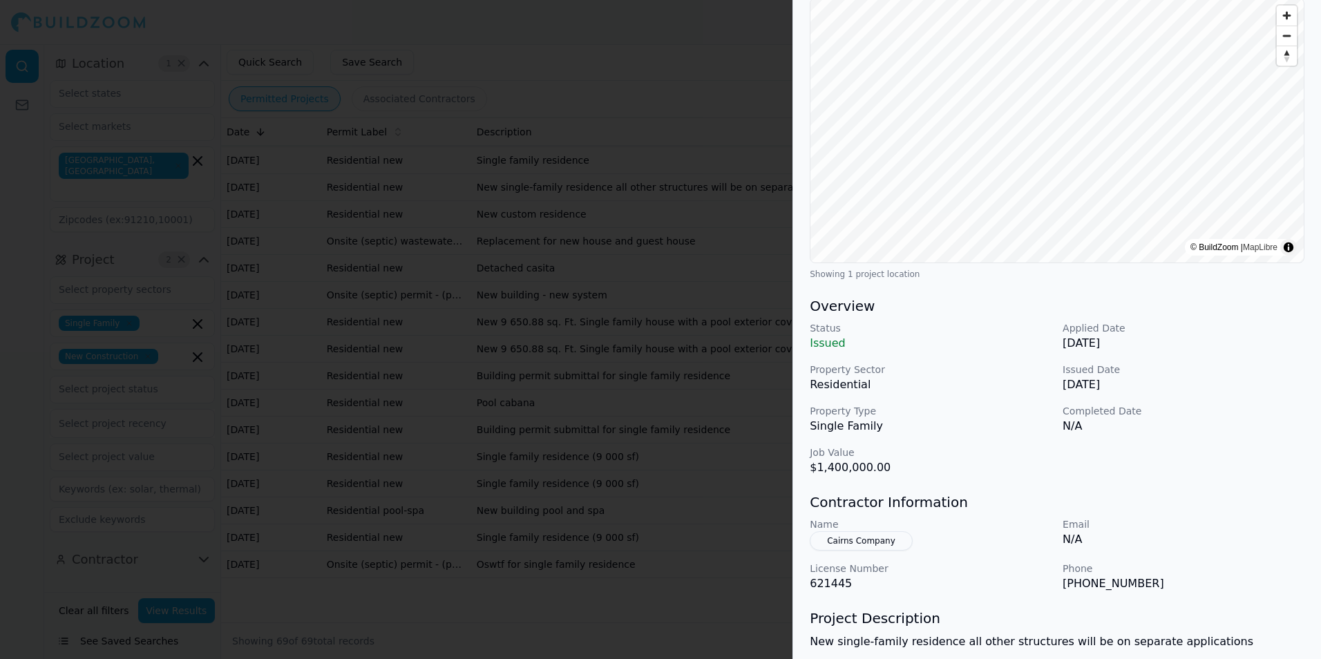
scroll to position [0, 0]
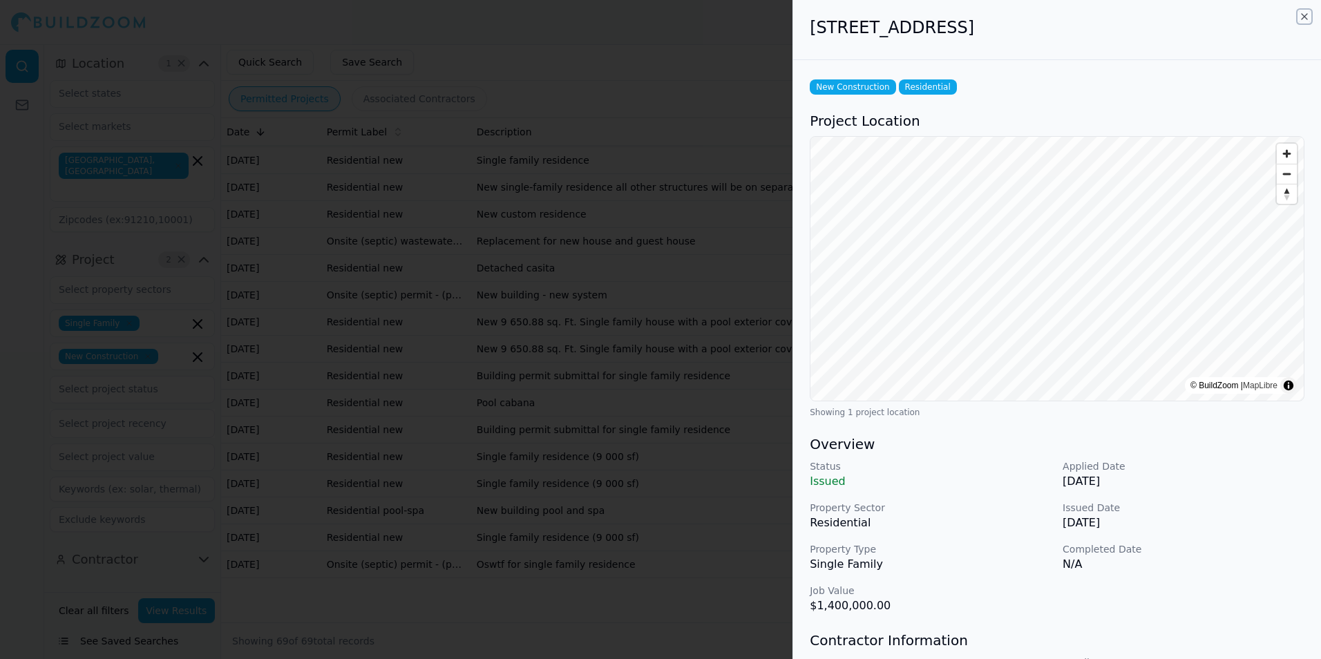
click at [1304, 14] on icon "button" at bounding box center [1304, 16] width 11 height 11
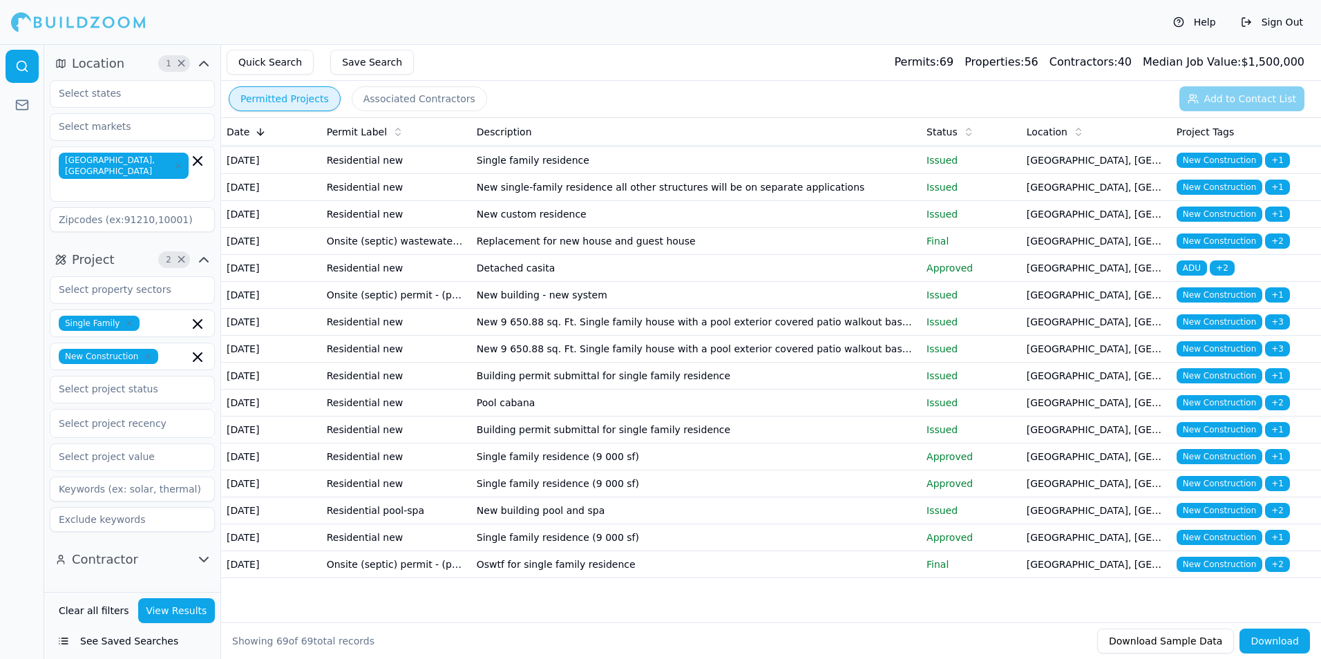
click at [901, 228] on td "New custom residence" at bounding box center [696, 214] width 450 height 27
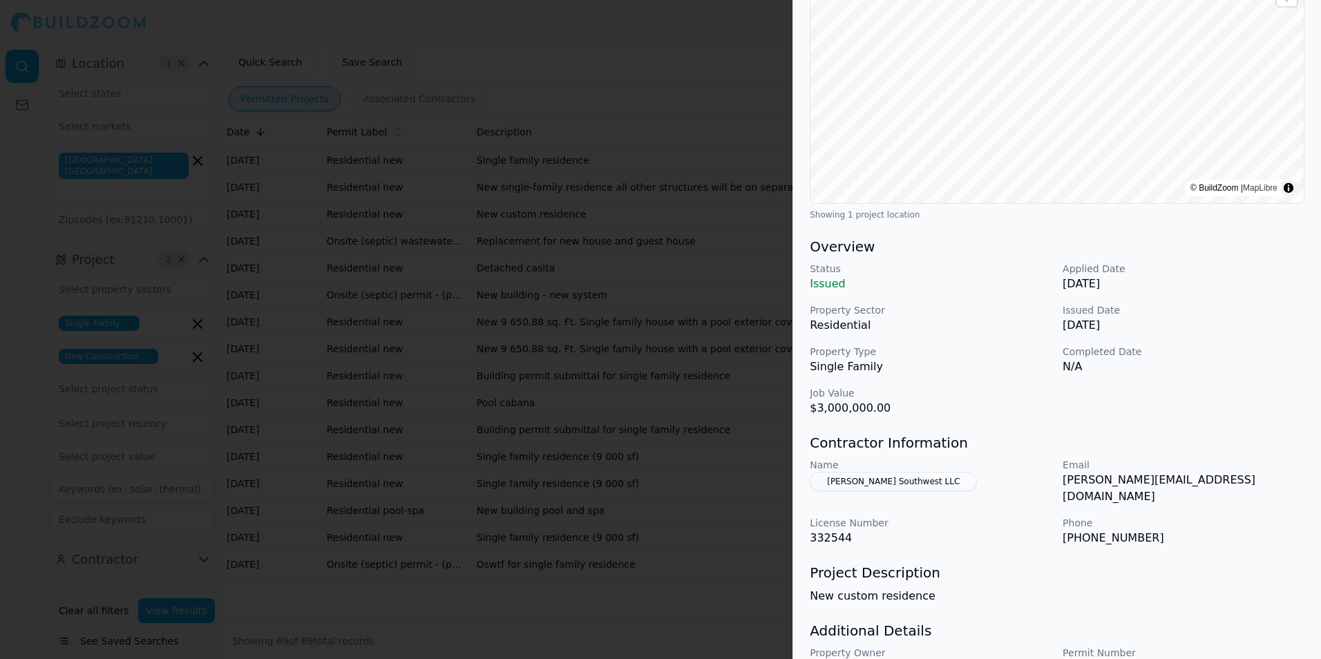
scroll to position [207, 0]
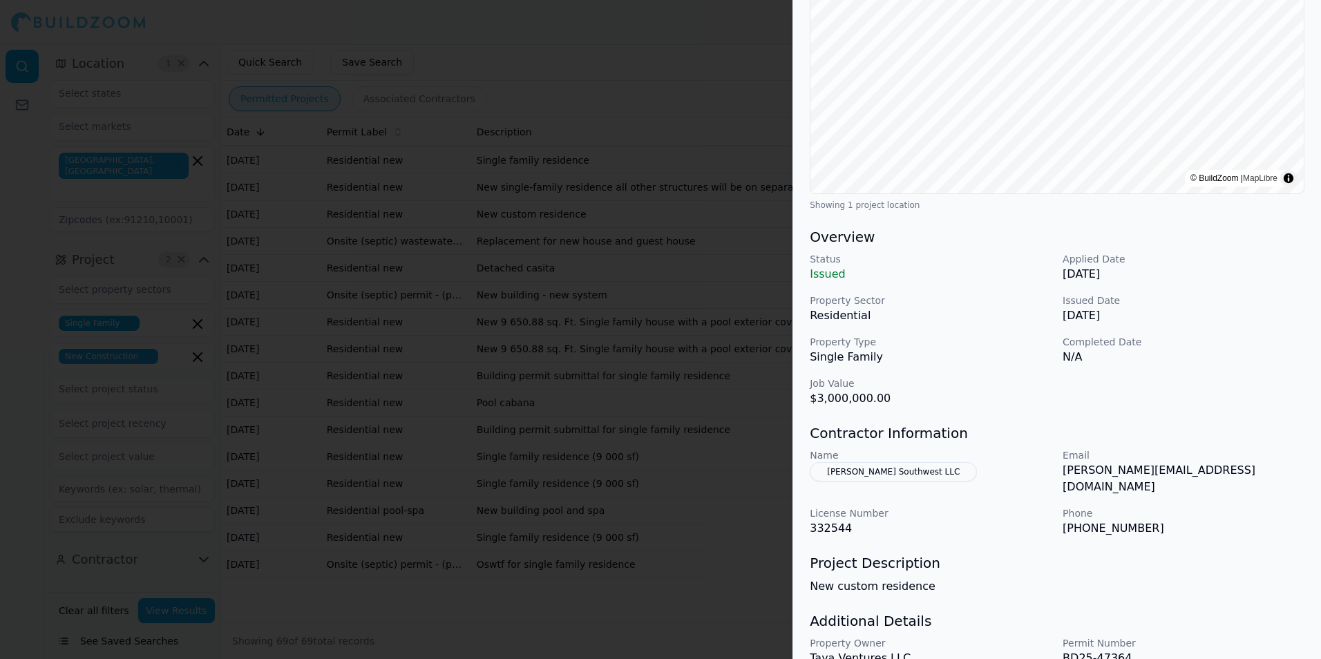
click at [1253, 391] on div "Status Issued Applied Date [DATE] Property Sector Residential Issued Date [DATE…" at bounding box center [1057, 329] width 495 height 155
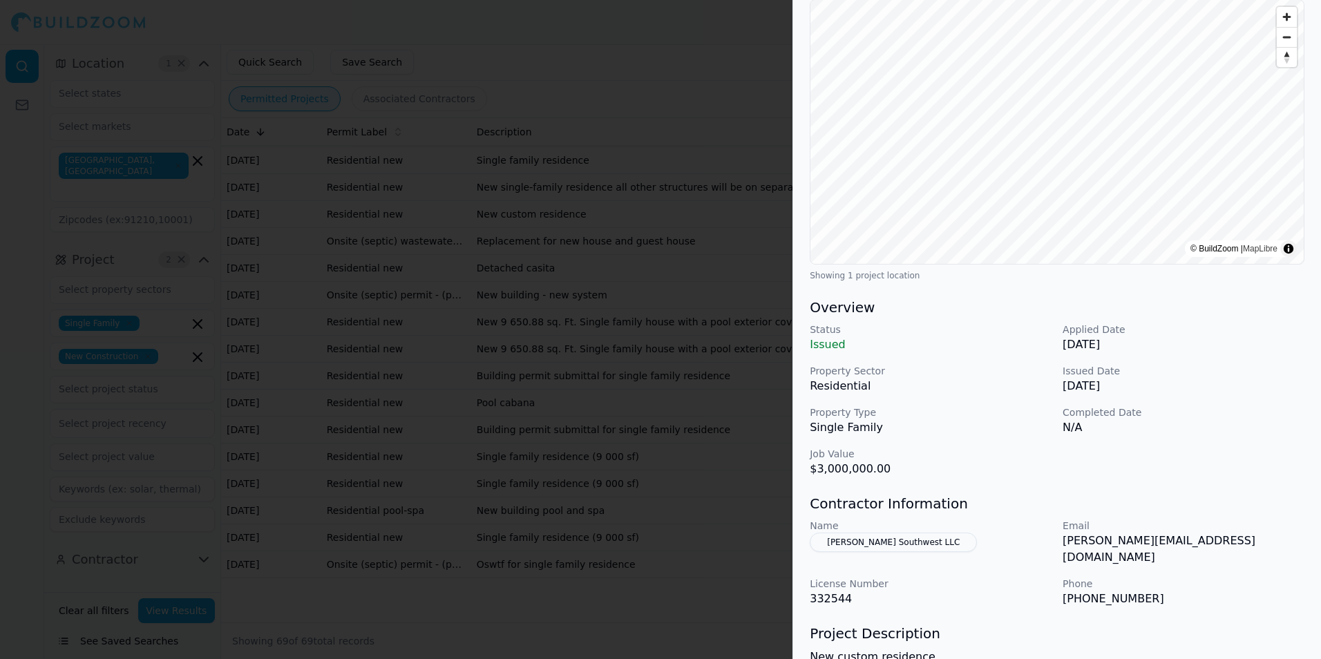
scroll to position [0, 0]
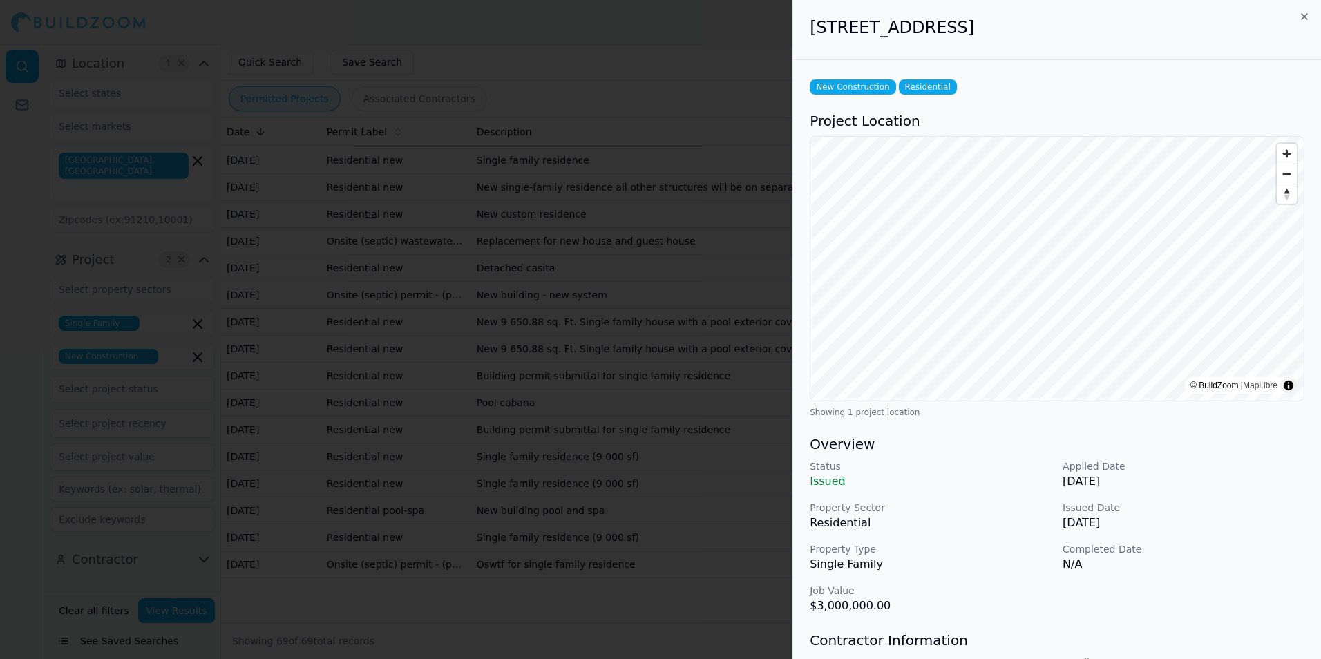
click at [1290, 185] on span "Reset bearing to north" at bounding box center [1287, 194] width 20 height 19
click at [1289, 180] on span "Zoom out" at bounding box center [1287, 173] width 20 height 19
click at [1305, 18] on icon "button" at bounding box center [1304, 16] width 11 height 11
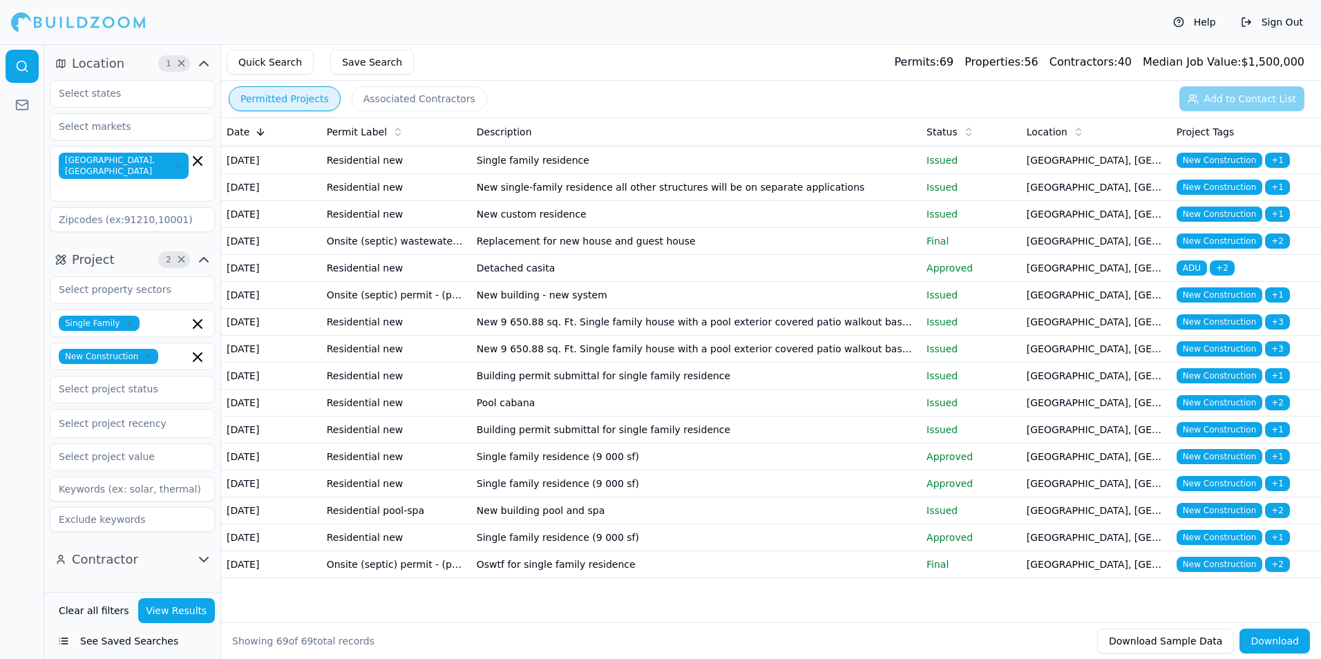
click at [943, 255] on td "Final" at bounding box center [971, 241] width 100 height 27
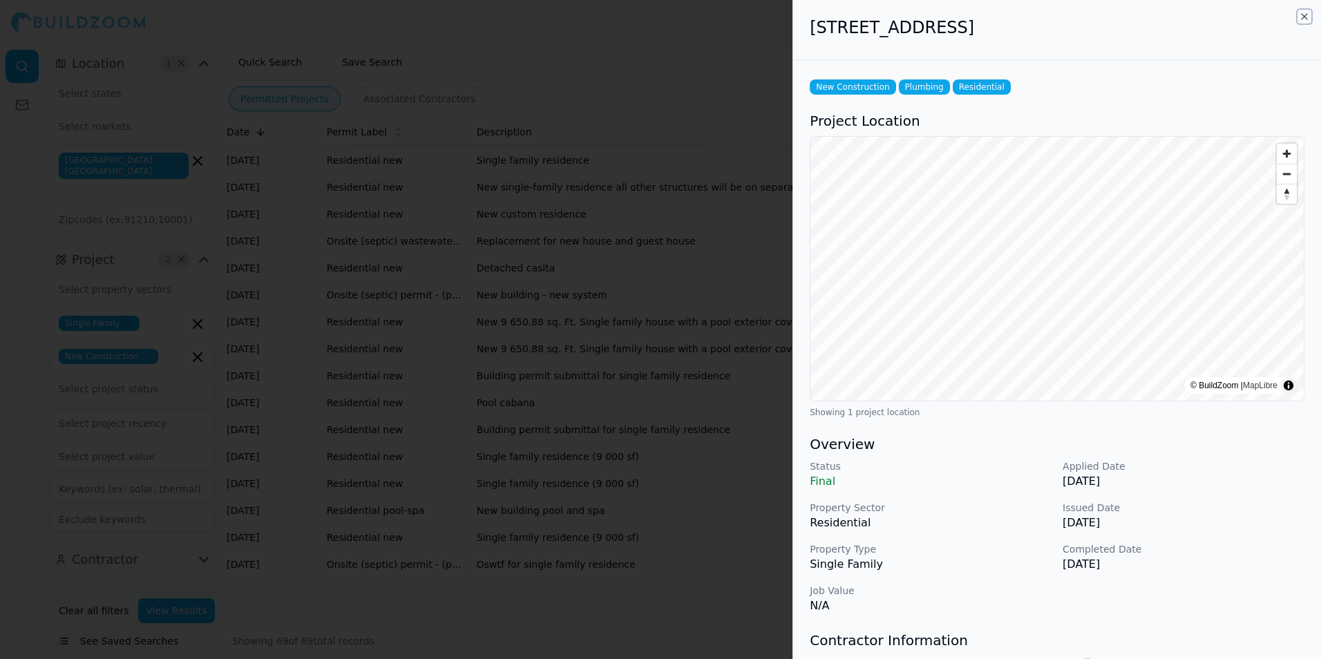
click at [1304, 15] on icon "button" at bounding box center [1305, 17] width 6 height 6
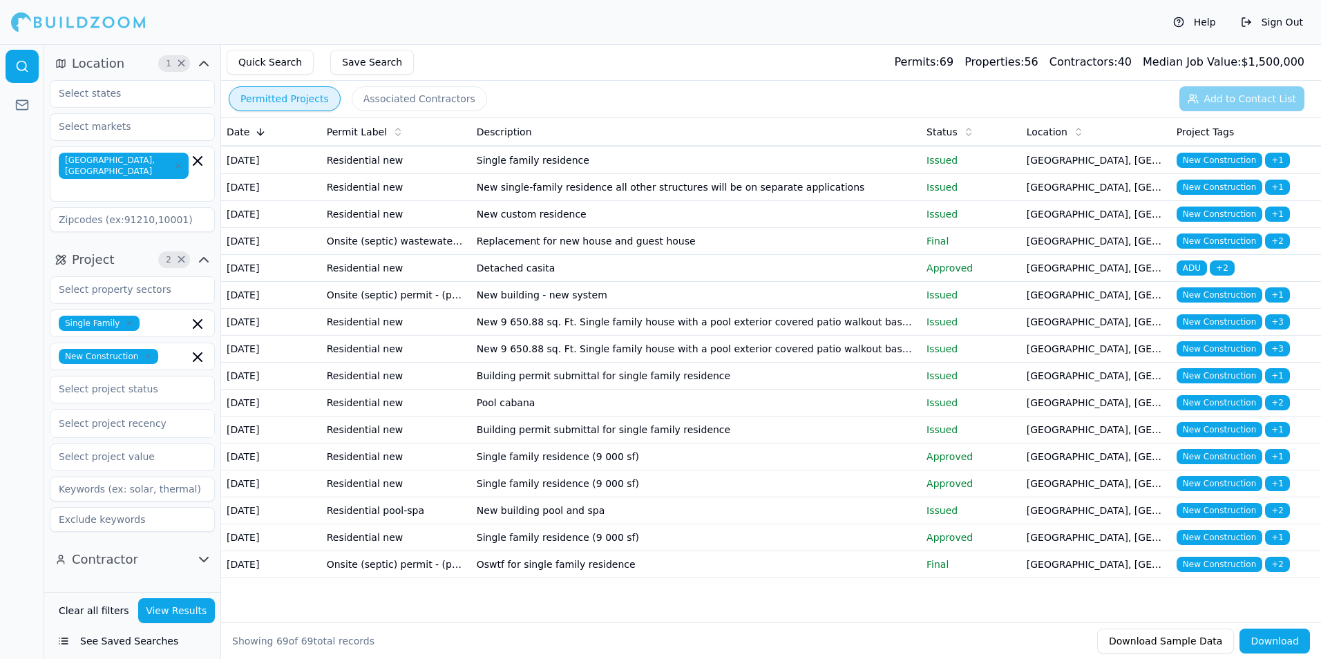
scroll to position [1728, 0]
click at [922, 282] on td "Approved" at bounding box center [971, 268] width 100 height 27
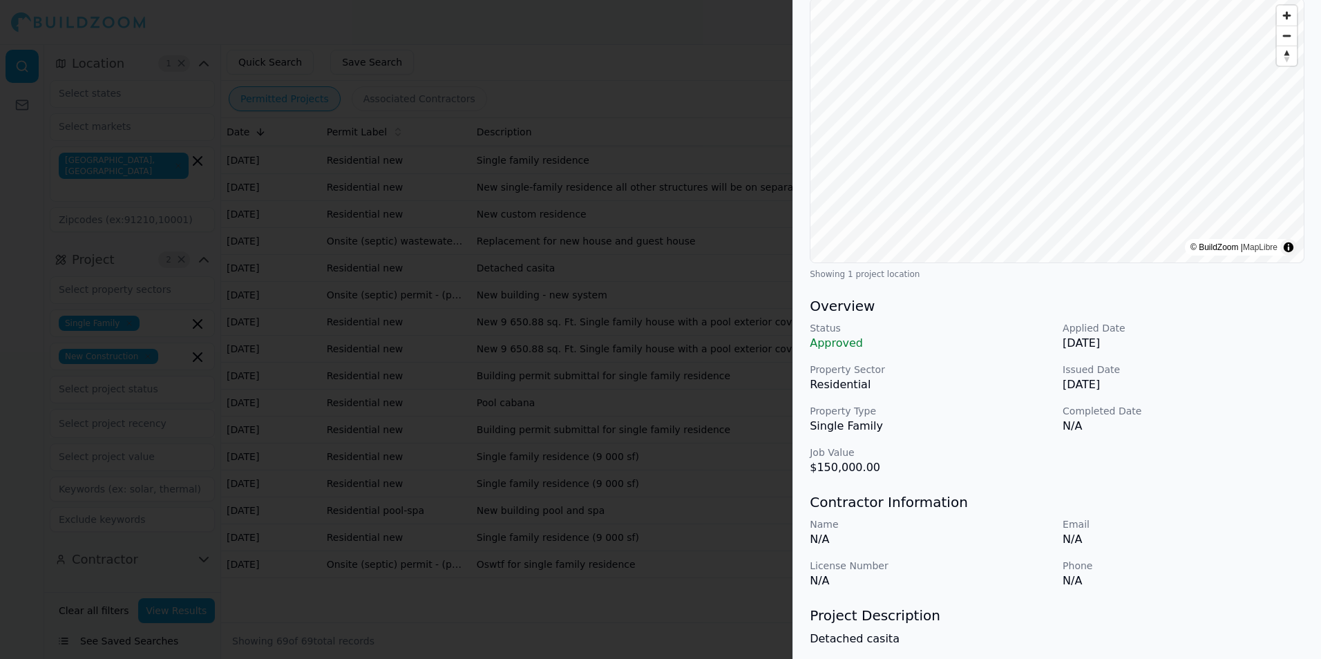
scroll to position [0, 0]
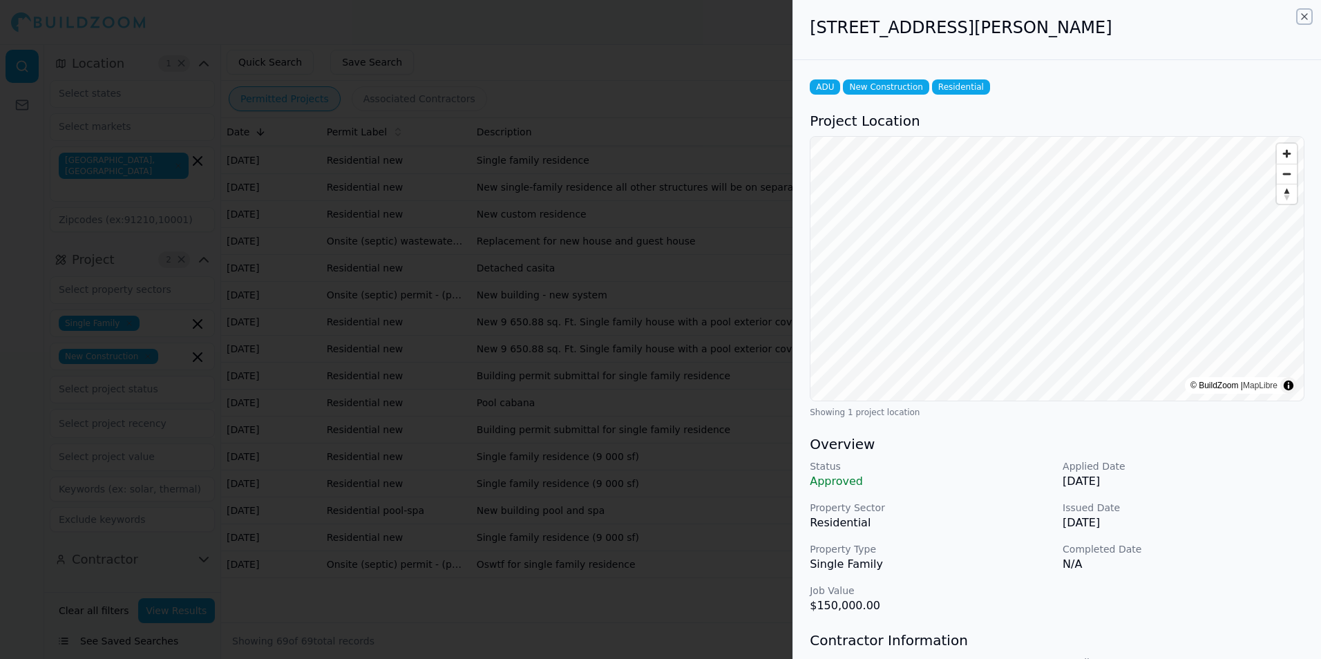
click at [1304, 17] on icon "button" at bounding box center [1304, 16] width 11 height 11
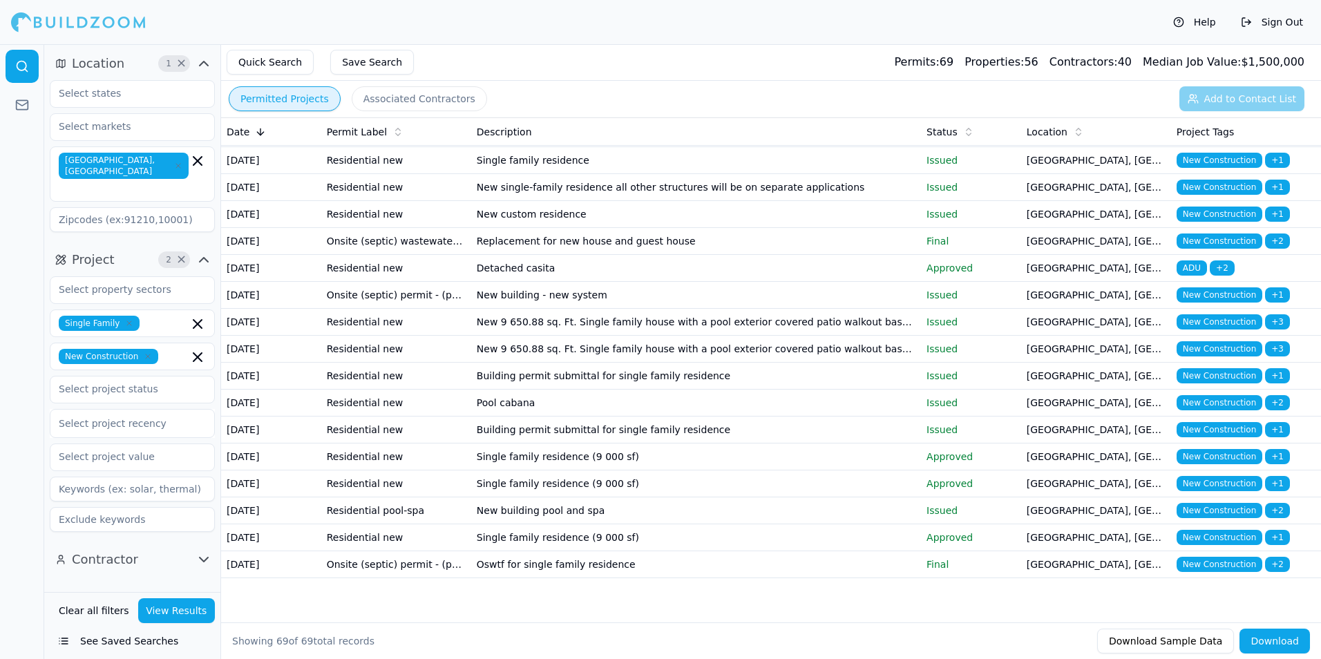
click at [883, 309] on td "New building - new system" at bounding box center [696, 295] width 450 height 27
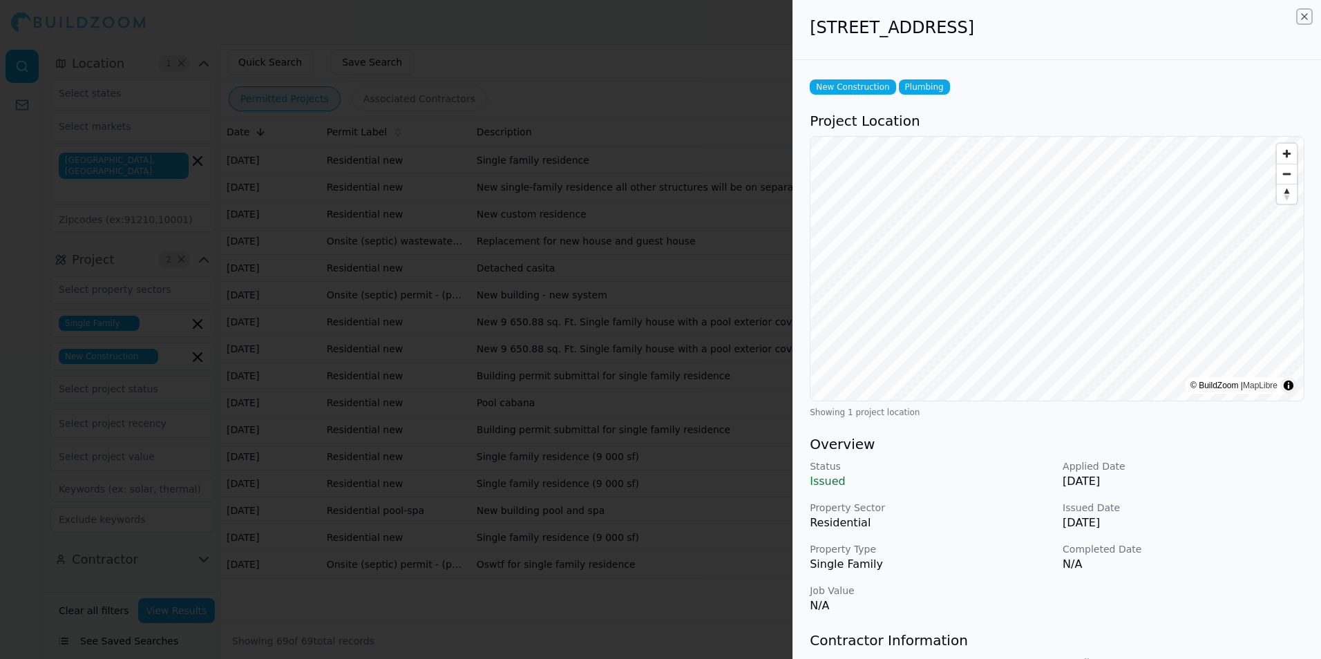
click at [1303, 11] on icon "button" at bounding box center [1304, 16] width 11 height 11
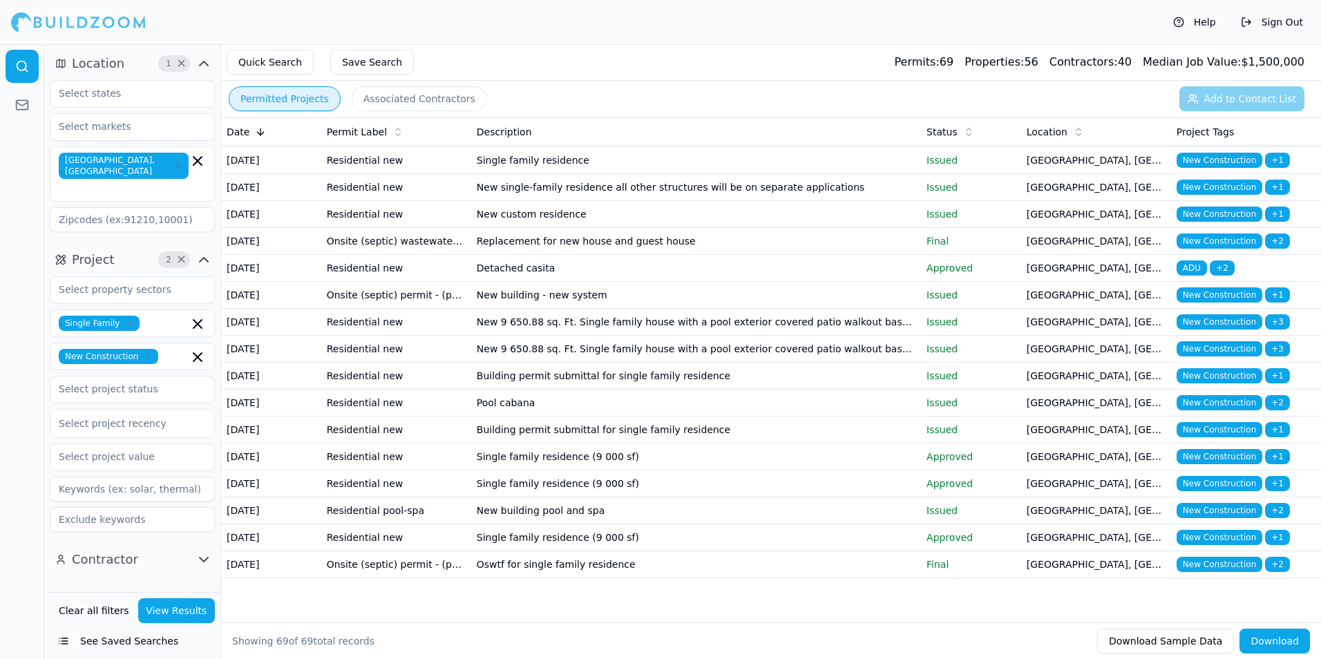
scroll to position [1797, 0]
click at [995, 302] on p "Issued" at bounding box center [971, 295] width 89 height 14
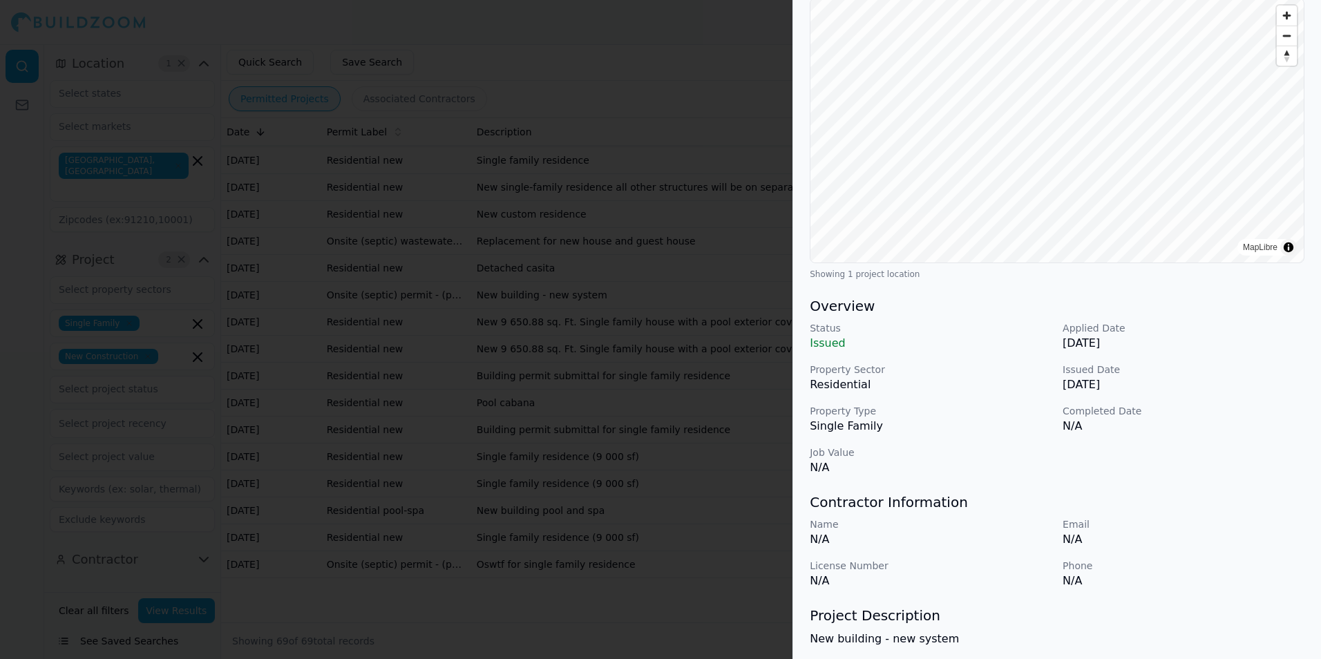
scroll to position [0, 0]
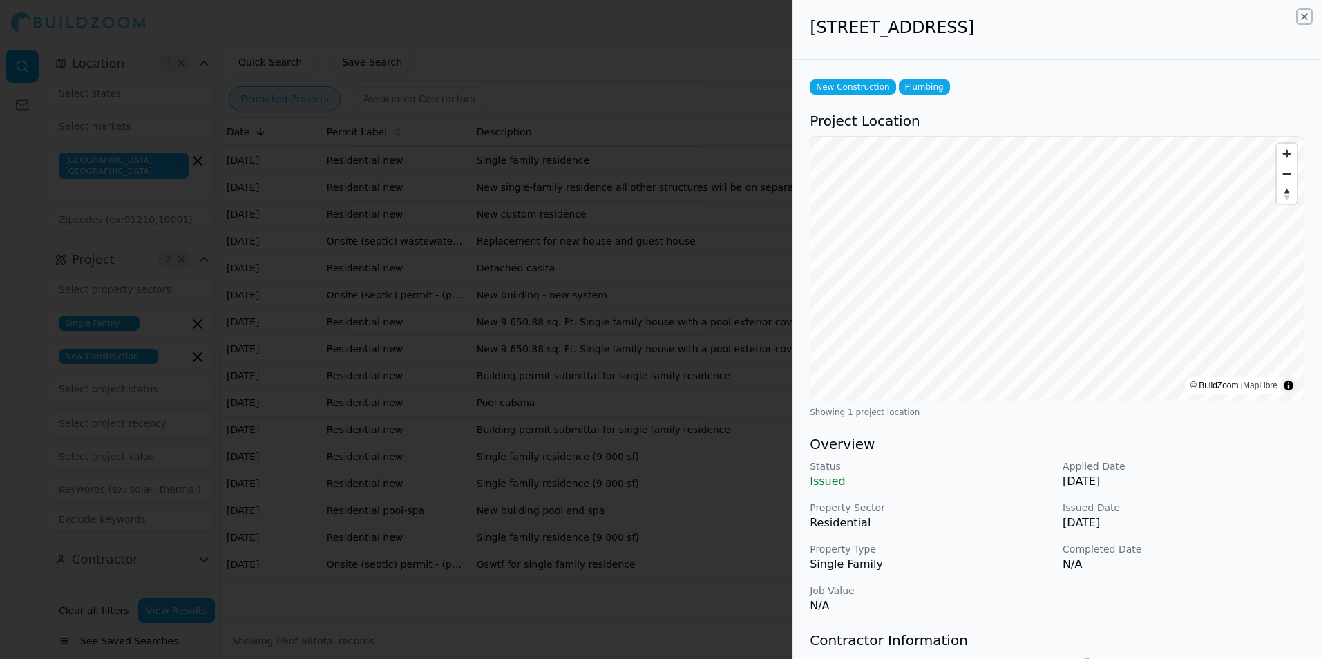
click at [1304, 15] on icon "button" at bounding box center [1304, 16] width 11 height 11
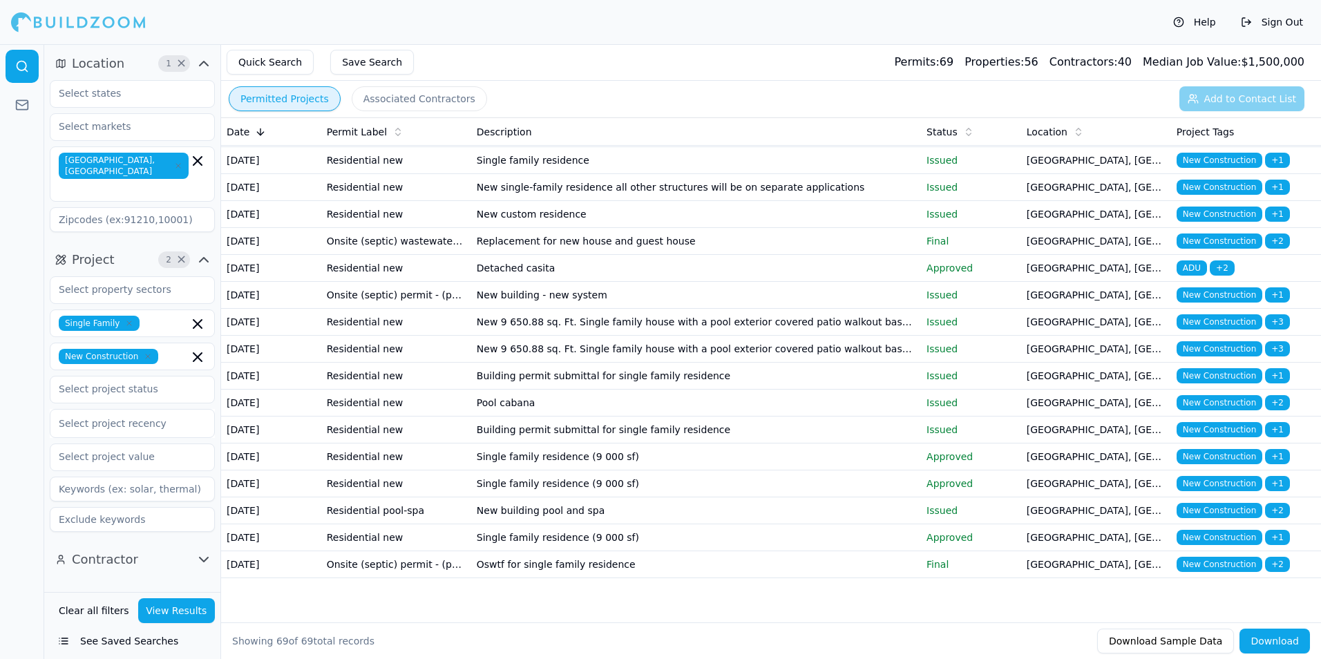
click at [894, 336] on td "New 9 650.88 sq. Ft. Single family house with a pool exterior covered patio wal…" at bounding box center [696, 322] width 450 height 27
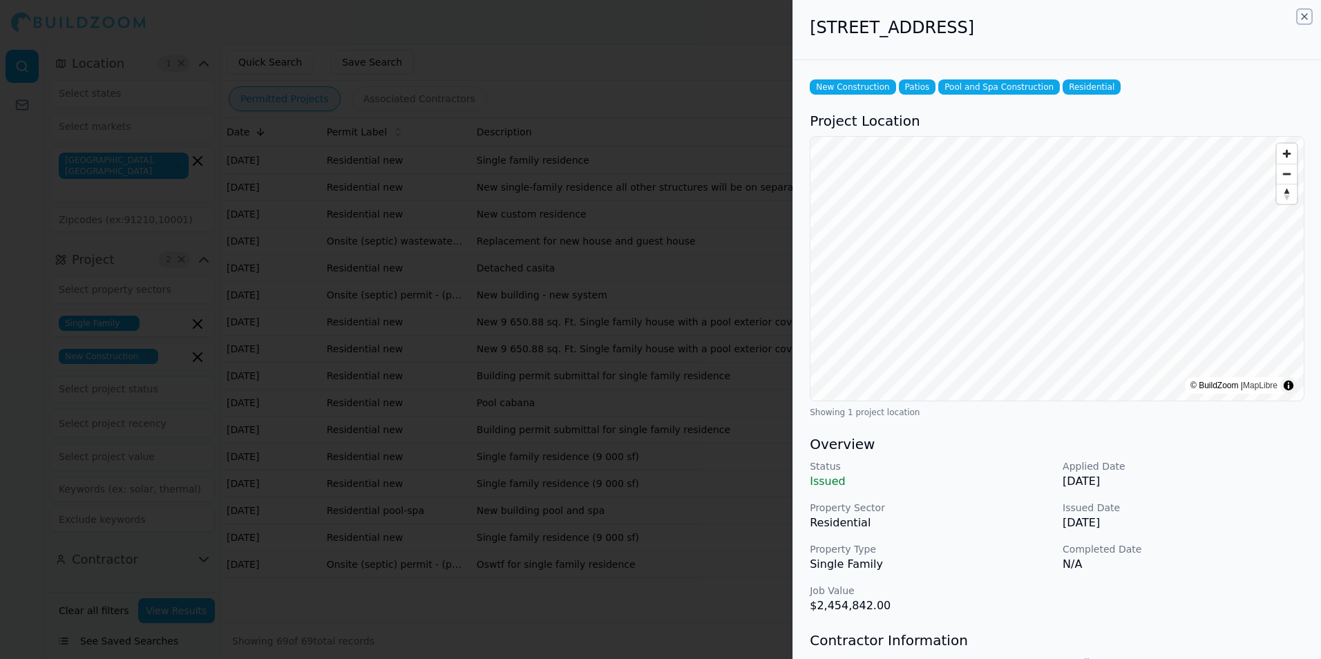
click at [1306, 16] on icon "button" at bounding box center [1305, 17] width 6 height 6
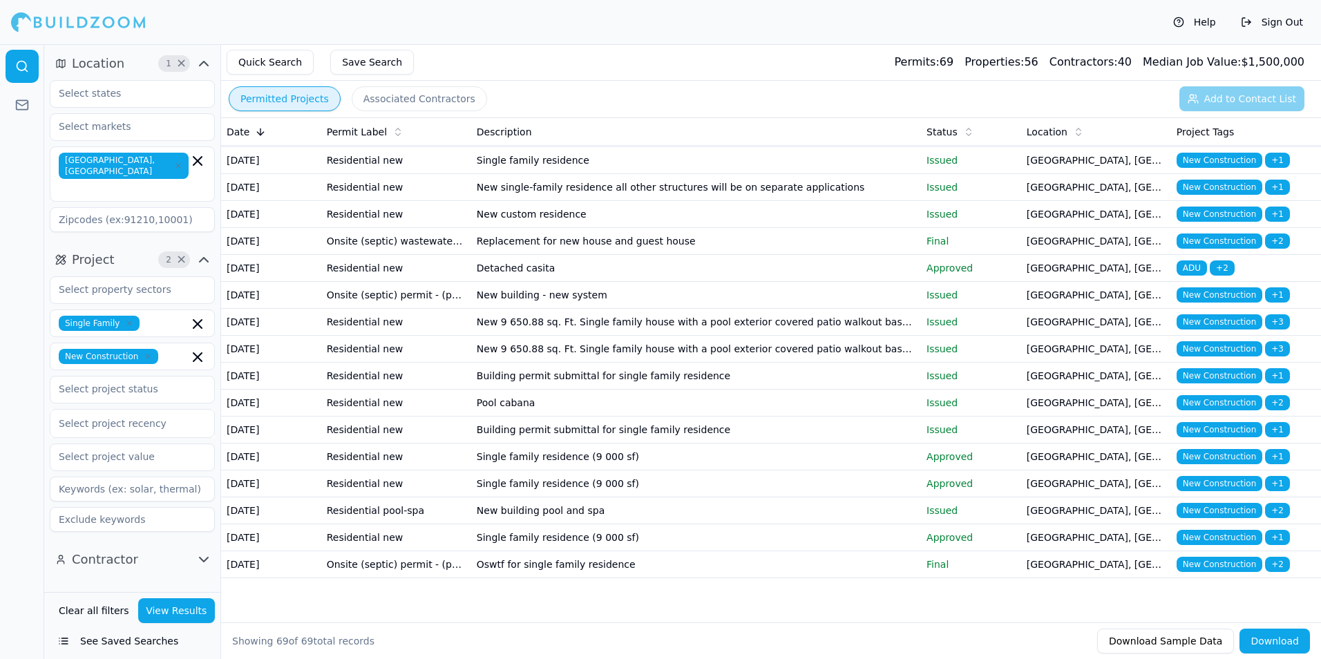
click at [887, 363] on td "New 9 650.88 sq. Ft. Single family house with a pool exterior covered patio wal…" at bounding box center [696, 349] width 450 height 27
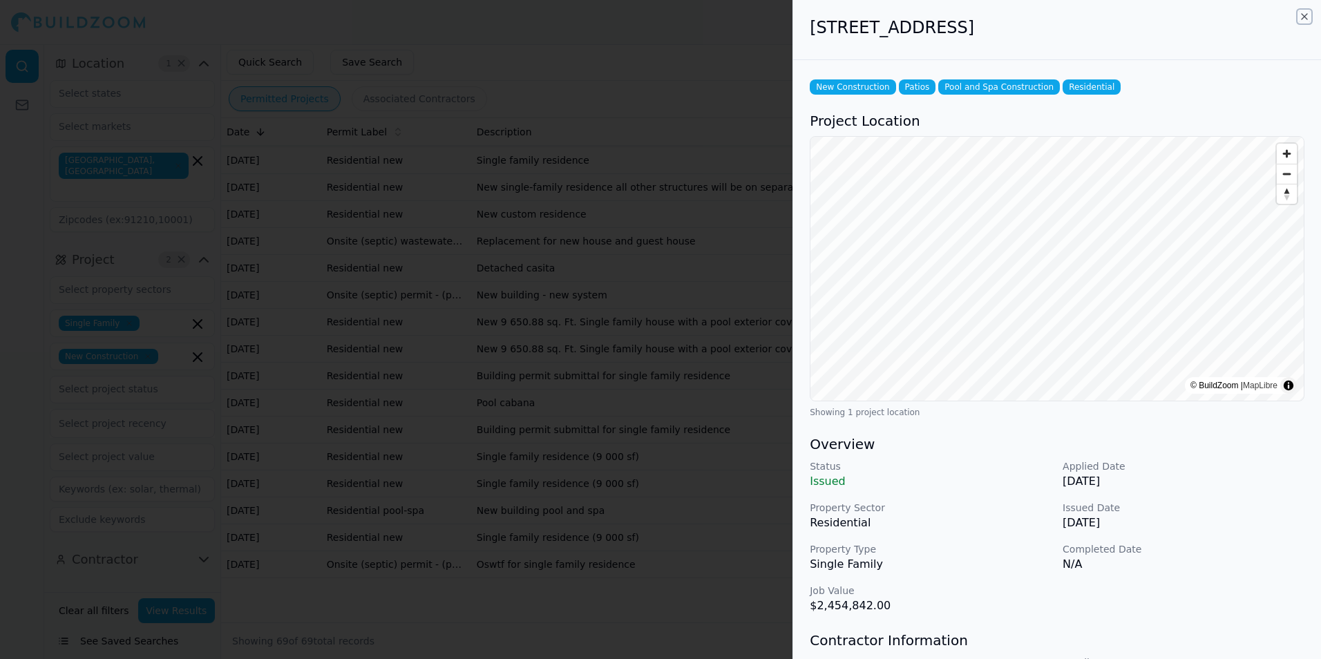
click at [1305, 15] on icon "button" at bounding box center [1304, 16] width 11 height 11
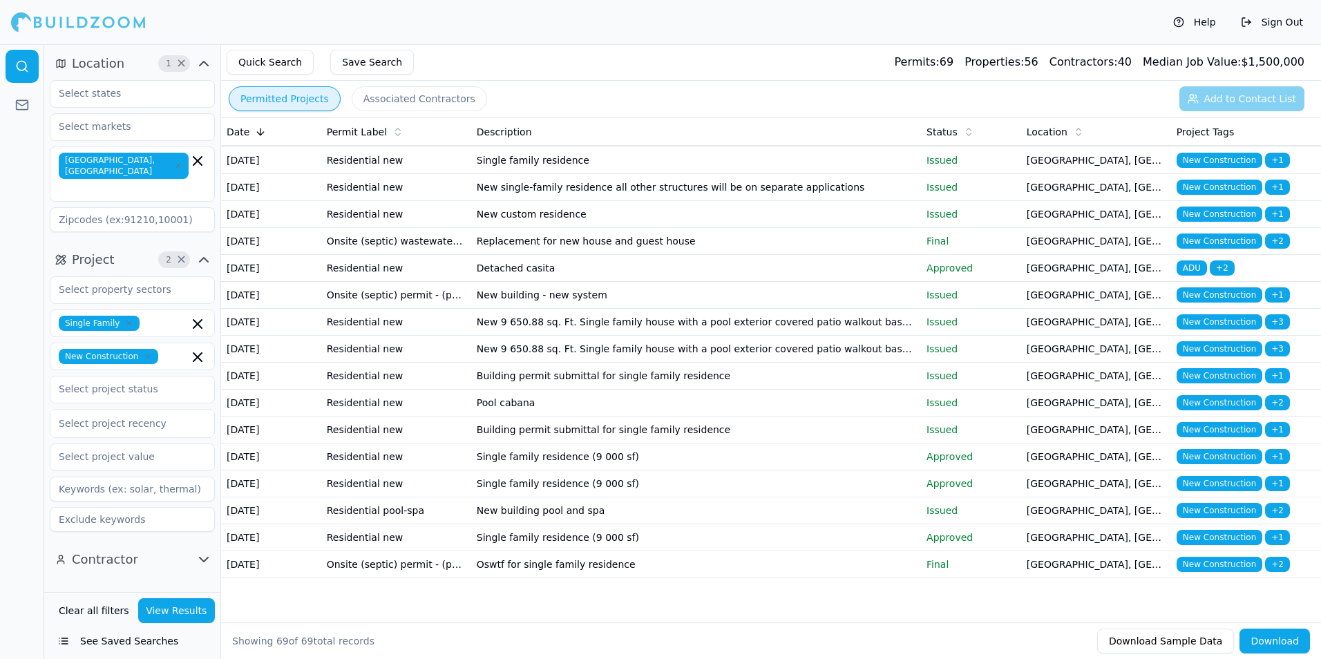
scroll to position [1866, 0]
click at [883, 390] on td "Building permit submittal for single family residence" at bounding box center [696, 376] width 450 height 27
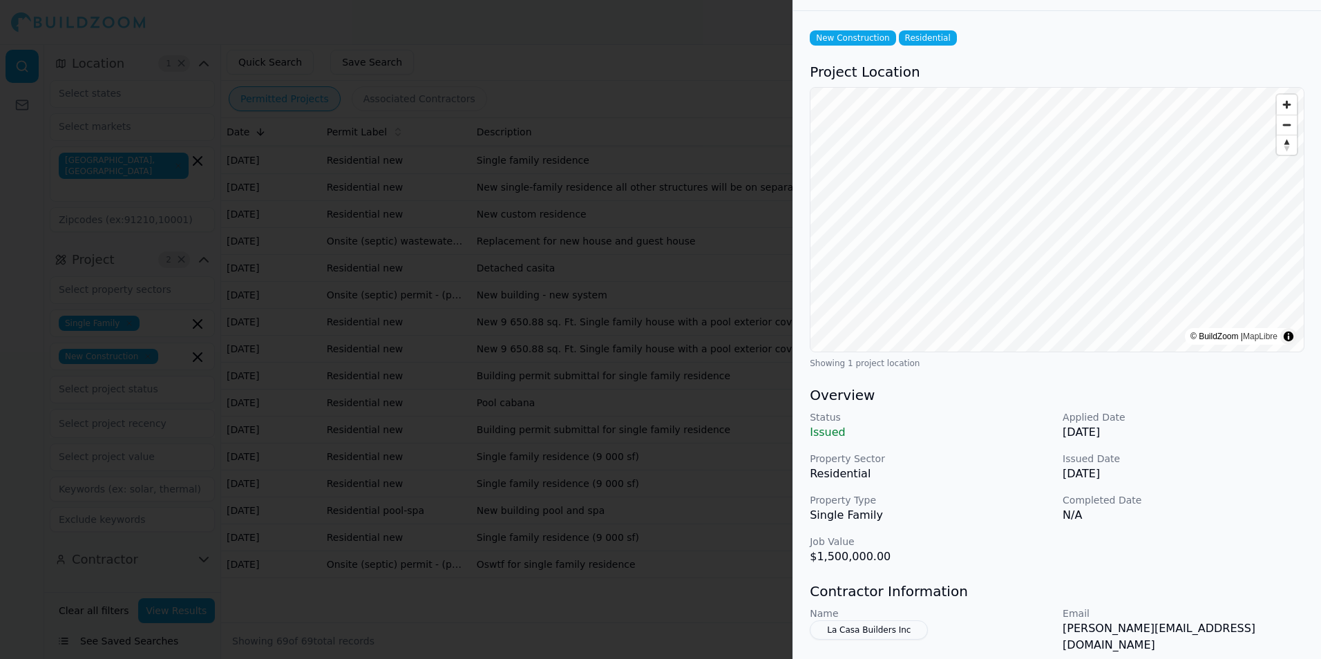
scroll to position [0, 0]
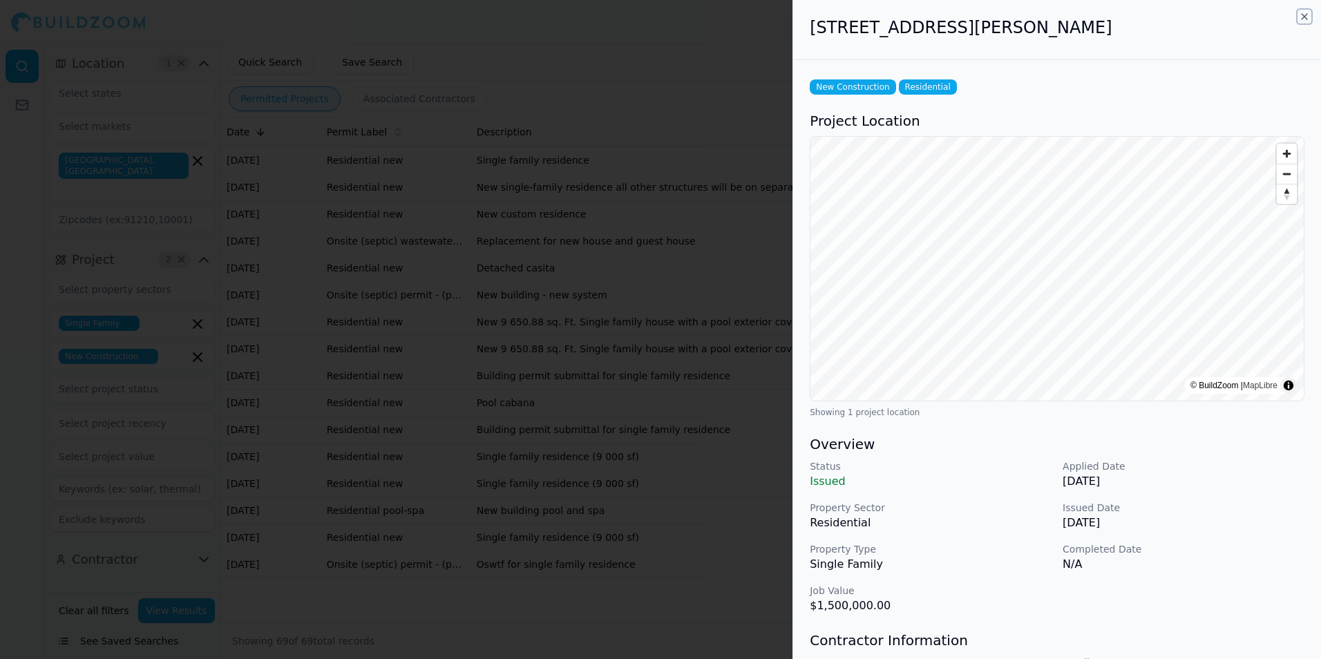
drag, startPoint x: 1304, startPoint y: 19, endPoint x: 1015, endPoint y: 480, distance: 544.4
click at [1304, 19] on icon "button" at bounding box center [1304, 16] width 11 height 11
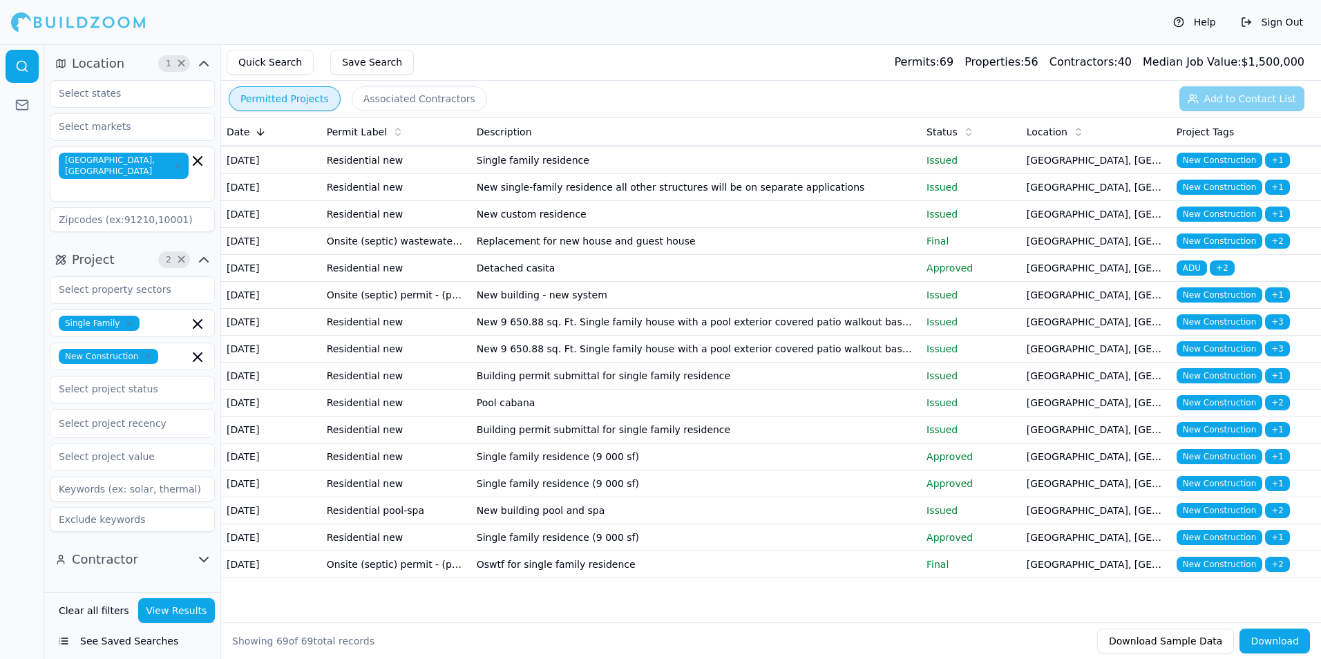
click at [952, 410] on p "Issued" at bounding box center [971, 403] width 89 height 14
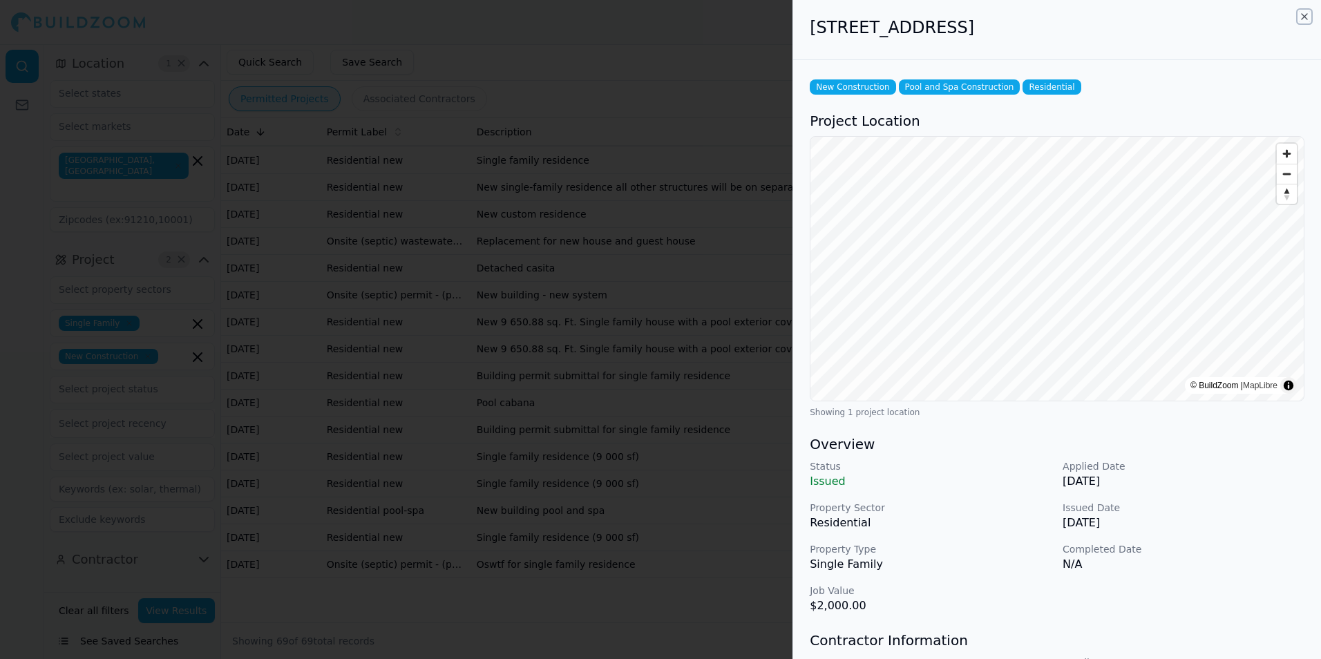
click at [1306, 20] on icon "button" at bounding box center [1304, 16] width 11 height 11
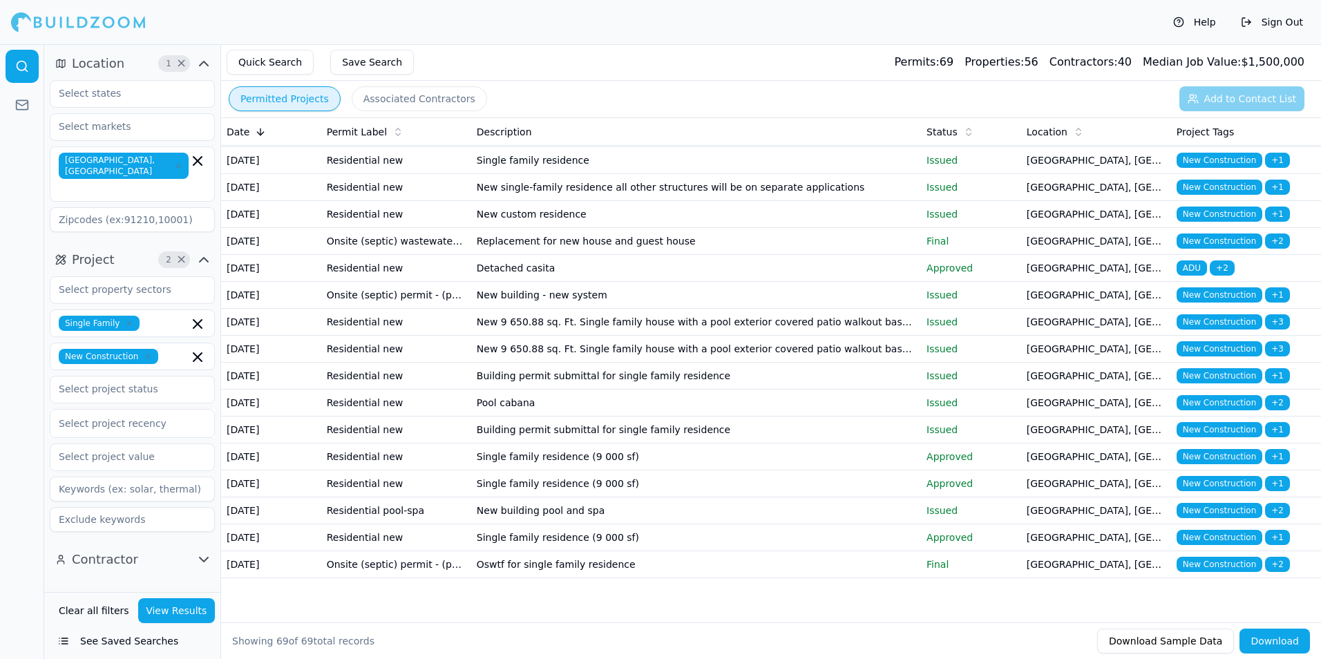
scroll to position [1935, 0]
click at [965, 437] on p "Issued" at bounding box center [971, 430] width 89 height 14
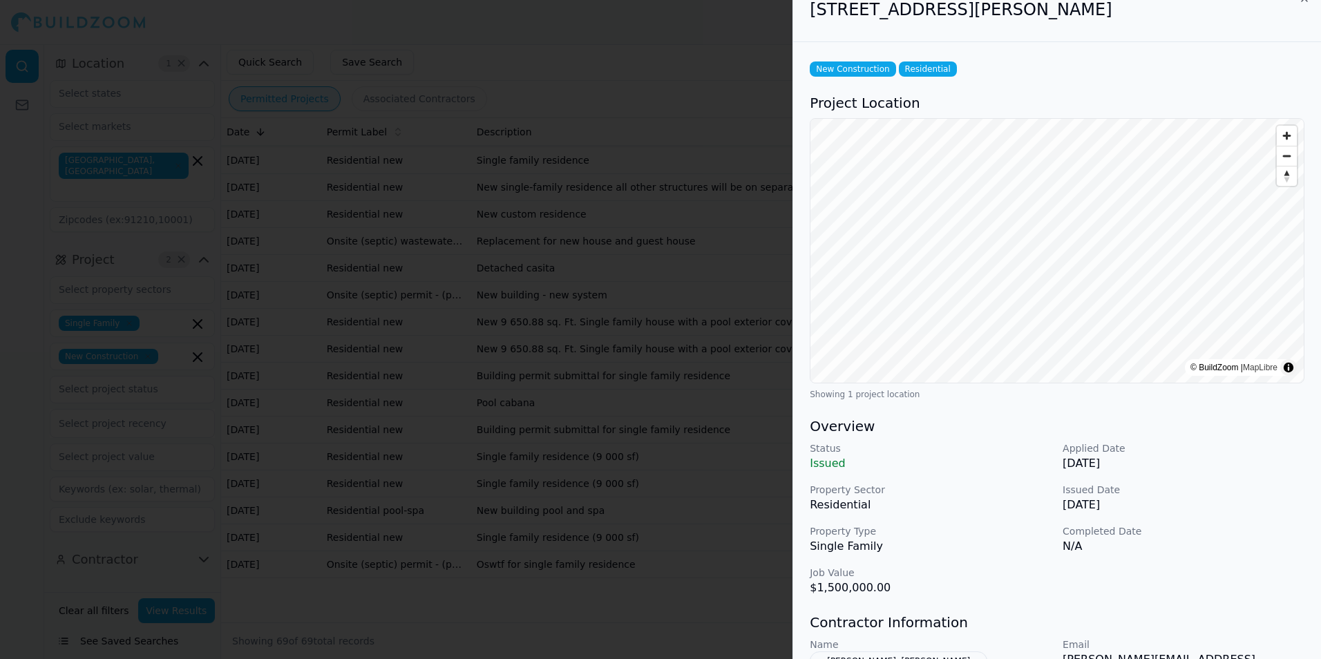
scroll to position [0, 0]
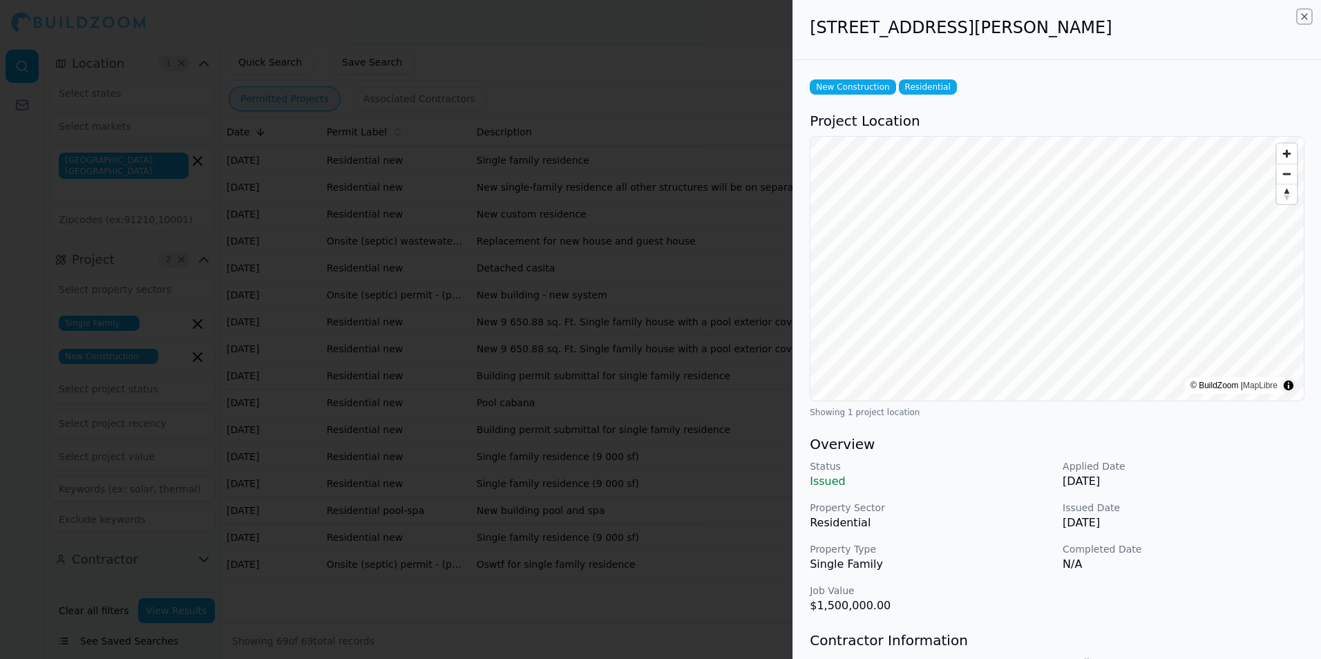
click at [1304, 18] on icon "button" at bounding box center [1304, 16] width 11 height 11
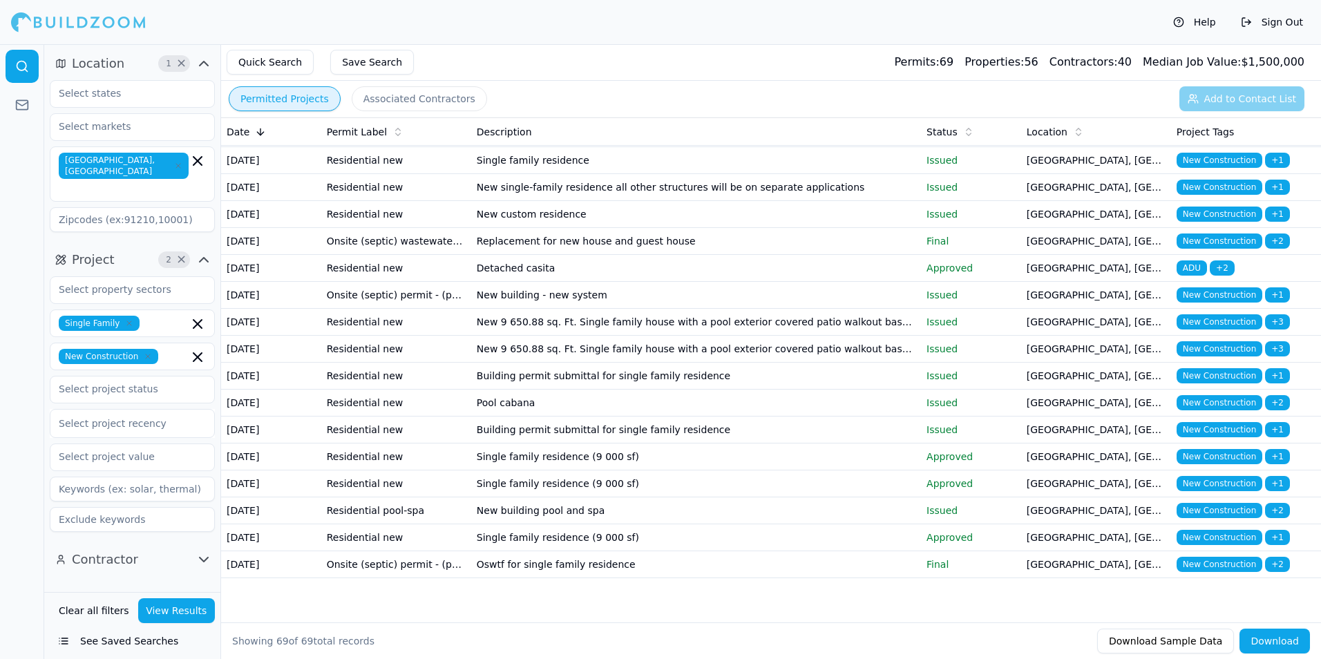
scroll to position [2004, 0]
click at [820, 471] on td "Single family residence (9 000 sf)" at bounding box center [696, 457] width 450 height 27
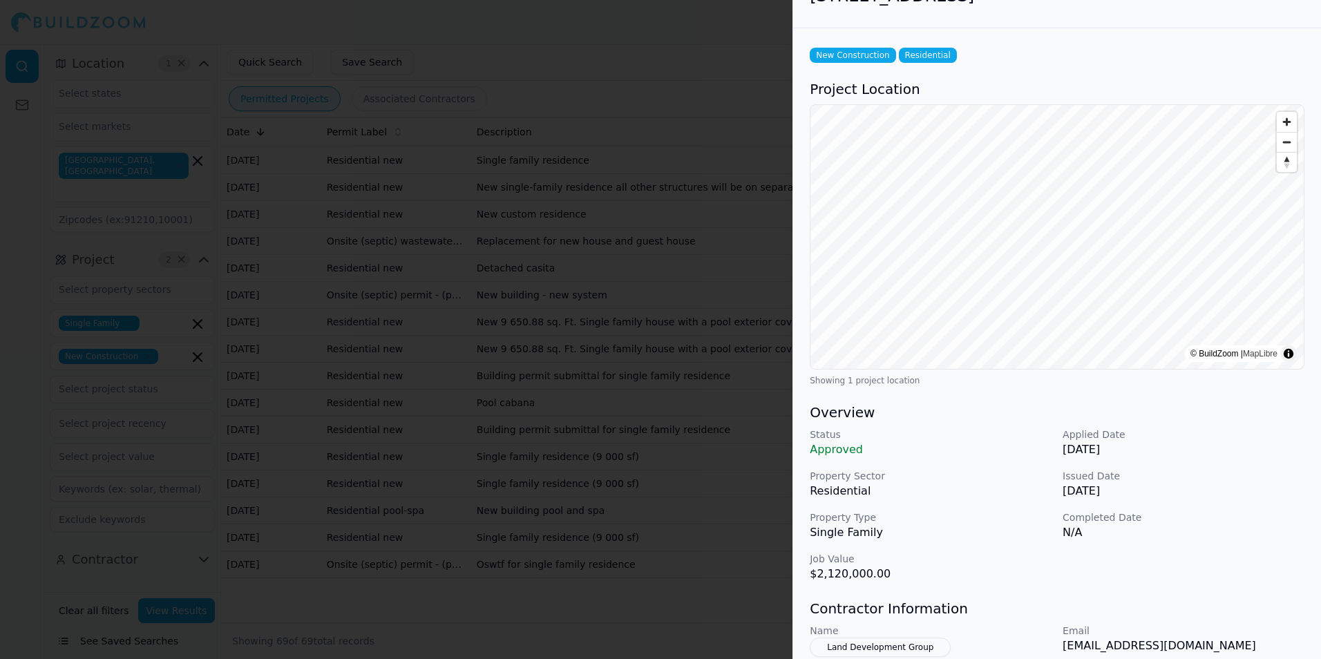
scroll to position [0, 0]
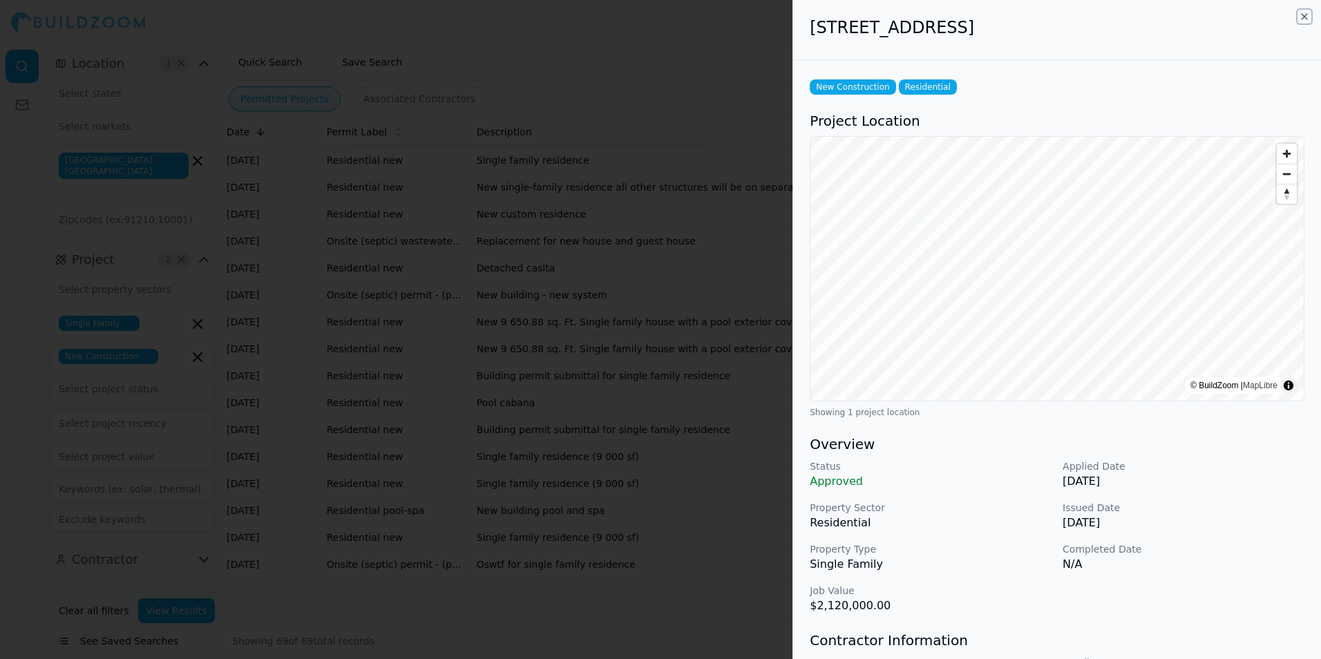
click at [1304, 17] on icon "button" at bounding box center [1305, 17] width 6 height 6
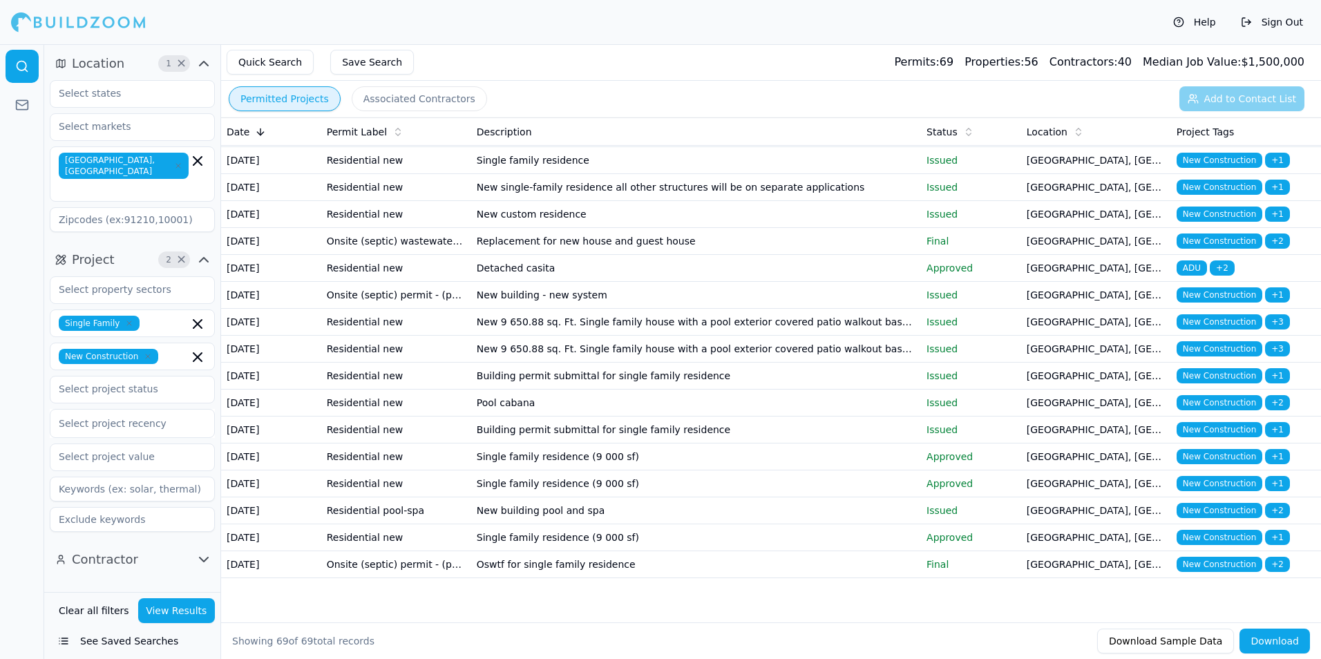
click at [905, 525] on td "New building pool and spa" at bounding box center [696, 511] width 450 height 27
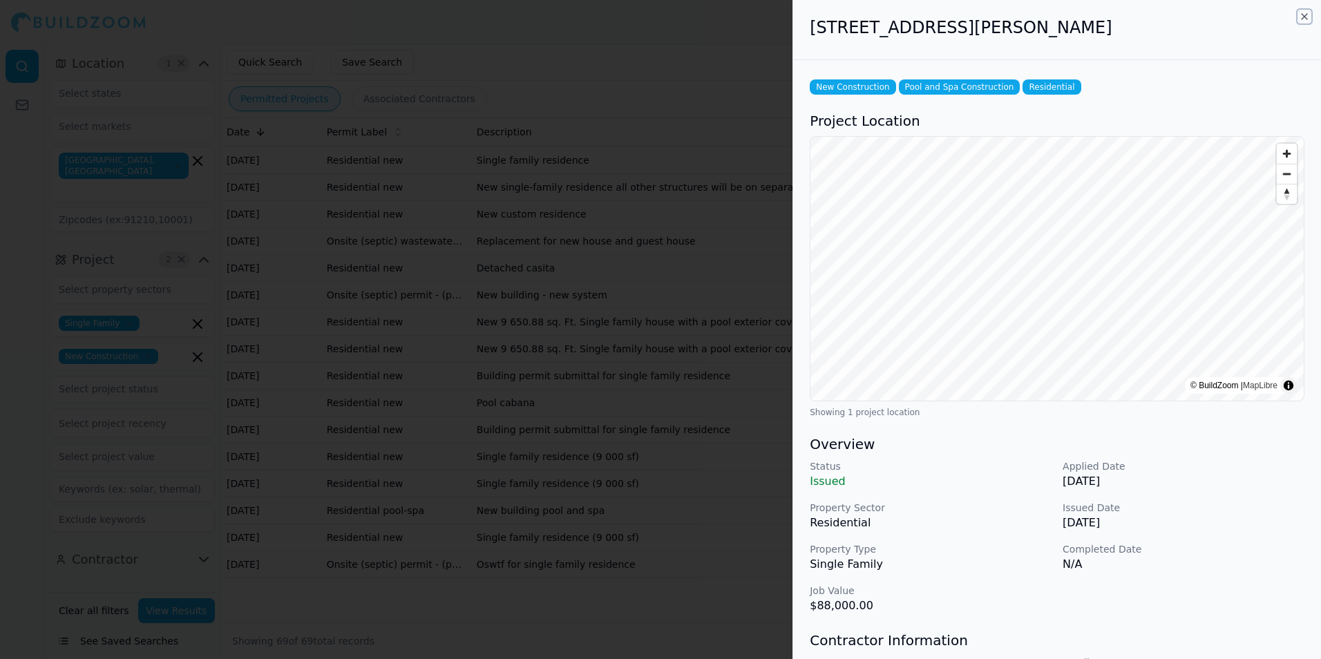
click at [1301, 16] on icon "button" at bounding box center [1304, 16] width 11 height 11
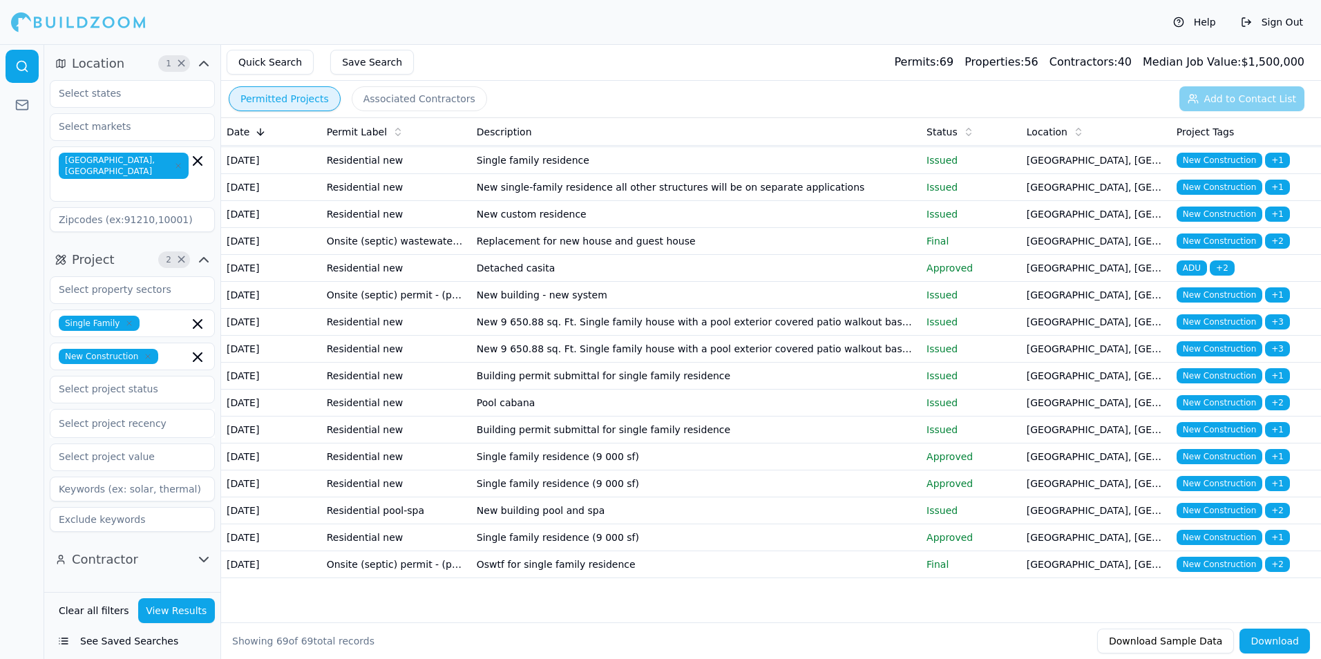
scroll to position [2073, 0]
click at [939, 518] on p "Issued" at bounding box center [971, 511] width 89 height 14
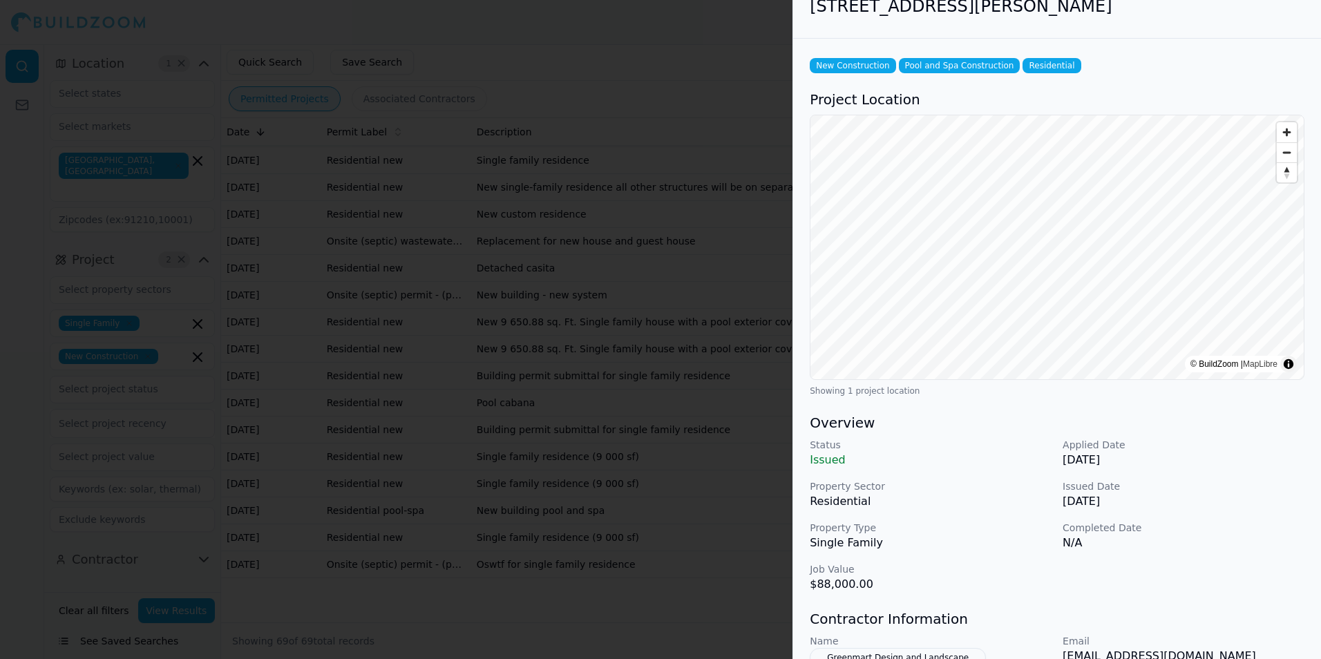
scroll to position [0, 0]
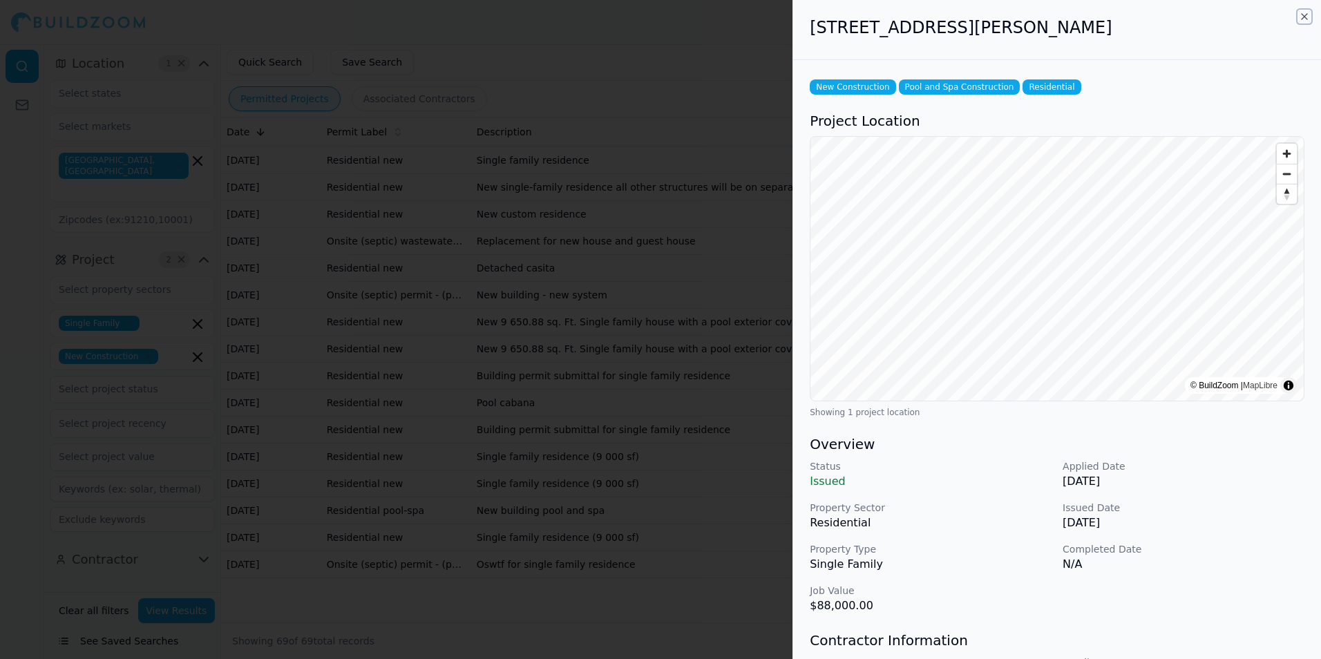
click at [1304, 16] on icon "button" at bounding box center [1304, 16] width 11 height 11
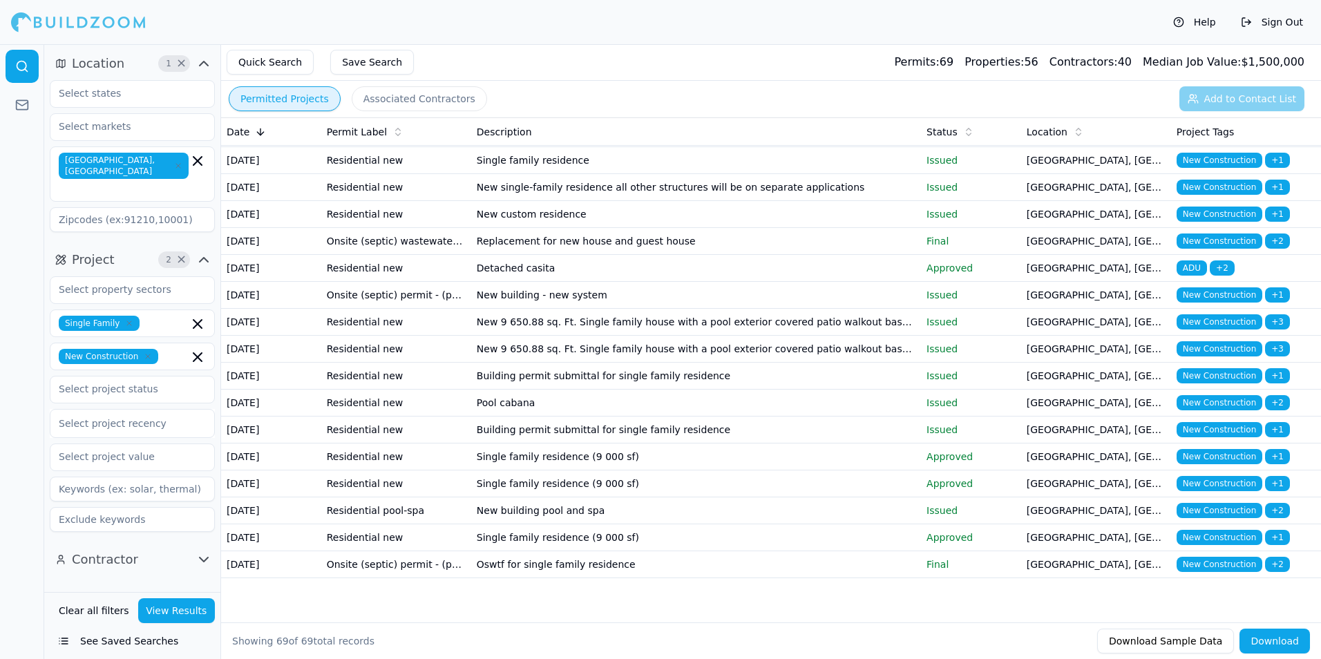
click at [1053, 552] on td "[GEOGRAPHIC_DATA], [GEOGRAPHIC_DATA]" at bounding box center [1097, 538] width 150 height 27
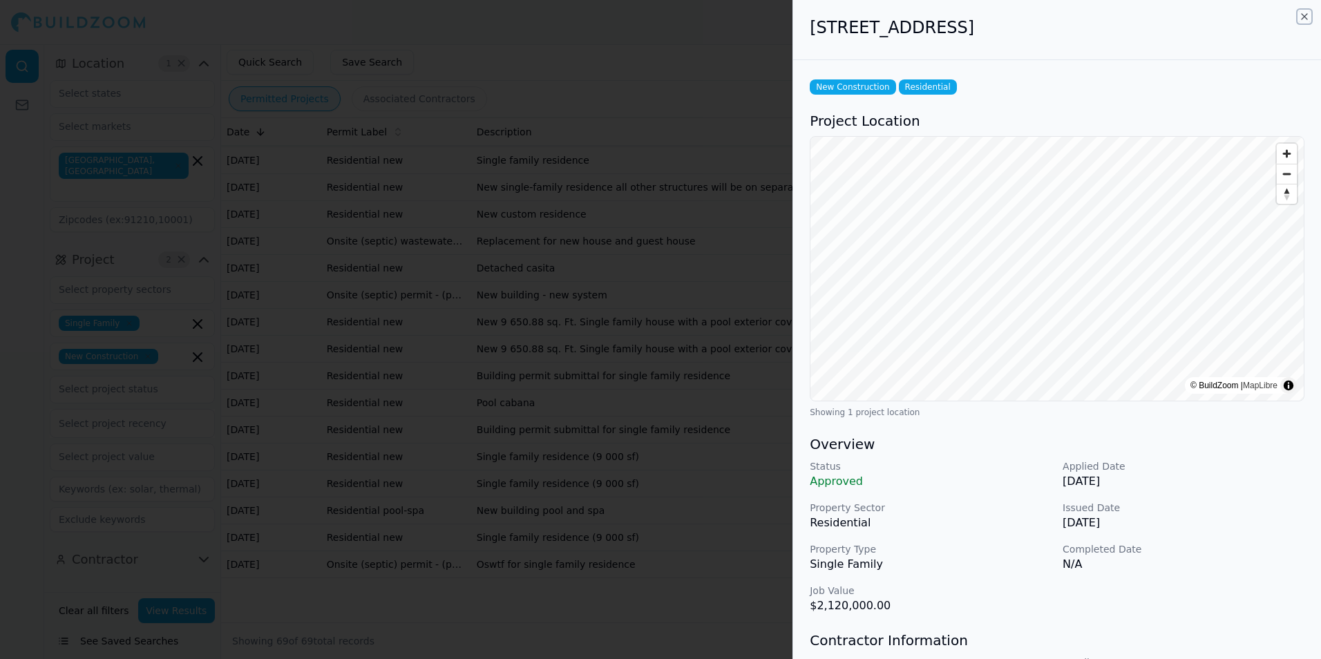
drag, startPoint x: 1305, startPoint y: 17, endPoint x: 916, endPoint y: 420, distance: 560.2
click at [1305, 17] on icon "button" at bounding box center [1305, 17] width 6 height 6
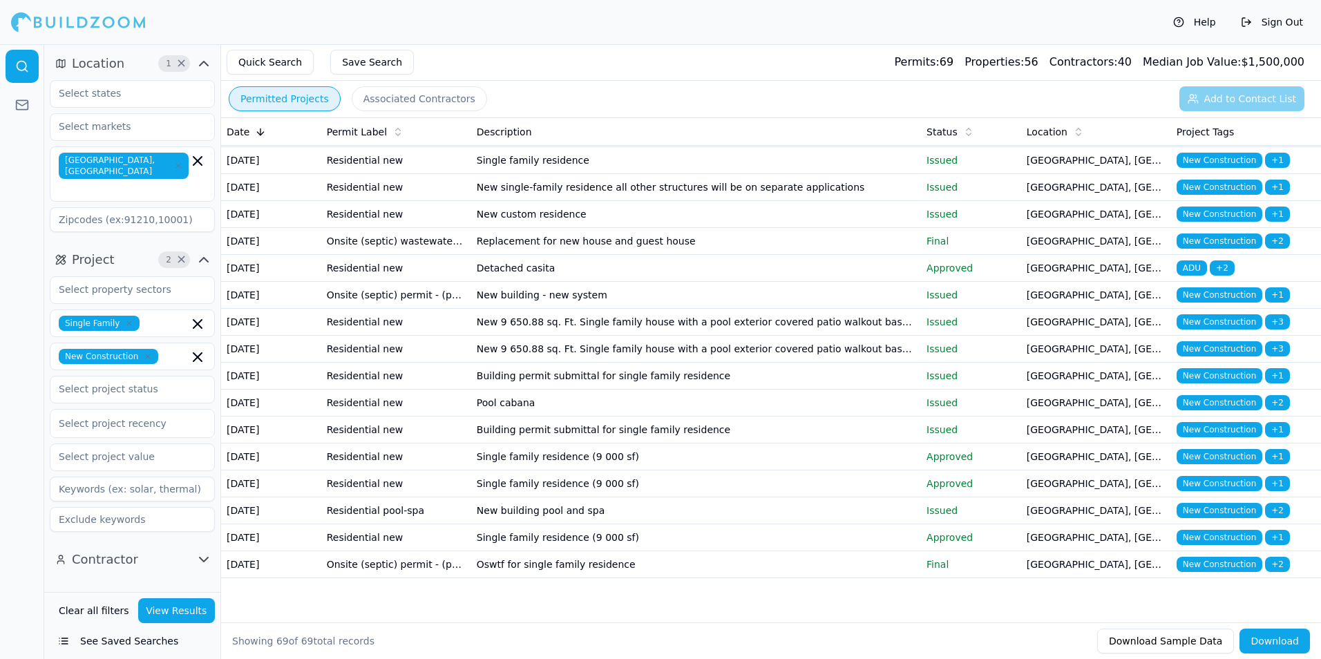
scroll to position [2143, 0]
click at [865, 552] on td "Oswtf for single family residence" at bounding box center [696, 565] width 450 height 27
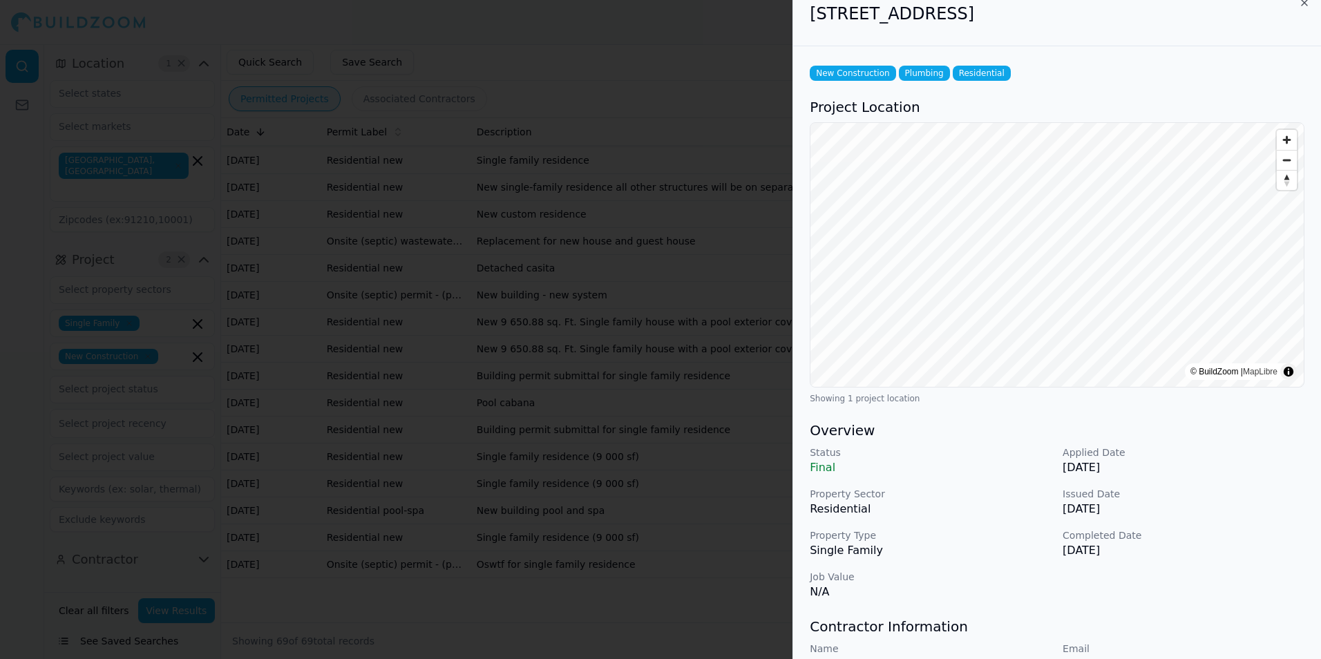
scroll to position [0, 0]
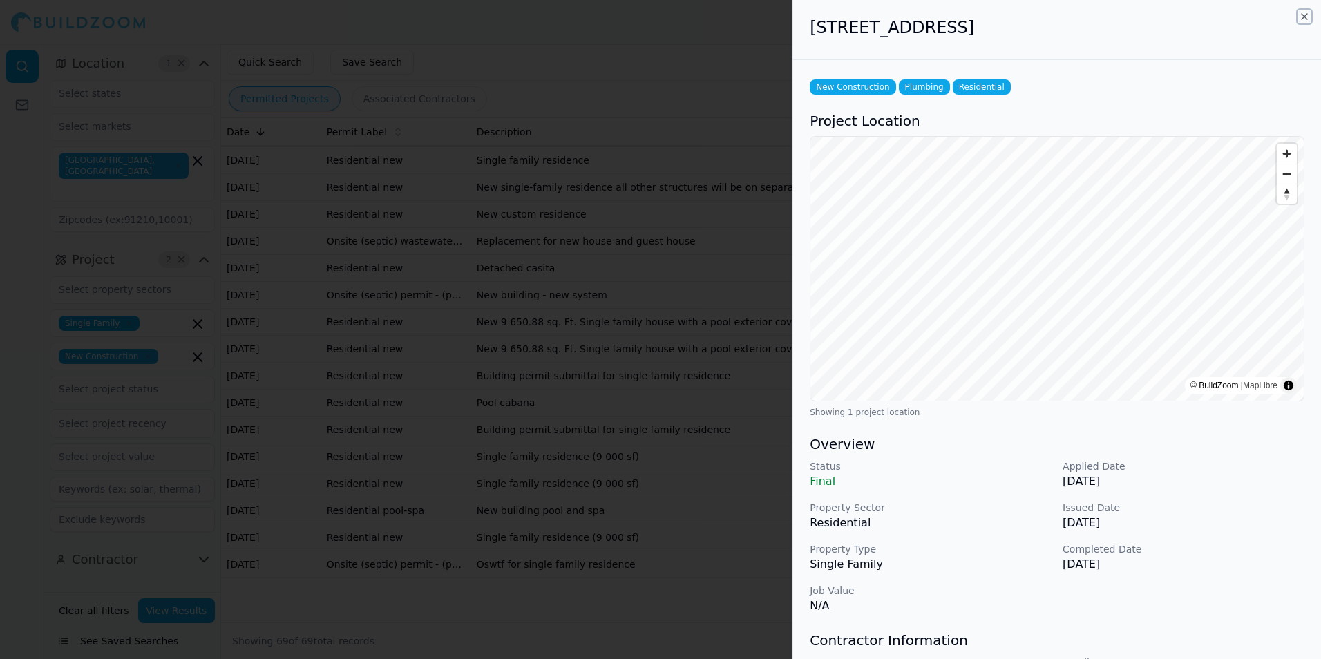
click at [1306, 15] on icon "button" at bounding box center [1304, 16] width 11 height 11
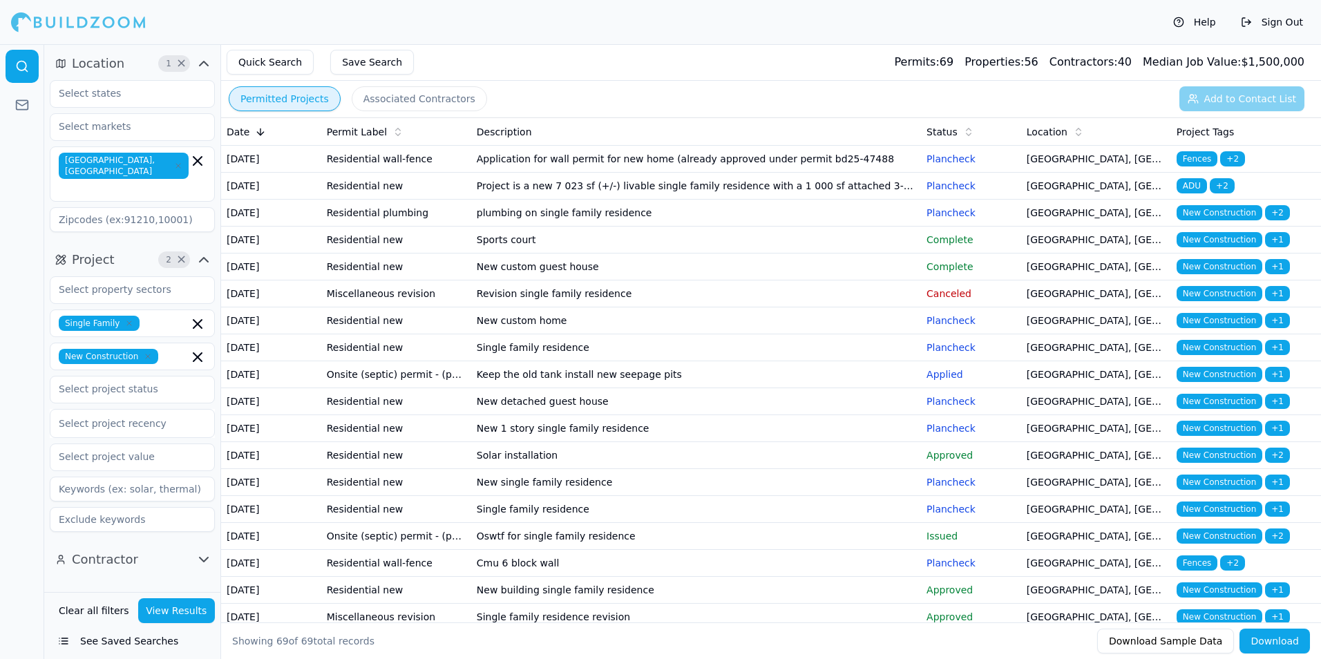
click at [717, 46] on div "Quick Search Save Search Permits: 69 Properties: 56 Contractors: 40 Median Job …" at bounding box center [771, 62] width 1100 height 37
